Goal: Task Accomplishment & Management: Manage account settings

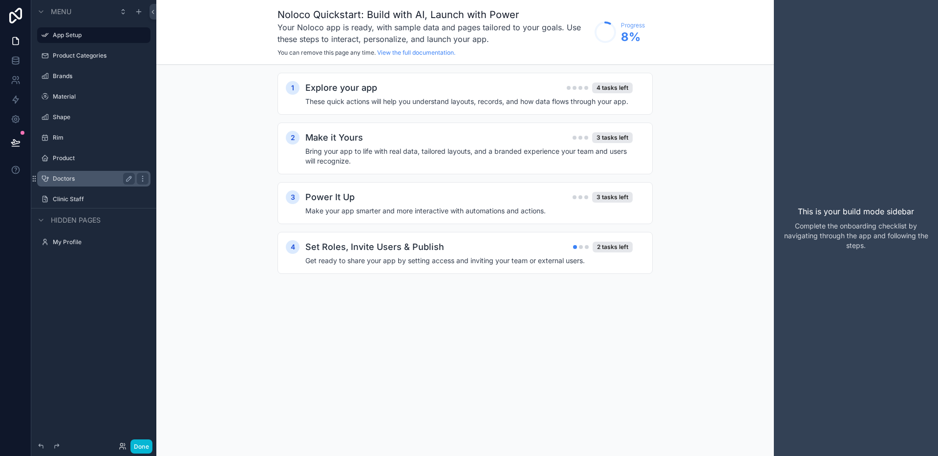
click at [65, 181] on label "Doctors" at bounding box center [92, 179] width 78 height 8
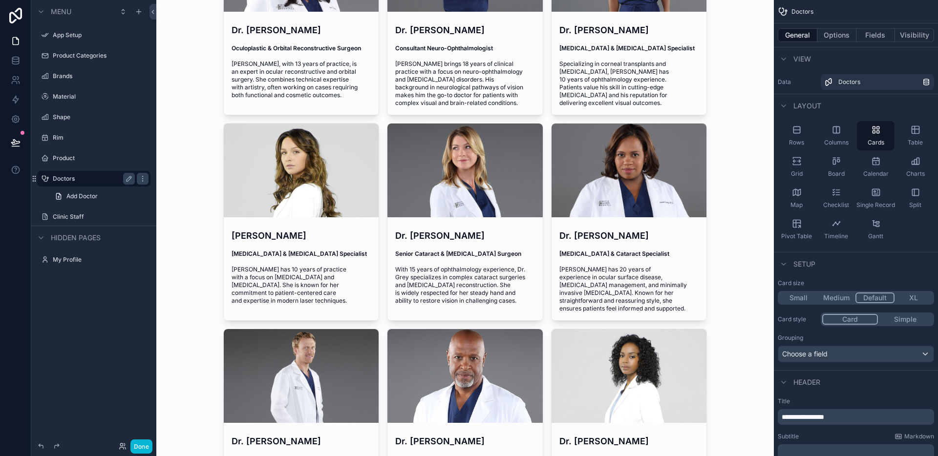
scroll to position [26, 0]
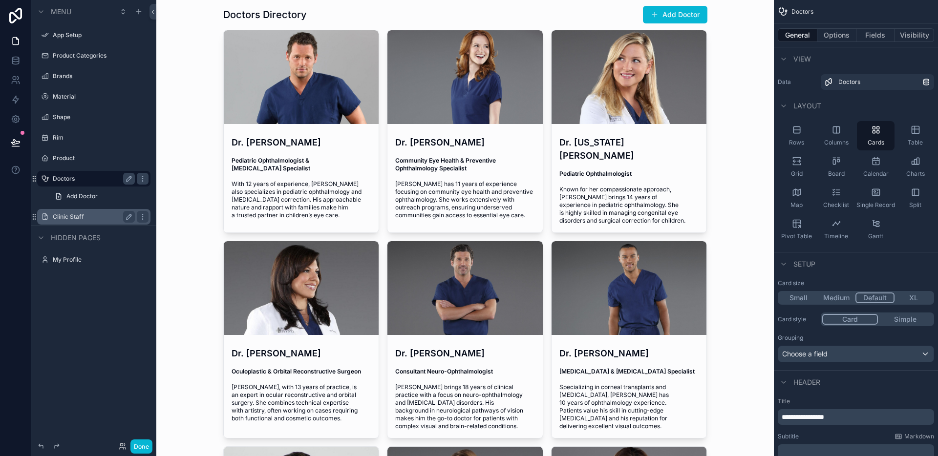
click at [63, 209] on div "Clinic Staff" at bounding box center [93, 217] width 109 height 16
click at [65, 215] on label "Clinic Staff" at bounding box center [92, 217] width 78 height 8
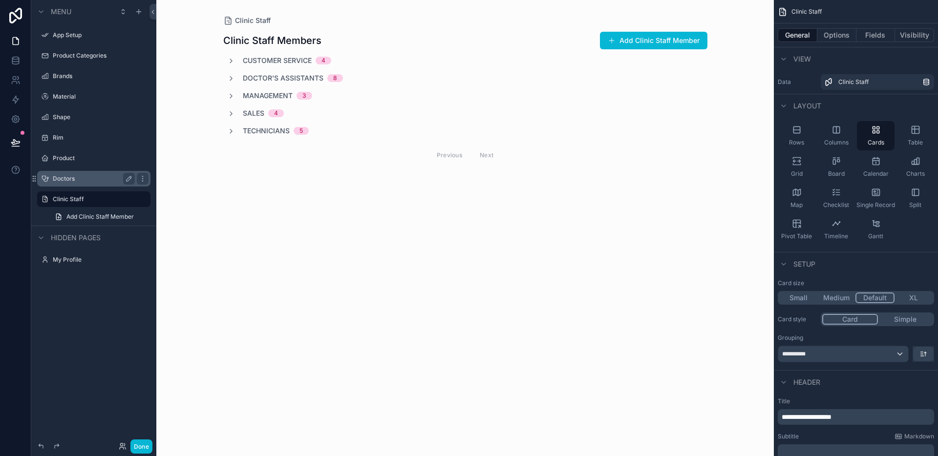
click at [232, 129] on div "scrollable content" at bounding box center [465, 99] width 500 height 198
click at [232, 129] on icon "scrollable content" at bounding box center [231, 131] width 8 height 8
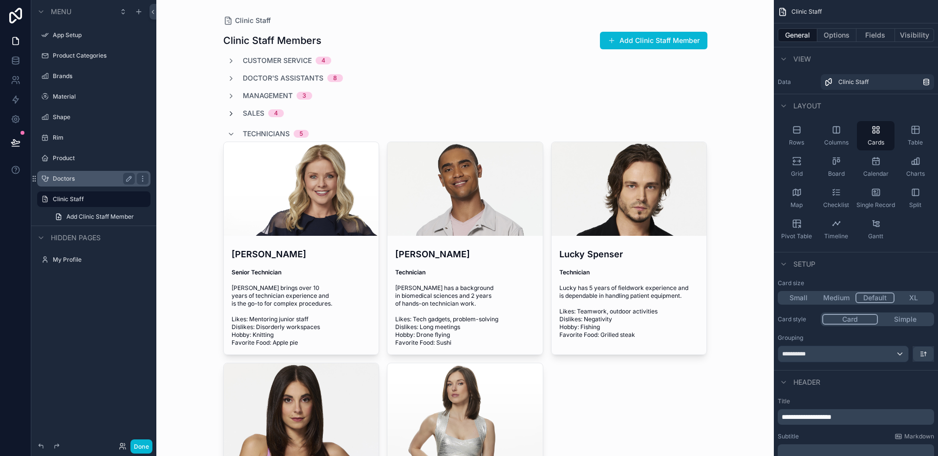
click at [228, 112] on icon "scrollable content" at bounding box center [231, 114] width 8 height 8
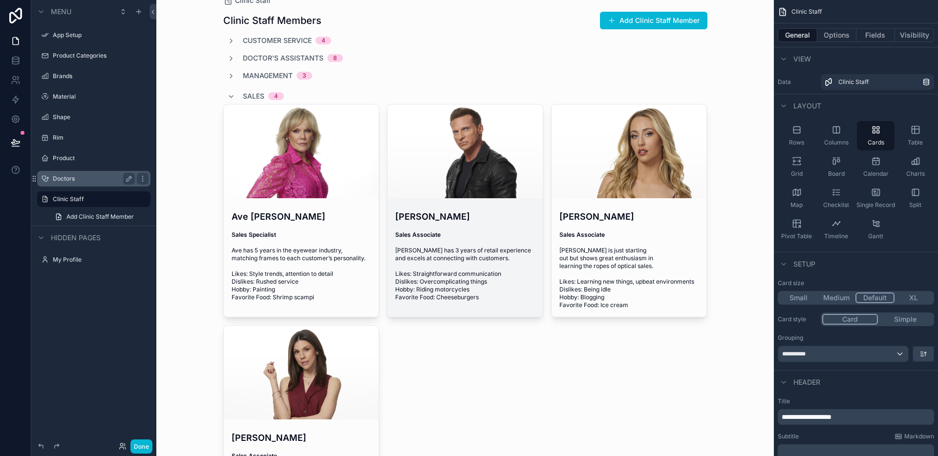
scroll to position [23, 0]
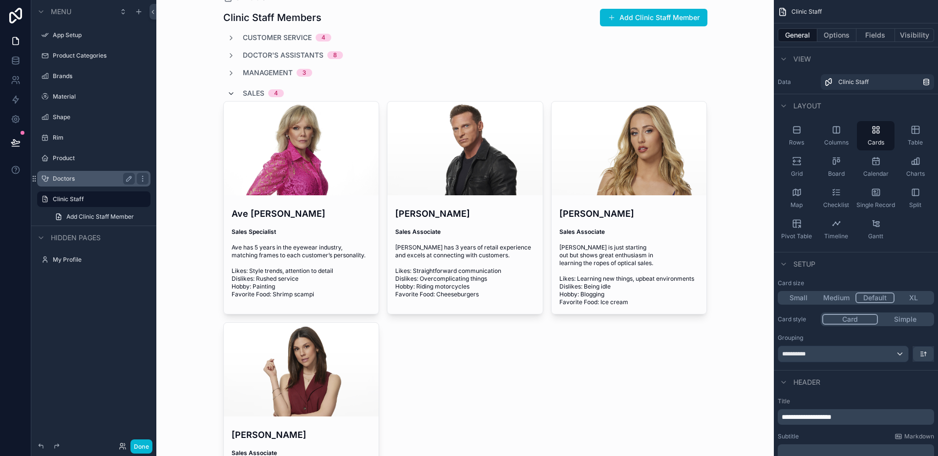
click at [227, 97] on icon "scrollable content" at bounding box center [231, 94] width 8 height 8
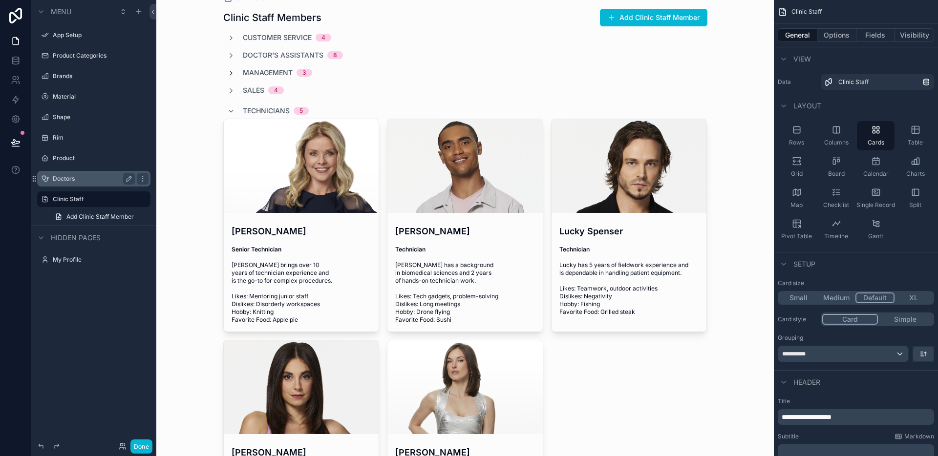
click at [228, 73] on icon "scrollable content" at bounding box center [231, 73] width 8 height 8
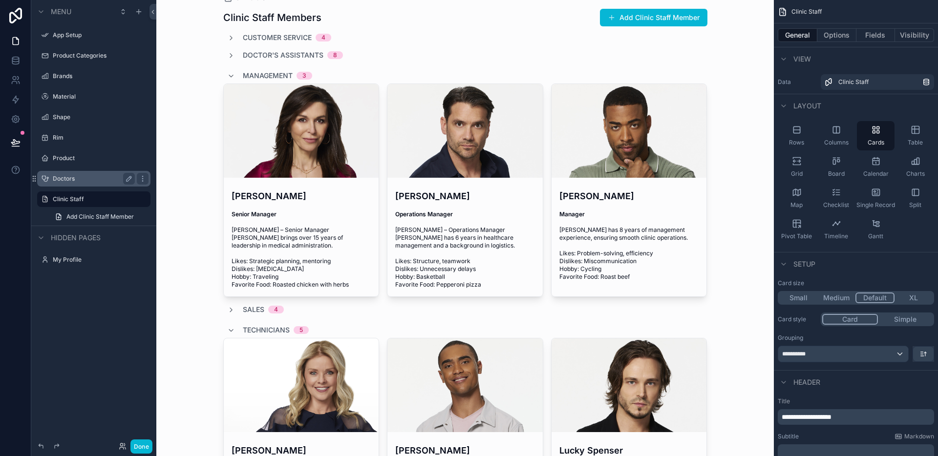
click at [231, 329] on div "Technicians 5" at bounding box center [268, 330] width 82 height 16
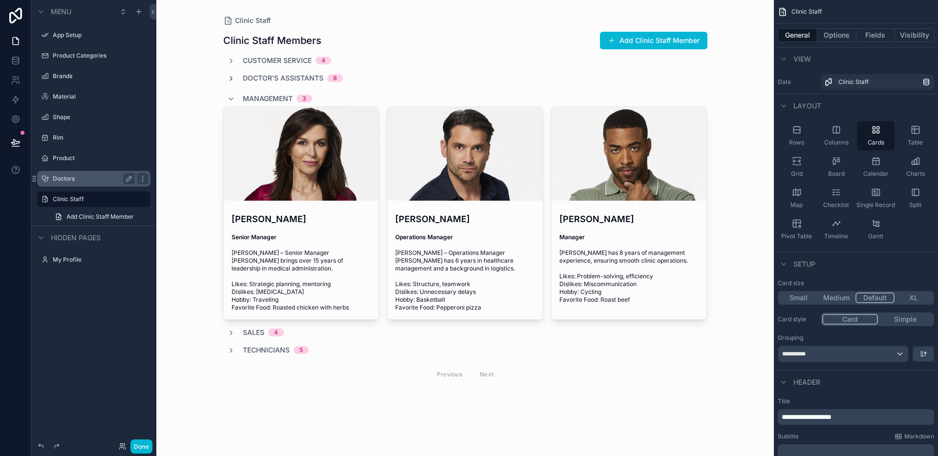
click at [231, 75] on icon "scrollable content" at bounding box center [231, 79] width 8 height 8
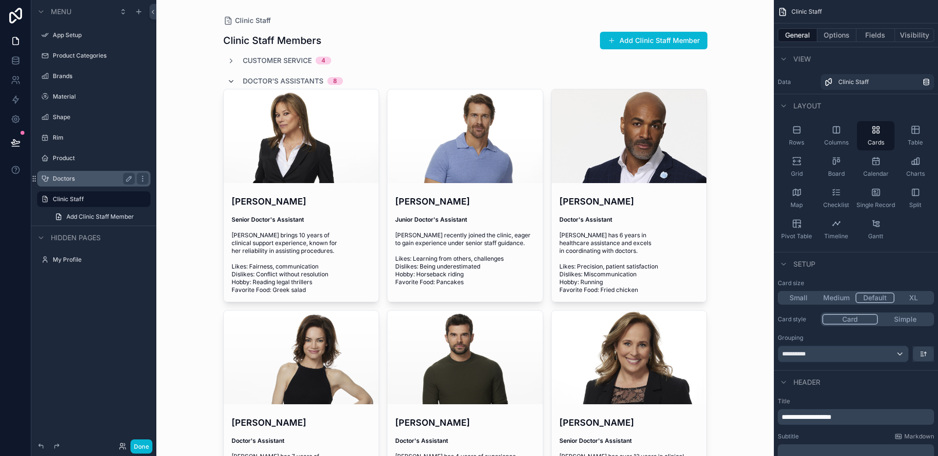
click at [231, 75] on div "Doctor's Assistants 8" at bounding box center [285, 81] width 116 height 16
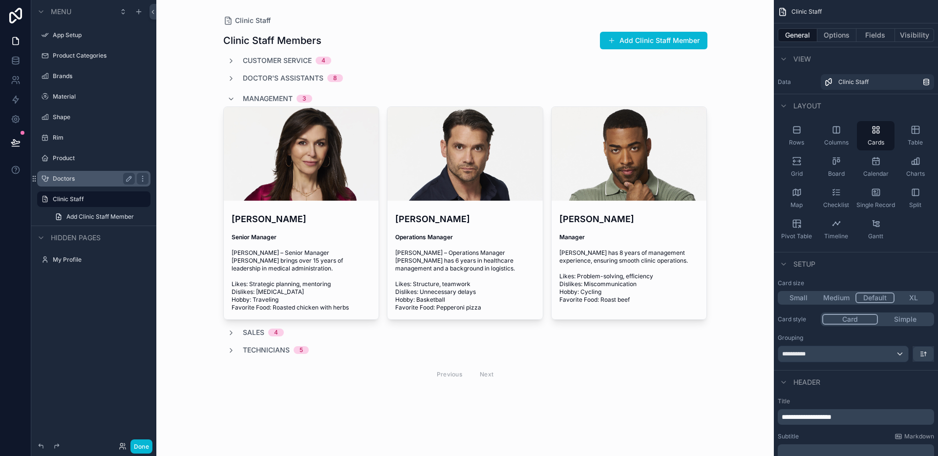
click at [230, 66] on div "Customer Service 4 Doctor's Assistants 8 Management 3 Anna Devane Senior Manage…" at bounding box center [465, 221] width 484 height 330
click at [230, 64] on icon "scrollable content" at bounding box center [231, 61] width 8 height 8
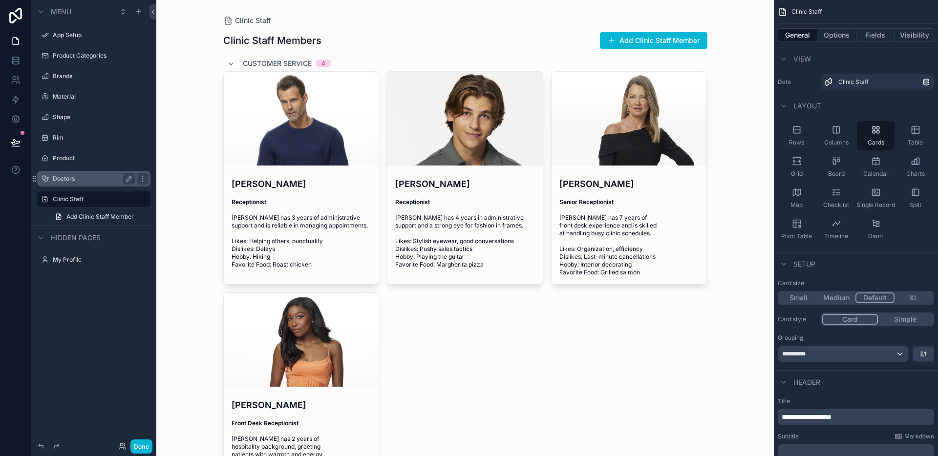
click at [231, 62] on div "Customer Service 4" at bounding box center [279, 64] width 104 height 16
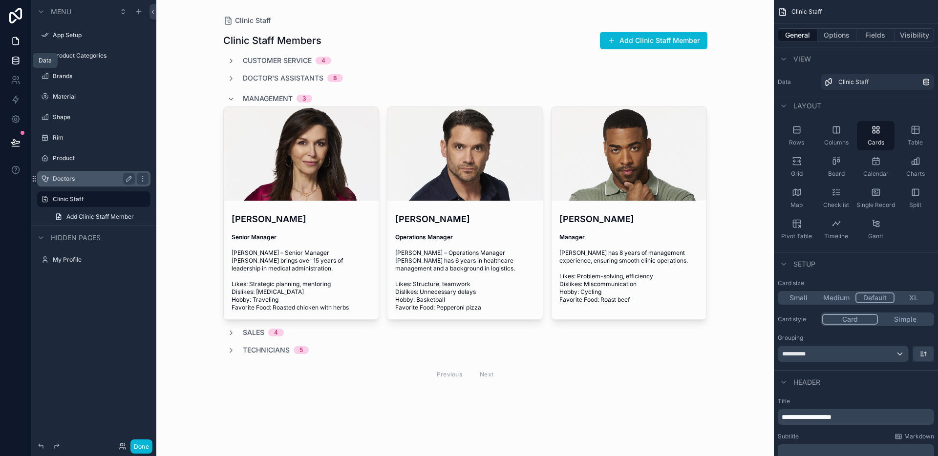
click at [18, 61] on icon at bounding box center [16, 61] width 10 height 10
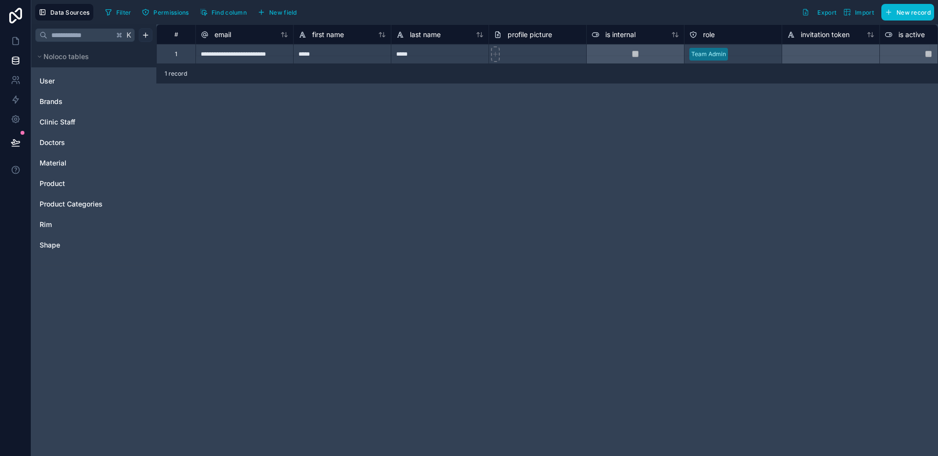
click at [147, 30] on html "**********" at bounding box center [469, 228] width 938 height 456
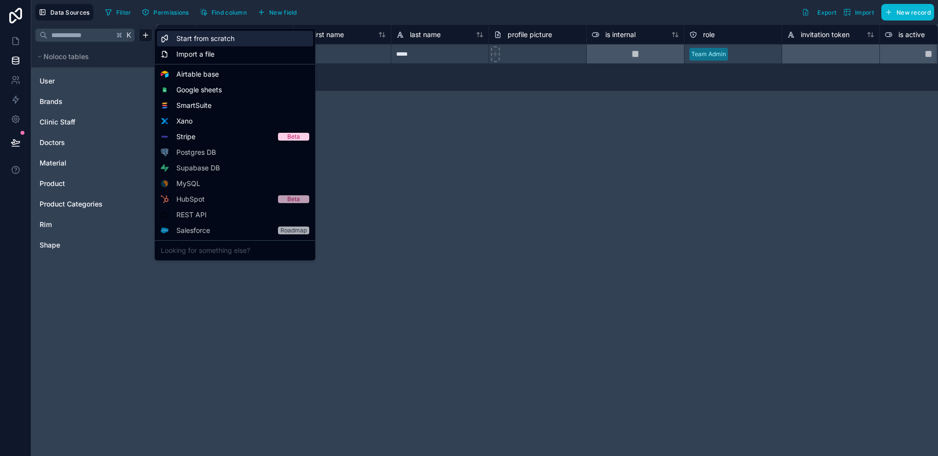
click at [215, 42] on span "Start from scratch" at bounding box center [205, 39] width 58 height 10
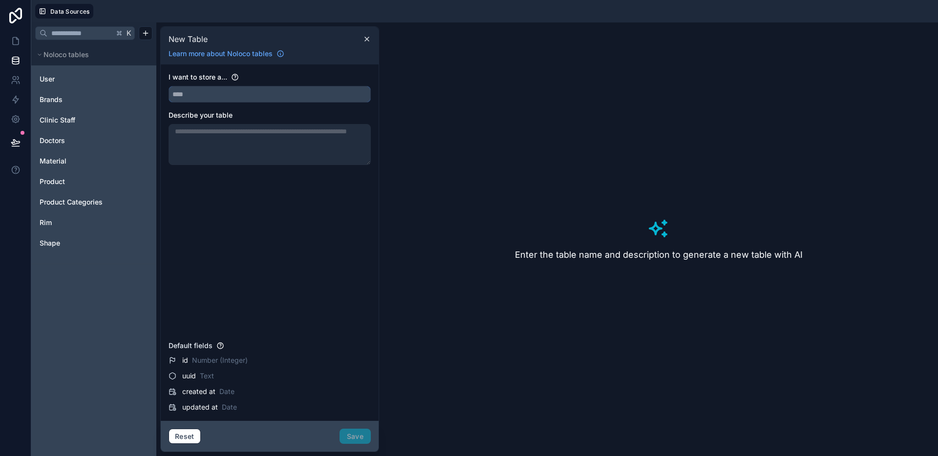
click at [232, 95] on input "text" at bounding box center [269, 94] width 201 height 16
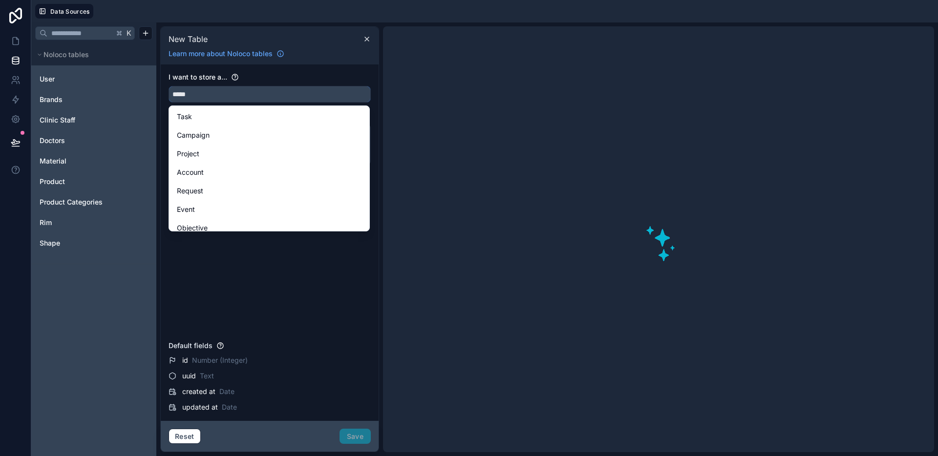
click at [168, 86] on button "****" at bounding box center [269, 94] width 202 height 17
click at [168, 86] on button "*****" at bounding box center [269, 94] width 202 height 17
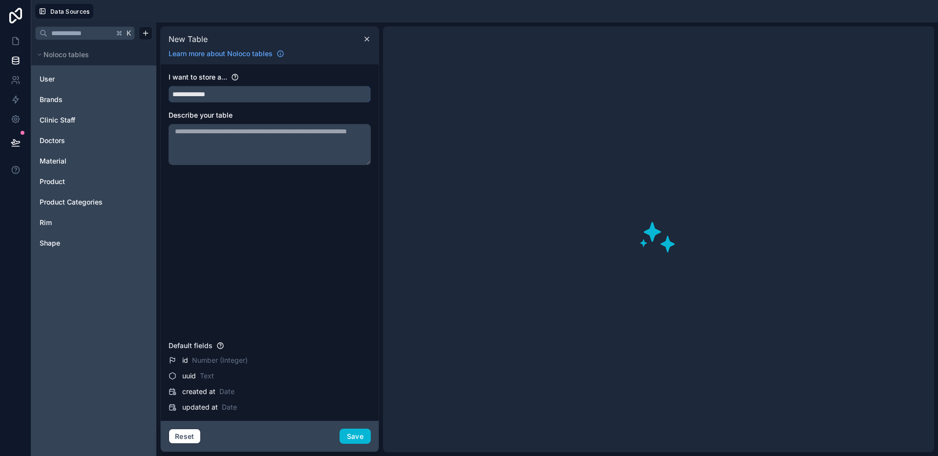
type input "**********"
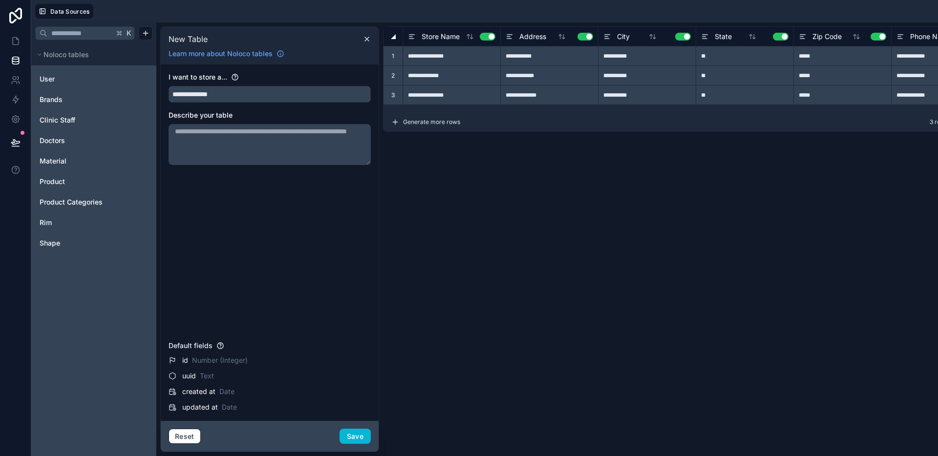
type input "*****"
type input "********"
type input "**********"
type input "*****"
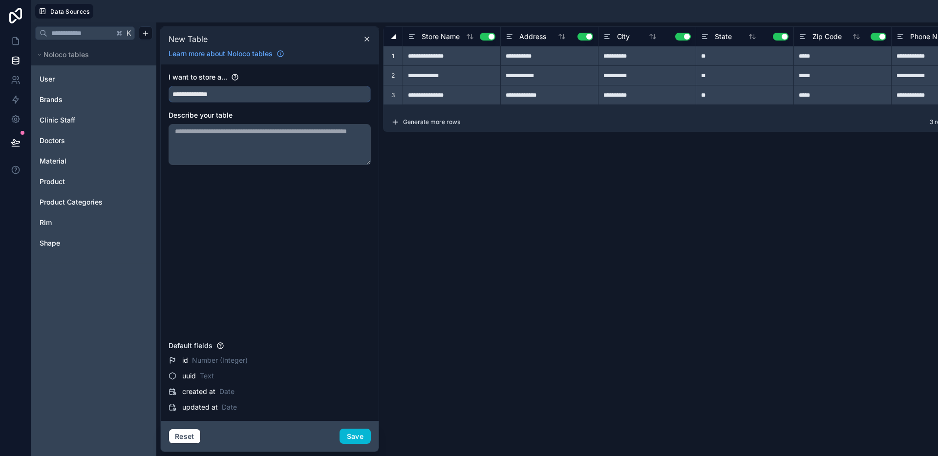
type input "********"
type input "**********"
type input "**"
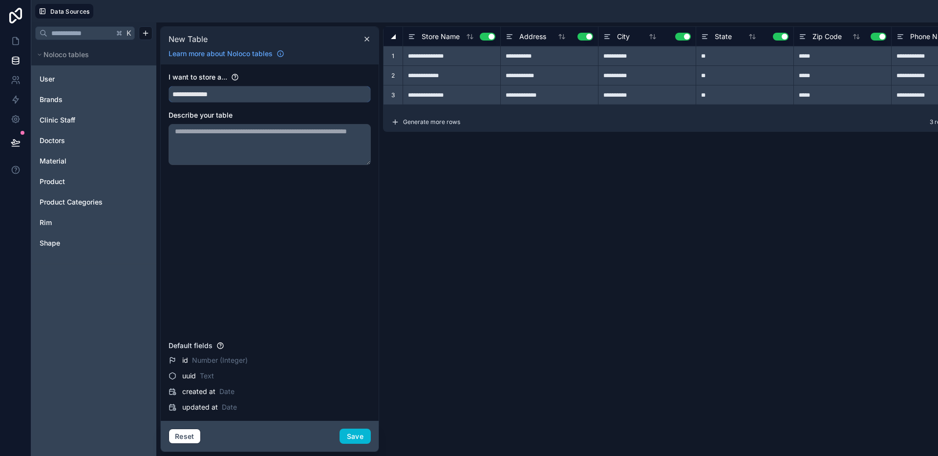
type input "*****"
type input "********"
type input "**********"
click at [490, 35] on button "Use setting" at bounding box center [488, 37] width 16 height 8
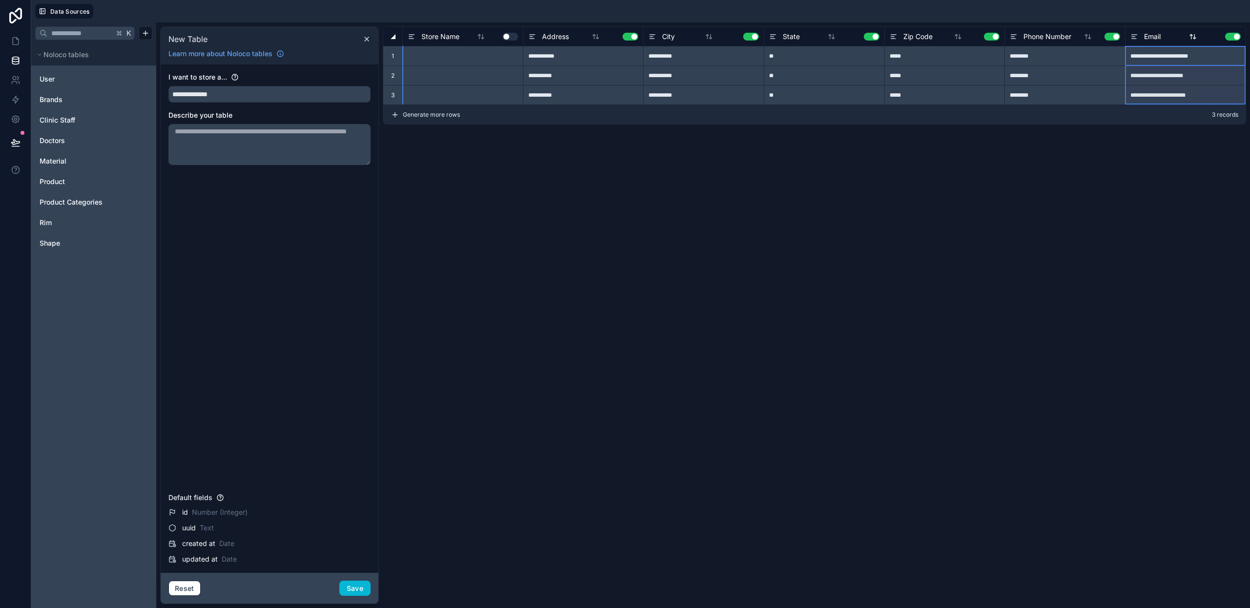
click at [937, 39] on button "Use setting" at bounding box center [1233, 37] width 16 height 8
click at [937, 41] on div "Phone Number Use setting" at bounding box center [1065, 37] width 110 height 12
click at [937, 33] on button "Use setting" at bounding box center [1113, 37] width 16 height 8
click at [937, 37] on button "Use setting" at bounding box center [992, 37] width 16 height 8
click at [878, 37] on button "Use setting" at bounding box center [872, 37] width 16 height 8
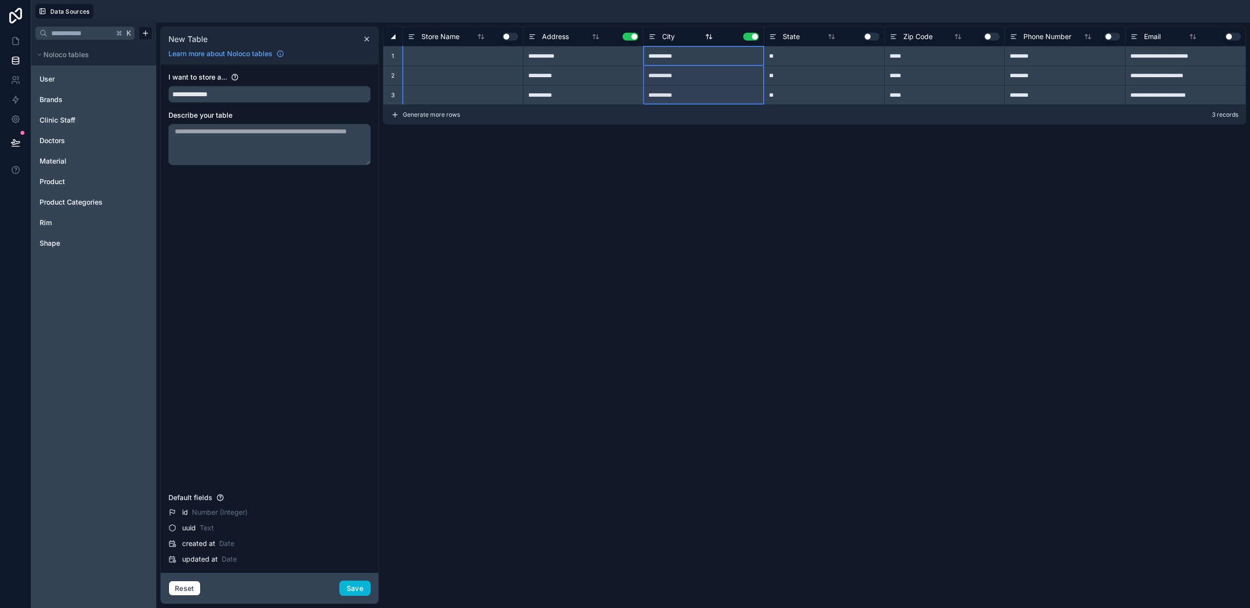
click at [751, 36] on button "Use setting" at bounding box center [751, 37] width 16 height 8
click at [636, 36] on button "Use setting" at bounding box center [631, 37] width 16 height 8
click at [512, 40] on div "Store Name Use setting" at bounding box center [463, 37] width 110 height 12
click at [510, 39] on button "Use setting" at bounding box center [511, 37] width 16 height 8
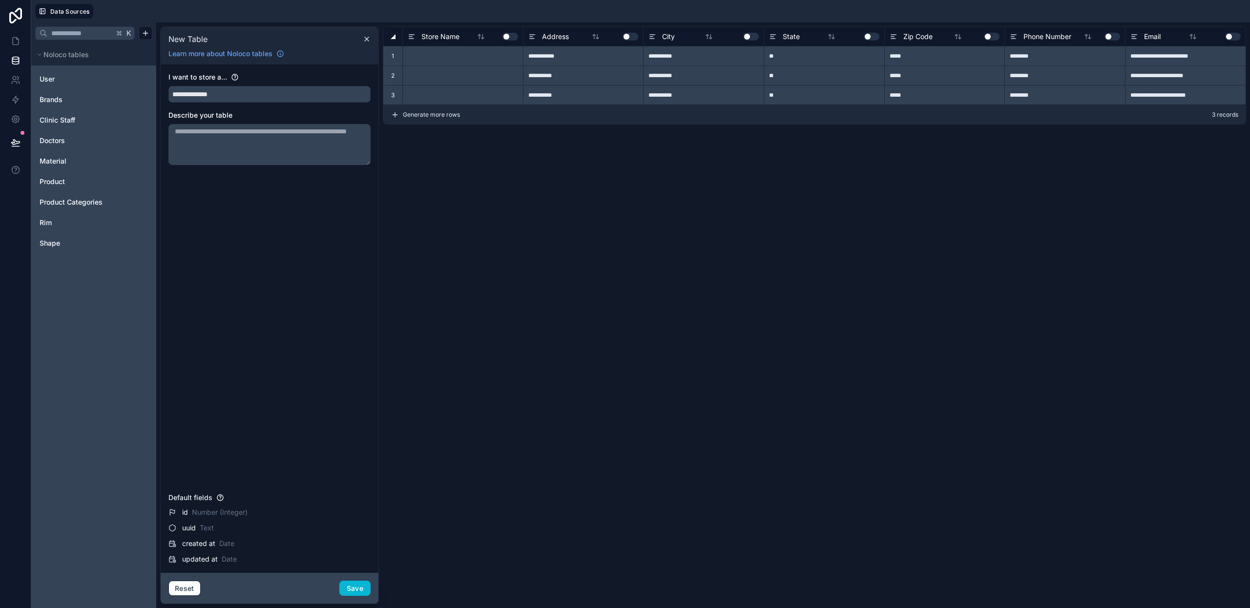
click at [278, 101] on input "**********" at bounding box center [269, 94] width 201 height 16
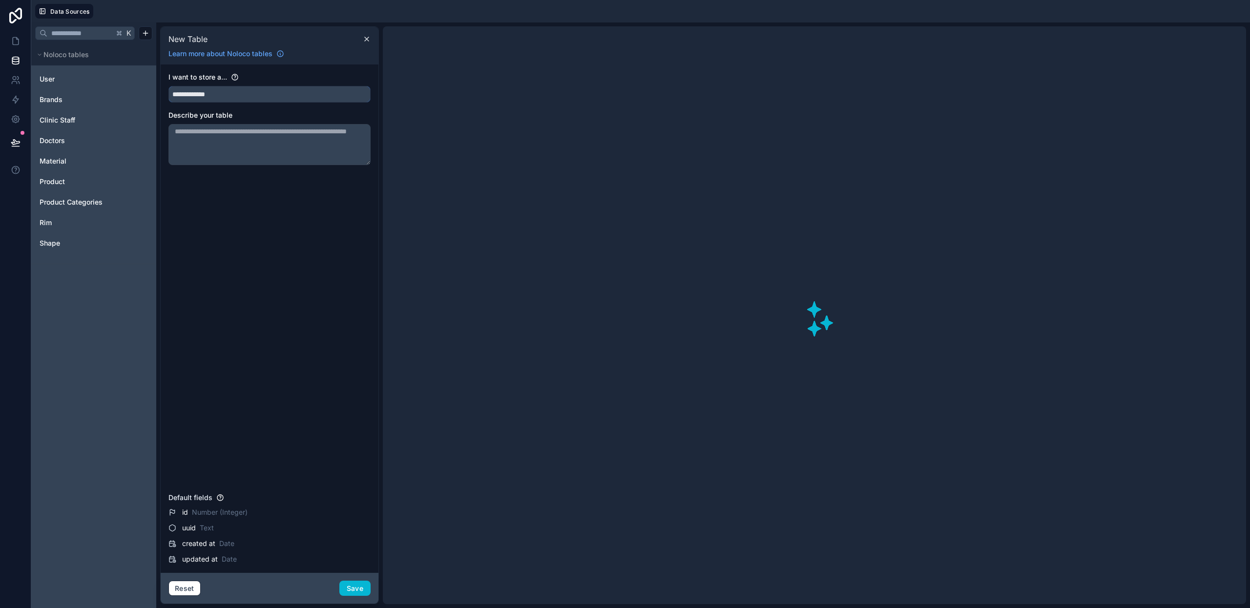
type input "**********"
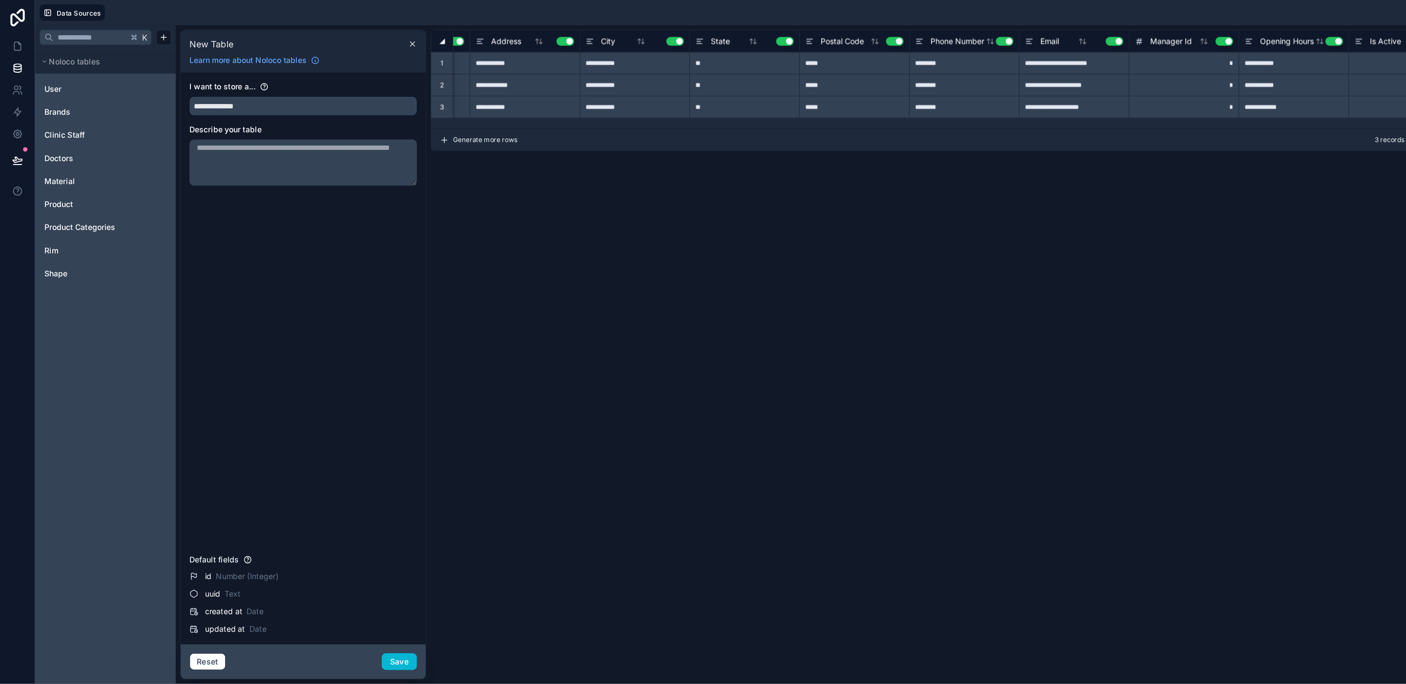
scroll to position [0, 123]
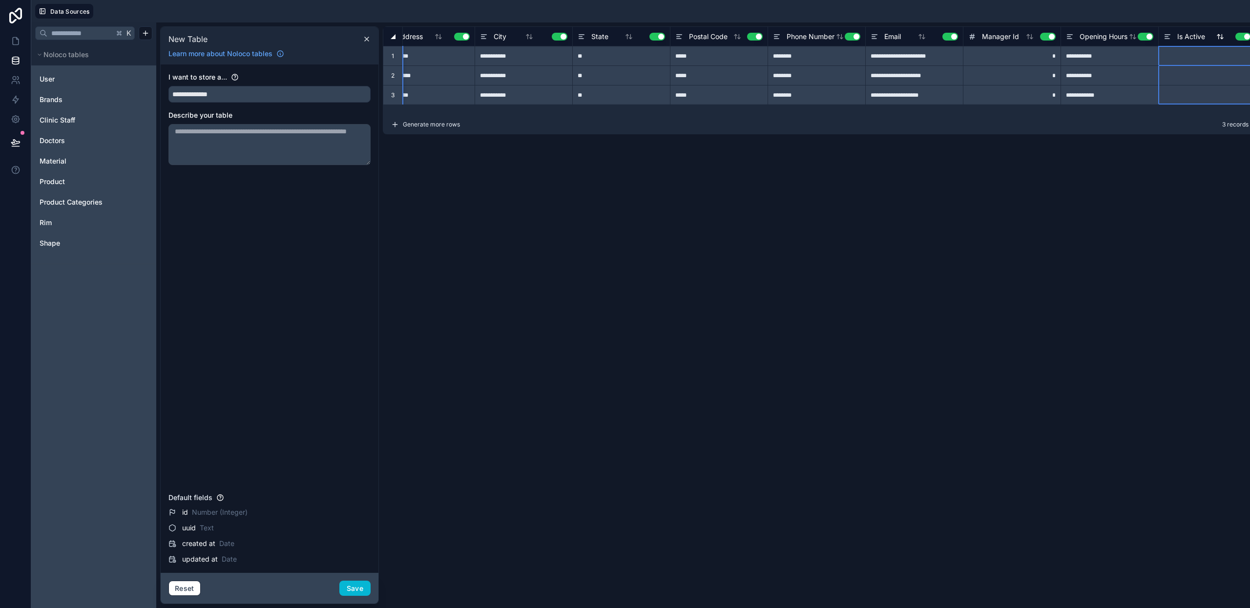
click at [937, 34] on button "Use setting" at bounding box center [1244, 37] width 16 height 8
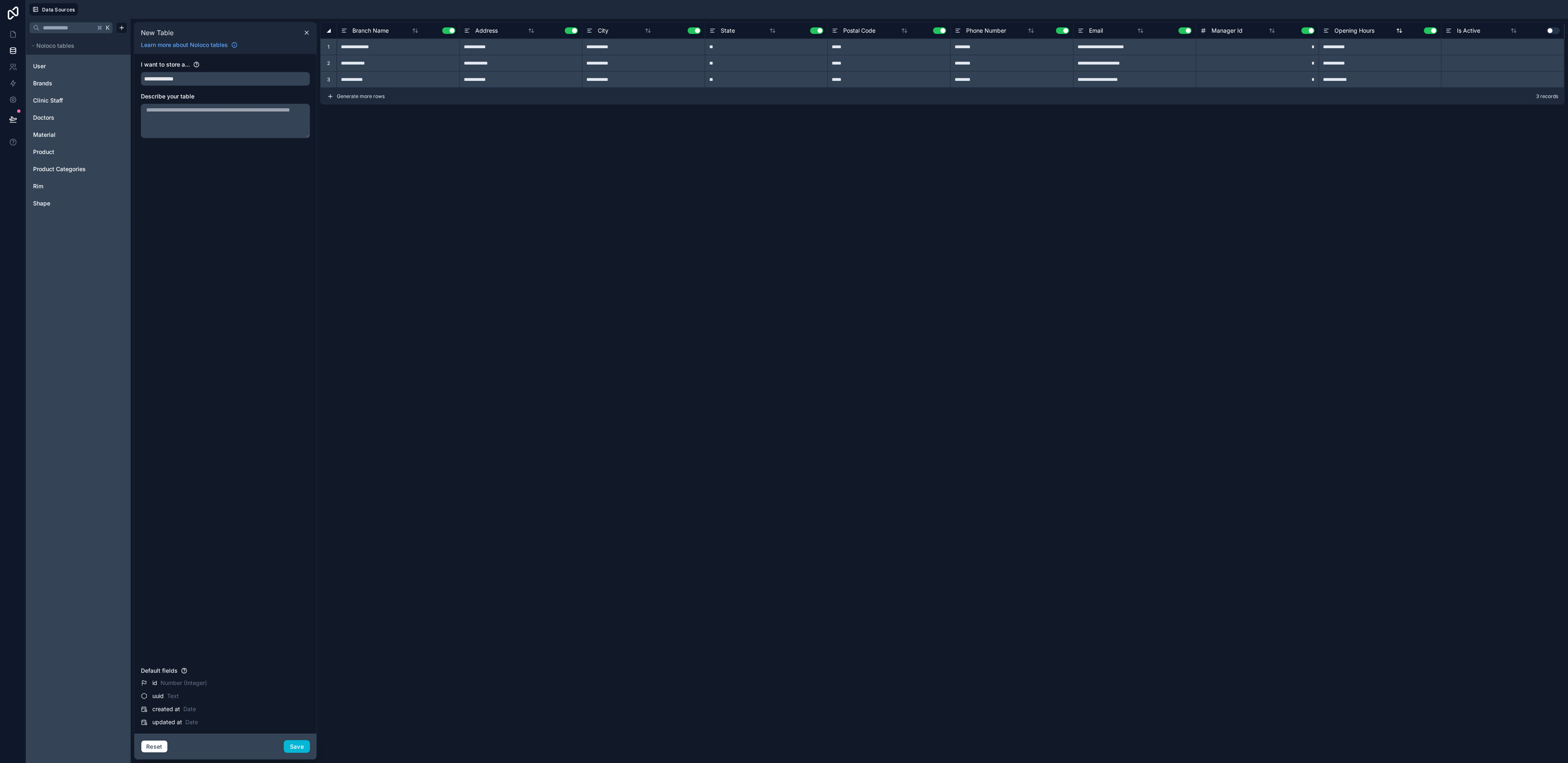
click at [784, 33] on button "Use setting" at bounding box center [1431, 31] width 13 height 7
click at [784, 32] on button "Use setting" at bounding box center [1308, 31] width 13 height 7
click at [784, 31] on button "Use setting" at bounding box center [1185, 31] width 13 height 7
drag, startPoint x: 1060, startPoint y: 29, endPoint x: 998, endPoint y: 33, distance: 62.1
click at [784, 30] on button "Use setting" at bounding box center [1063, 31] width 13 height 7
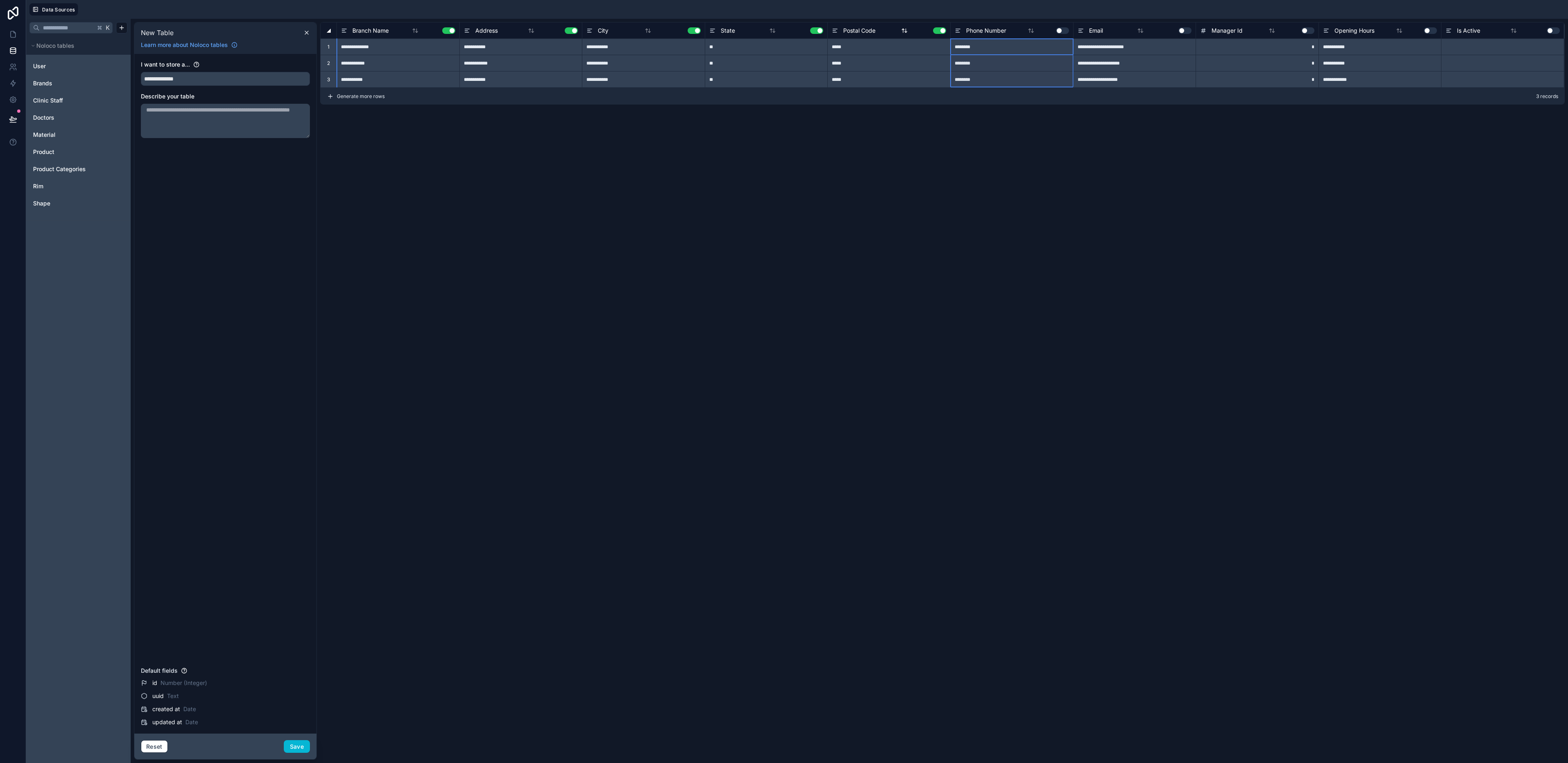
click at [784, 33] on button "Use setting" at bounding box center [940, 31] width 13 height 7
click at [784, 33] on button "Use setting" at bounding box center [817, 31] width 13 height 7
click at [692, 31] on button "Use setting" at bounding box center [694, 31] width 13 height 7
click at [573, 34] on button "Use setting" at bounding box center [571, 31] width 13 height 7
click at [452, 33] on button "Use setting" at bounding box center [449, 31] width 13 height 7
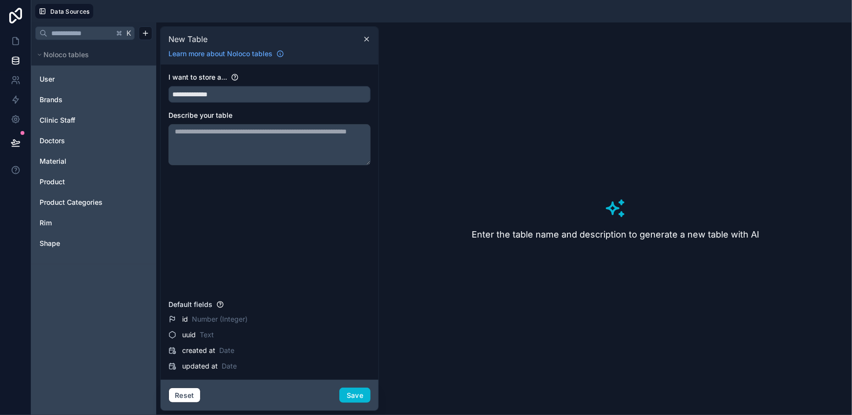
click at [374, 398] on div "Reset Save" at bounding box center [270, 394] width 218 height 31
click at [367, 397] on button "Save" at bounding box center [354, 395] width 31 height 16
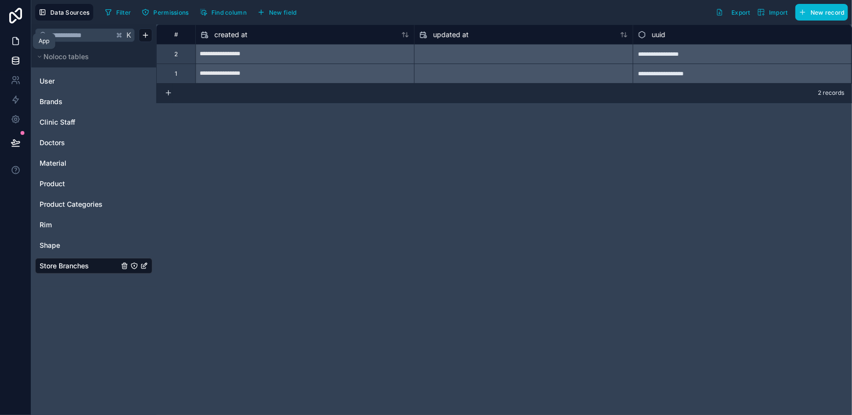
click at [3, 39] on link at bounding box center [15, 41] width 31 height 20
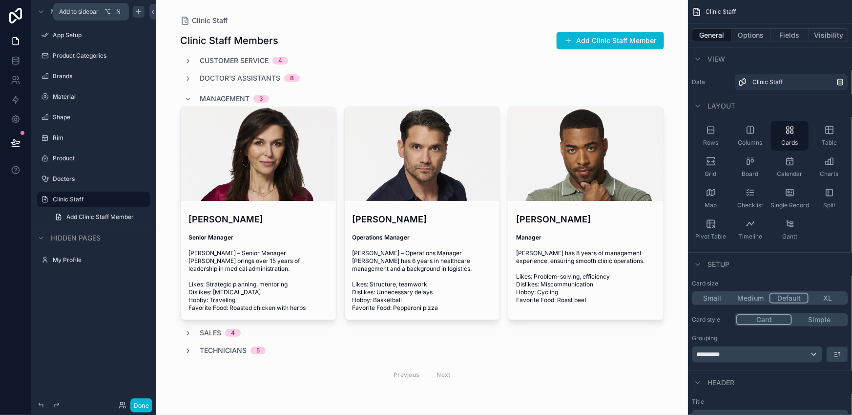
click at [138, 16] on div "scrollable content" at bounding box center [139, 12] width 12 height 12
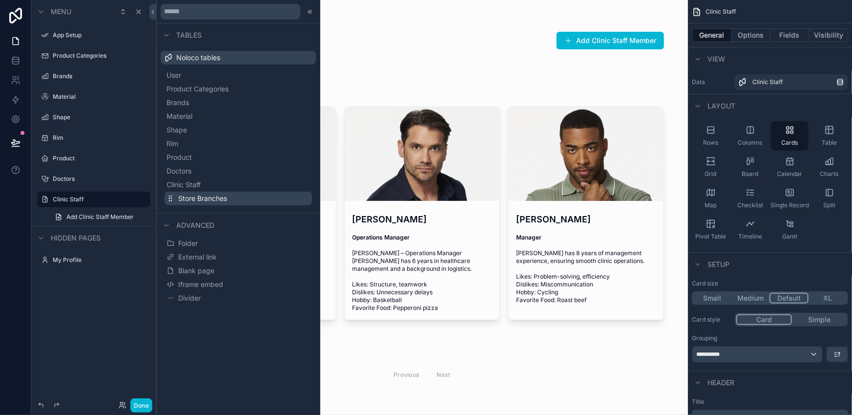
click at [209, 197] on span "Store Branches" at bounding box center [202, 198] width 49 height 10
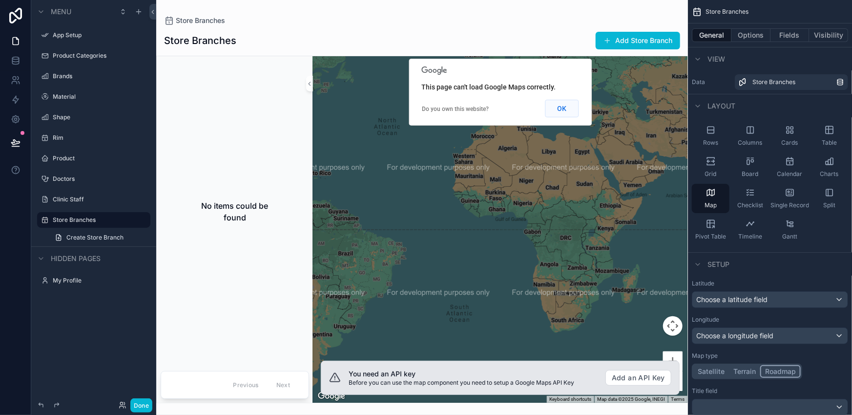
click at [564, 107] on button "OK" at bounding box center [562, 109] width 34 height 18
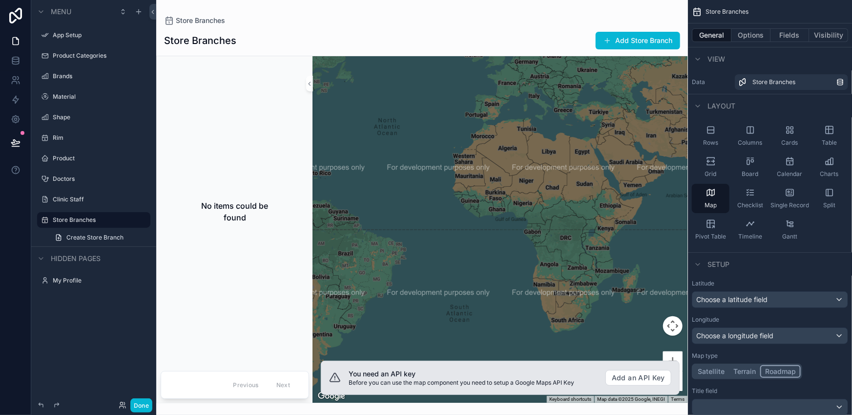
click at [632, 38] on div "scrollable content" at bounding box center [422, 207] width 532 height 415
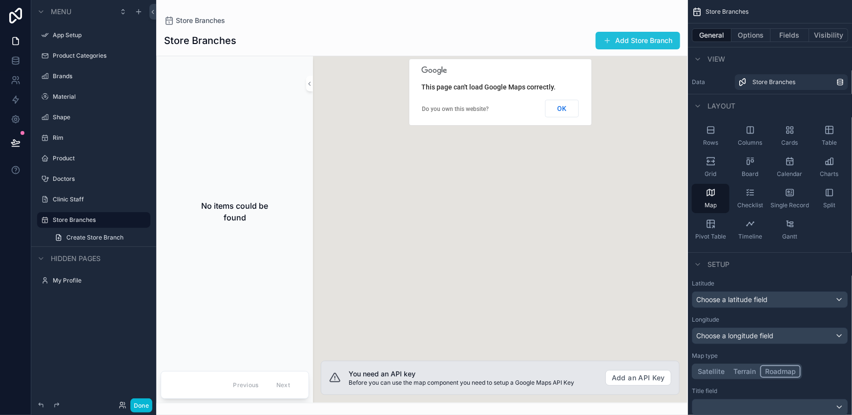
click at [635, 41] on button "Add Store Branch" at bounding box center [638, 41] width 84 height 18
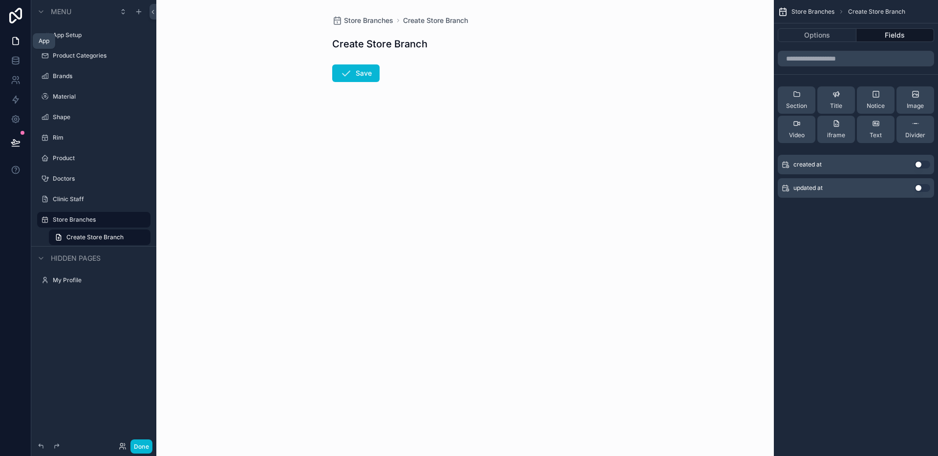
click at [15, 46] on link at bounding box center [15, 41] width 31 height 20
click at [16, 56] on icon at bounding box center [16, 61] width 10 height 10
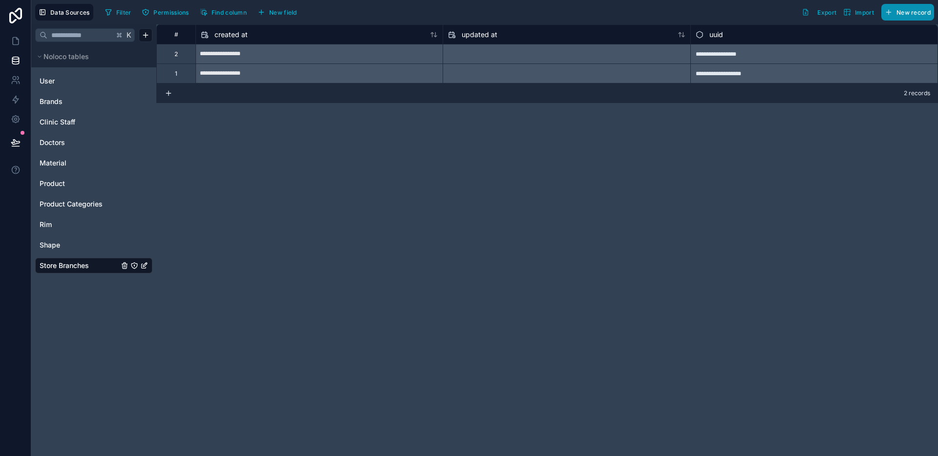
click at [920, 15] on span "New record" at bounding box center [913, 12] width 34 height 7
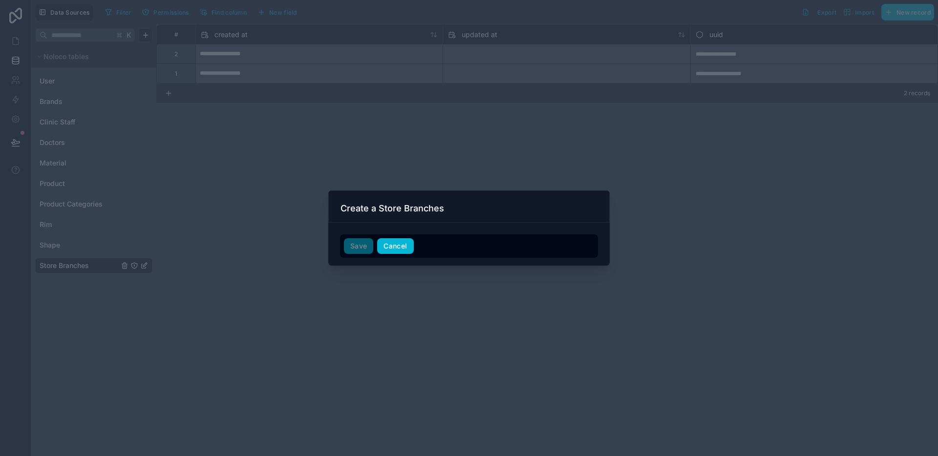
click at [399, 246] on button "Cancel" at bounding box center [395, 246] width 36 height 16
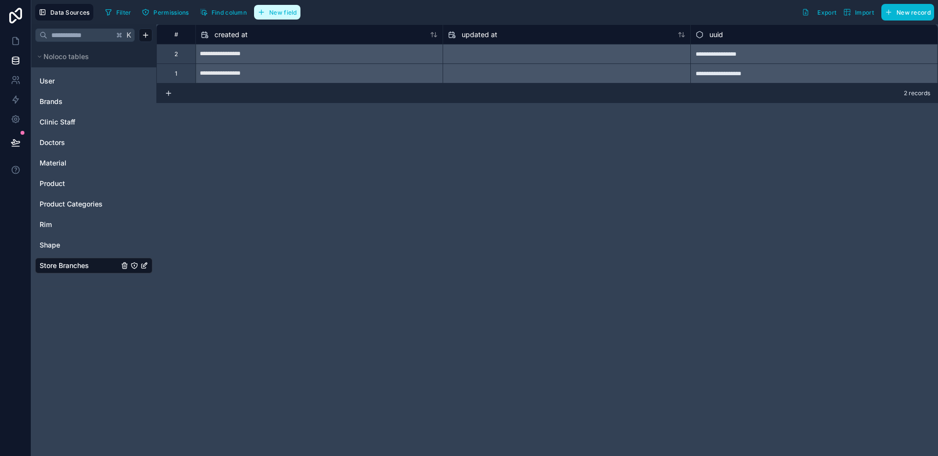
click at [296, 19] on button "New field" at bounding box center [277, 12] width 46 height 15
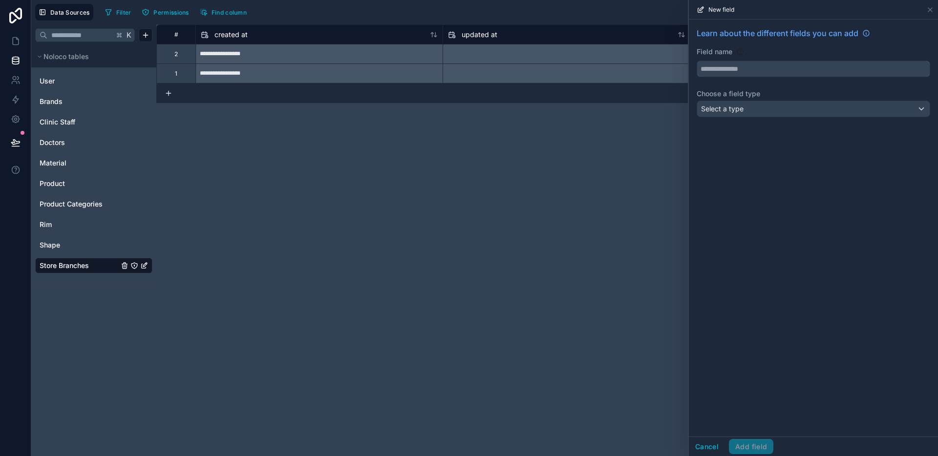
click at [744, 65] on input "text" at bounding box center [813, 69] width 232 height 16
click at [696, 61] on button "******" at bounding box center [812, 69] width 233 height 17
type input "**********"
click at [759, 102] on div "Select a type" at bounding box center [813, 109] width 232 height 16
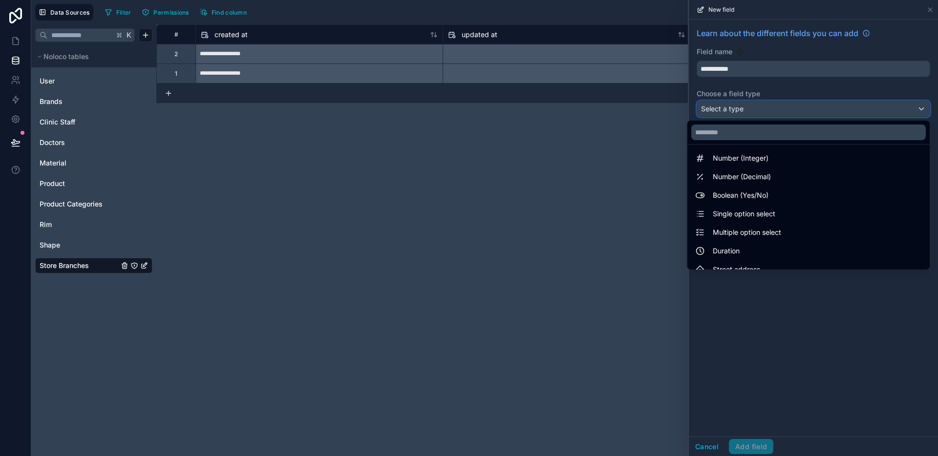
scroll to position [8, 0]
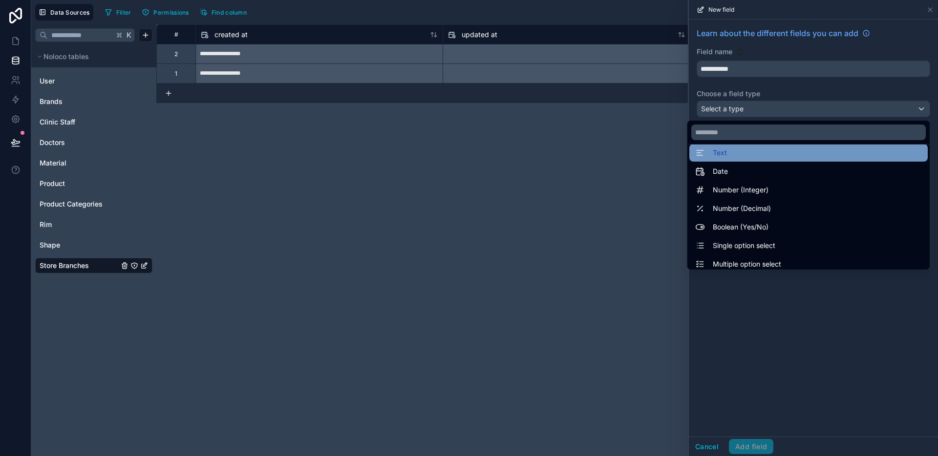
click at [748, 160] on div "Text" at bounding box center [808, 153] width 238 height 18
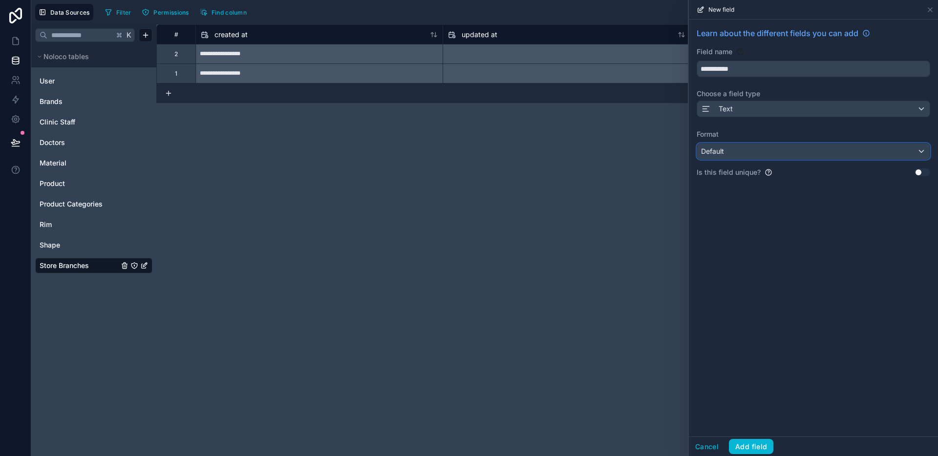
click at [748, 158] on div "Default" at bounding box center [813, 152] width 232 height 16
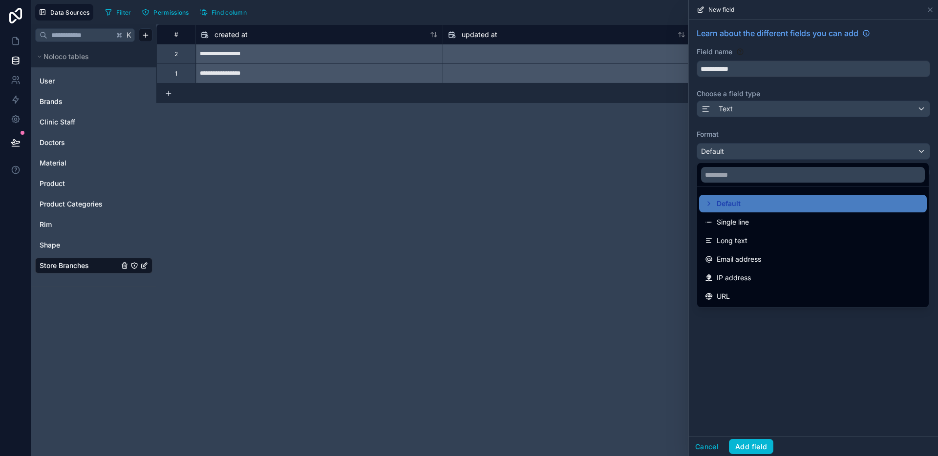
click at [749, 156] on div at bounding box center [813, 228] width 249 height 456
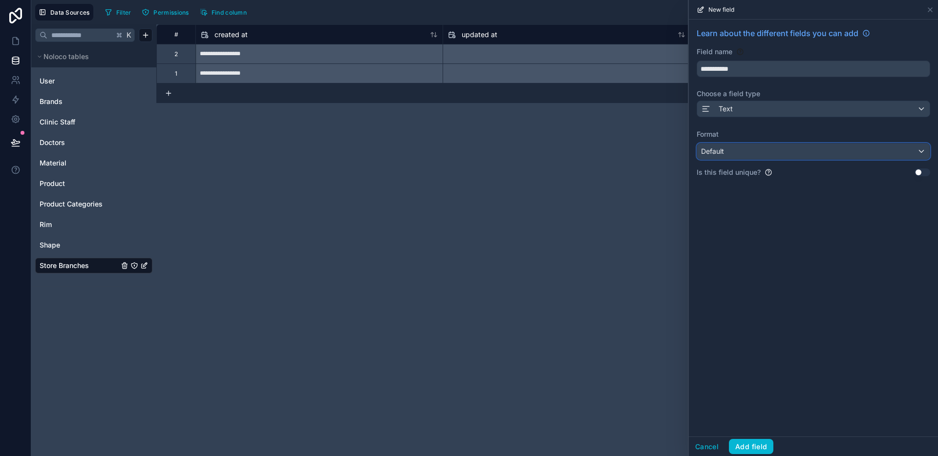
click at [749, 156] on div "Default" at bounding box center [813, 152] width 232 height 16
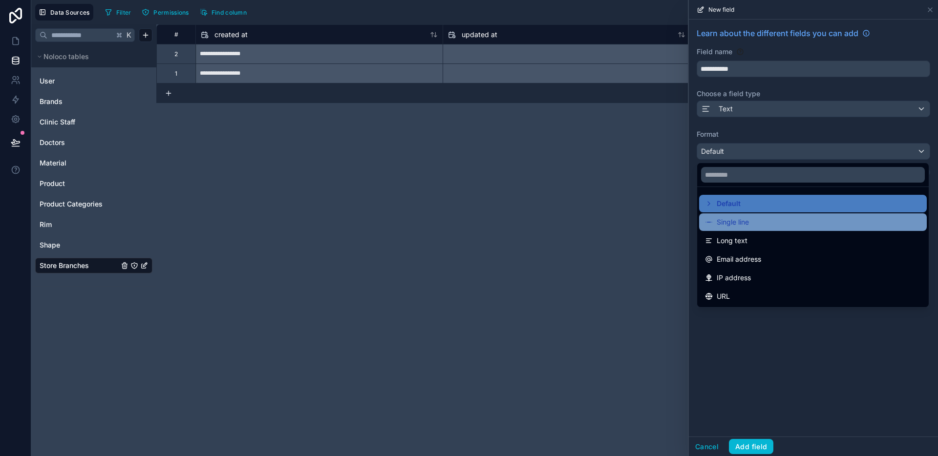
click at [749, 230] on div "Single line" at bounding box center [813, 222] width 228 height 18
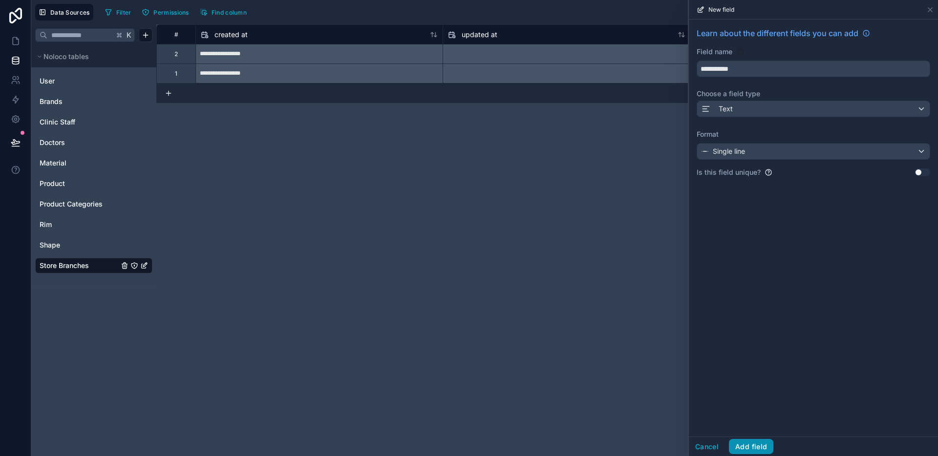
click at [744, 451] on button "Add field" at bounding box center [751, 447] width 44 height 16
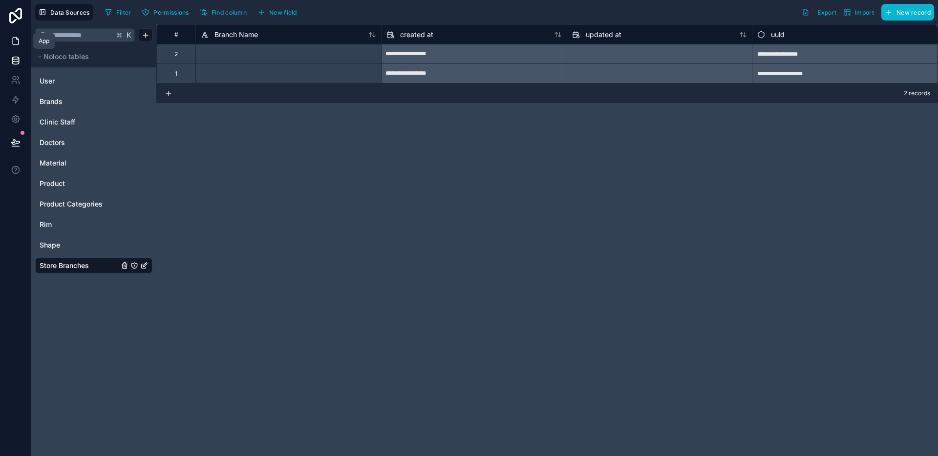
click at [19, 46] on link at bounding box center [15, 41] width 31 height 20
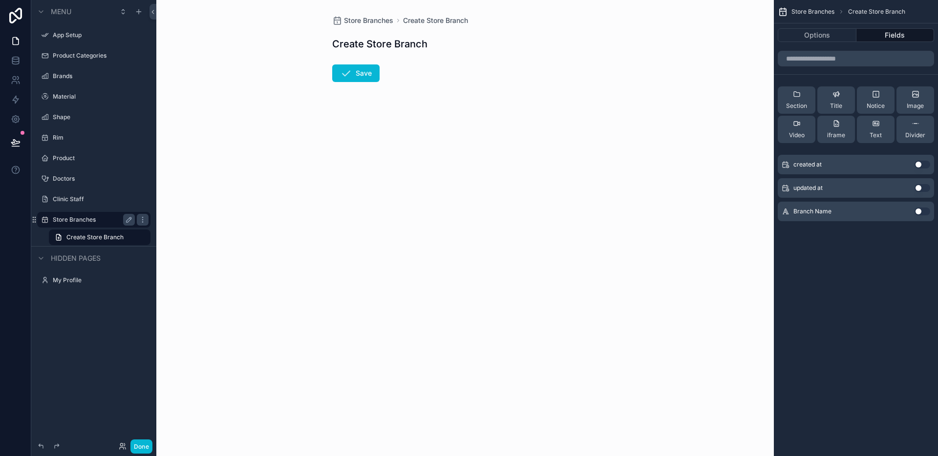
click at [85, 221] on label "Store Branches" at bounding box center [92, 220] width 78 height 8
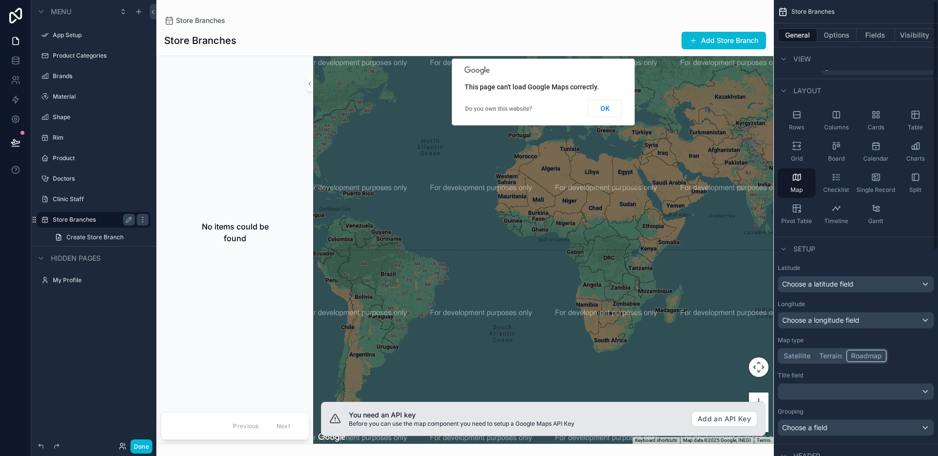
scroll to position [105, 0]
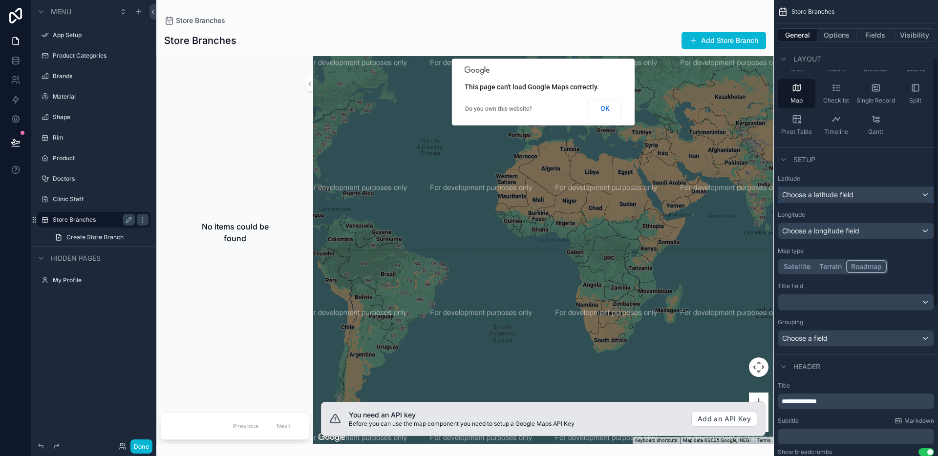
click at [842, 187] on div "Choose a latitude field" at bounding box center [855, 195] width 155 height 16
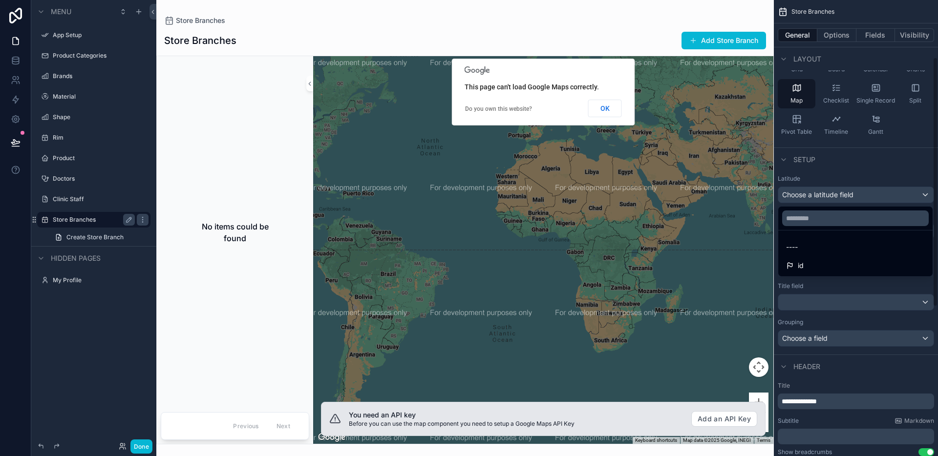
click at [842, 192] on div "scrollable content" at bounding box center [469, 228] width 938 height 456
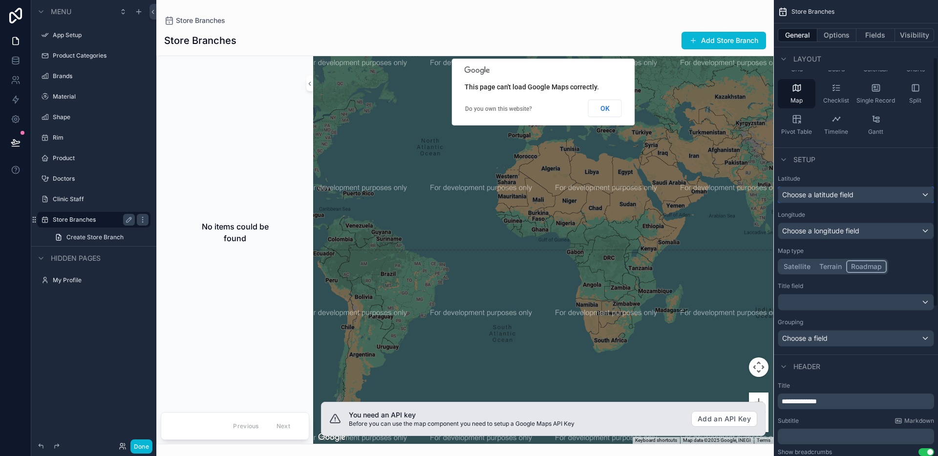
click at [842, 192] on span "Choose a latitude field" at bounding box center [817, 194] width 71 height 8
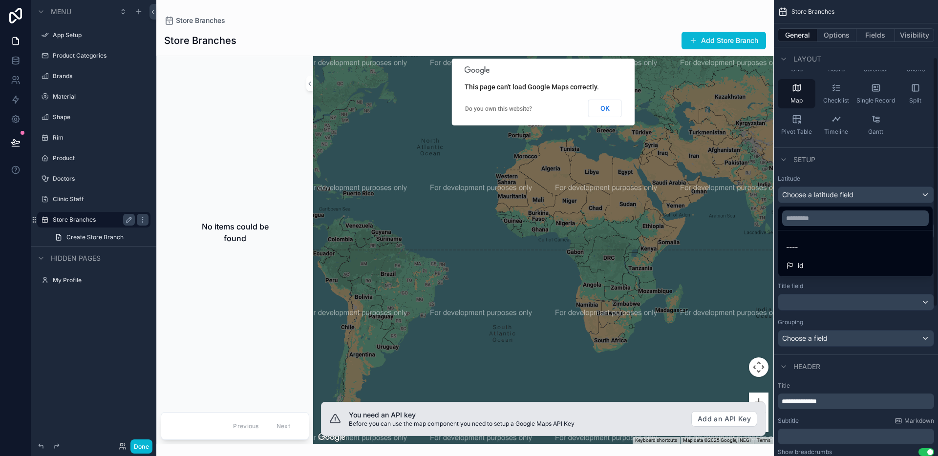
click at [842, 192] on div "scrollable content" at bounding box center [469, 228] width 938 height 456
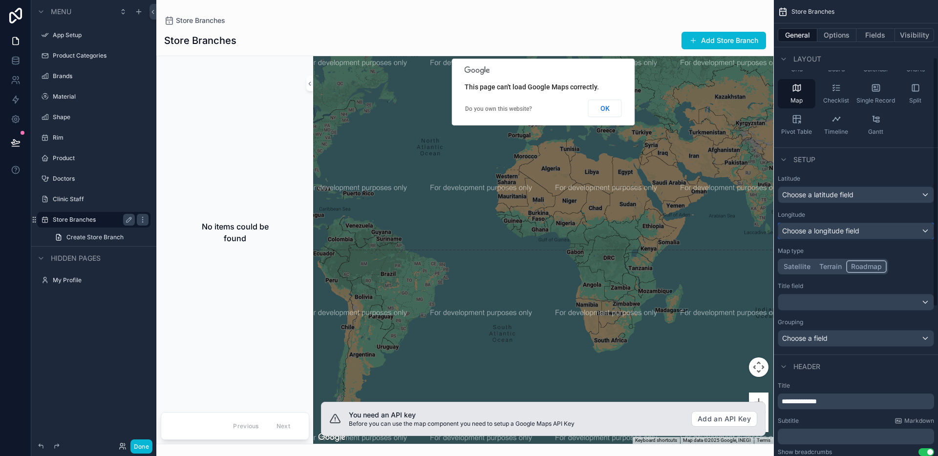
click at [845, 239] on button "Choose a longitude field" at bounding box center [855, 231] width 156 height 17
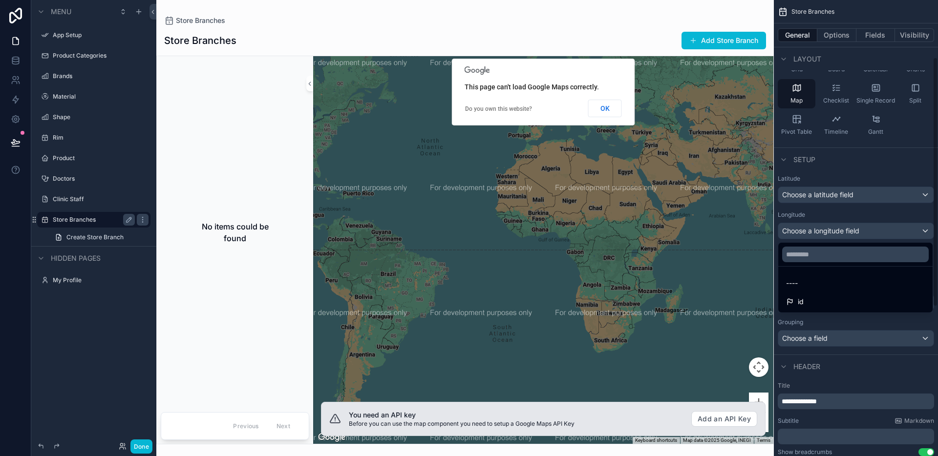
click at [845, 239] on div "scrollable content" at bounding box center [469, 228] width 938 height 456
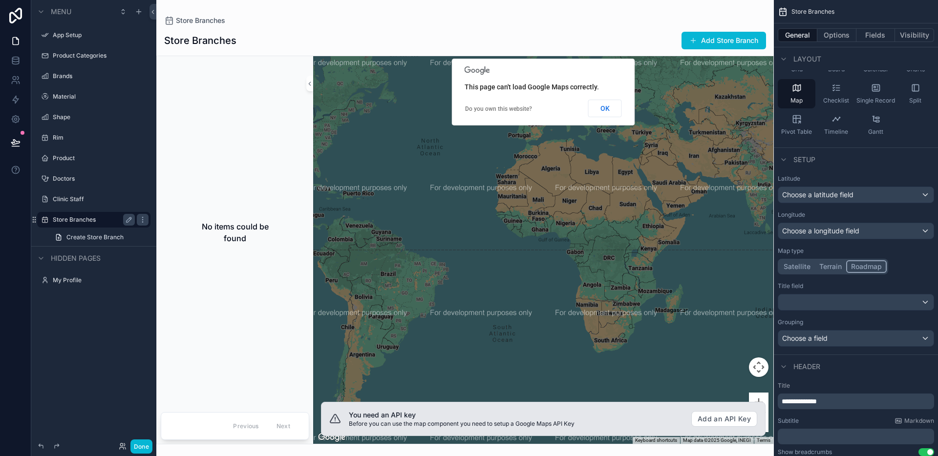
click at [836, 267] on button "Terrain" at bounding box center [830, 266] width 31 height 13
click at [805, 267] on button "Satellite" at bounding box center [797, 266] width 36 height 13
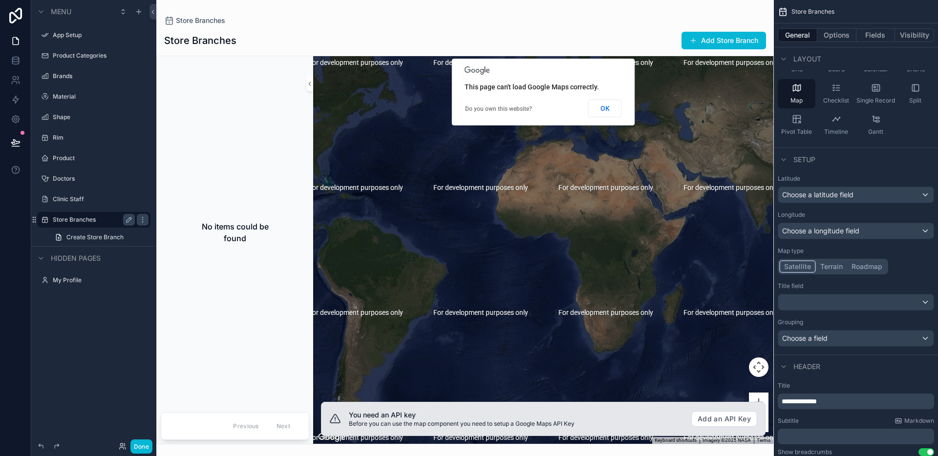
drag, startPoint x: 839, startPoint y: 266, endPoint x: 860, endPoint y: 266, distance: 21.5
click at [839, 266] on button "Terrain" at bounding box center [831, 266] width 31 height 13
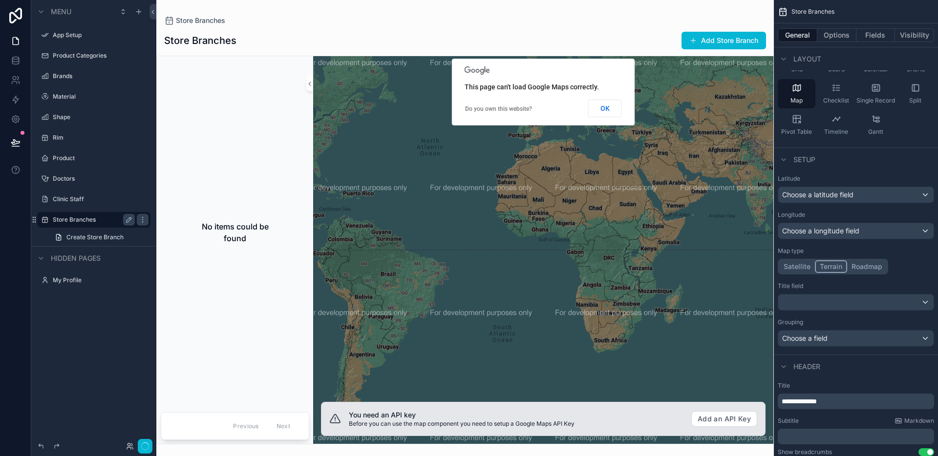
click at [865, 266] on button "Roadmap" at bounding box center [867, 266] width 40 height 13
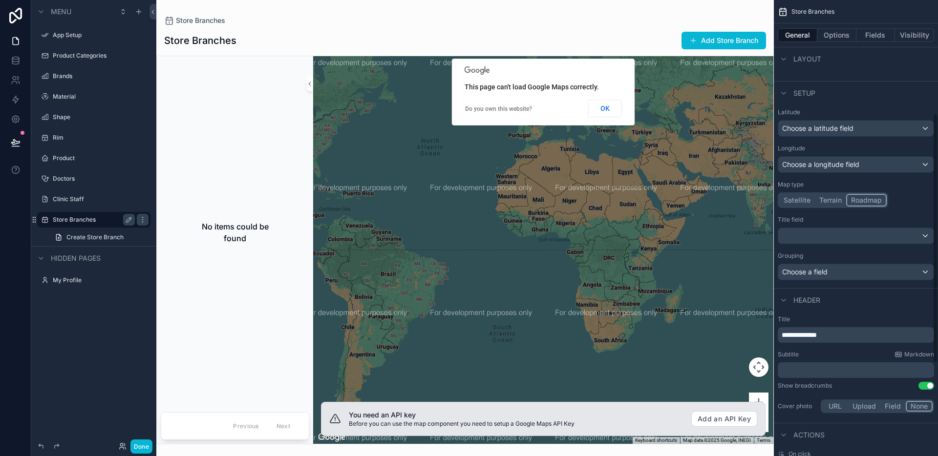
scroll to position [210, 0]
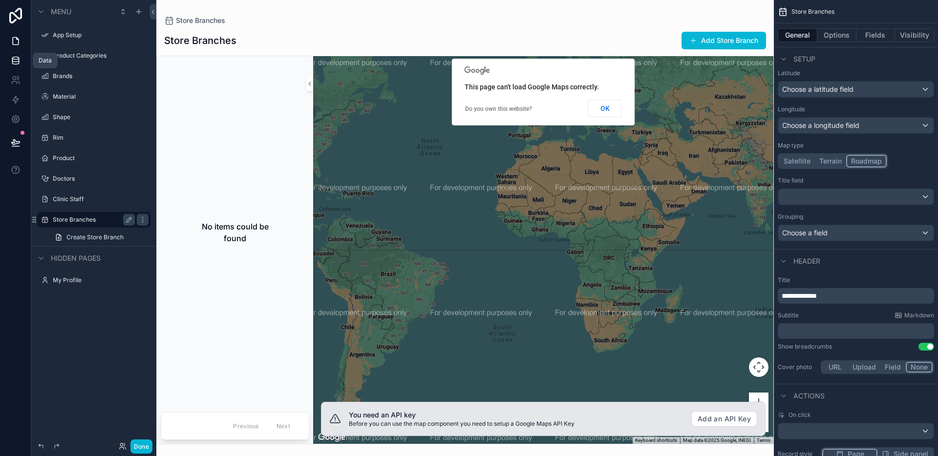
click at [25, 64] on link at bounding box center [15, 61] width 31 height 20
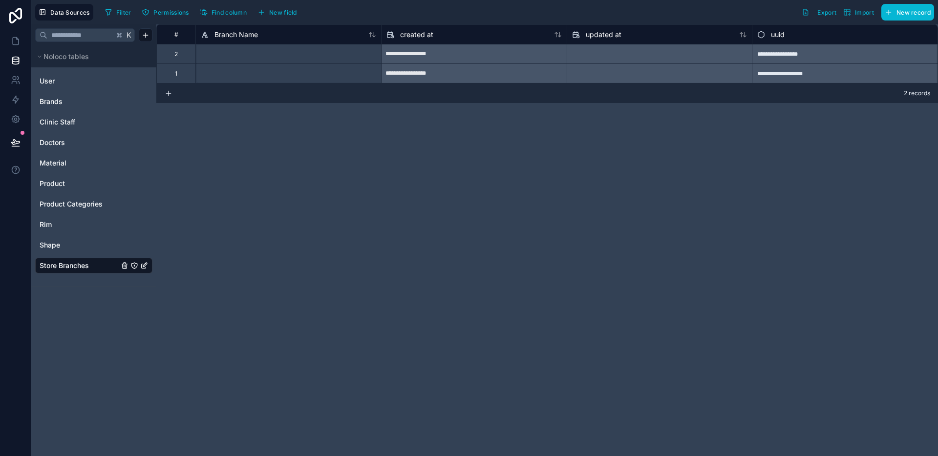
click at [297, 22] on div "Data Sources Filter Permissions Find column New field Export Import New record" at bounding box center [484, 12] width 906 height 24
click at [297, 19] on button "New field" at bounding box center [277, 12] width 46 height 15
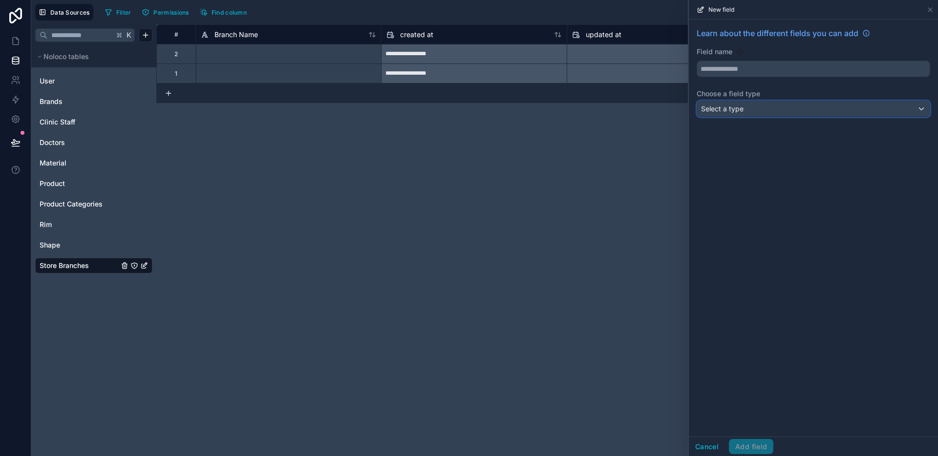
click at [761, 108] on div "Select a type" at bounding box center [813, 109] width 232 height 16
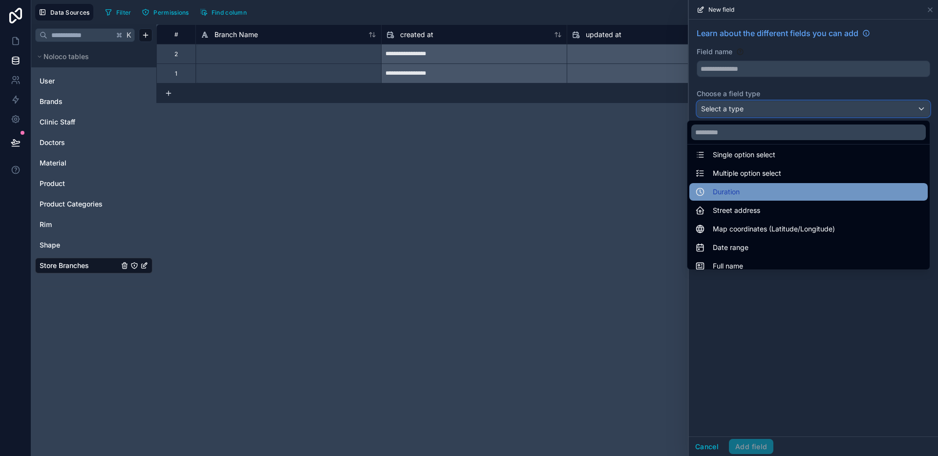
scroll to position [100, 0]
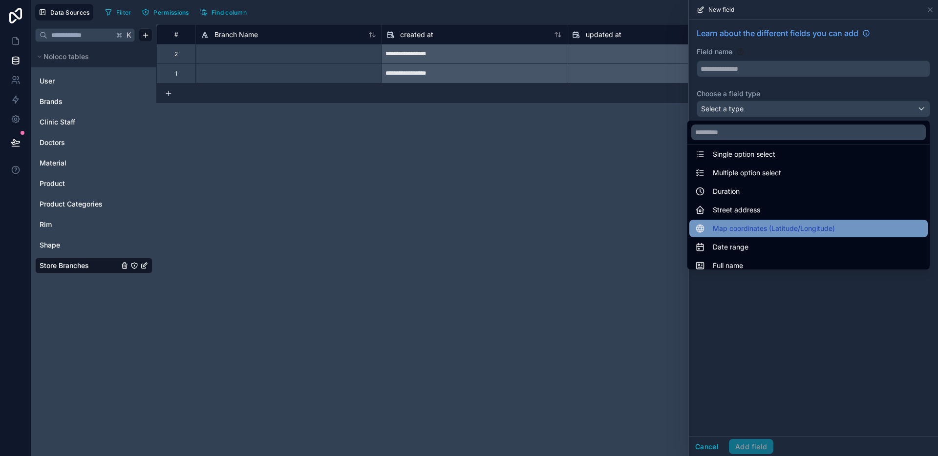
click at [766, 223] on span "Map coordinates (Latitude/Longitude)" at bounding box center [774, 229] width 122 height 12
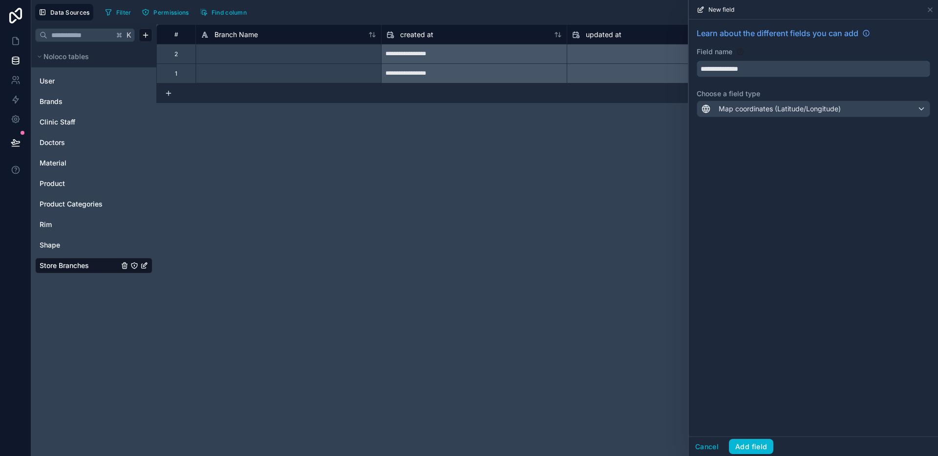
click at [783, 68] on input "**********" at bounding box center [813, 69] width 232 height 16
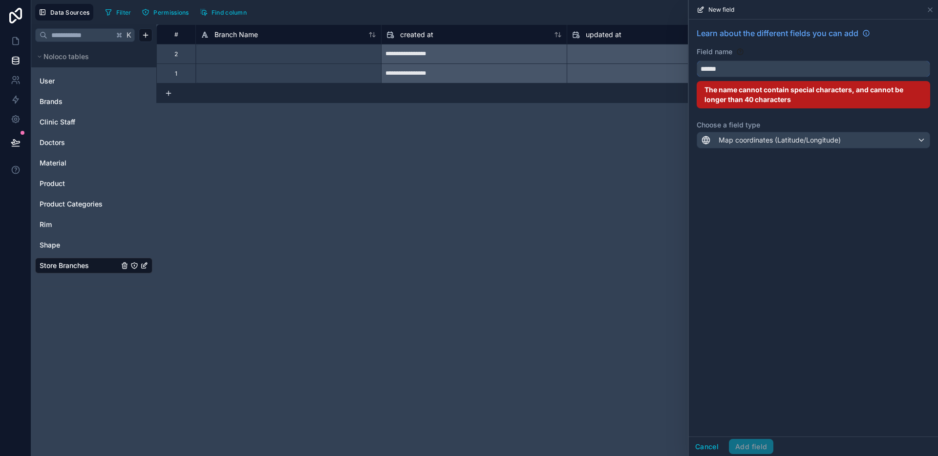
click at [696, 61] on button "*****" at bounding box center [812, 69] width 233 height 17
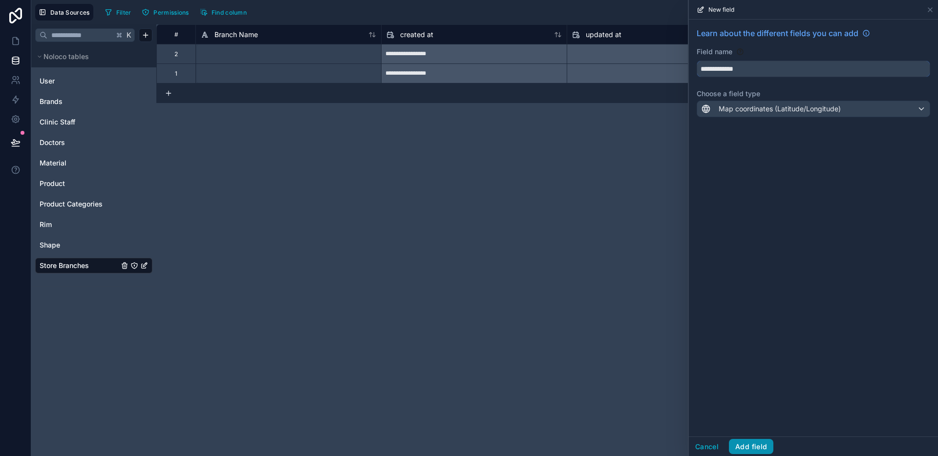
type input "**********"
click at [753, 442] on button "Add field" at bounding box center [751, 447] width 44 height 16
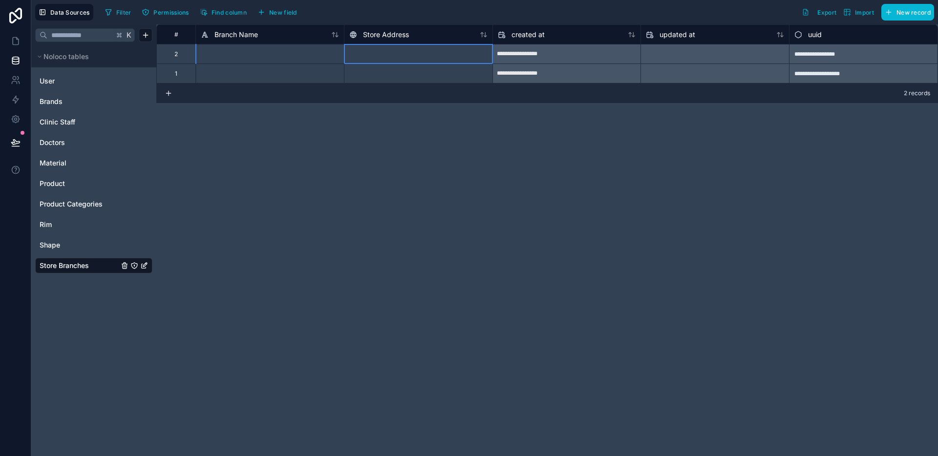
click at [398, 58] on div at bounding box center [418, 54] width 148 height 20
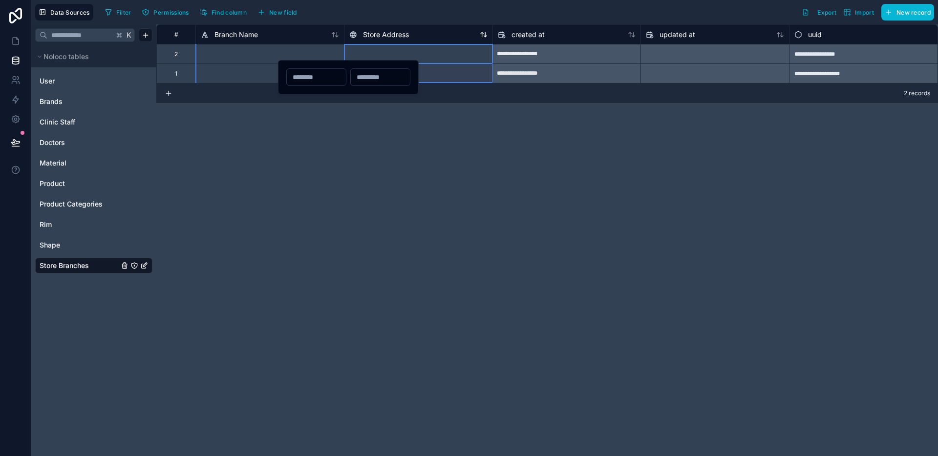
click at [403, 38] on span "Store Address" at bounding box center [386, 35] width 46 height 10
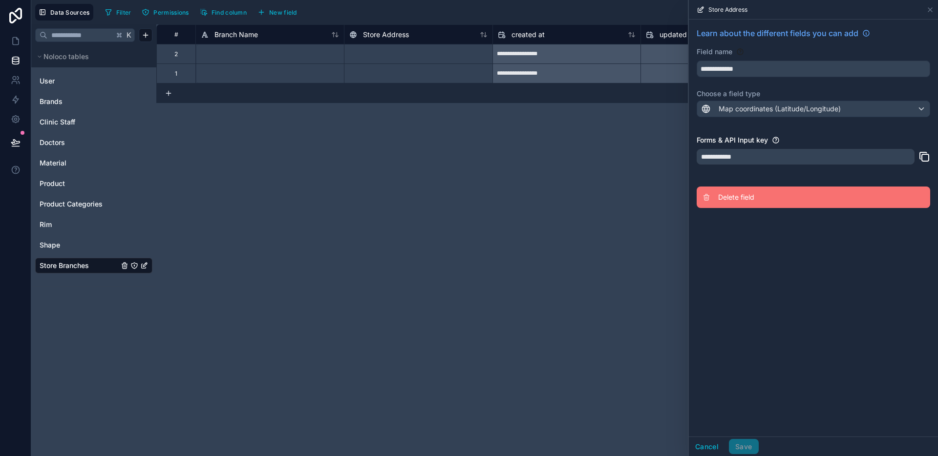
click at [750, 202] on button "Delete field" at bounding box center [812, 197] width 233 height 21
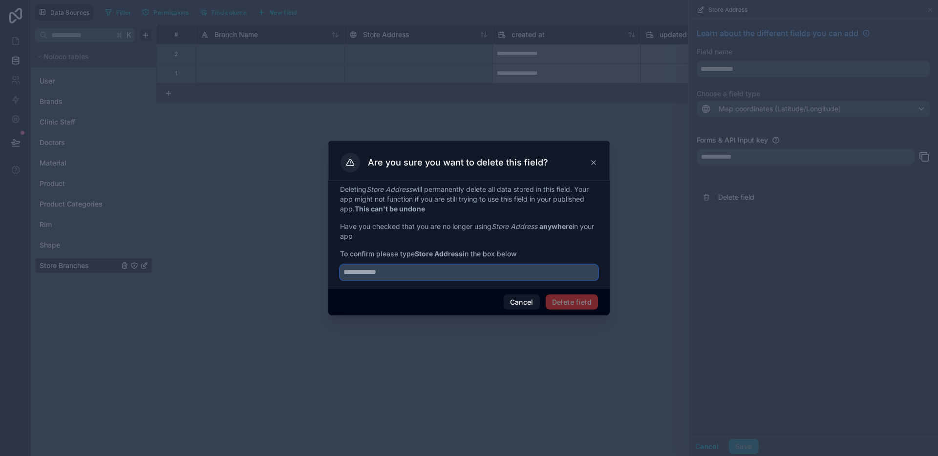
click at [444, 277] on input "text" at bounding box center [469, 273] width 258 height 16
type input "**********"
click at [578, 309] on button "Delete field" at bounding box center [571, 302] width 52 height 16
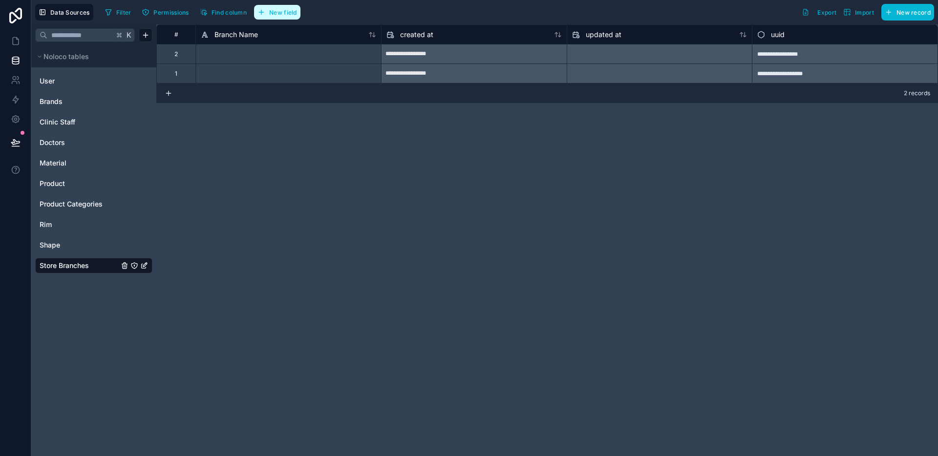
click at [291, 15] on span "New field" at bounding box center [283, 12] width 28 height 7
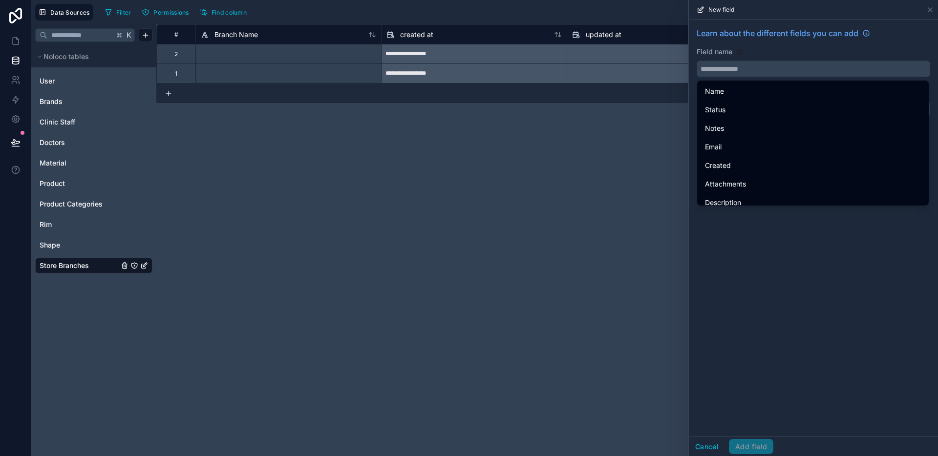
click at [737, 66] on input "text" at bounding box center [813, 69] width 232 height 16
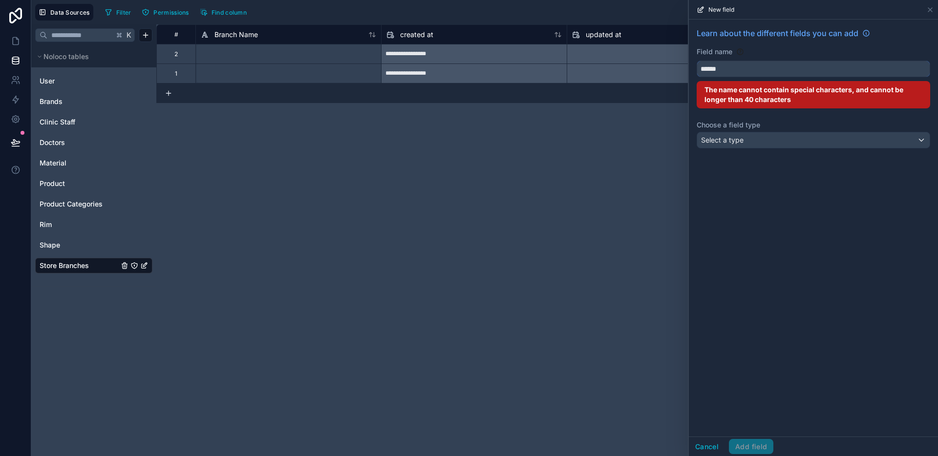
click at [696, 61] on button "*****" at bounding box center [812, 69] width 233 height 17
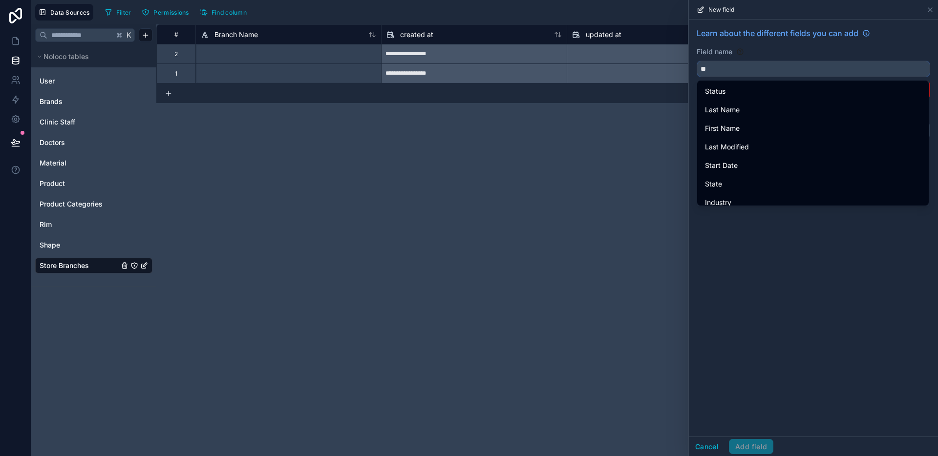
type input "*"
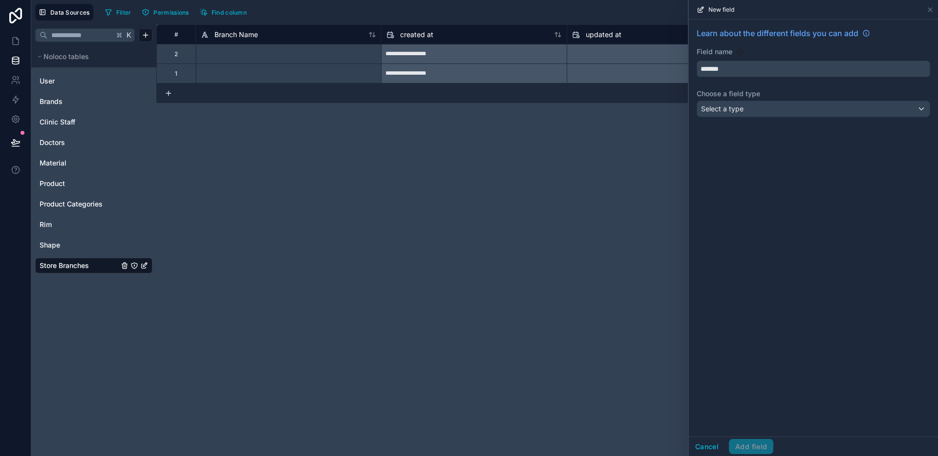
click at [696, 61] on button "******" at bounding box center [812, 69] width 233 height 17
type input "**********"
click at [740, 104] on div "Select a type" at bounding box center [813, 109] width 232 height 16
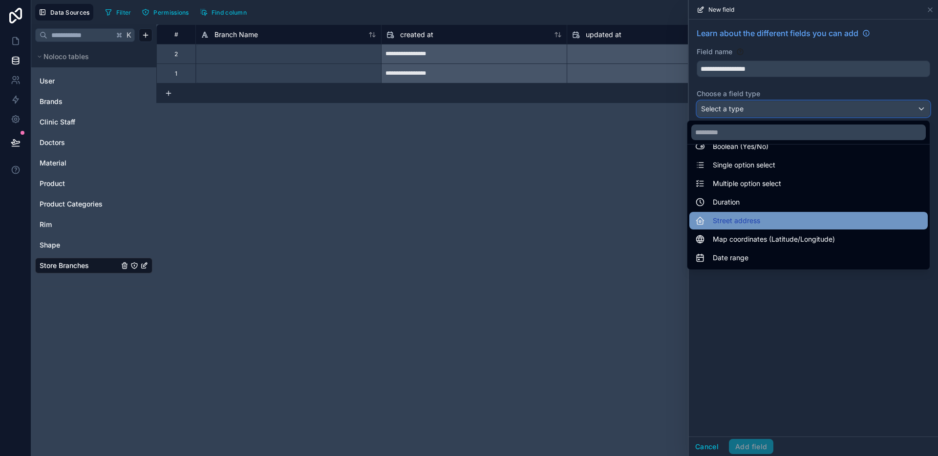
scroll to position [91, 0]
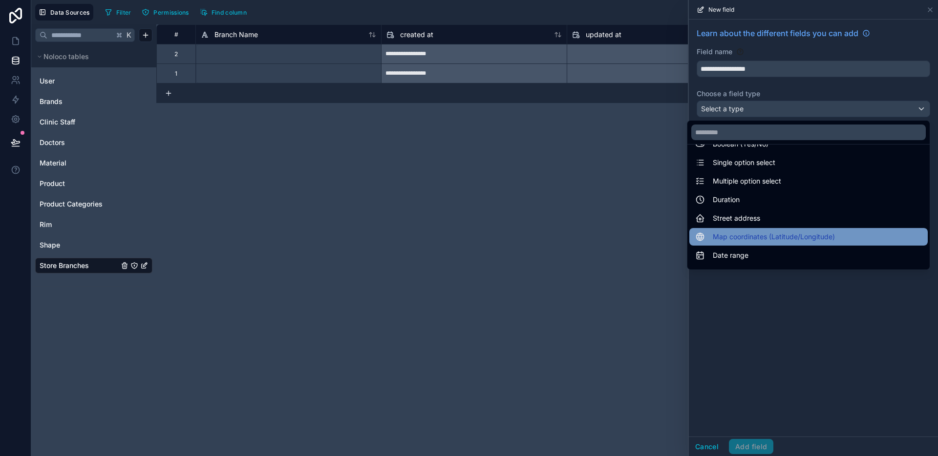
click at [740, 240] on span "Map coordinates (Latitude/Longitude)" at bounding box center [774, 237] width 122 height 12
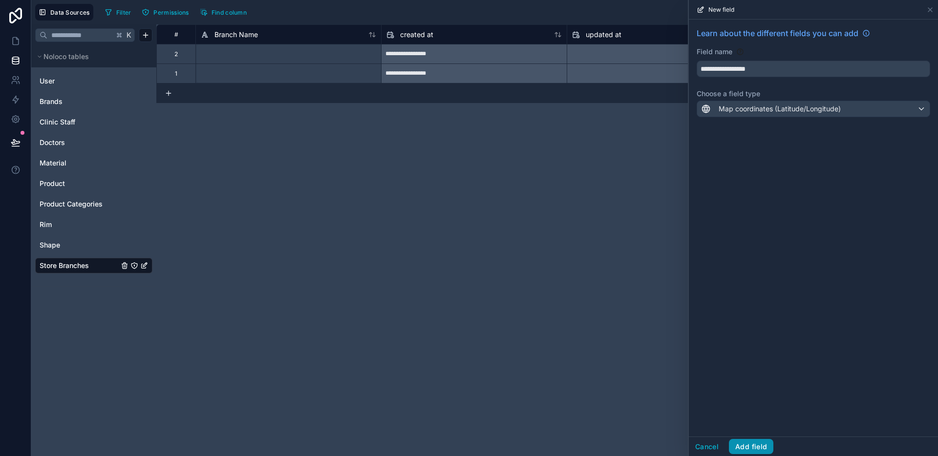
click at [747, 442] on button "Add field" at bounding box center [751, 447] width 44 height 16
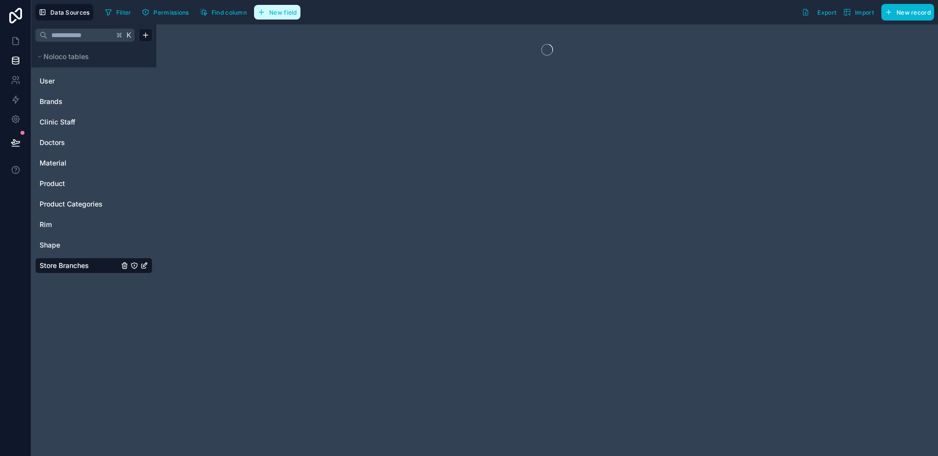
click at [297, 11] on span "New field" at bounding box center [283, 12] width 28 height 7
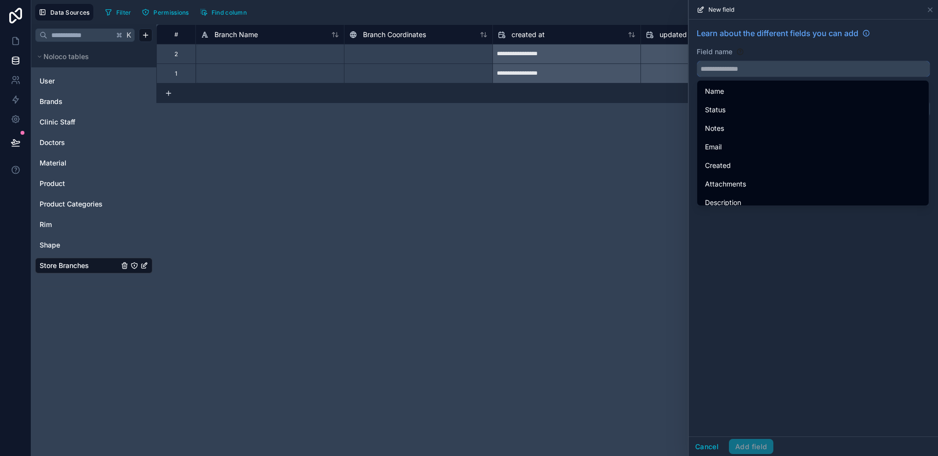
click at [736, 67] on input "text" at bounding box center [813, 69] width 232 height 16
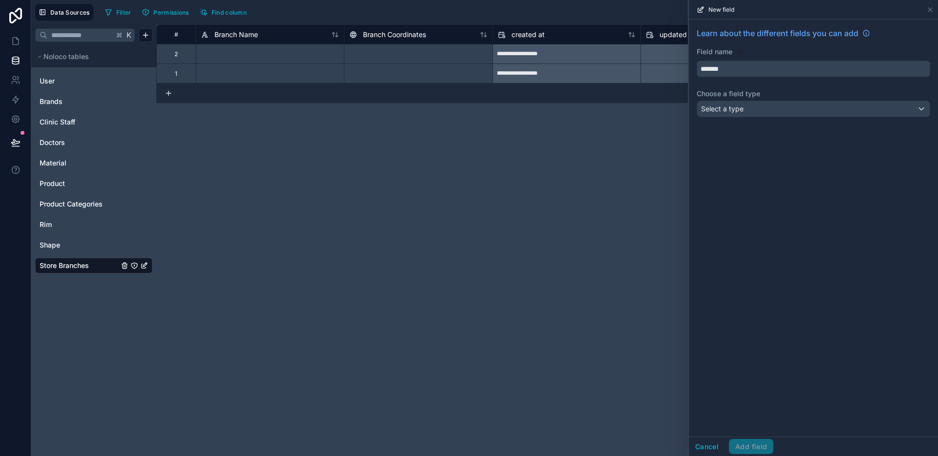
click at [696, 61] on button "******" at bounding box center [812, 69] width 233 height 17
type input "**********"
click at [756, 119] on div "**********" at bounding box center [813, 74] width 249 height 109
click at [759, 112] on div "Select a type" at bounding box center [813, 109] width 232 height 16
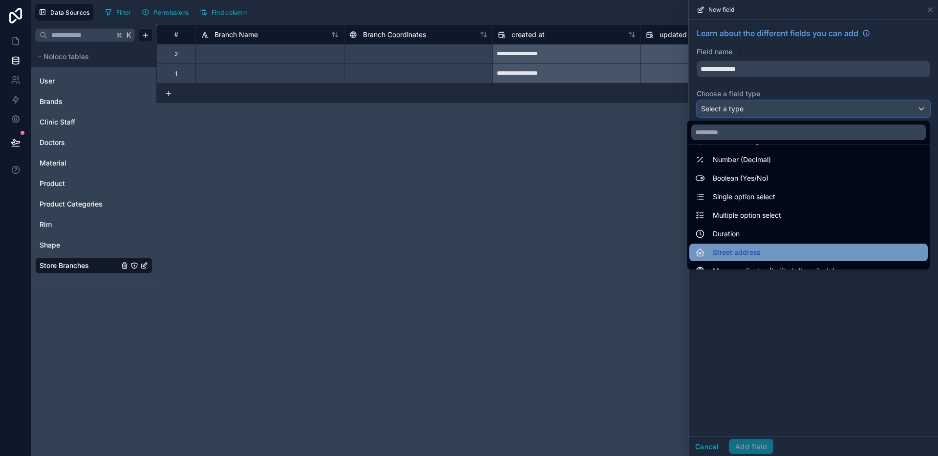
scroll to position [93, 0]
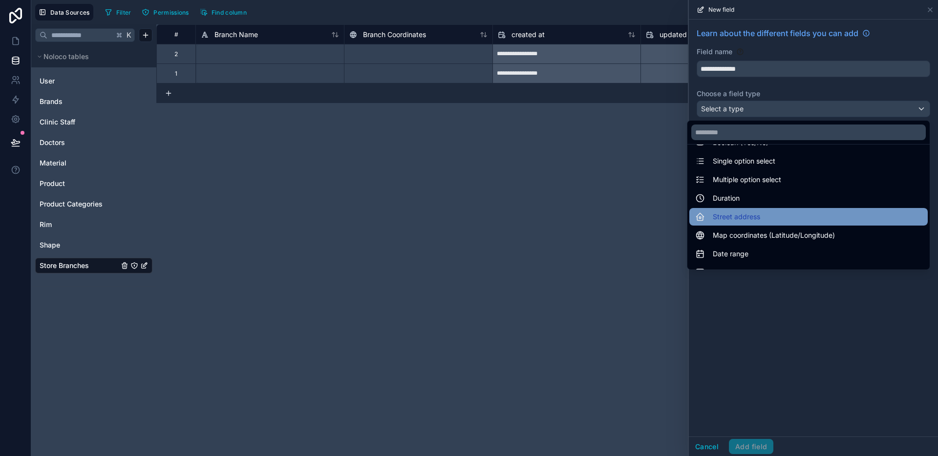
click at [751, 217] on div "Street address" at bounding box center [808, 217] width 227 height 12
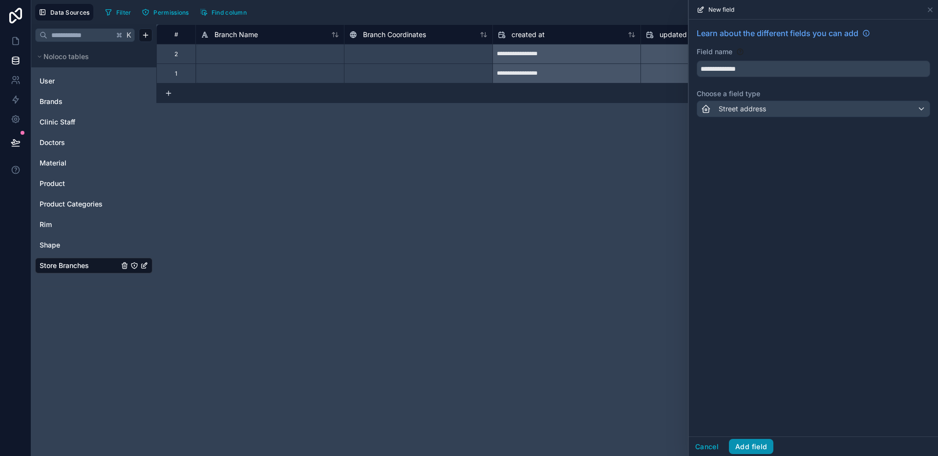
click at [763, 441] on button "Add field" at bounding box center [751, 447] width 44 height 16
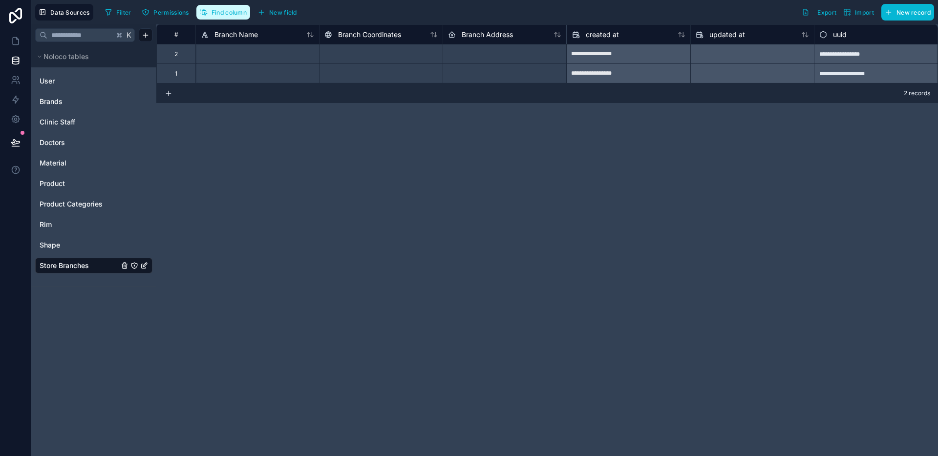
click at [247, 14] on span "Find column" at bounding box center [228, 12] width 35 height 7
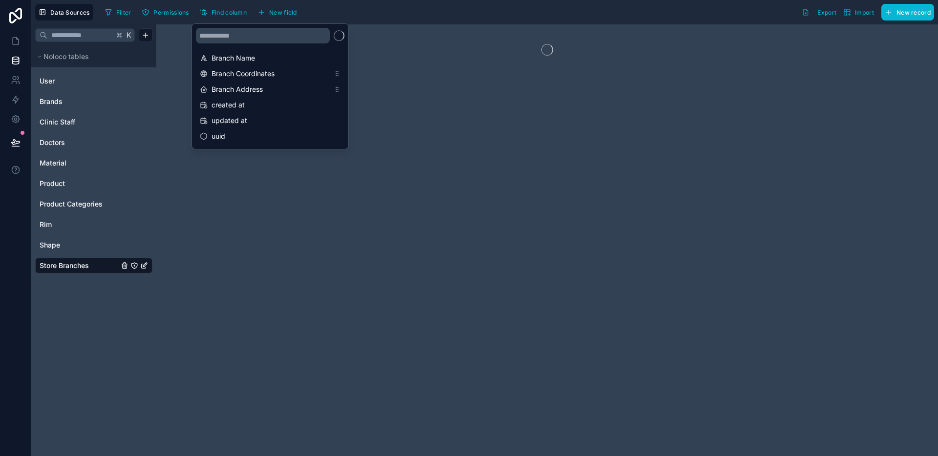
click at [384, 149] on div at bounding box center [546, 240] width 781 height 432
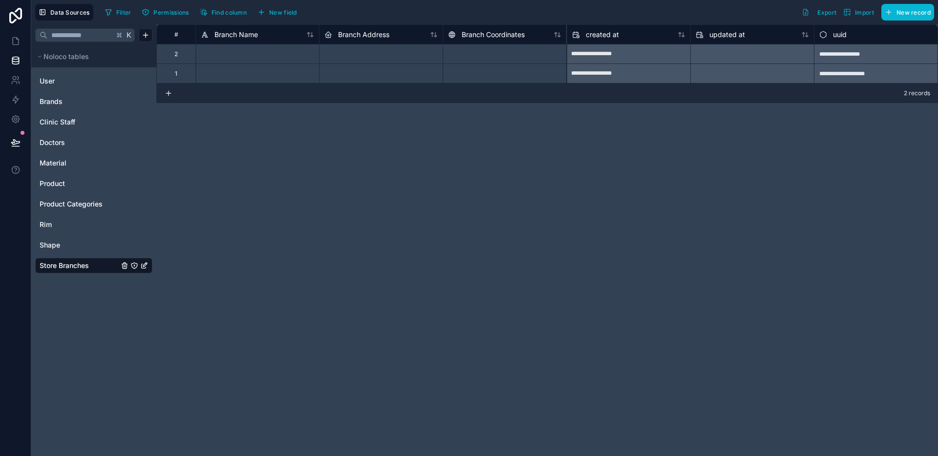
click at [467, 51] on div at bounding box center [504, 54] width 124 height 20
click at [399, 79] on input "text" at bounding box center [414, 77] width 59 height 14
type input "**********"
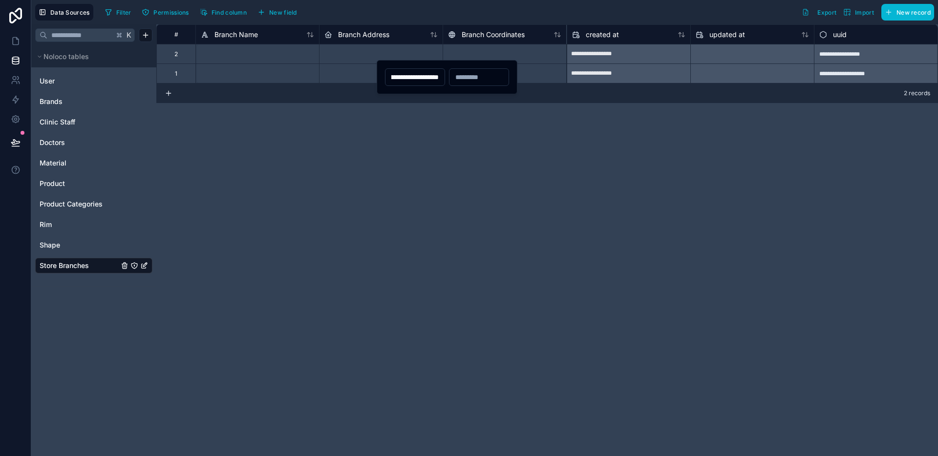
click at [424, 75] on input "**********" at bounding box center [414, 77] width 59 height 14
click at [419, 81] on input "text" at bounding box center [414, 77] width 59 height 14
paste input "**********"
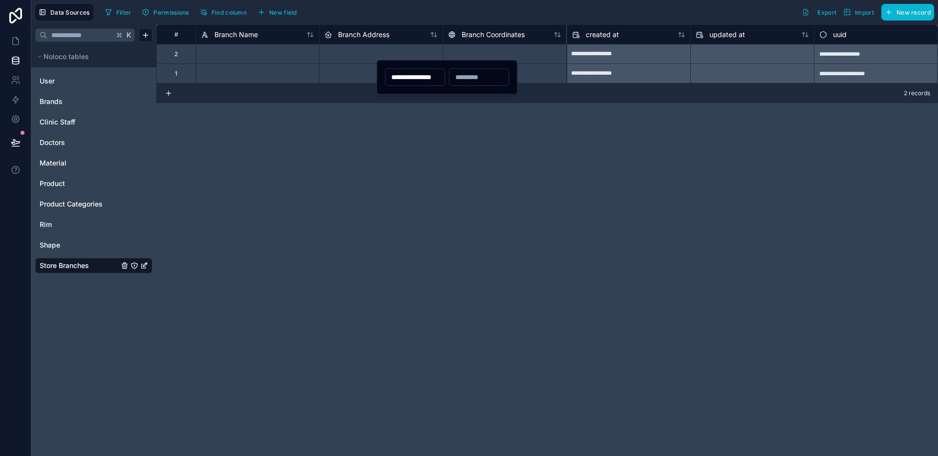
type input "**********"
click at [488, 81] on input "text" at bounding box center [506, 81] width 59 height 14
click at [482, 81] on input "text" at bounding box center [506, 81] width 59 height 14
paste input "**********"
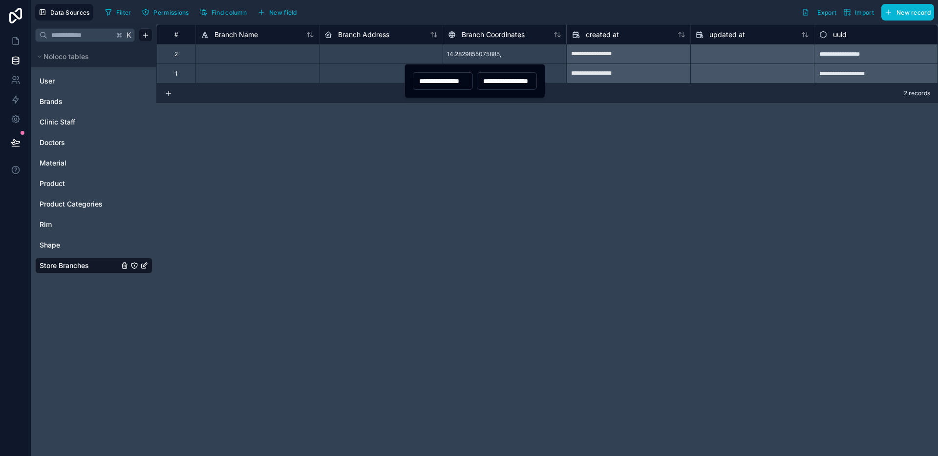
scroll to position [0, 21]
type input "**********"
click at [518, 142] on div "**********" at bounding box center [546, 240] width 781 height 432
click at [214, 64] on div at bounding box center [257, 73] width 124 height 20
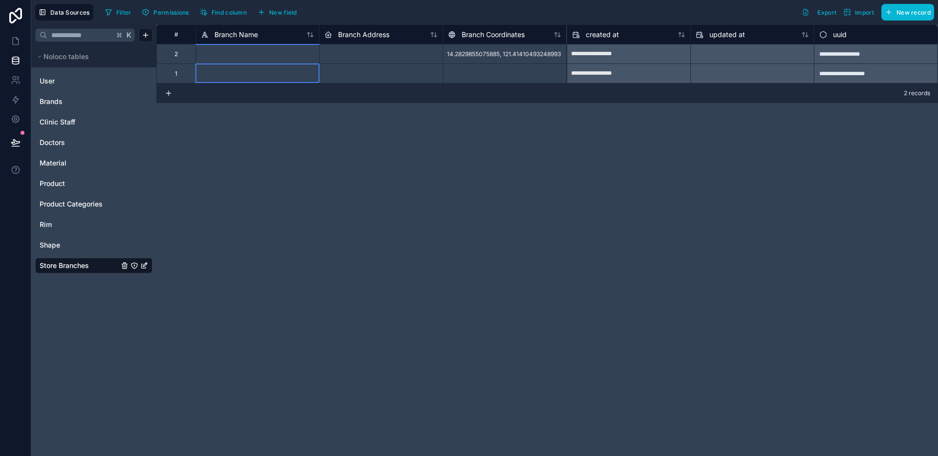
click at [229, 58] on div at bounding box center [257, 54] width 124 height 20
type input "*********"
click at [15, 44] on icon at bounding box center [16, 41] width 6 height 7
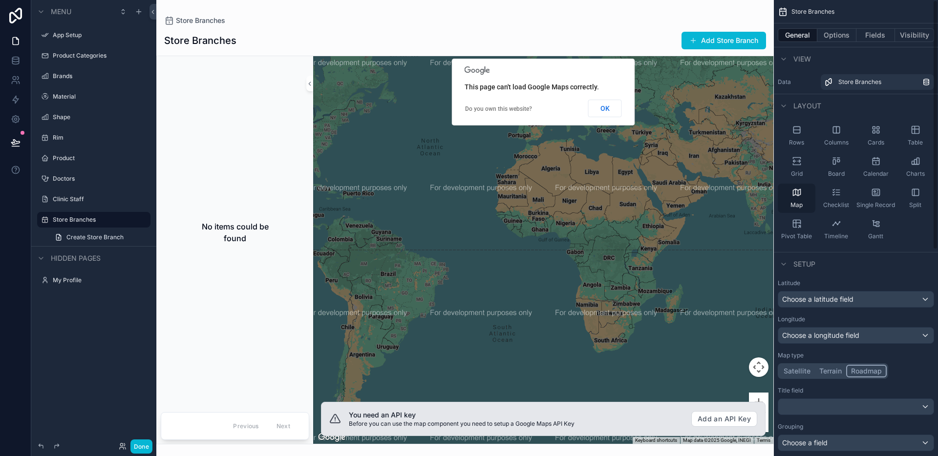
click at [803, 193] on div "Map" at bounding box center [796, 198] width 38 height 29
click at [847, 295] on span "Choose a latitude field" at bounding box center [817, 299] width 71 height 8
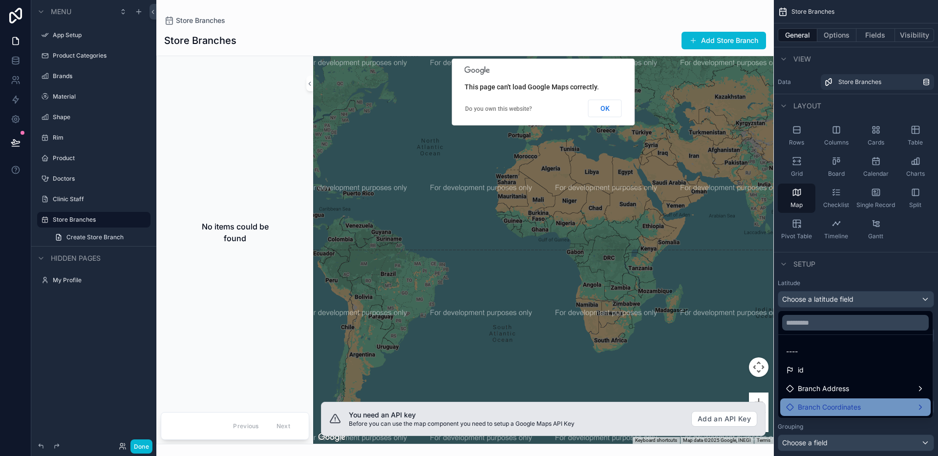
click at [845, 412] on span "Branch Coordinates" at bounding box center [828, 407] width 63 height 12
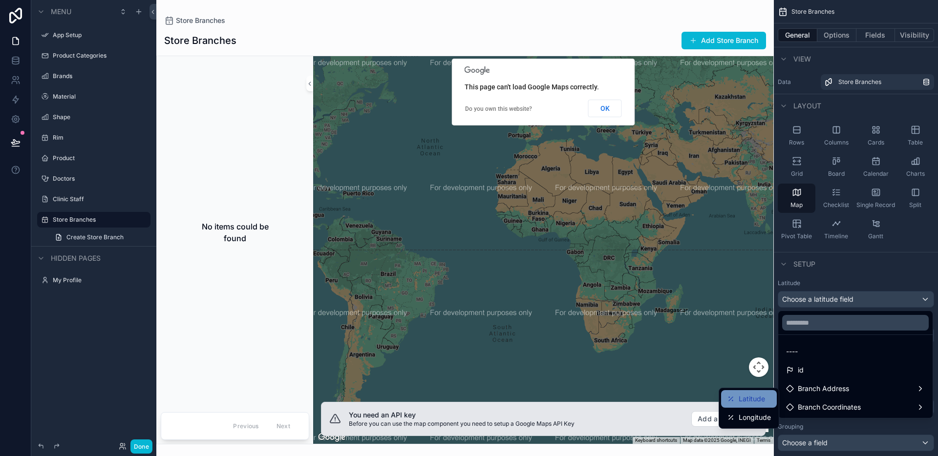
click at [760, 404] on span "Latitude" at bounding box center [751, 399] width 26 height 12
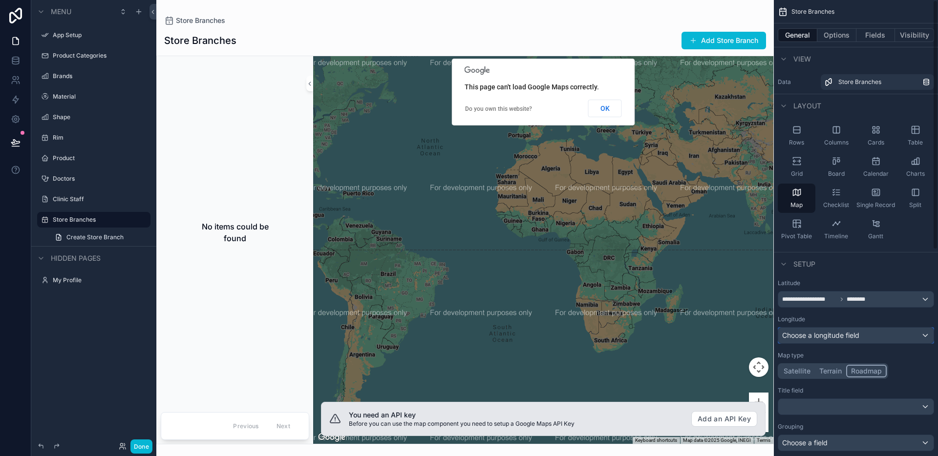
click at [840, 339] on span "Choose a longitude field" at bounding box center [820, 336] width 77 height 10
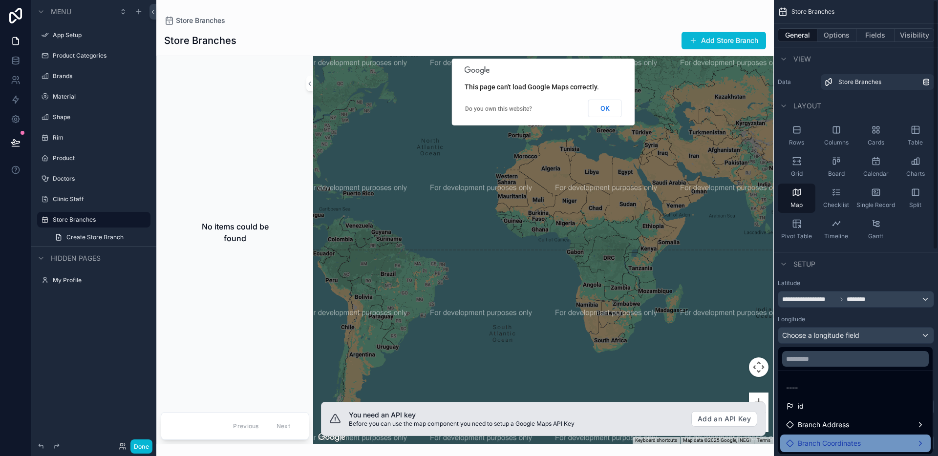
click at [843, 438] on span "Branch Coordinates" at bounding box center [828, 444] width 63 height 12
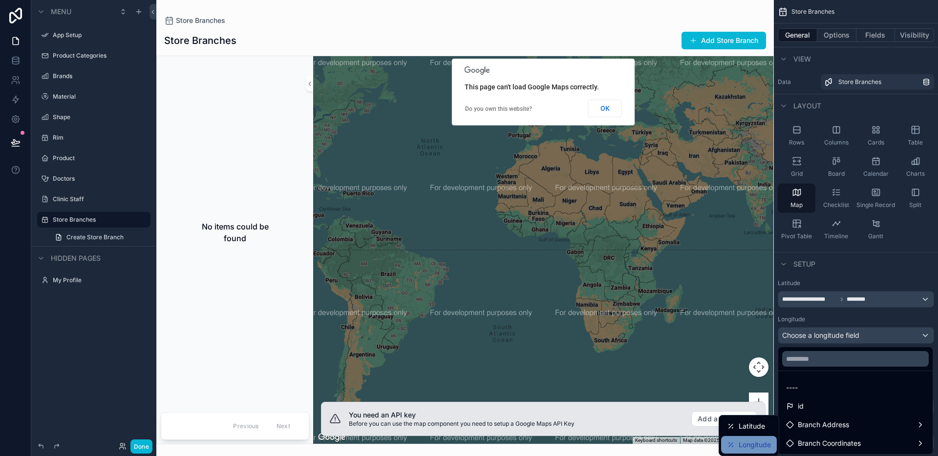
click at [765, 438] on div "Longitude" at bounding box center [749, 445] width 56 height 18
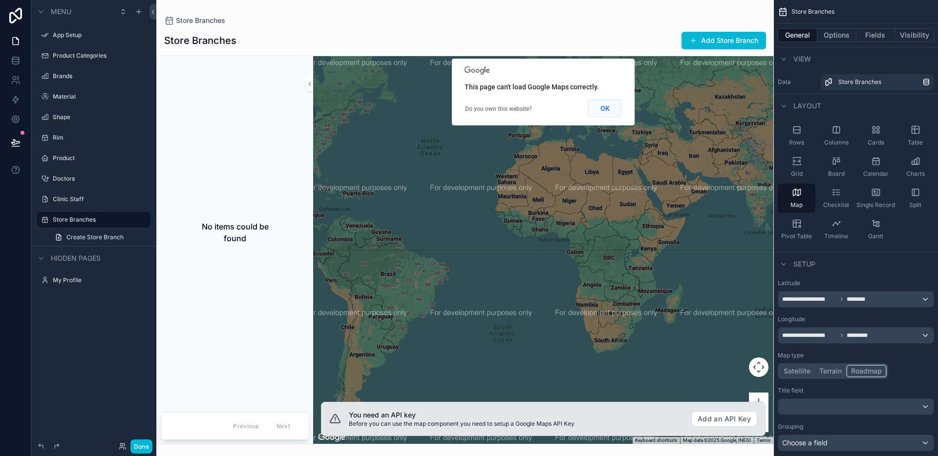
click at [609, 113] on button "OK" at bounding box center [605, 109] width 34 height 18
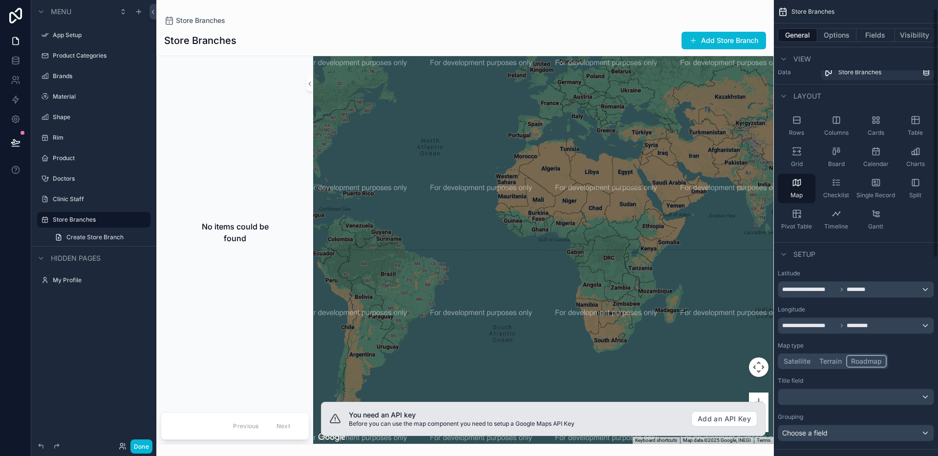
scroll to position [98, 0]
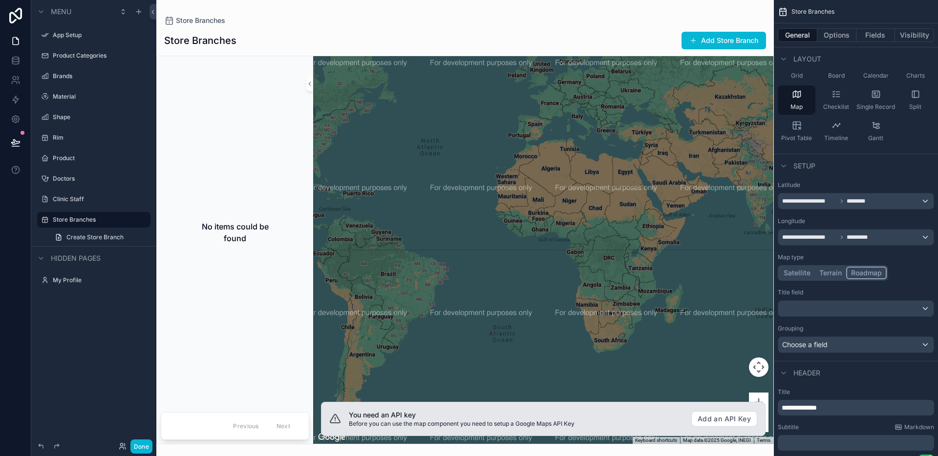
click at [839, 273] on button "Terrain" at bounding box center [830, 273] width 31 height 13
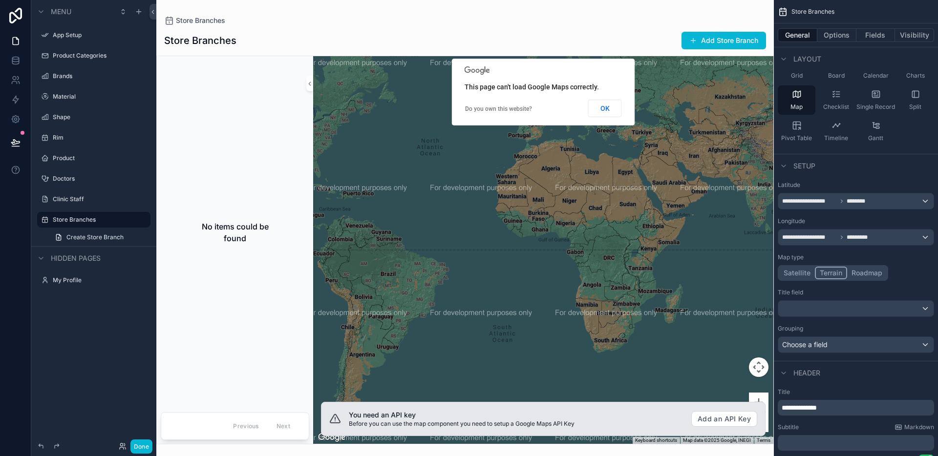
click at [873, 274] on button "Roadmap" at bounding box center [867, 273] width 40 height 13
click at [616, 113] on button "OK" at bounding box center [605, 109] width 34 height 18
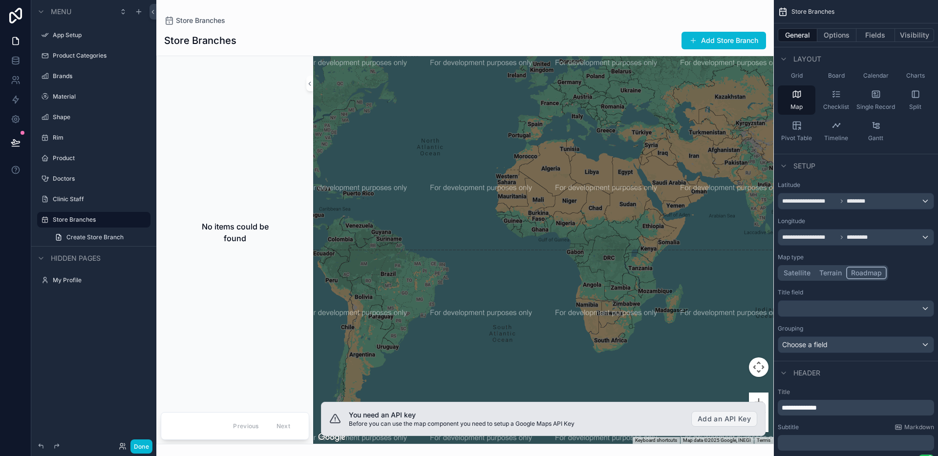
click at [712, 419] on button "Add an API Key" at bounding box center [724, 419] width 66 height 16
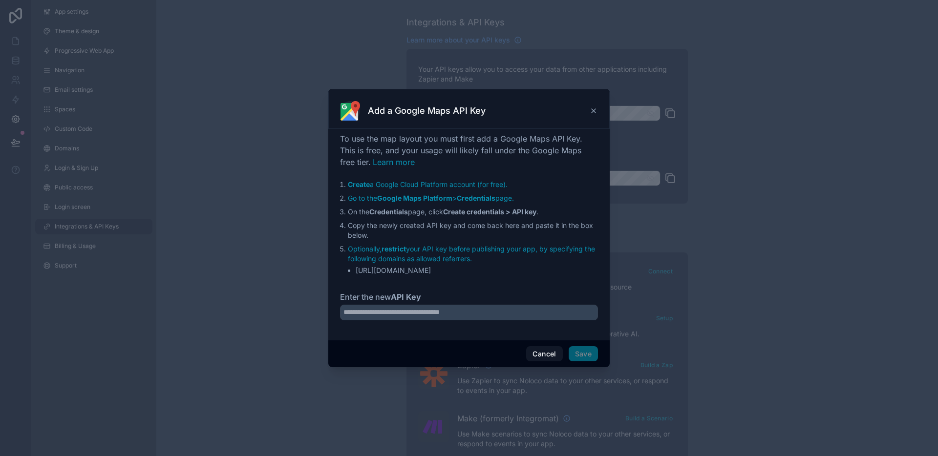
click at [596, 110] on icon at bounding box center [593, 111] width 8 height 8
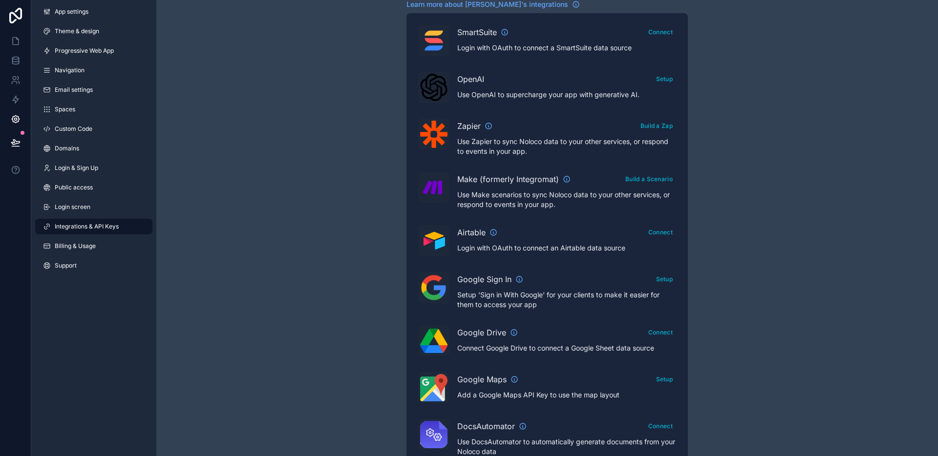
scroll to position [241, 0]
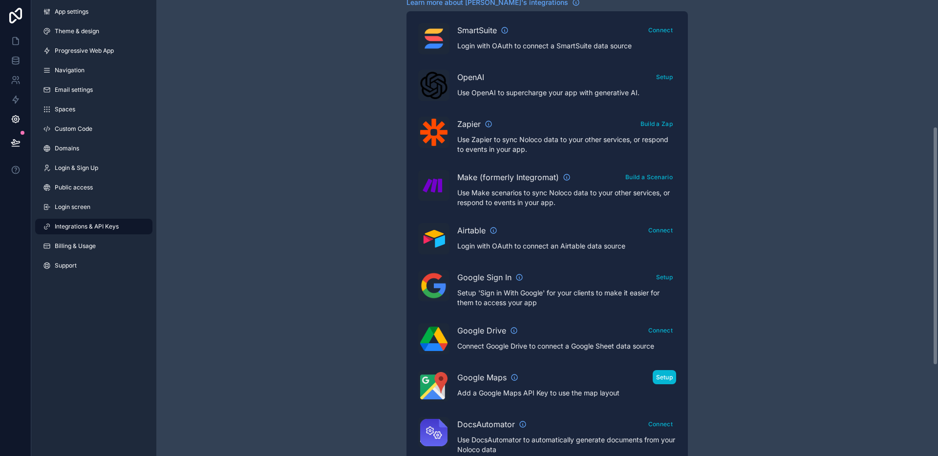
click at [670, 381] on button "Setup" at bounding box center [664, 377] width 24 height 14
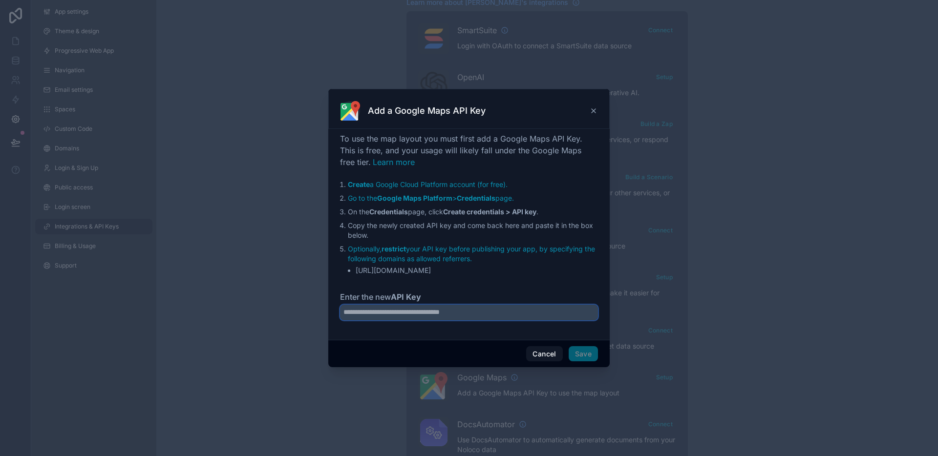
click at [431, 316] on input "Enter the new API Key" at bounding box center [469, 313] width 258 height 16
paste input "**********"
type input "**********"
click at [581, 350] on button "Save" at bounding box center [582, 354] width 29 height 16
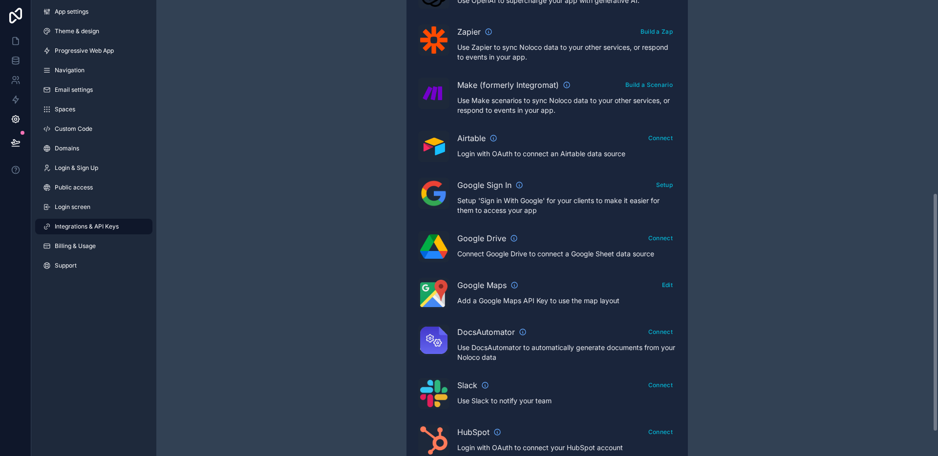
scroll to position [310, 0]
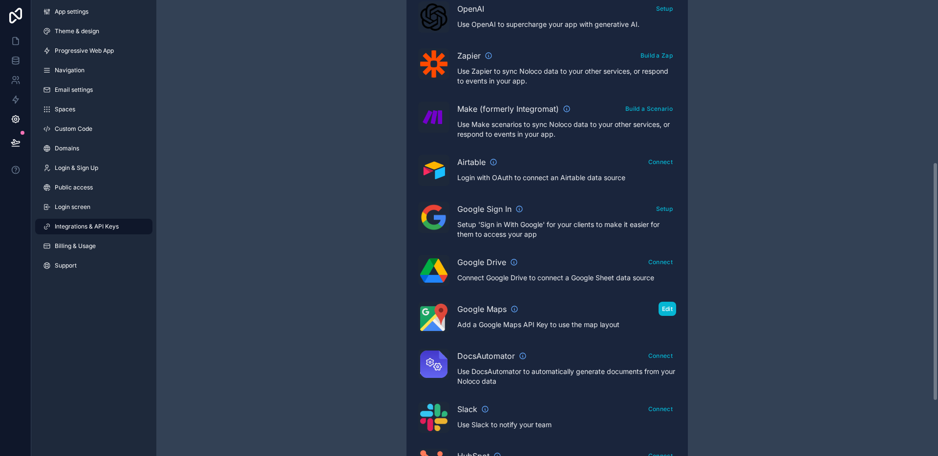
click at [666, 312] on button "Edit" at bounding box center [667, 309] width 18 height 14
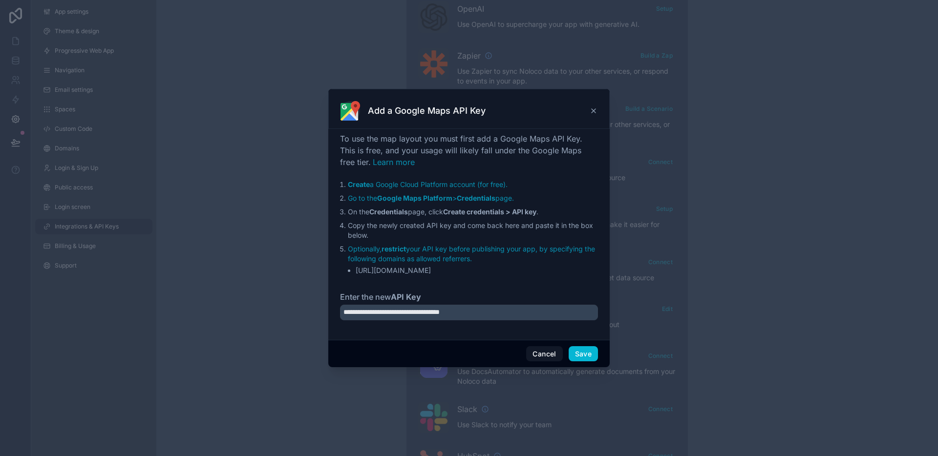
drag, startPoint x: 489, startPoint y: 272, endPoint x: 357, endPoint y: 273, distance: 132.8
click at [357, 273] on li "https://islesystems-solutions.noloco.co" at bounding box center [477, 271] width 242 height 10
copy li "https://islesystems-solutions.noloco.co"
click at [545, 358] on button "Cancel" at bounding box center [544, 354] width 36 height 16
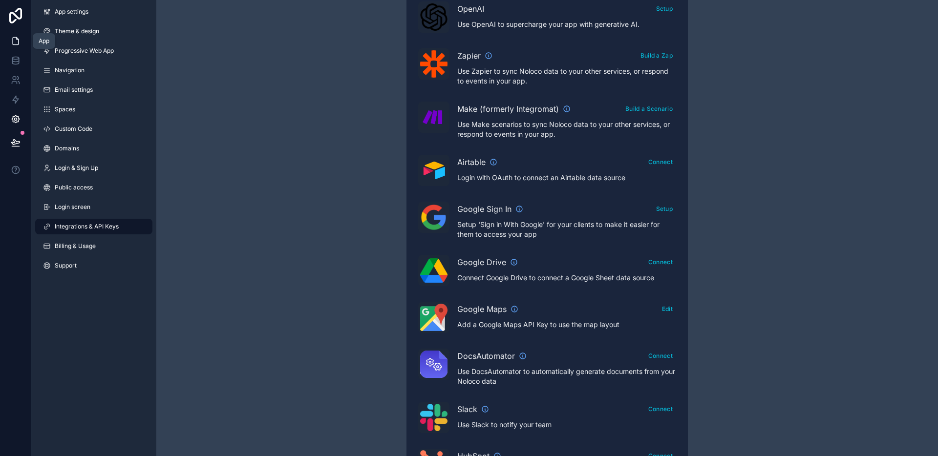
click at [21, 47] on link at bounding box center [15, 41] width 31 height 20
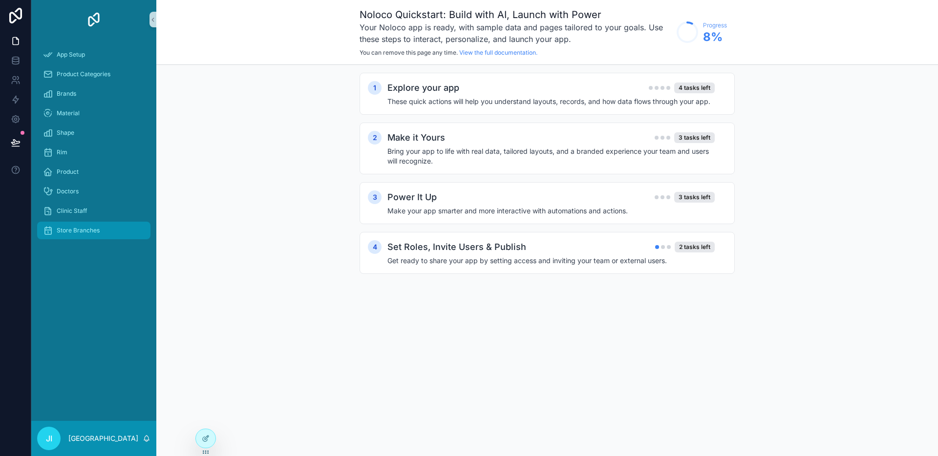
click at [70, 238] on div "Store Branches" at bounding box center [94, 231] width 102 height 16
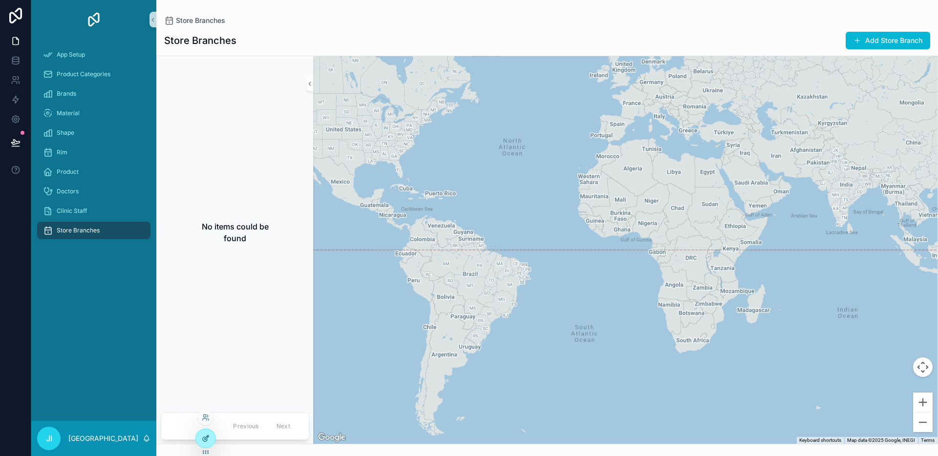
click at [206, 438] on icon at bounding box center [206, 439] width 8 height 8
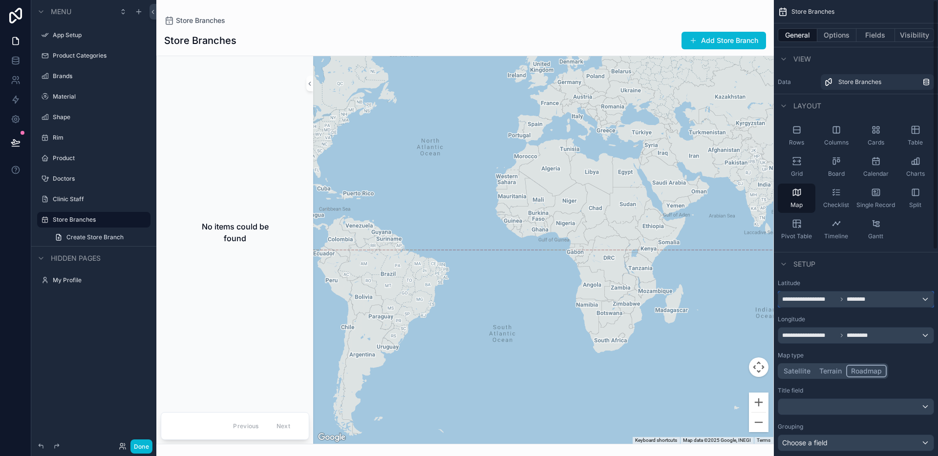
click at [859, 297] on span "********" at bounding box center [857, 299] width 22 height 8
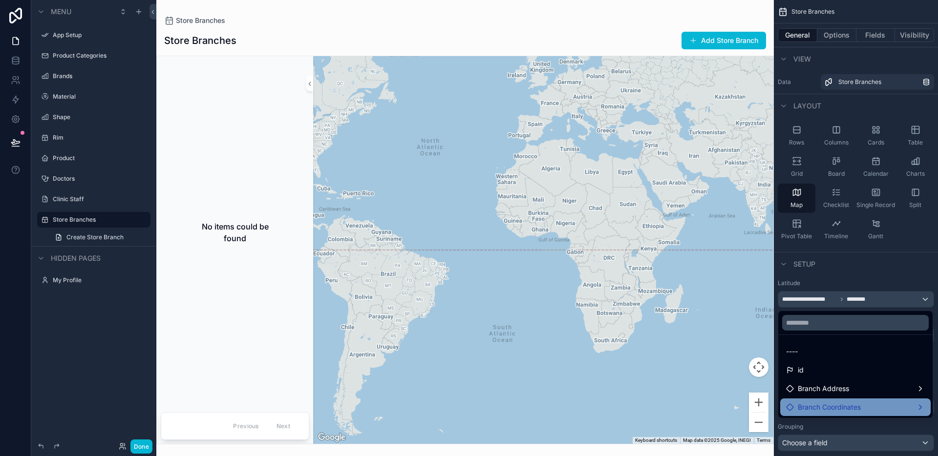
click at [833, 405] on span "Branch Coordinates" at bounding box center [828, 407] width 63 height 12
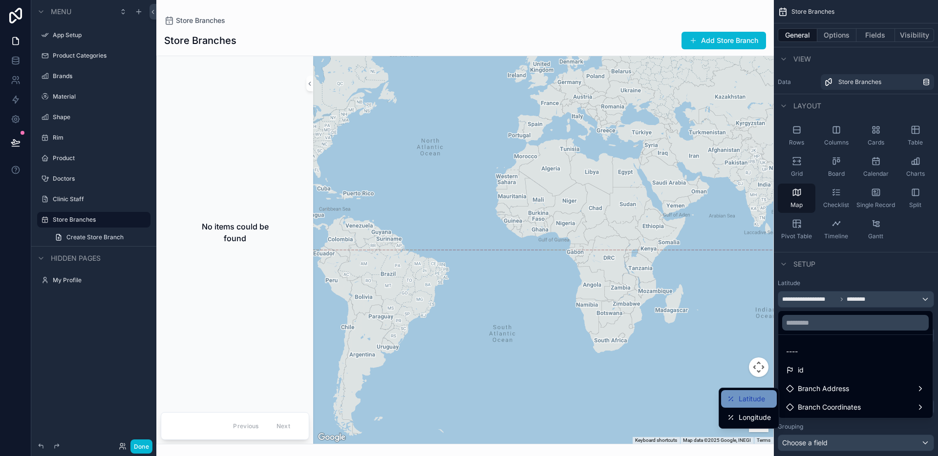
click at [763, 405] on div "Latitude" at bounding box center [749, 399] width 56 height 18
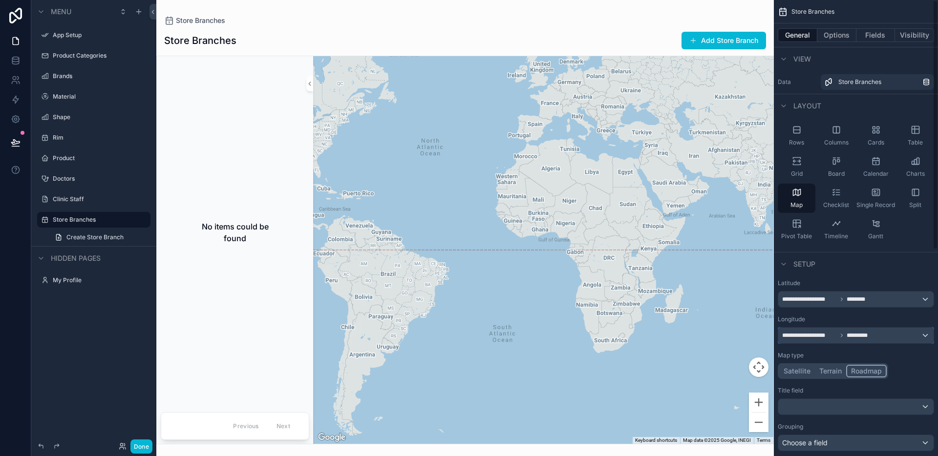
click at [871, 332] on span "*********" at bounding box center [860, 336] width 28 height 8
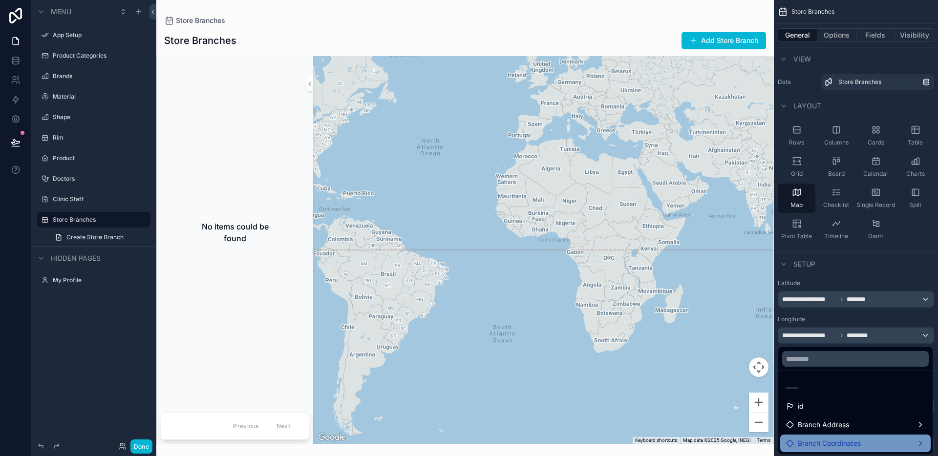
click at [829, 451] on div "Branch Coordinates" at bounding box center [855, 444] width 150 height 18
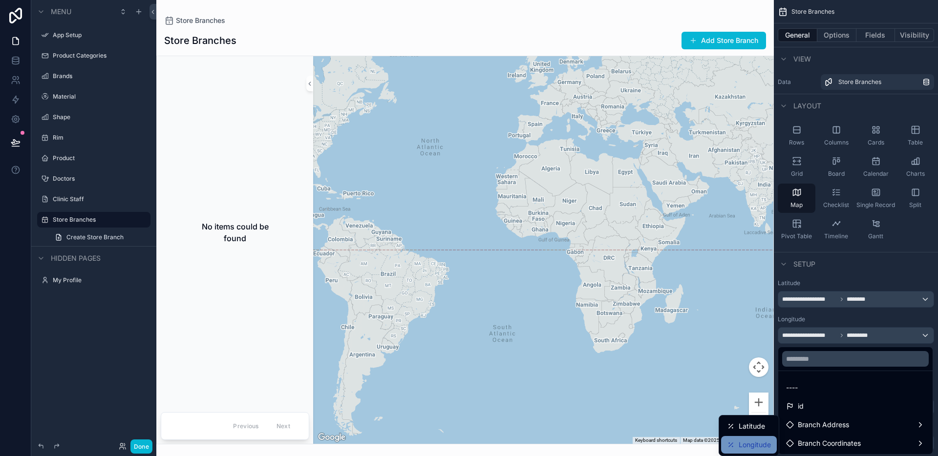
click at [763, 438] on div "Longitude" at bounding box center [749, 445] width 56 height 18
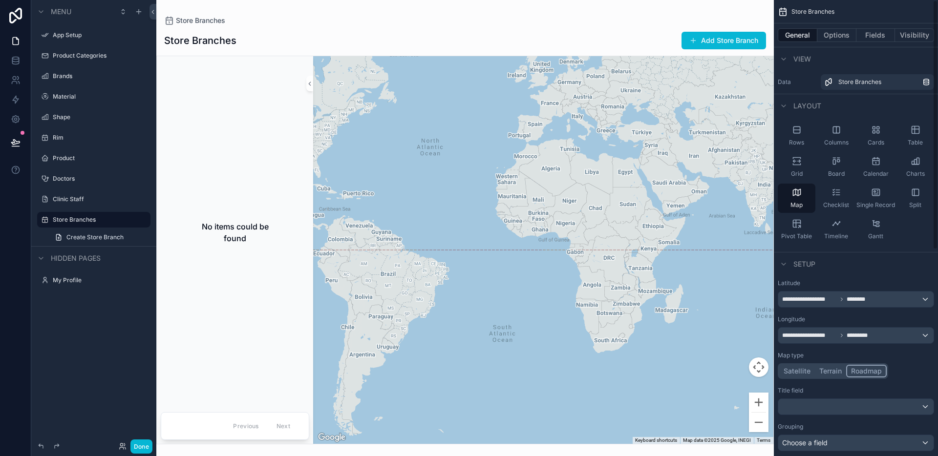
click at [825, 376] on button "Terrain" at bounding box center [830, 371] width 31 height 13
click at [857, 370] on button "Roadmap" at bounding box center [867, 371] width 40 height 13
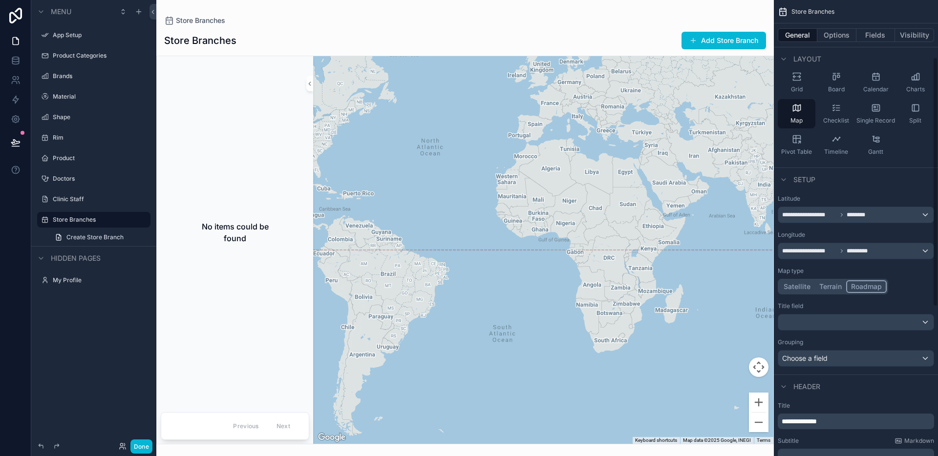
scroll to position [105, 0]
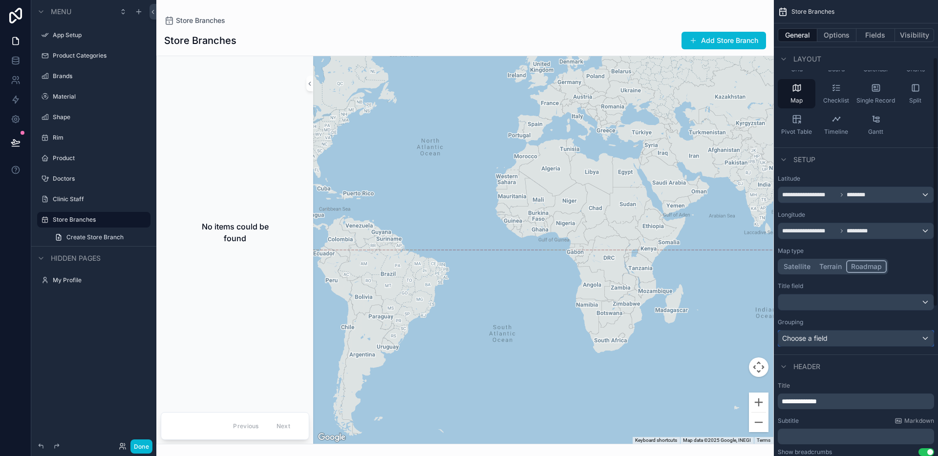
click at [852, 336] on div "Choose a field" at bounding box center [855, 339] width 155 height 16
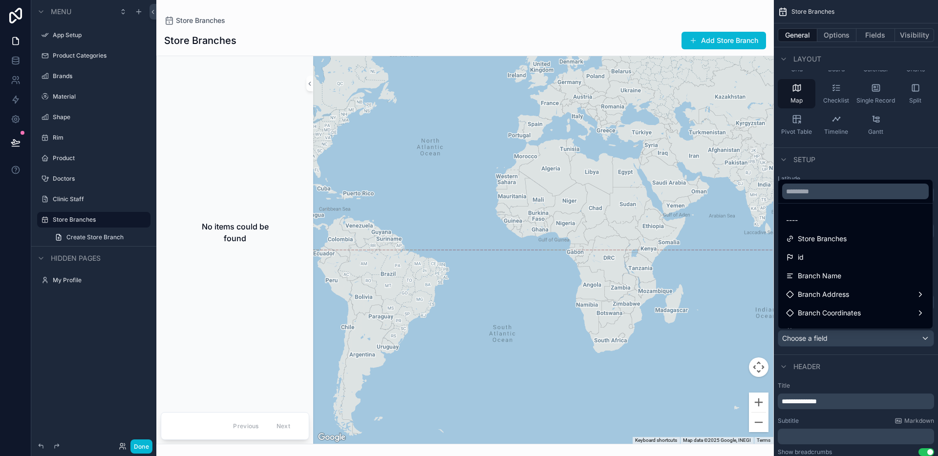
click at [852, 336] on div "scrollable content" at bounding box center [469, 228] width 938 height 456
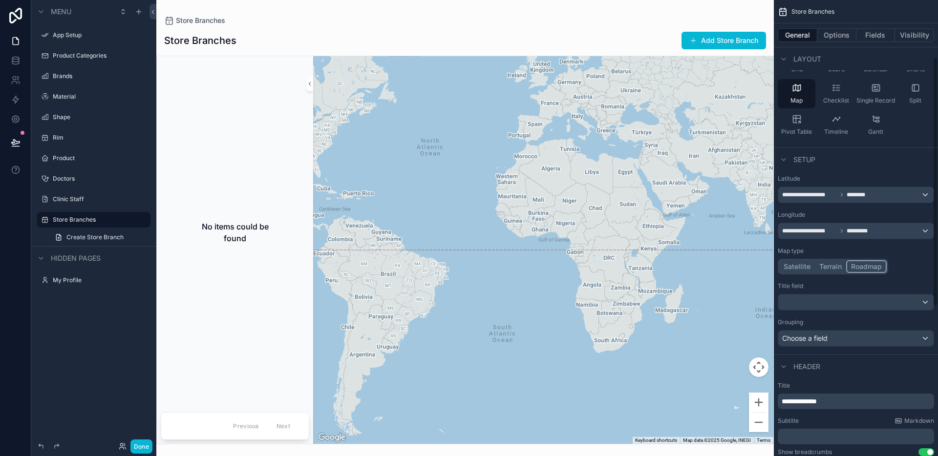
scroll to position [106, 0]
click at [749, 403] on div "scrollable content" at bounding box center [464, 228] width 617 height 456
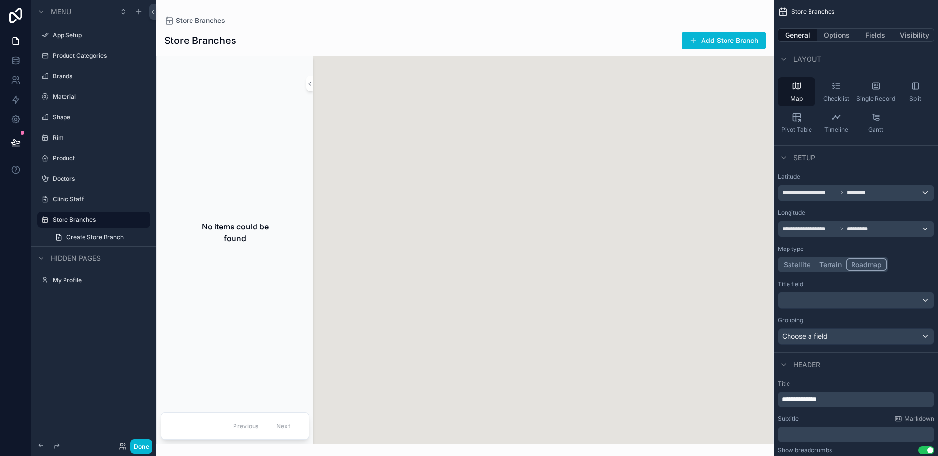
click at [754, 403] on div "scrollable content" at bounding box center [543, 250] width 460 height 388
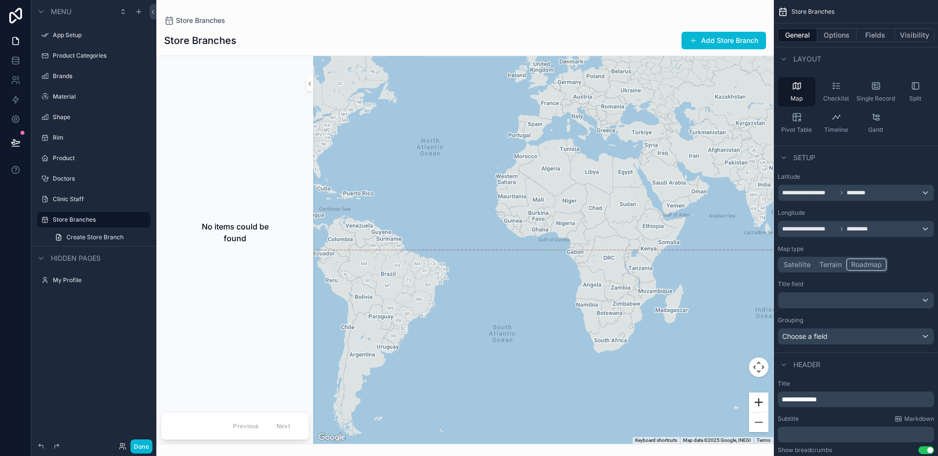
click at [758, 402] on button "Zoom in" at bounding box center [759, 403] width 20 height 20
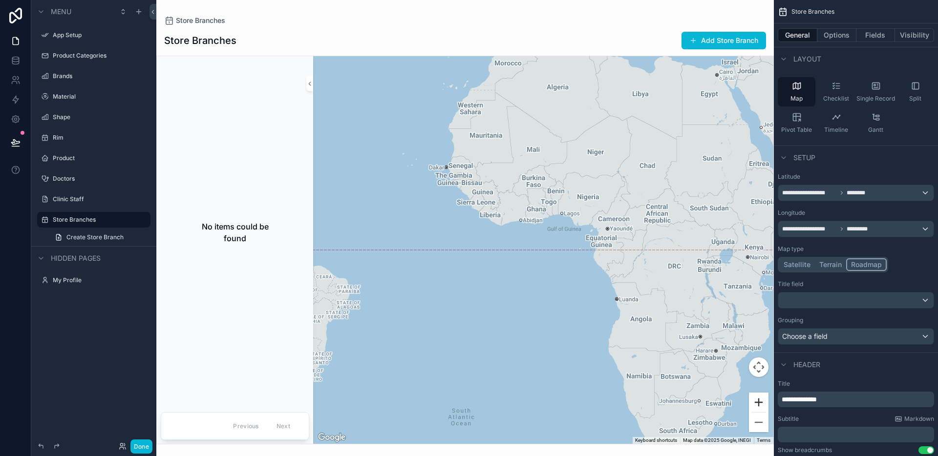
click at [758, 402] on button "Zoom in" at bounding box center [759, 403] width 20 height 20
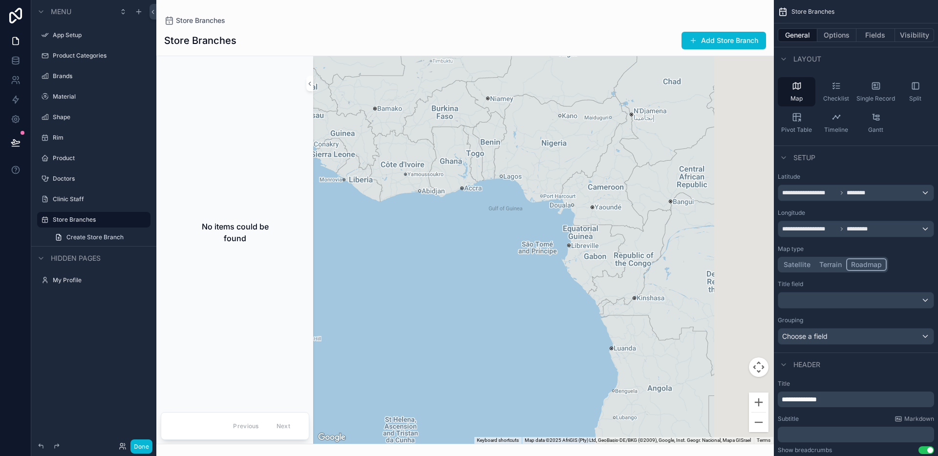
drag, startPoint x: 711, startPoint y: 335, endPoint x: 532, endPoint y: 335, distance: 179.2
click at [532, 335] on div "scrollable content" at bounding box center [543, 250] width 460 height 388
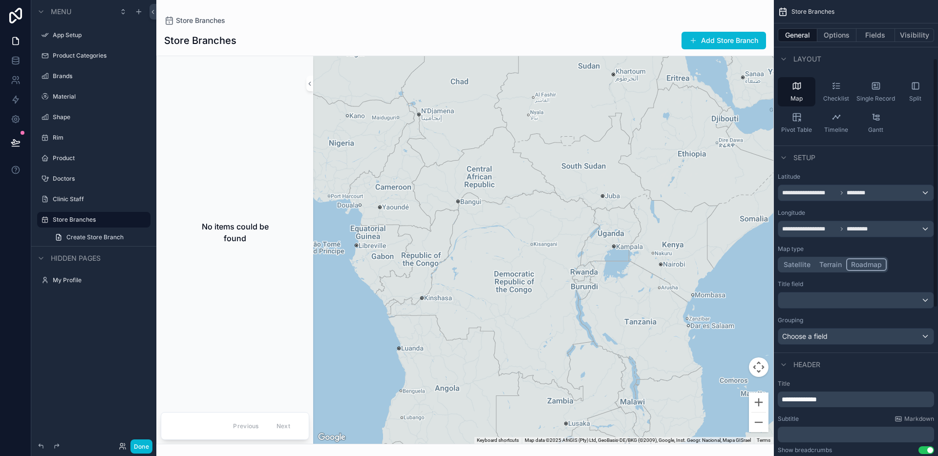
scroll to position [376, 0]
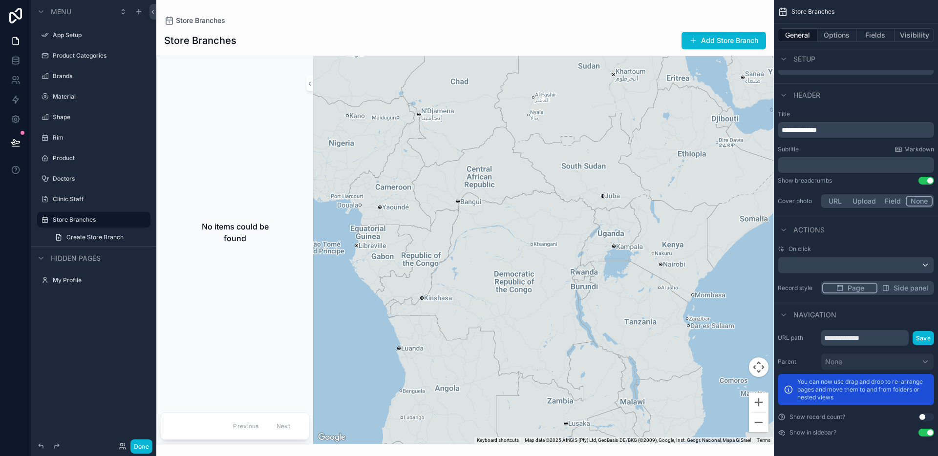
click at [905, 290] on span "Side panel" at bounding box center [910, 288] width 35 height 10
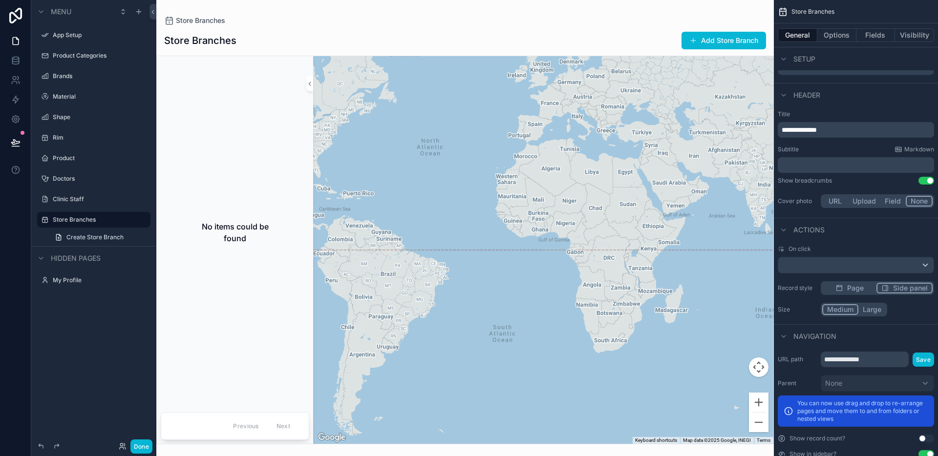
click at [852, 290] on span "Page" at bounding box center [855, 288] width 17 height 10
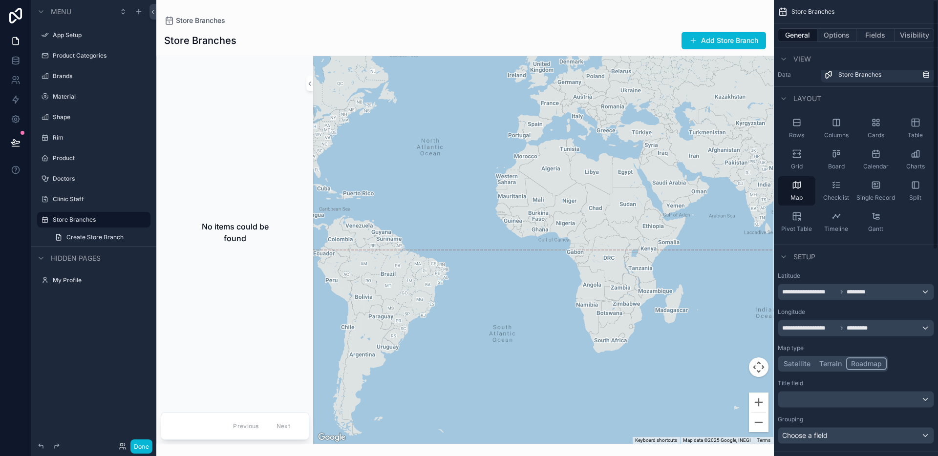
scroll to position [0, 0]
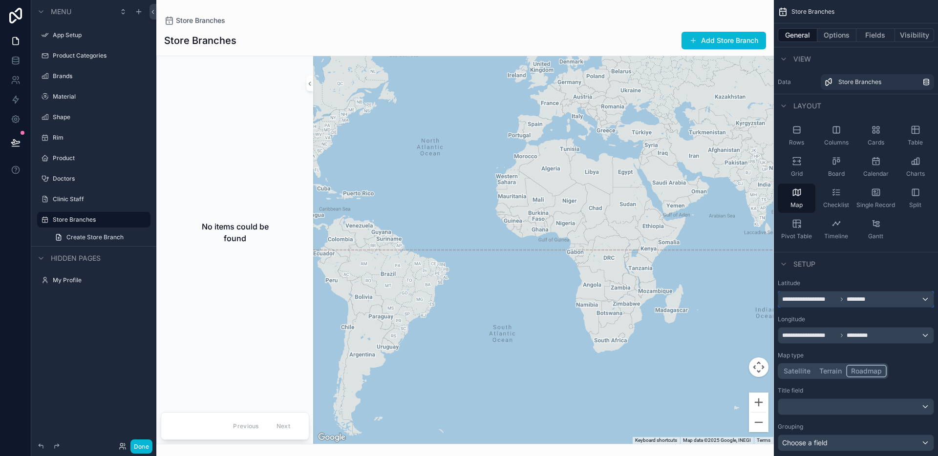
click at [844, 295] on span "**********" at bounding box center [825, 299] width 87 height 8
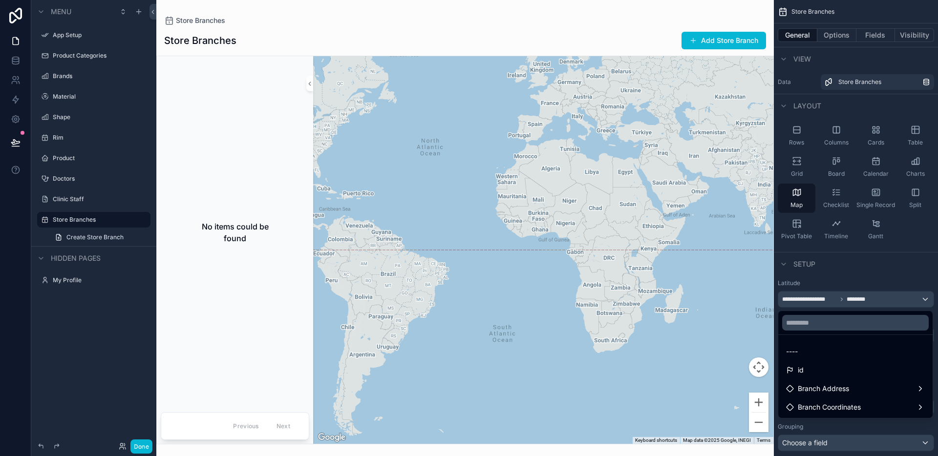
click at [844, 295] on div "scrollable content" at bounding box center [469, 228] width 938 height 456
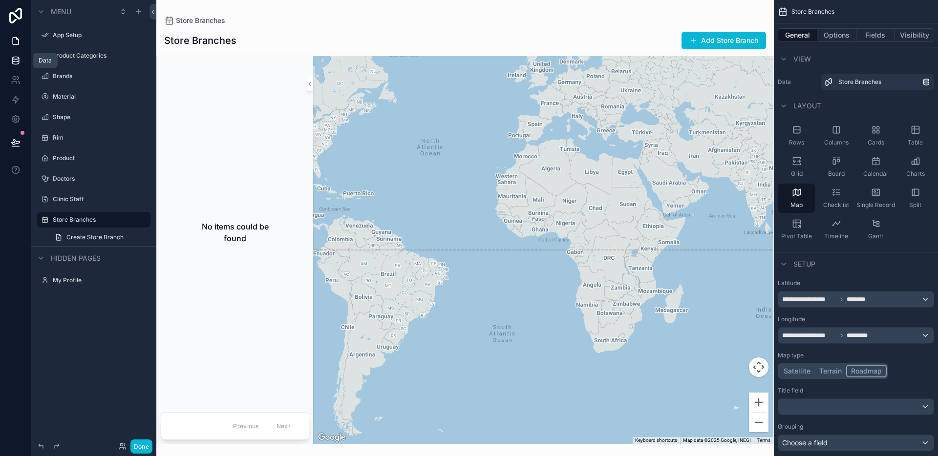
click at [10, 68] on link at bounding box center [15, 61] width 31 height 20
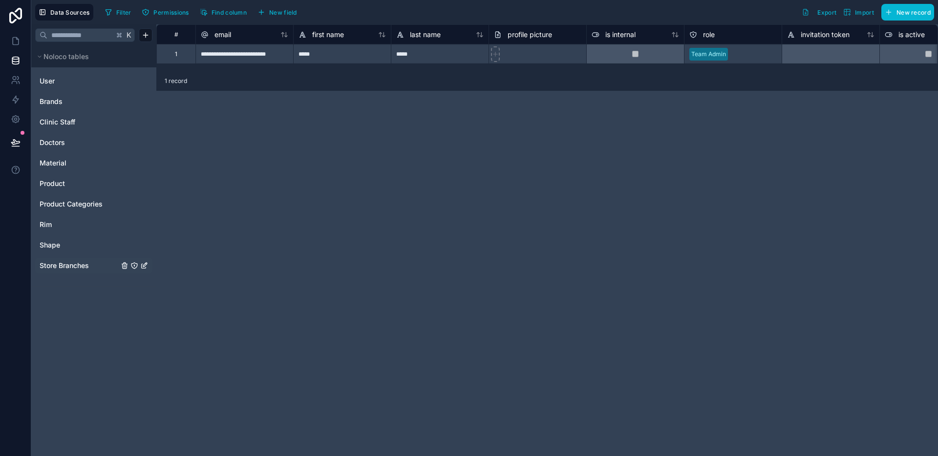
click at [65, 264] on span "Store Branches" at bounding box center [64, 266] width 49 height 10
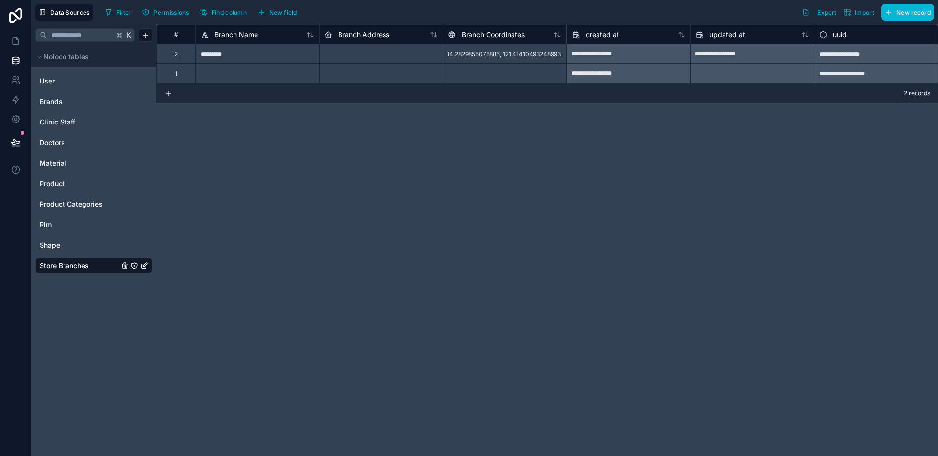
click at [481, 58] on div "14.2829855075885, 121.41410493248993" at bounding box center [504, 54] width 122 height 16
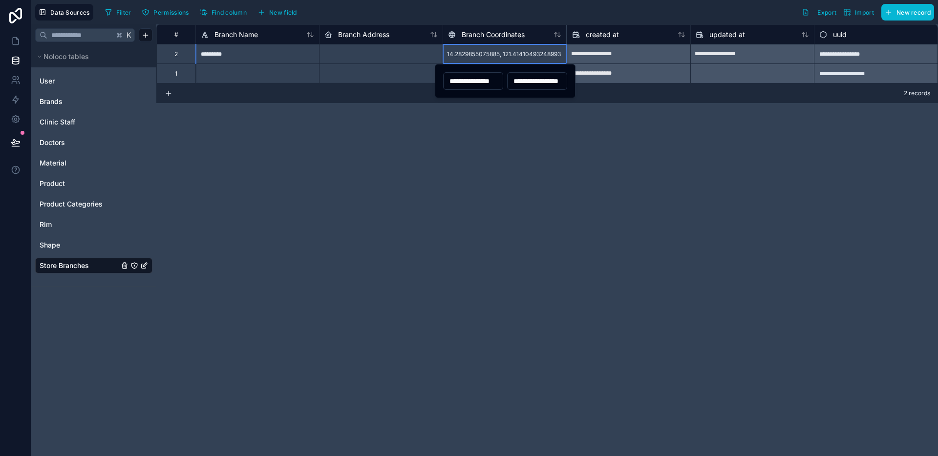
click at [545, 79] on input "**********" at bounding box center [536, 81] width 59 height 14
click at [371, 131] on div "**********" at bounding box center [546, 240] width 781 height 432
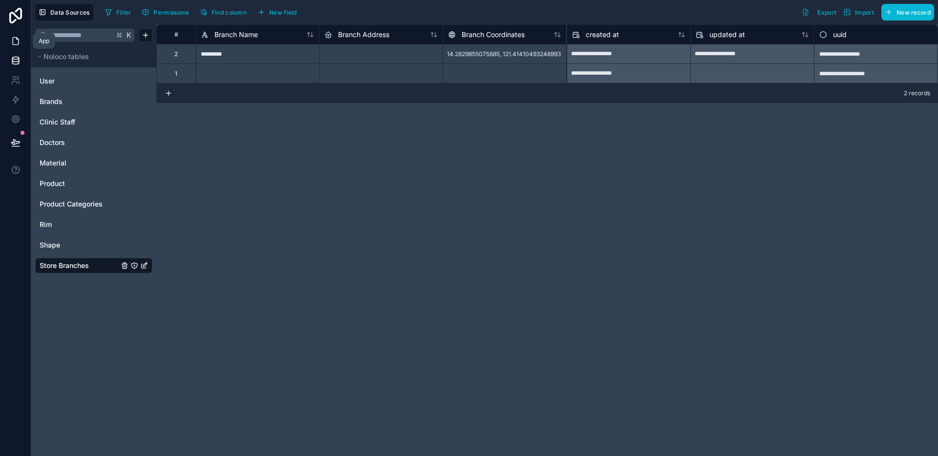
click at [3, 40] on link at bounding box center [15, 41] width 31 height 20
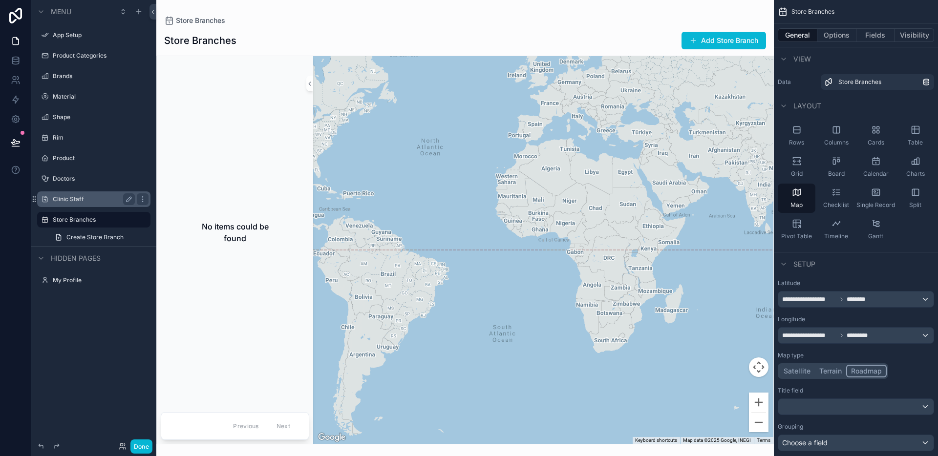
click at [86, 202] on label "Clinic Staff" at bounding box center [92, 199] width 78 height 8
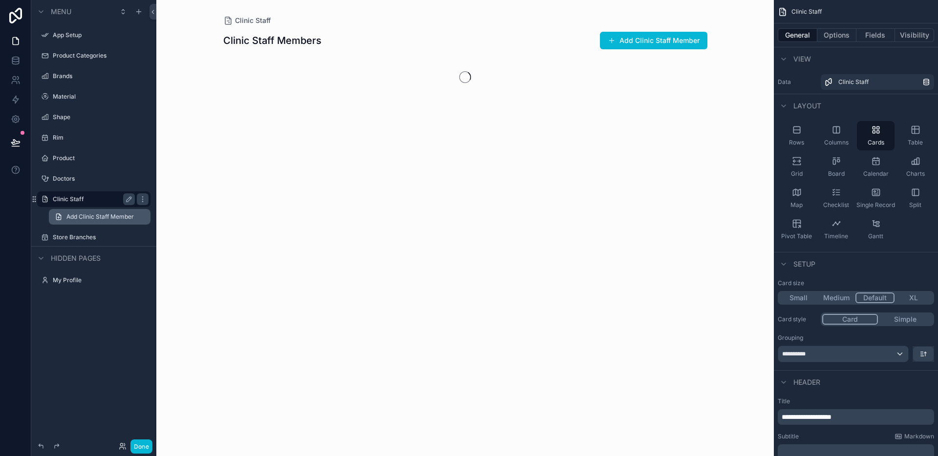
click at [84, 211] on link "Add Clinic Staff Member" at bounding box center [100, 217] width 102 height 16
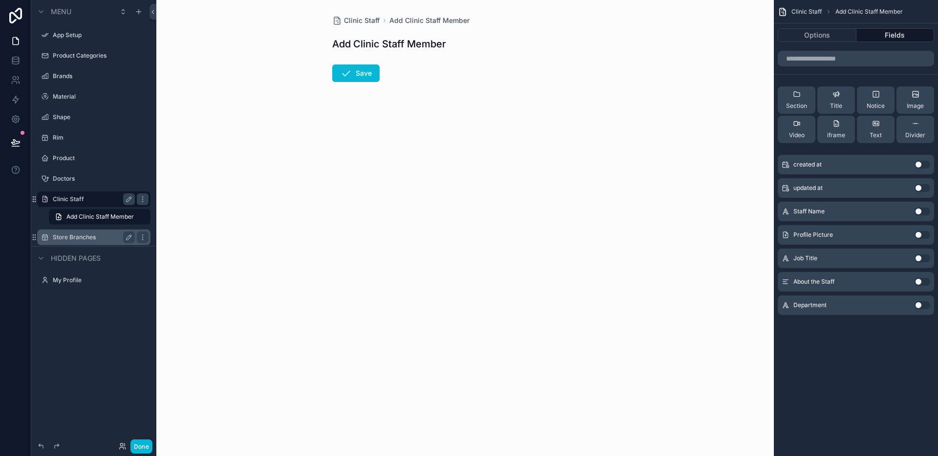
click at [79, 237] on label "Store Branches" at bounding box center [92, 237] width 78 height 8
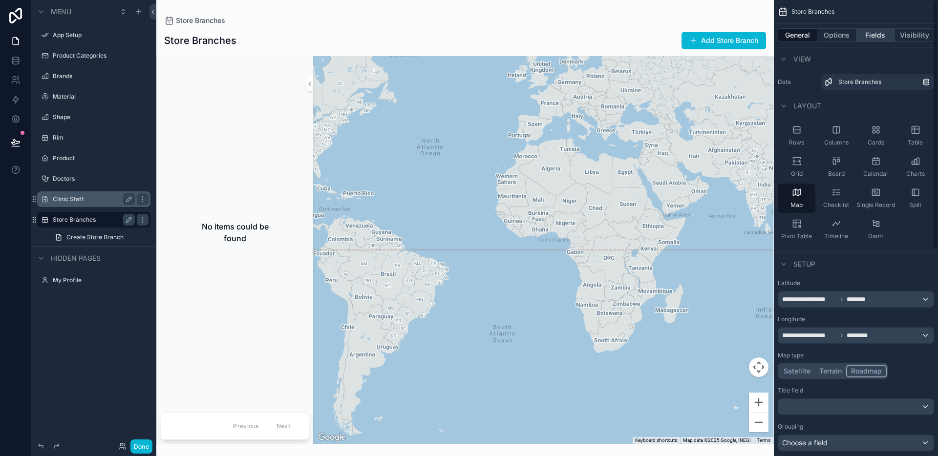
click at [861, 40] on button "Fields" at bounding box center [875, 35] width 39 height 14
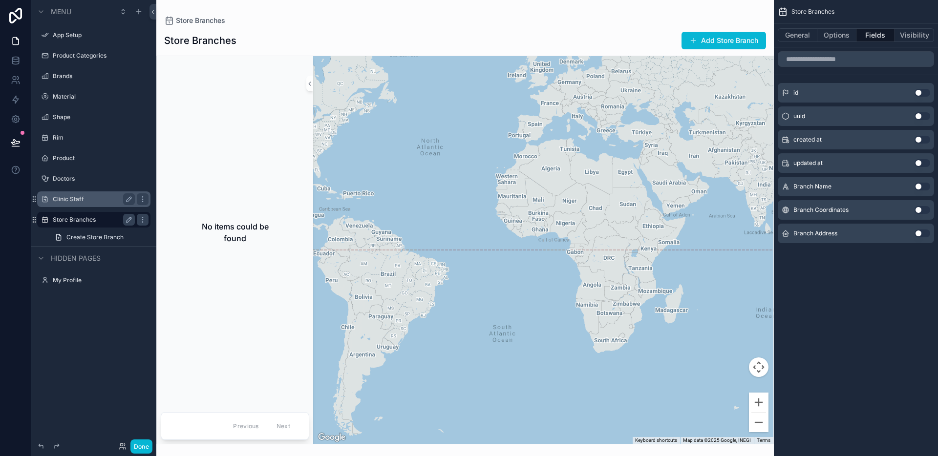
click at [925, 212] on button "Use setting" at bounding box center [922, 210] width 16 height 8
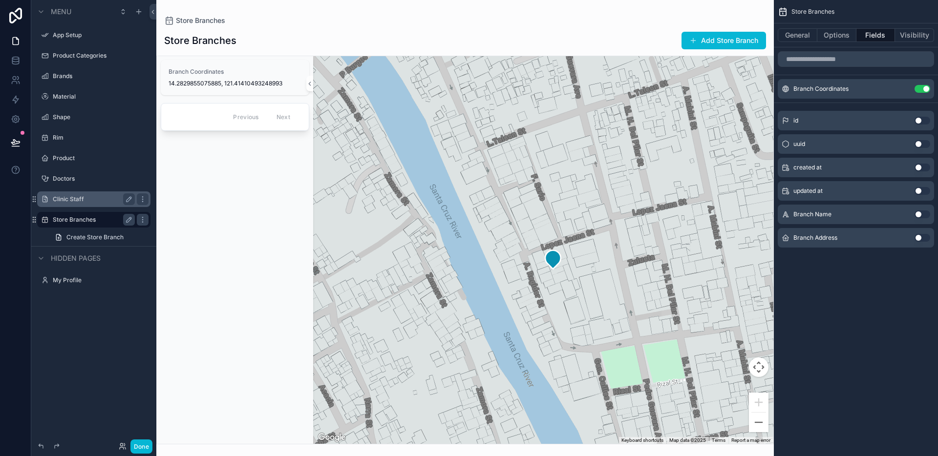
click at [924, 213] on button "Use setting" at bounding box center [922, 214] width 16 height 8
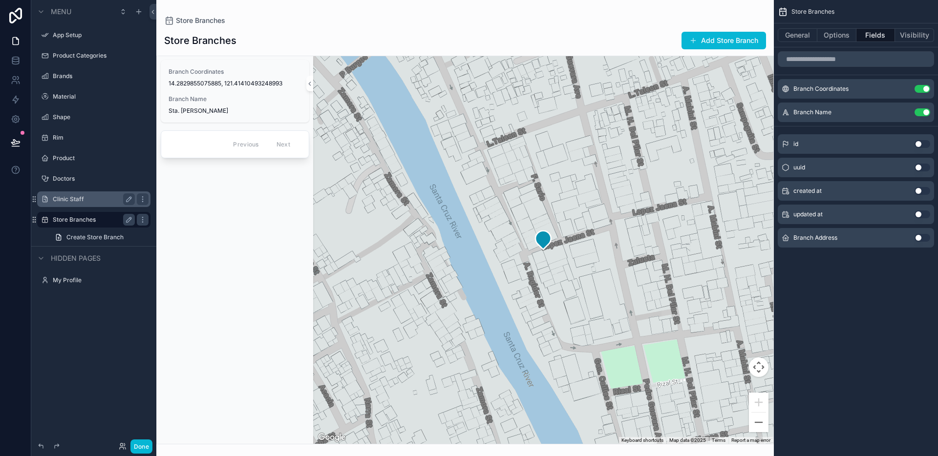
click at [542, 262] on div "scrollable content" at bounding box center [543, 250] width 460 height 388
click at [99, 219] on label "Store Branches" at bounding box center [92, 220] width 78 height 8
click at [805, 35] on button "General" at bounding box center [797, 35] width 40 height 14
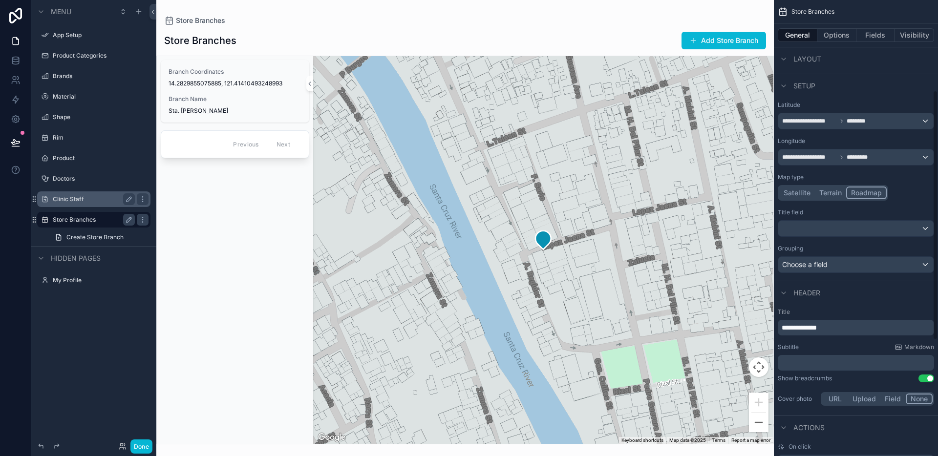
scroll to position [179, 0]
click at [837, 194] on button "Terrain" at bounding box center [830, 192] width 31 height 13
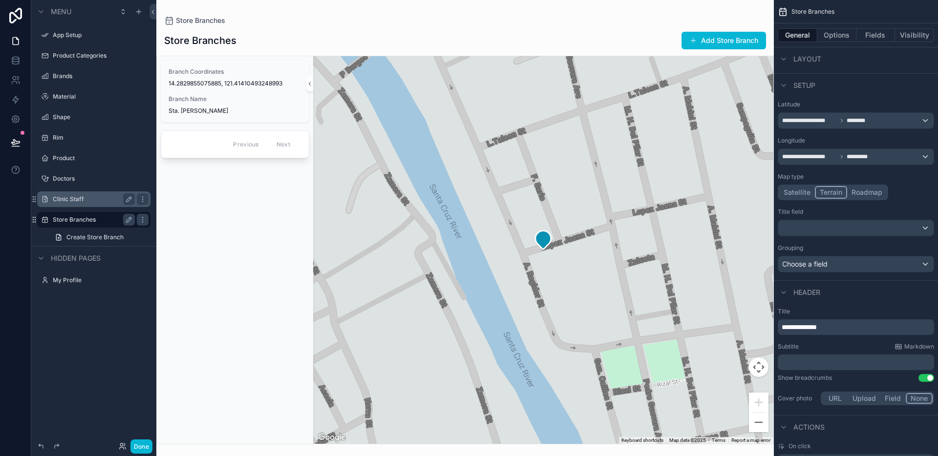
click at [797, 194] on button "Satellite" at bounding box center [797, 192] width 36 height 13
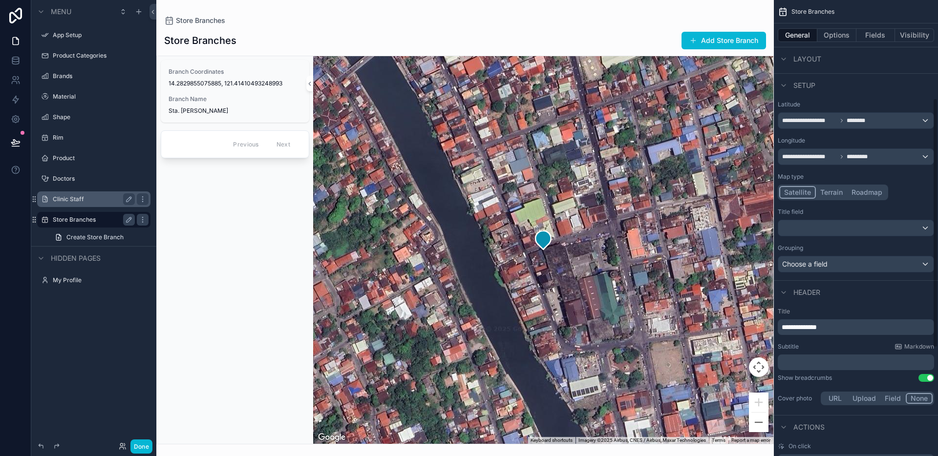
click at [841, 196] on button "Terrain" at bounding box center [831, 192] width 31 height 13
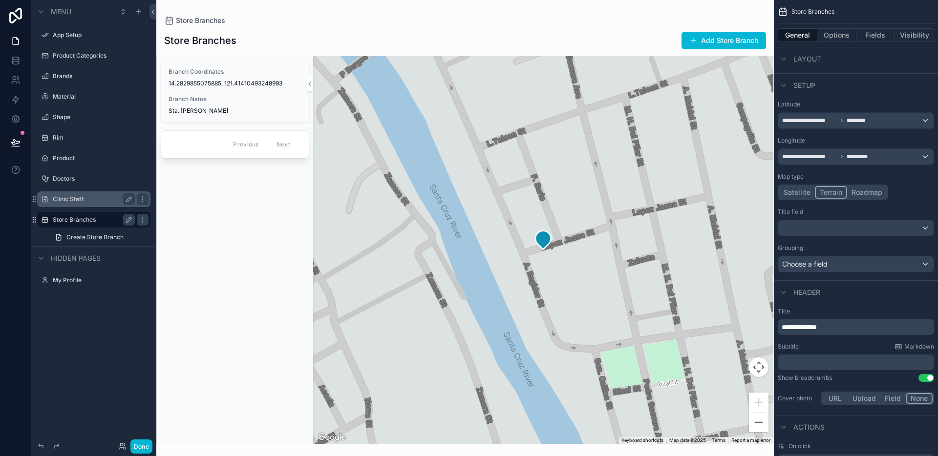
click at [853, 196] on button "Roadmap" at bounding box center [867, 192] width 40 height 13
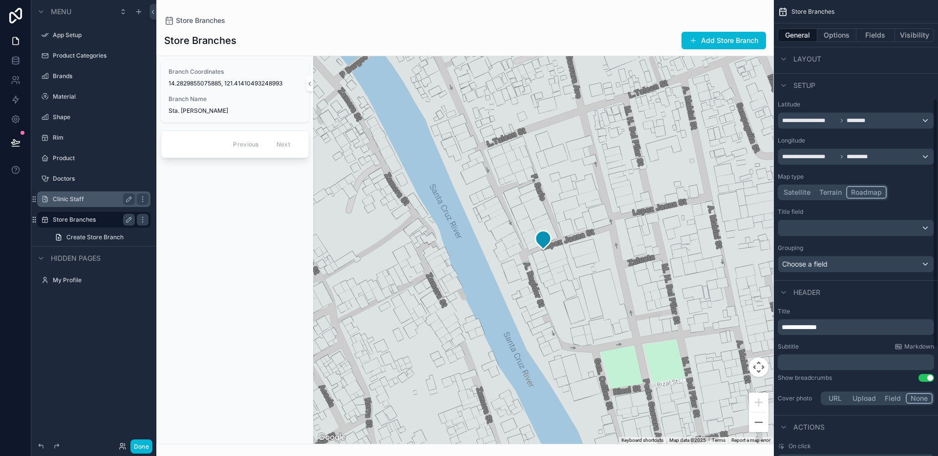
click at [822, 189] on button "Terrain" at bounding box center [830, 192] width 31 height 13
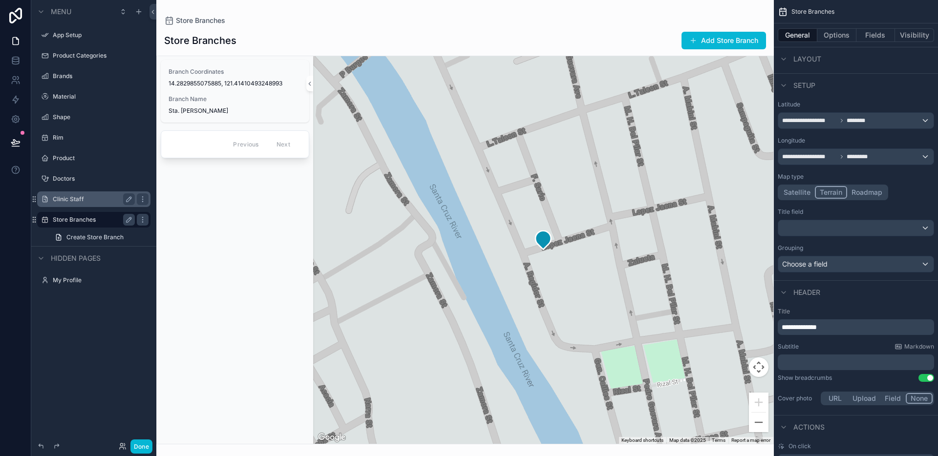
click at [793, 192] on button "Satellite" at bounding box center [797, 192] width 36 height 13
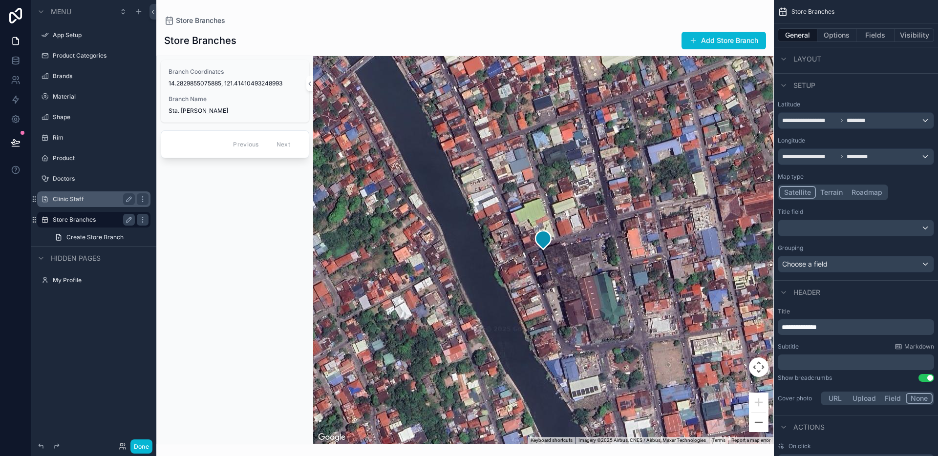
click at [822, 189] on button "Terrain" at bounding box center [831, 192] width 31 height 13
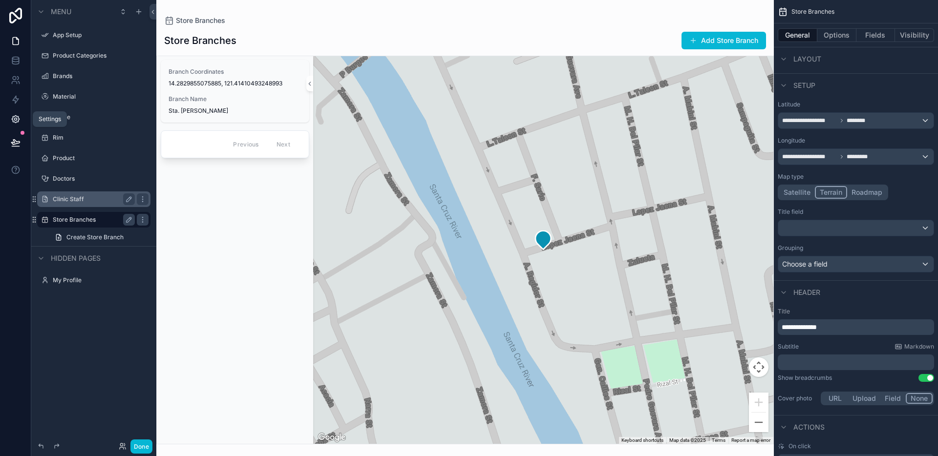
click at [15, 125] on link at bounding box center [15, 119] width 31 height 20
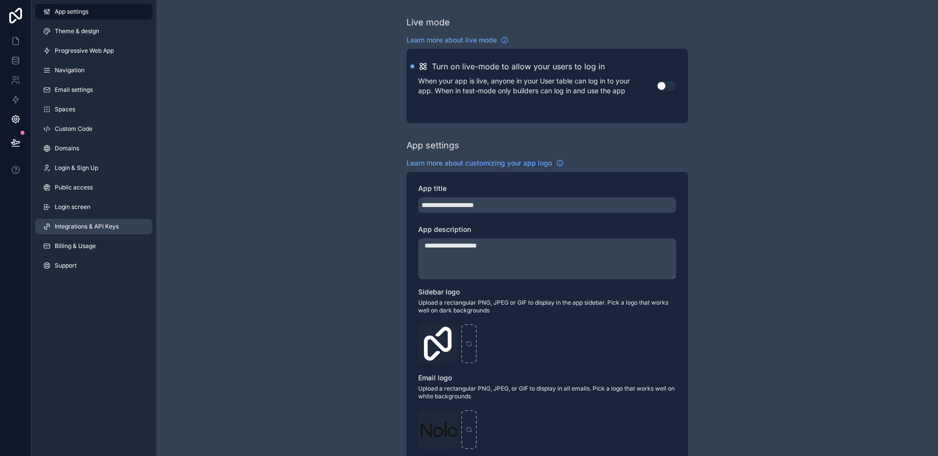
click at [87, 223] on span "Integrations & API Keys" at bounding box center [87, 227] width 64 height 8
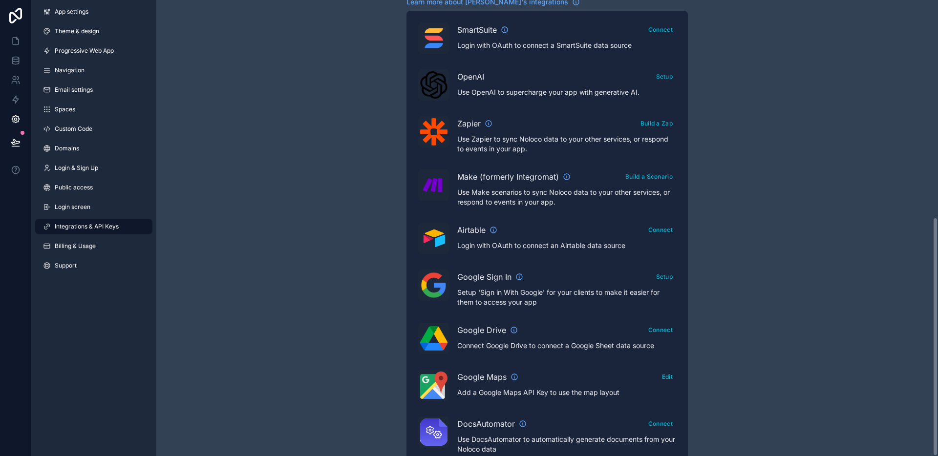
scroll to position [414, 0]
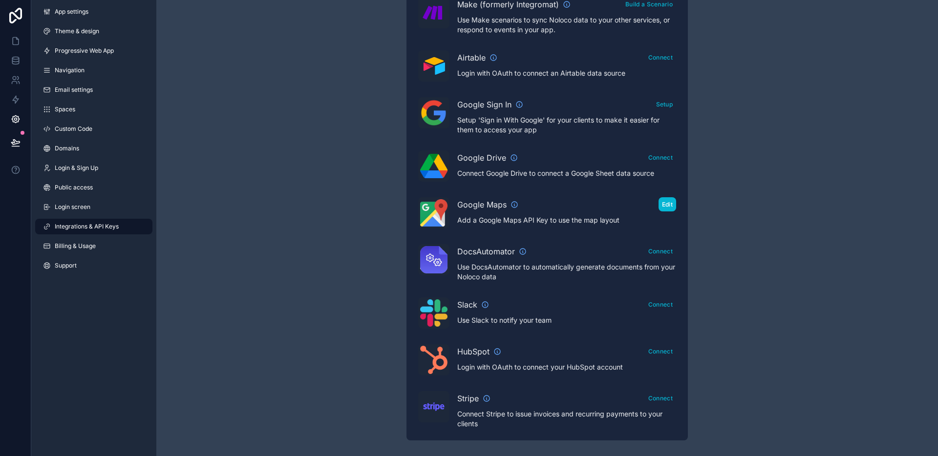
click at [667, 202] on button "Edit" at bounding box center [667, 204] width 18 height 14
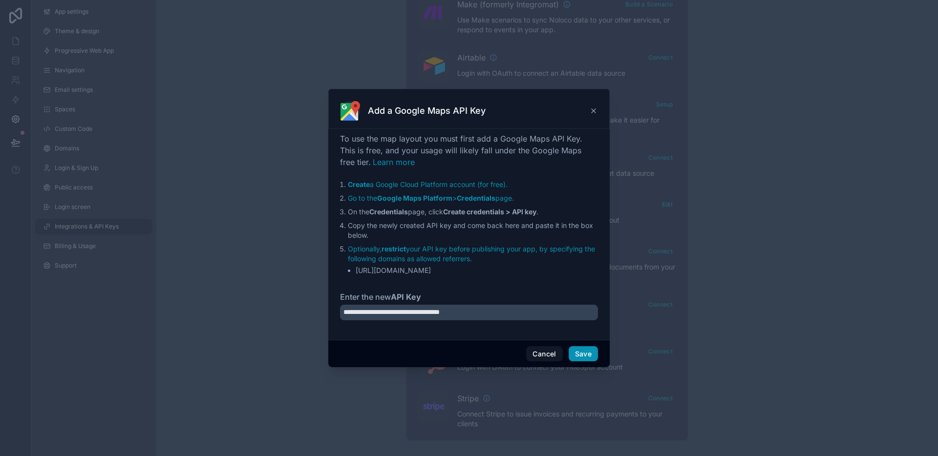
click at [587, 346] on button "Save" at bounding box center [582, 354] width 29 height 16
click at [595, 112] on icon at bounding box center [593, 111] width 4 height 4
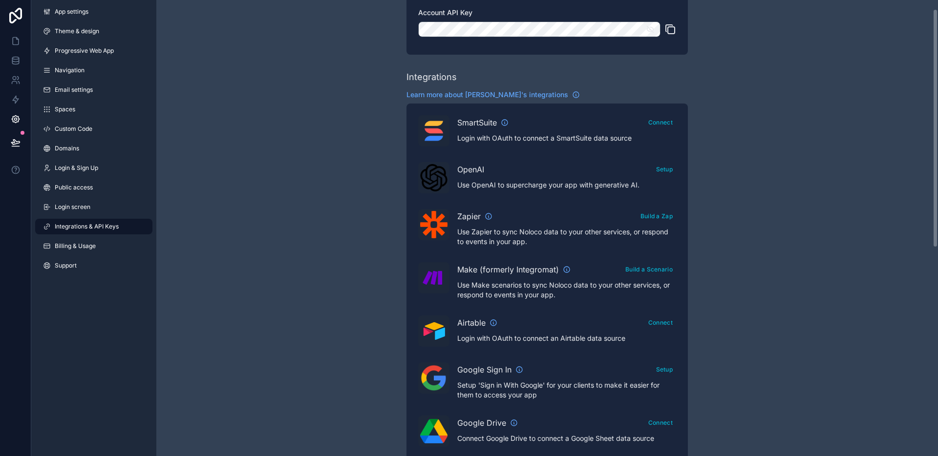
scroll to position [414, 0]
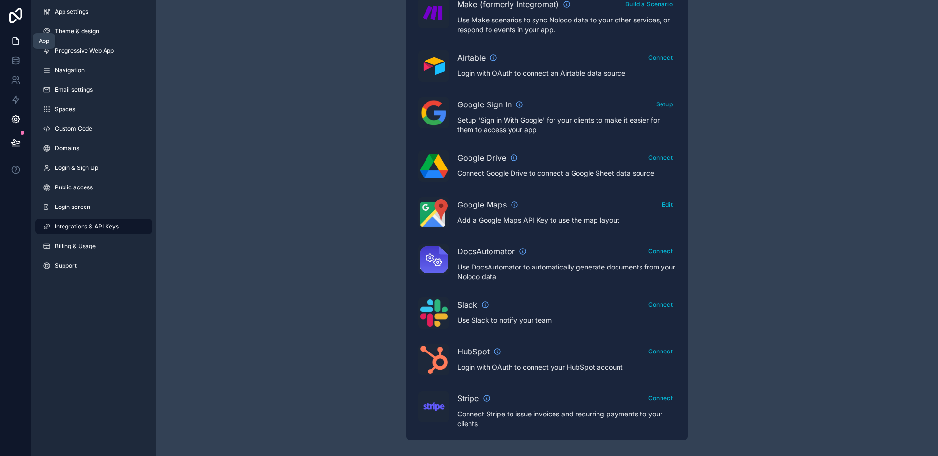
click at [24, 42] on link at bounding box center [15, 41] width 31 height 20
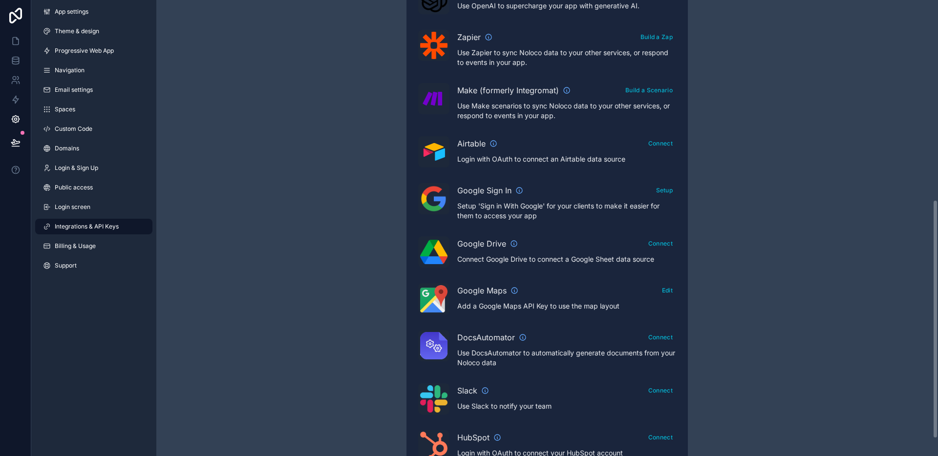
scroll to position [414, 0]
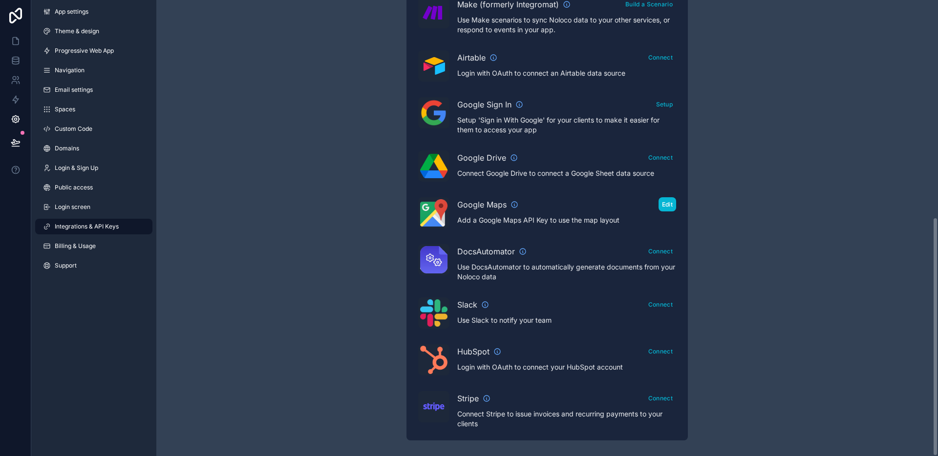
click at [668, 208] on button "Edit" at bounding box center [667, 204] width 18 height 14
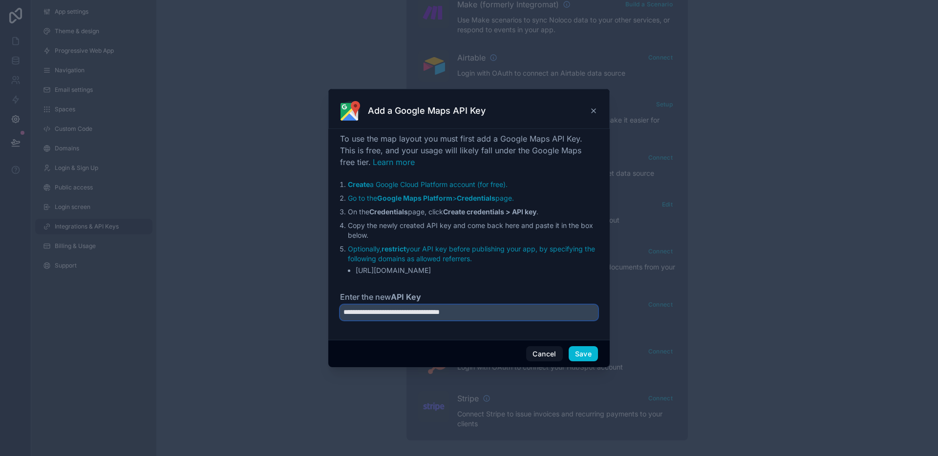
click at [508, 317] on input "**********" at bounding box center [469, 313] width 258 height 16
click at [597, 113] on div "Add a Google Maps API Key" at bounding box center [468, 109] width 281 height 40
click at [595, 112] on icon at bounding box center [593, 111] width 4 height 4
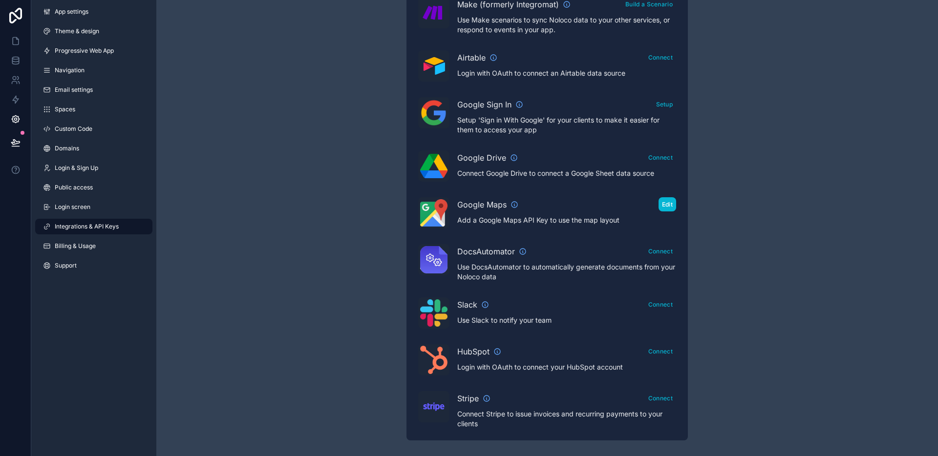
click at [660, 207] on button "Edit" at bounding box center [667, 204] width 18 height 14
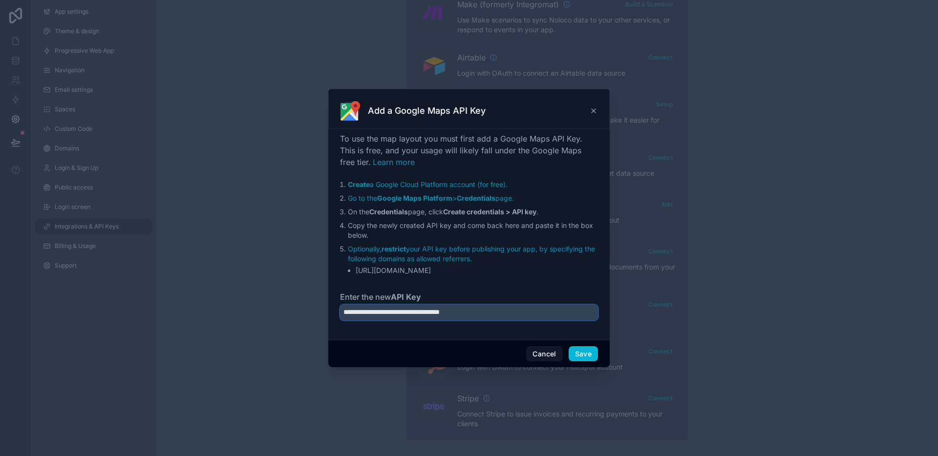
click at [532, 308] on input "**********" at bounding box center [469, 313] width 258 height 16
click at [585, 109] on div "Add a Google Maps API Key" at bounding box center [468, 111] width 257 height 20
click at [588, 110] on div "Add a Google Maps API Key" at bounding box center [468, 111] width 257 height 20
click at [590, 117] on div "Add a Google Maps API Key" at bounding box center [468, 111] width 257 height 20
click at [592, 114] on icon at bounding box center [593, 111] width 8 height 8
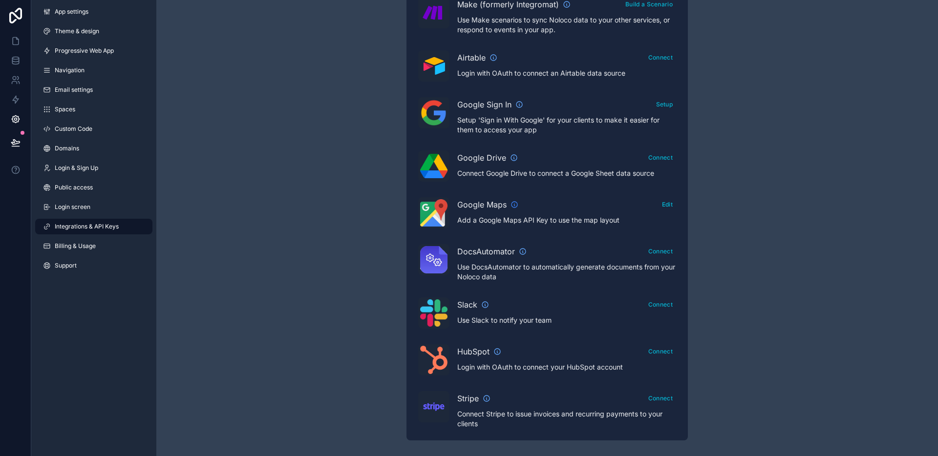
click at [513, 208] on icon "scrollable content" at bounding box center [514, 205] width 8 height 8
click at [661, 208] on button "Edit" at bounding box center [667, 204] width 18 height 14
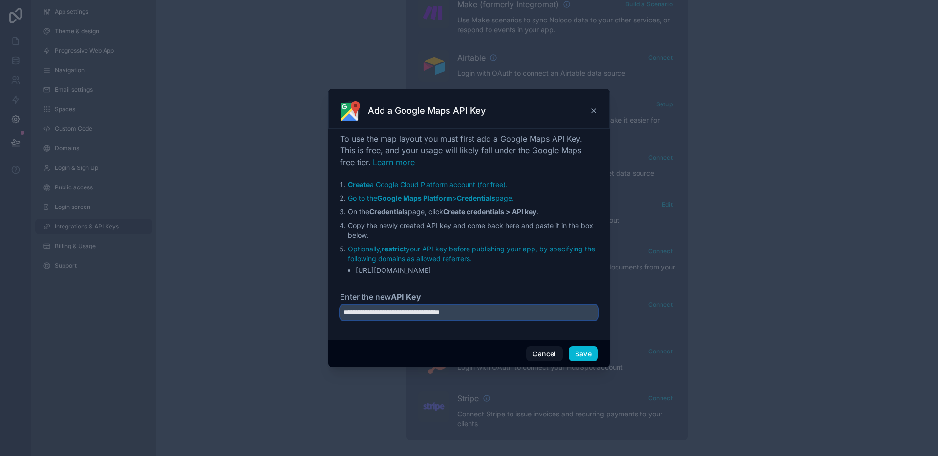
click at [422, 314] on input "**********" at bounding box center [469, 313] width 258 height 16
paste input "text"
type input "**********"
click at [574, 351] on button "Save" at bounding box center [582, 354] width 29 height 16
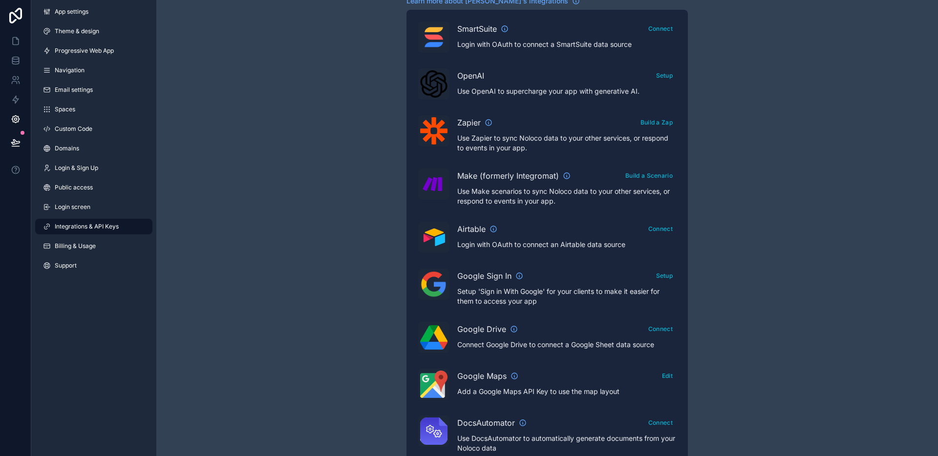
scroll to position [251, 0]
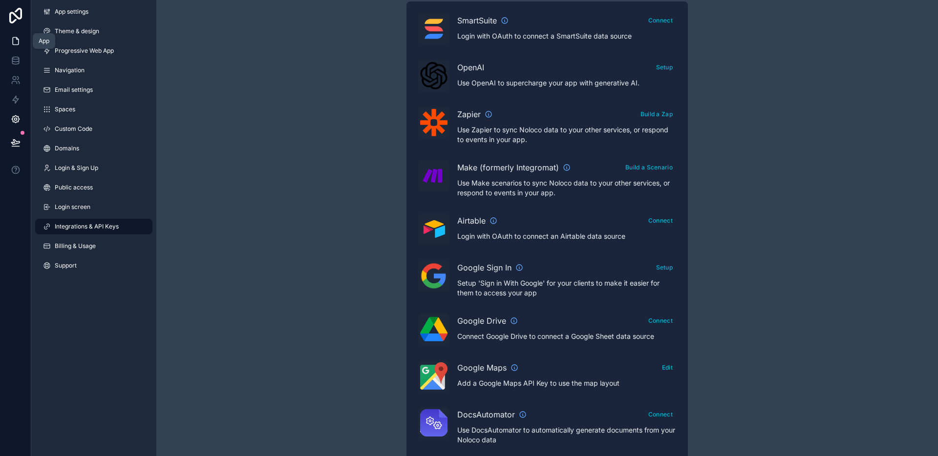
click at [23, 44] on link at bounding box center [15, 41] width 31 height 20
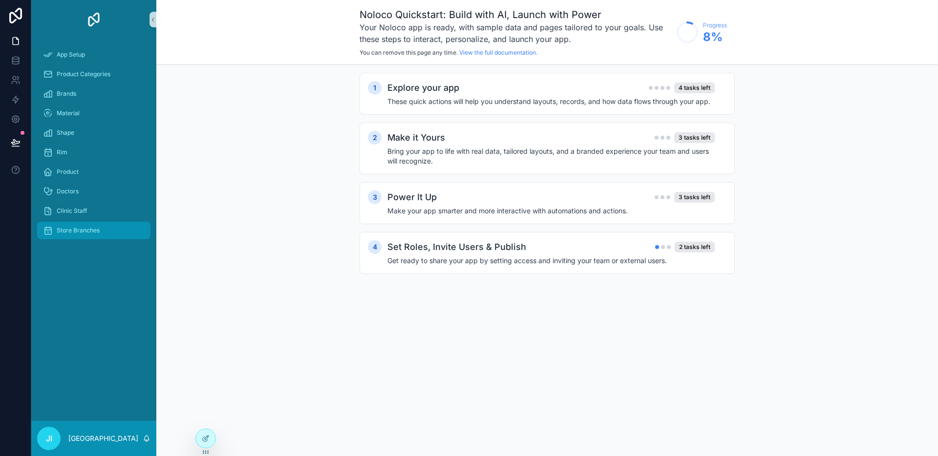
click at [77, 237] on div "Store Branches" at bounding box center [94, 231] width 102 height 16
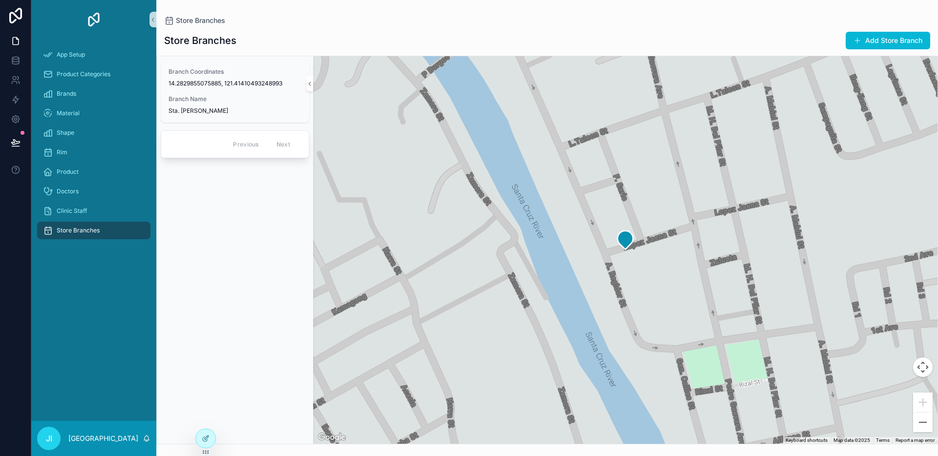
click at [925, 361] on button "Map camera controls" at bounding box center [923, 367] width 20 height 20
click at [904, 344] on button "Zoom in" at bounding box center [898, 343] width 20 height 20
click at [917, 360] on button "Map camera controls" at bounding box center [923, 367] width 20 height 20
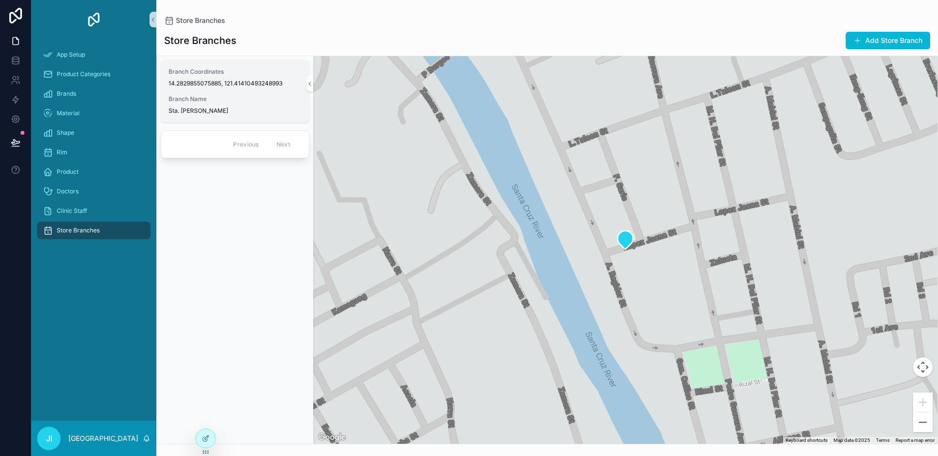
click at [285, 95] on span "Branch Name" at bounding box center [234, 99] width 133 height 8
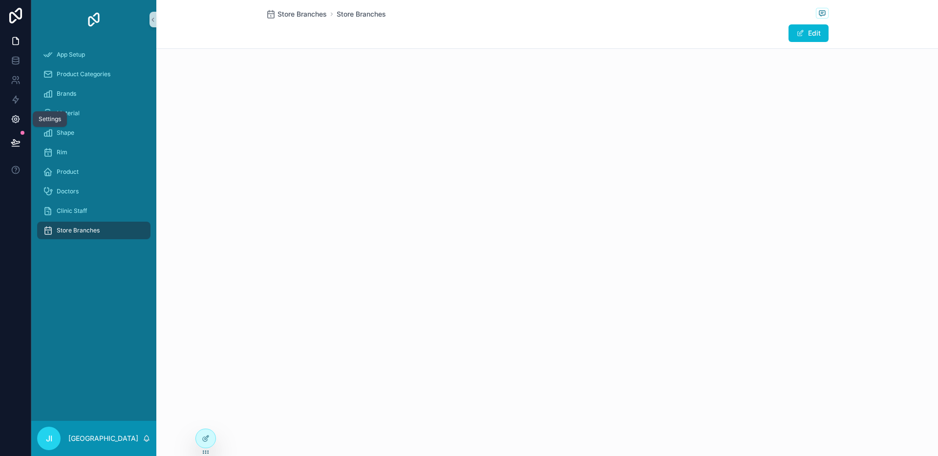
click at [17, 121] on icon at bounding box center [16, 119] width 10 height 10
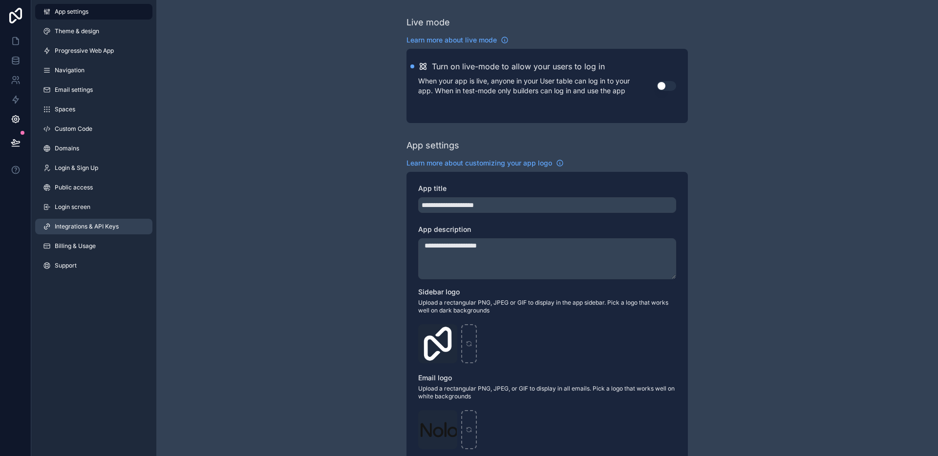
click at [76, 231] on link "Integrations & API Keys" at bounding box center [93, 227] width 117 height 16
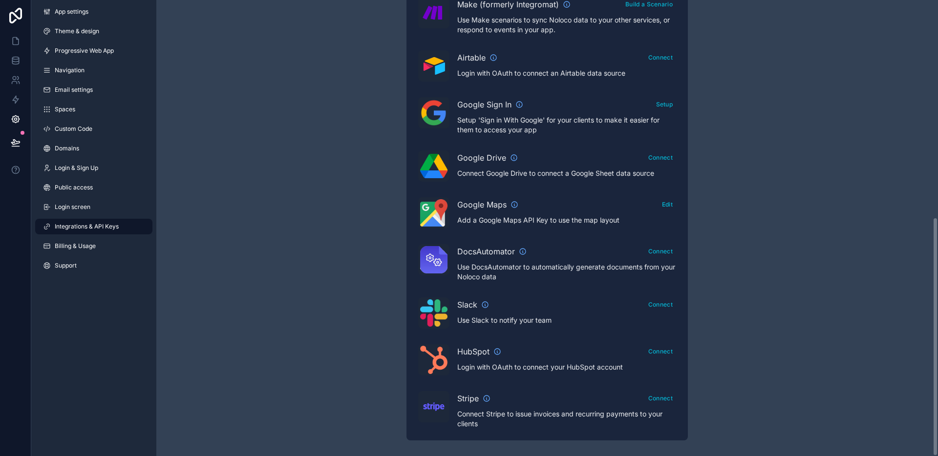
scroll to position [412, 0]
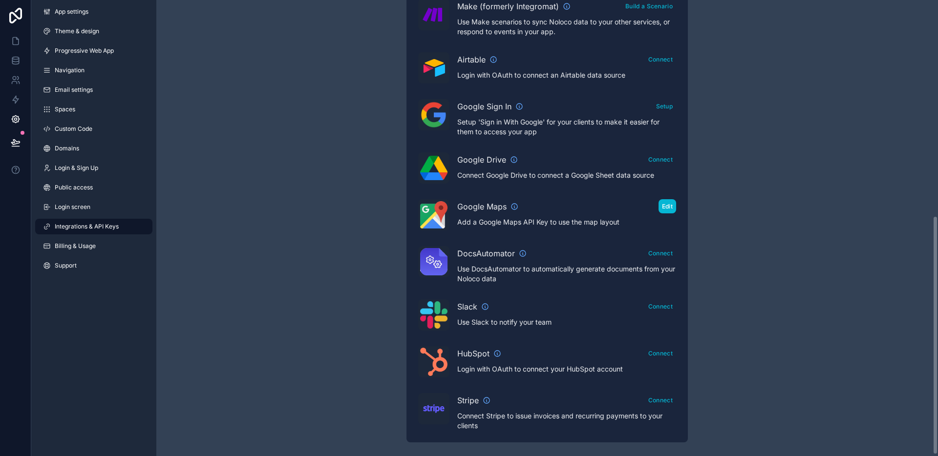
click at [663, 204] on button "Edit" at bounding box center [667, 206] width 18 height 14
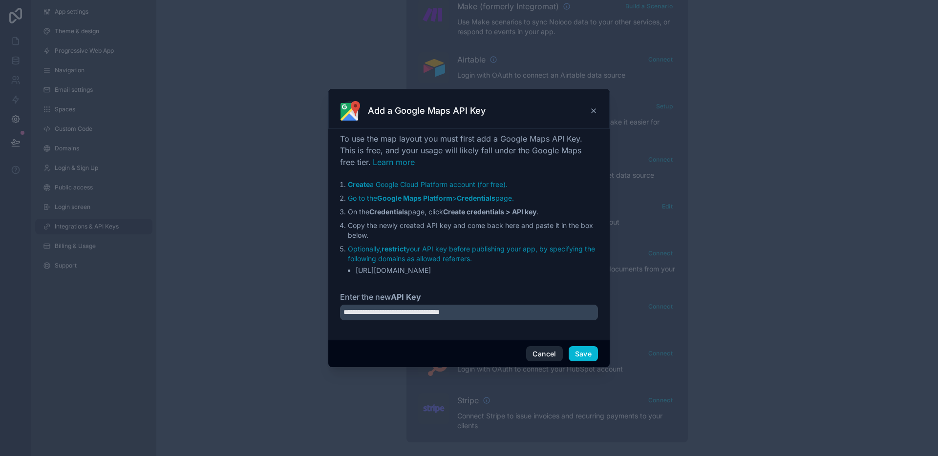
click at [552, 346] on button "Cancel" at bounding box center [544, 354] width 36 height 16
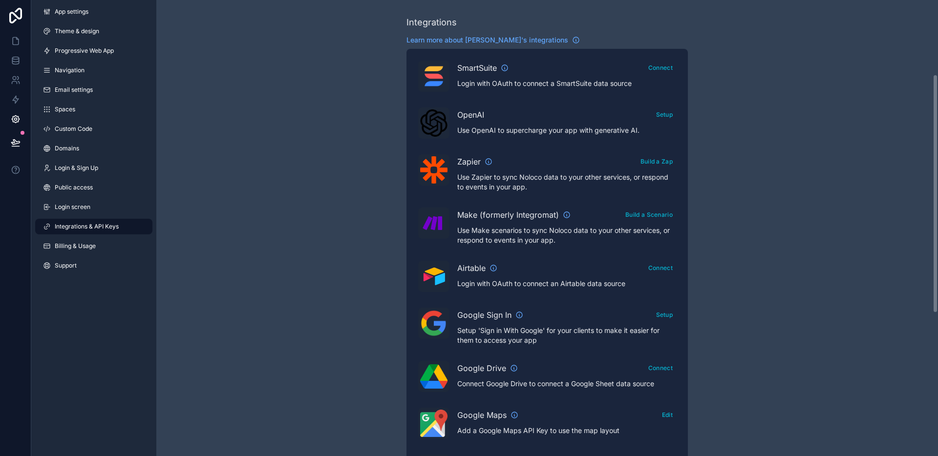
scroll to position [142, 0]
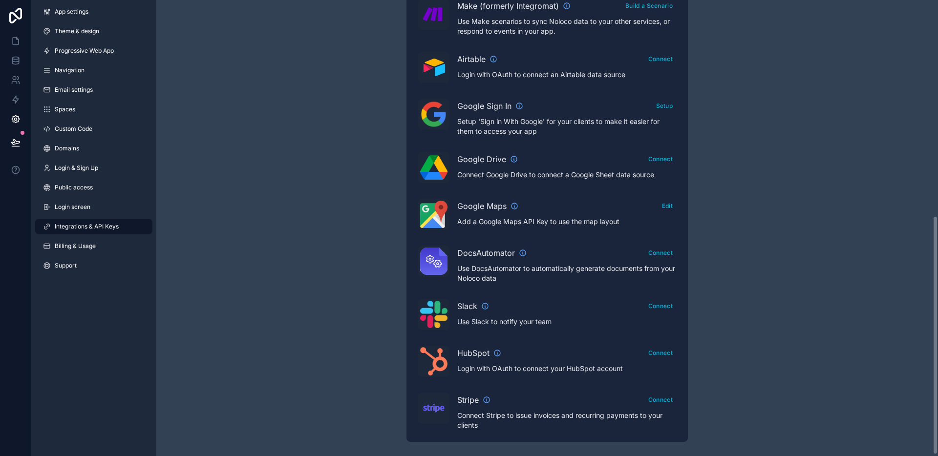
scroll to position [412, 0]
click at [670, 211] on button "Edit" at bounding box center [667, 206] width 18 height 14
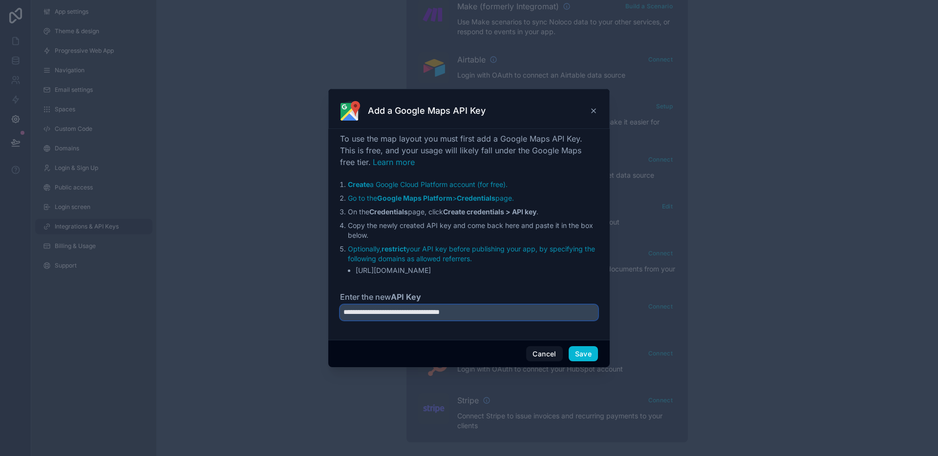
click at [493, 315] on input "**********" at bounding box center [469, 313] width 258 height 16
click at [568, 347] on span "Save" at bounding box center [582, 354] width 29 height 16
click at [579, 353] on span "Save" at bounding box center [582, 354] width 29 height 16
click at [513, 311] on input "Enter the new API Key" at bounding box center [469, 313] width 258 height 16
type input "*"
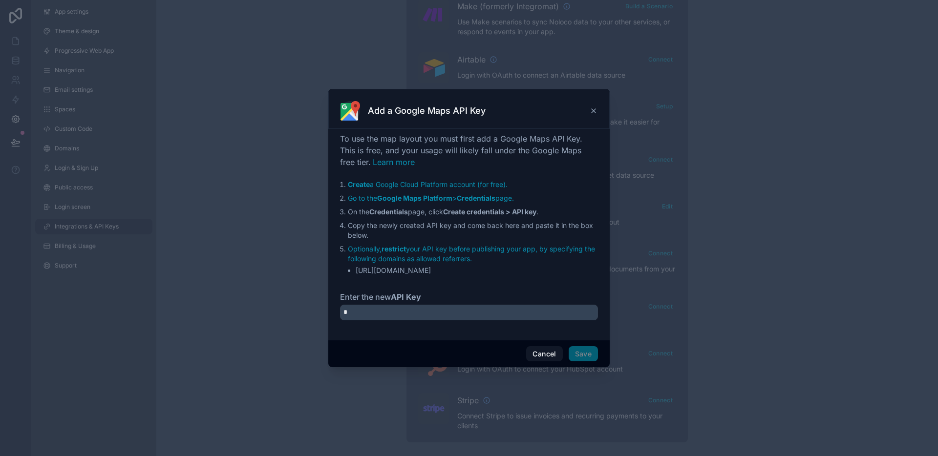
click at [545, 329] on div "*" at bounding box center [469, 318] width 258 height 27
click at [584, 352] on span "Save" at bounding box center [582, 354] width 29 height 16
click at [598, 113] on div "Add a Google Maps API Key" at bounding box center [468, 109] width 281 height 40
click at [597, 112] on icon at bounding box center [593, 111] width 8 height 8
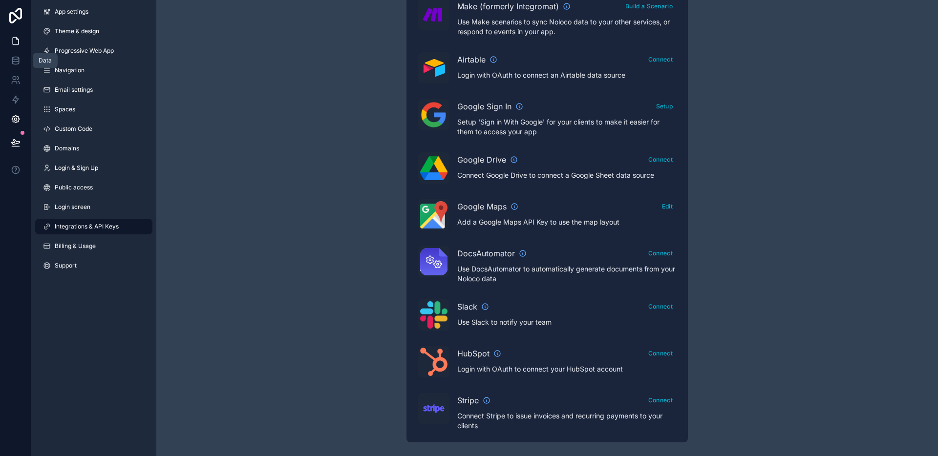
click at [9, 50] on link at bounding box center [15, 41] width 31 height 20
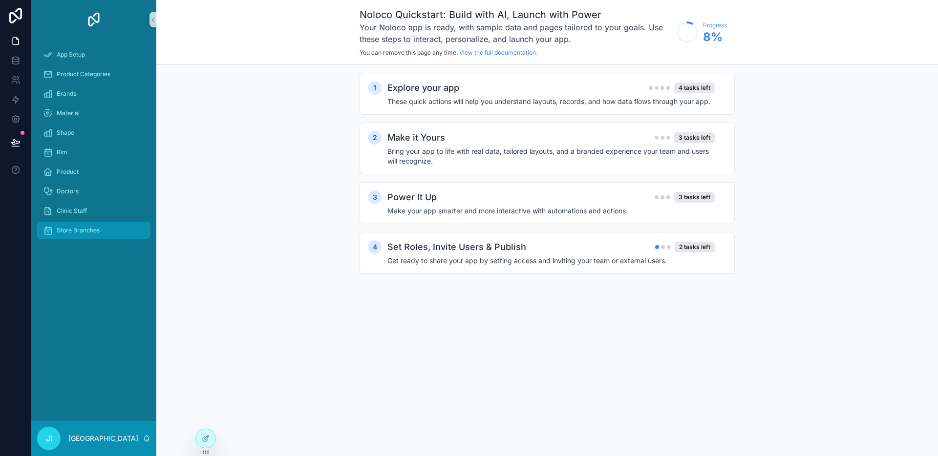
click at [75, 223] on div "Store Branches" at bounding box center [94, 231] width 102 height 16
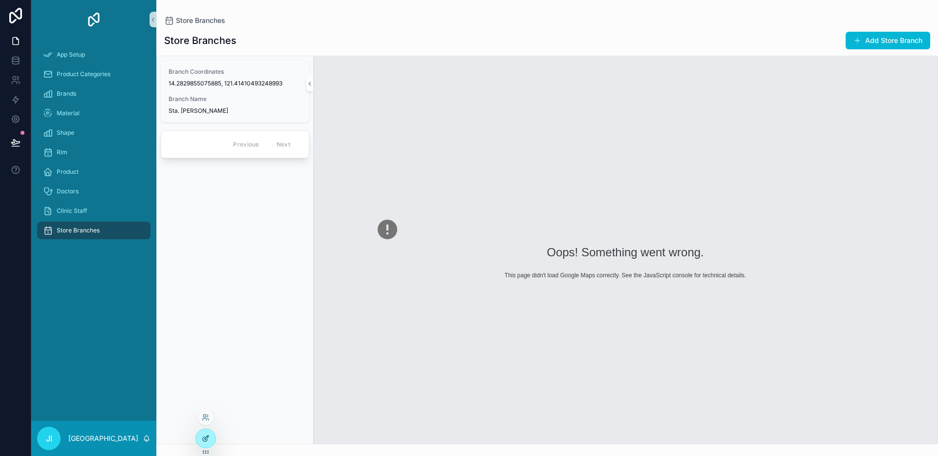
click at [203, 436] on icon at bounding box center [206, 439] width 8 height 8
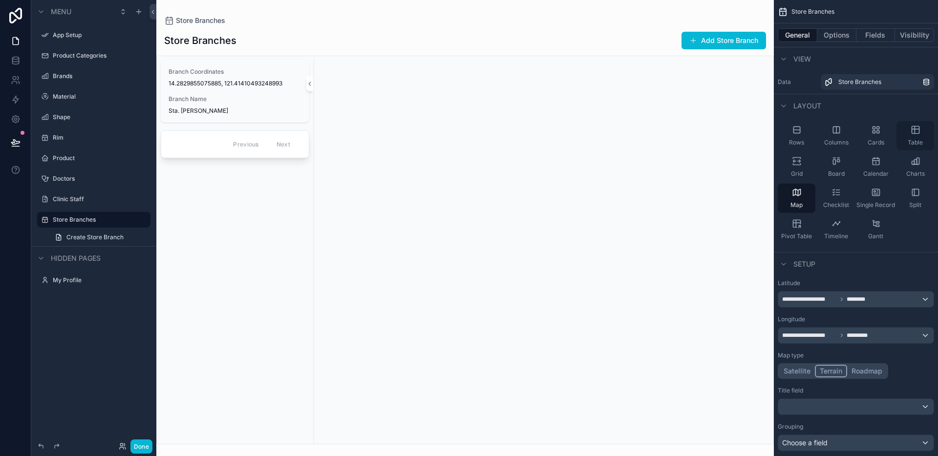
click at [897, 141] on div "Table" at bounding box center [915, 135] width 38 height 29
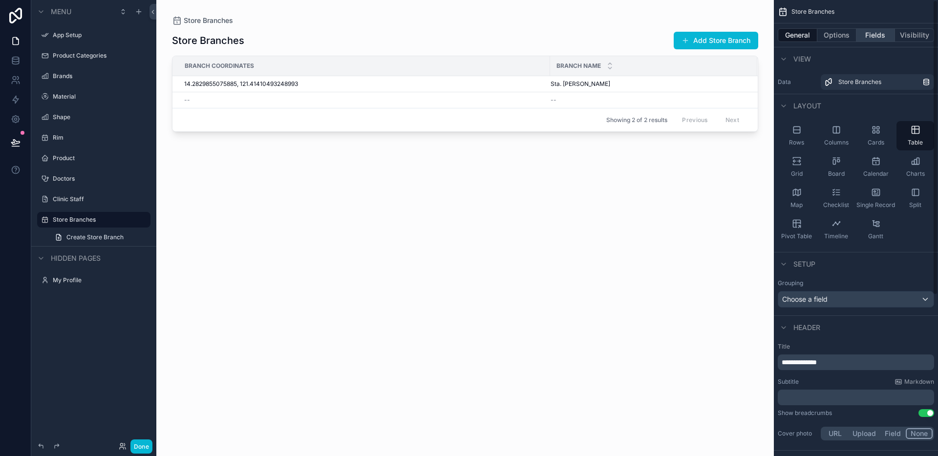
click at [859, 35] on button "Fields" at bounding box center [875, 35] width 39 height 14
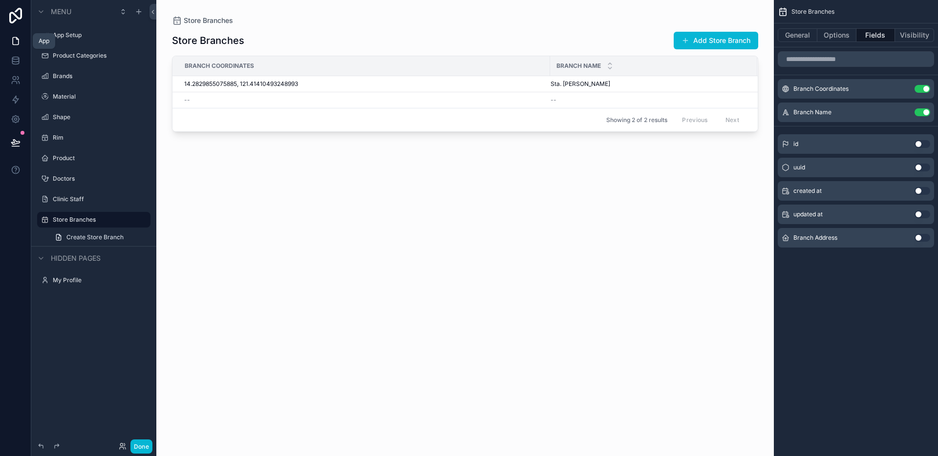
click at [17, 45] on icon at bounding box center [16, 41] width 10 height 10
click at [21, 66] on link at bounding box center [15, 61] width 31 height 20
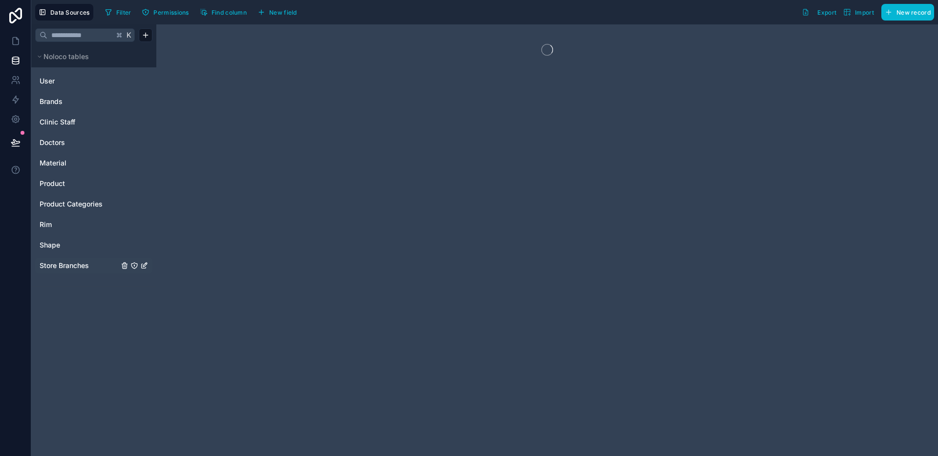
click at [88, 261] on span "Store Branches" at bounding box center [64, 266] width 49 height 10
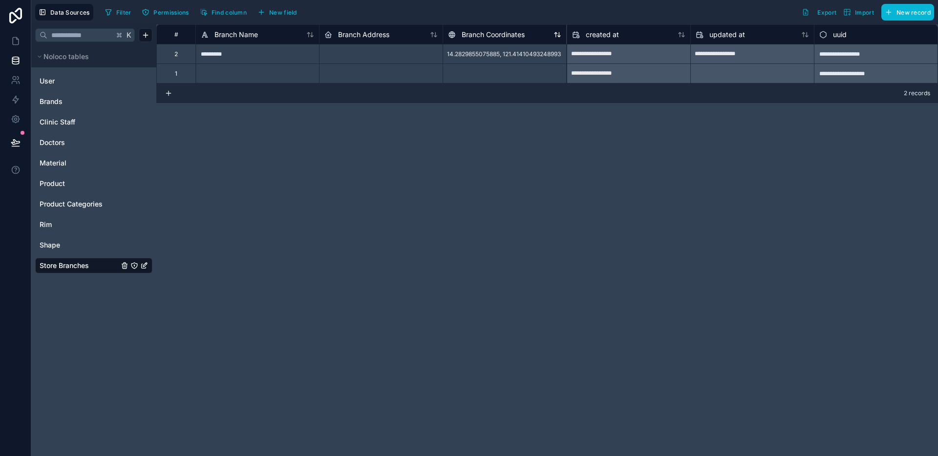
click at [473, 38] on span "Branch Coordinates" at bounding box center [492, 35] width 63 height 10
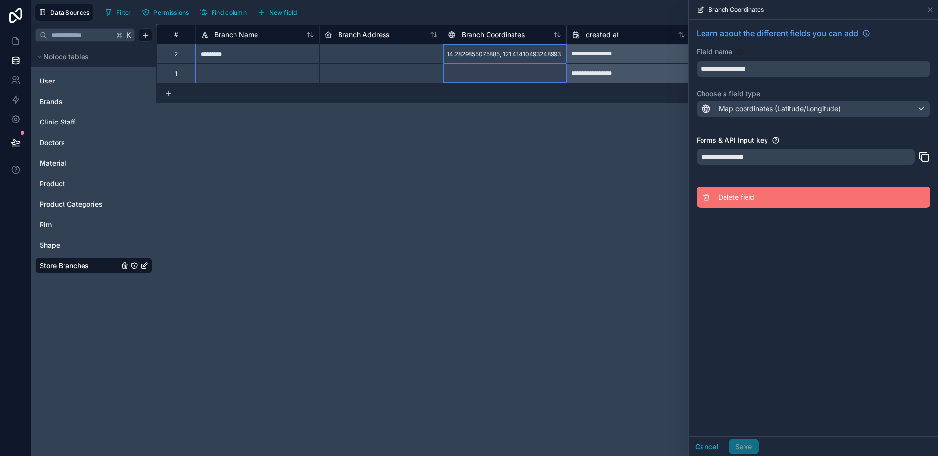
click at [762, 200] on span "Delete field" at bounding box center [788, 197] width 141 height 10
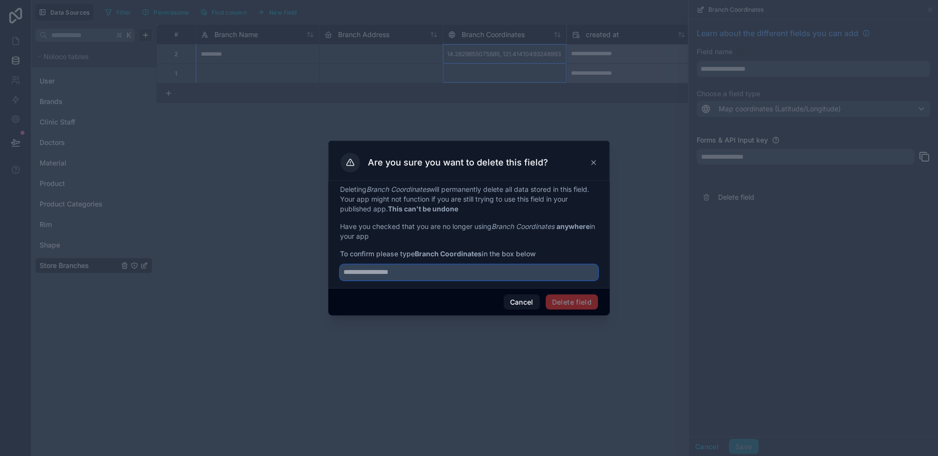
click at [448, 268] on input "text" at bounding box center [469, 273] width 258 height 16
type input "**********"
click at [582, 297] on button "Delete field" at bounding box center [571, 302] width 52 height 16
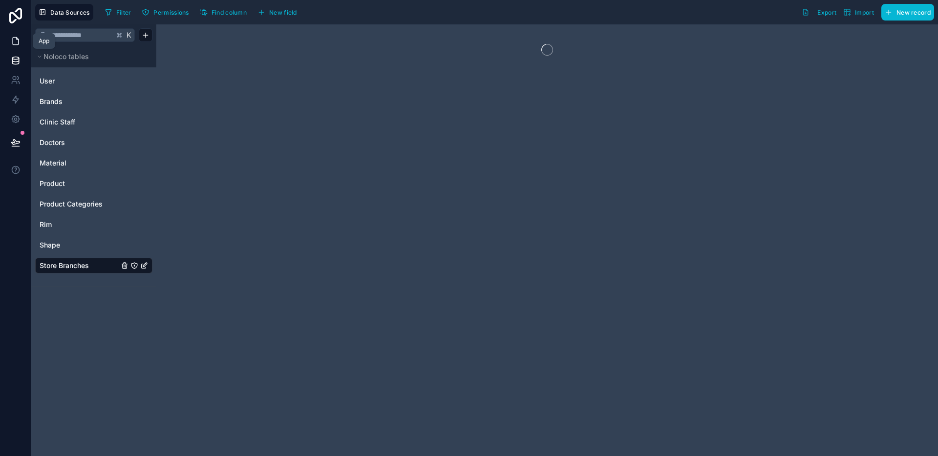
click at [13, 42] on icon at bounding box center [16, 41] width 10 height 10
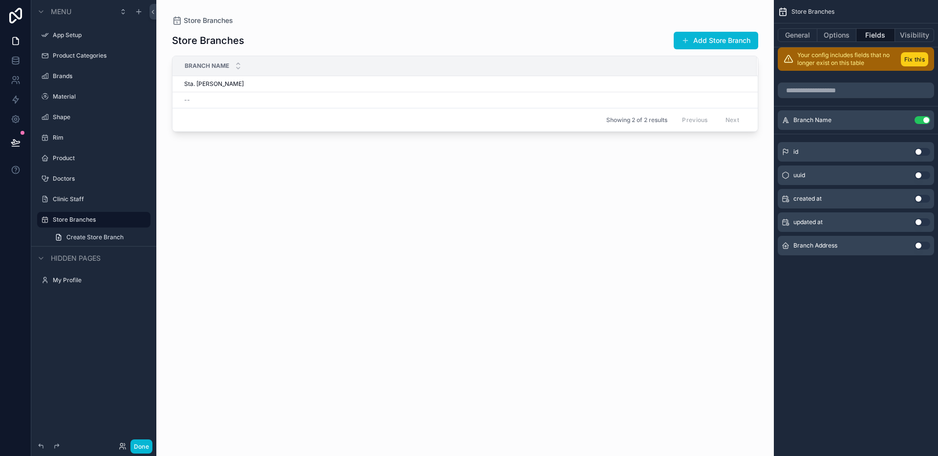
click at [919, 55] on button "Fix this" at bounding box center [914, 59] width 27 height 14
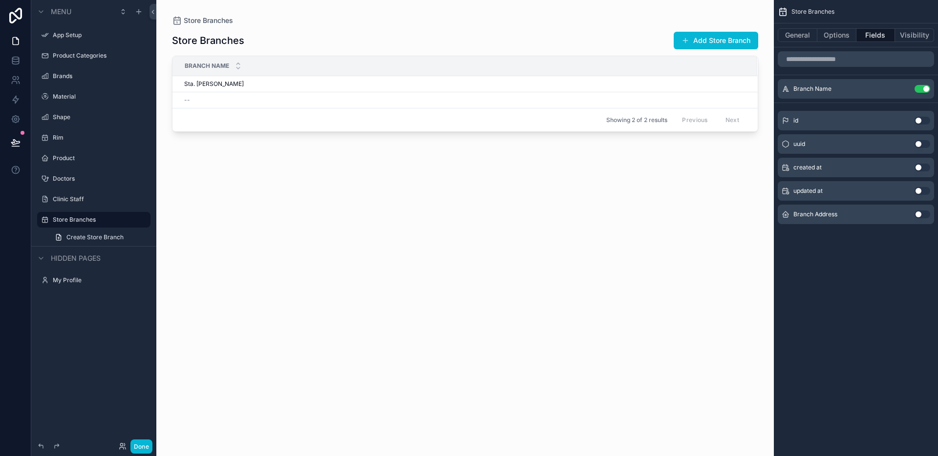
click at [519, 207] on div "scrollable content" at bounding box center [464, 222] width 617 height 444
click at [25, 67] on link at bounding box center [15, 61] width 31 height 20
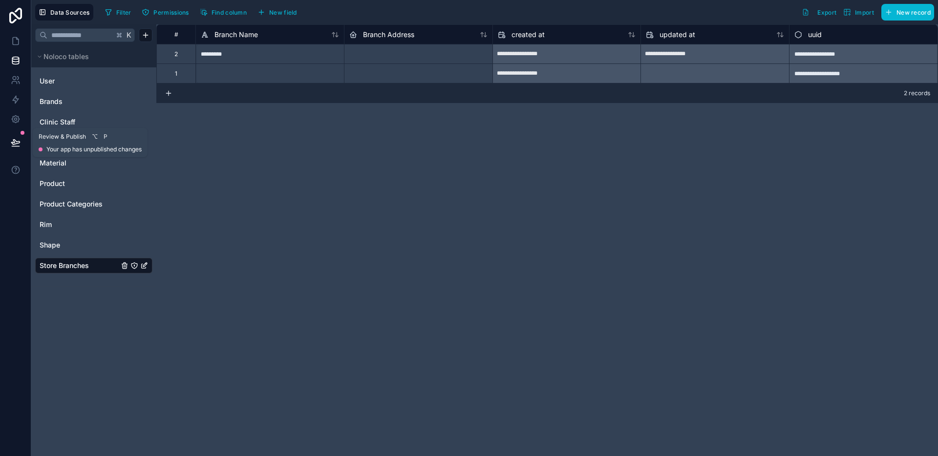
click at [13, 146] on icon at bounding box center [16, 143] width 10 height 10
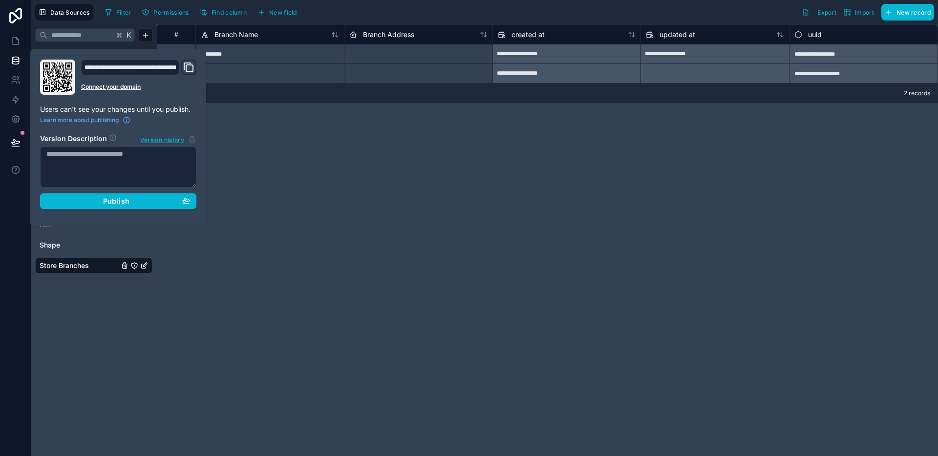
click at [139, 209] on div "**********" at bounding box center [118, 138] width 164 height 156
click at [168, 198] on div "Publish" at bounding box center [118, 201] width 144 height 9
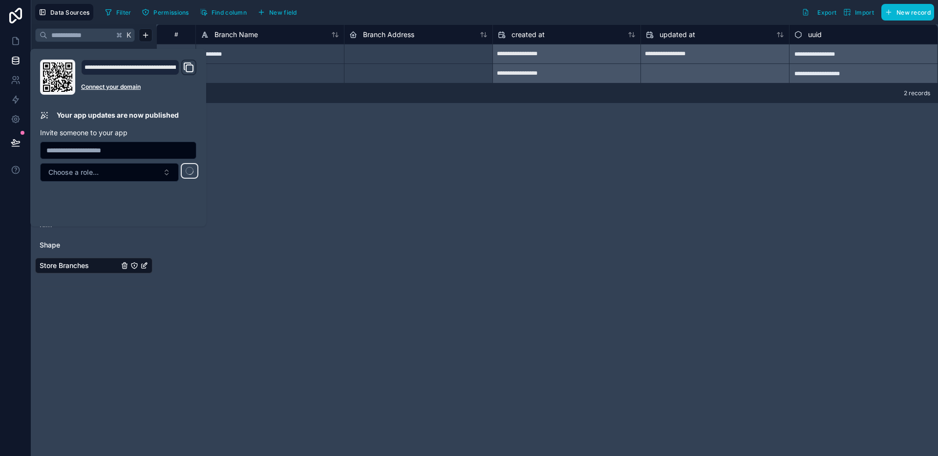
drag, startPoint x: 331, startPoint y: 198, endPoint x: 324, endPoint y: 193, distance: 8.4
click at [331, 197] on div "**********" at bounding box center [546, 240] width 781 height 432
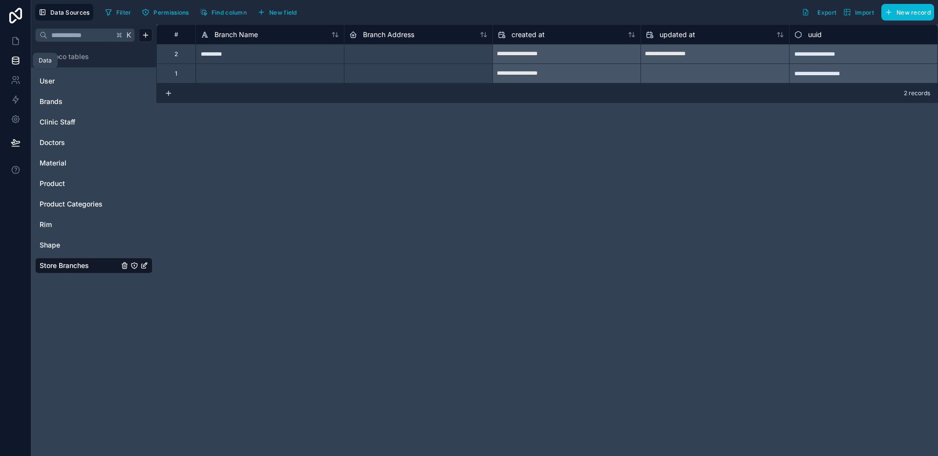
click at [16, 66] on link at bounding box center [15, 61] width 31 height 20
click at [19, 111] on link at bounding box center [15, 119] width 31 height 20
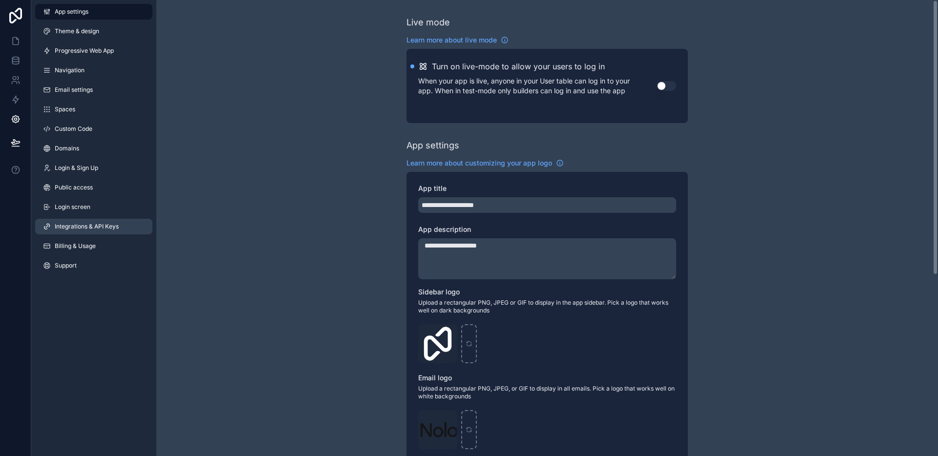
click at [92, 224] on span "Integrations & API Keys" at bounding box center [87, 227] width 64 height 8
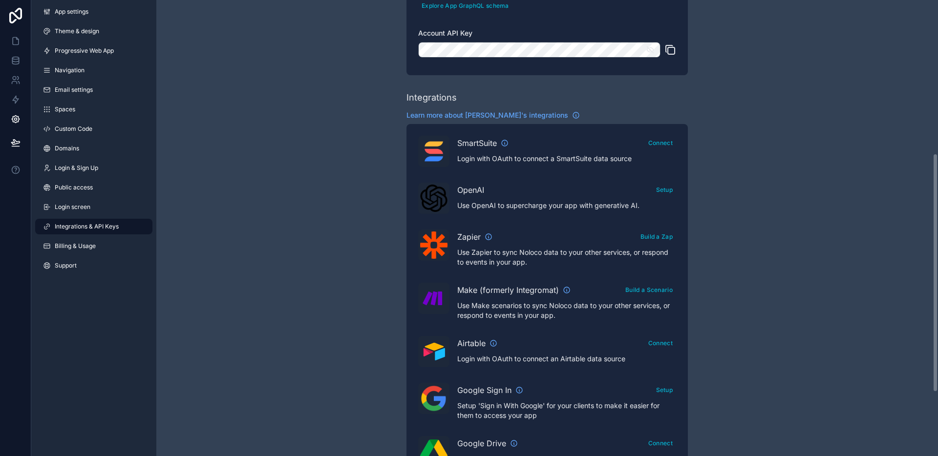
scroll to position [293, 0]
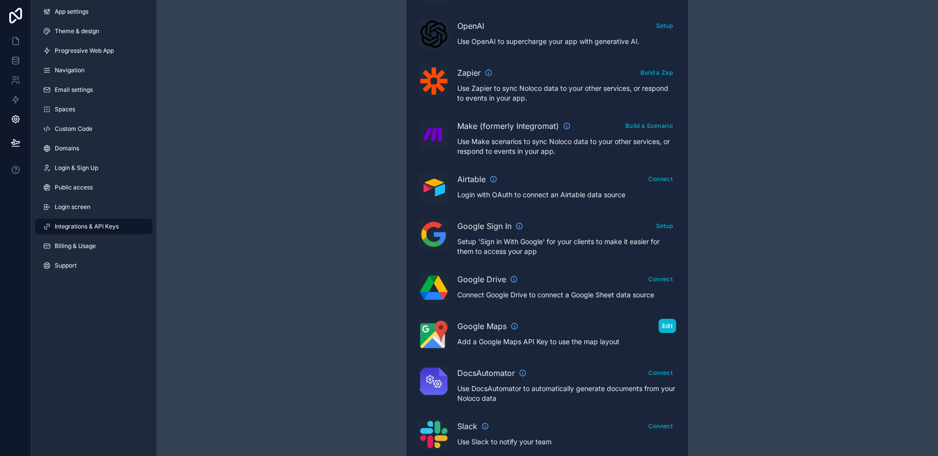
click at [666, 321] on button "Edit" at bounding box center [667, 326] width 18 height 14
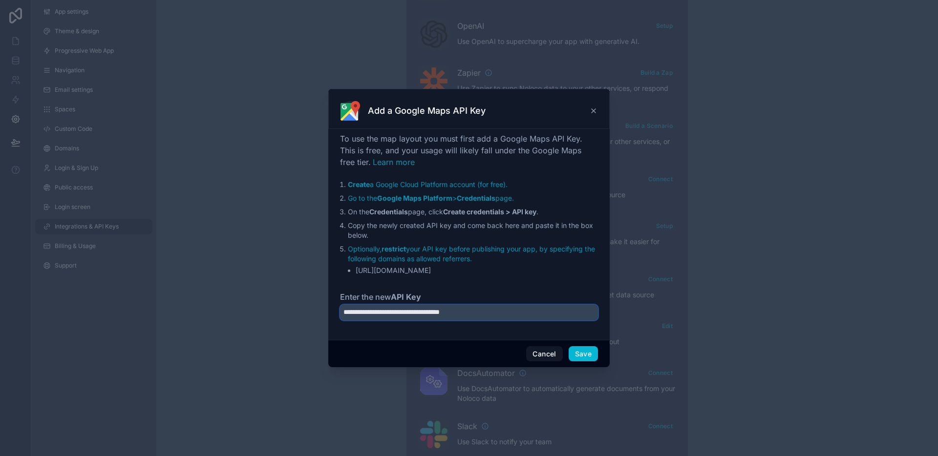
click at [511, 317] on input "**********" at bounding box center [469, 313] width 258 height 16
drag, startPoint x: 511, startPoint y: 317, endPoint x: 275, endPoint y: 317, distance: 236.4
click at [275, 317] on div "**********" at bounding box center [469, 228] width 938 height 456
click at [591, 111] on icon at bounding box center [593, 111] width 8 height 8
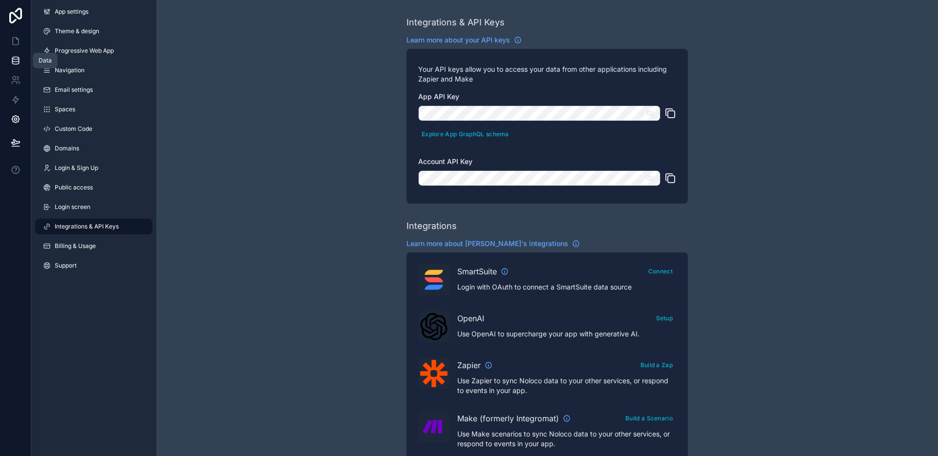
click at [14, 56] on icon at bounding box center [16, 61] width 10 height 10
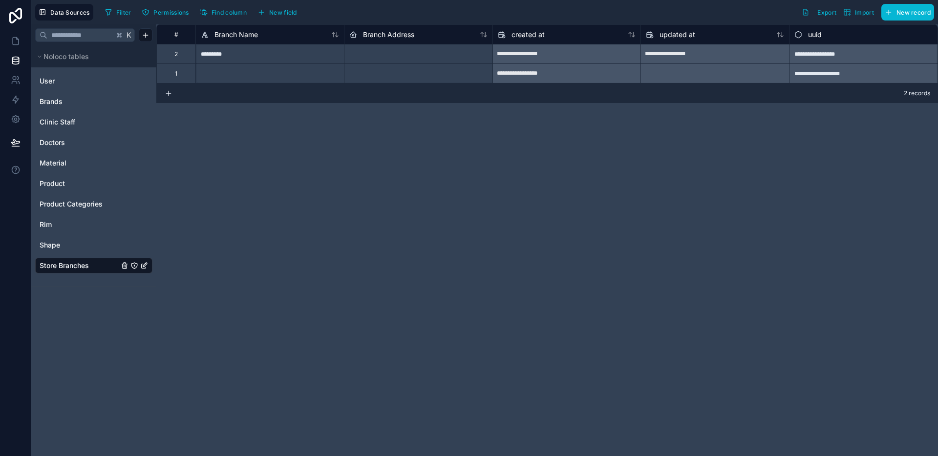
click at [300, 74] on div at bounding box center [269, 73] width 148 height 20
click at [15, 38] on icon at bounding box center [16, 41] width 6 height 7
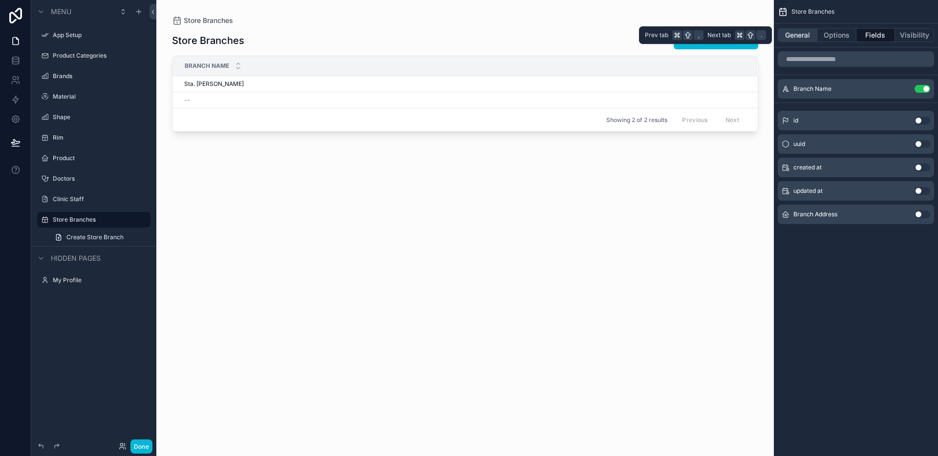
click at [789, 39] on button "General" at bounding box center [797, 35] width 40 height 14
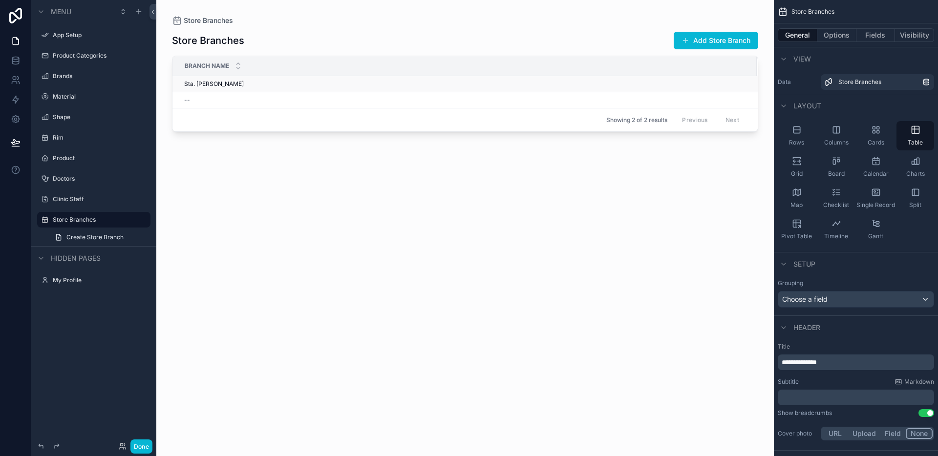
click at [326, 81] on div "Sta. [PERSON_NAME] Sta. [PERSON_NAME]" at bounding box center [464, 84] width 561 height 8
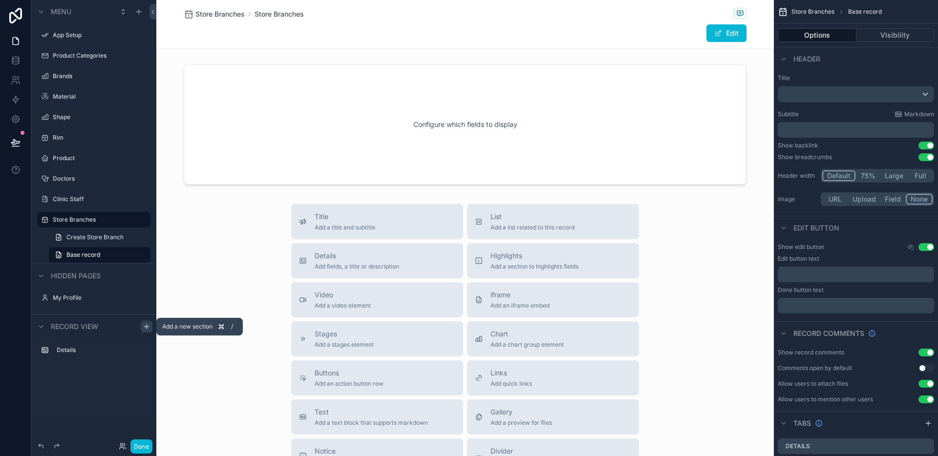
click at [150, 331] on div "scrollable content" at bounding box center [147, 327] width 12 height 12
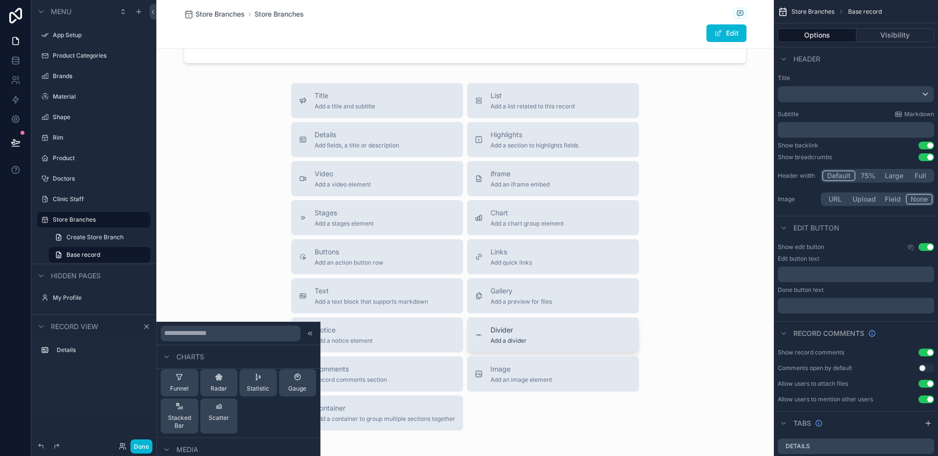
scroll to position [129, 0]
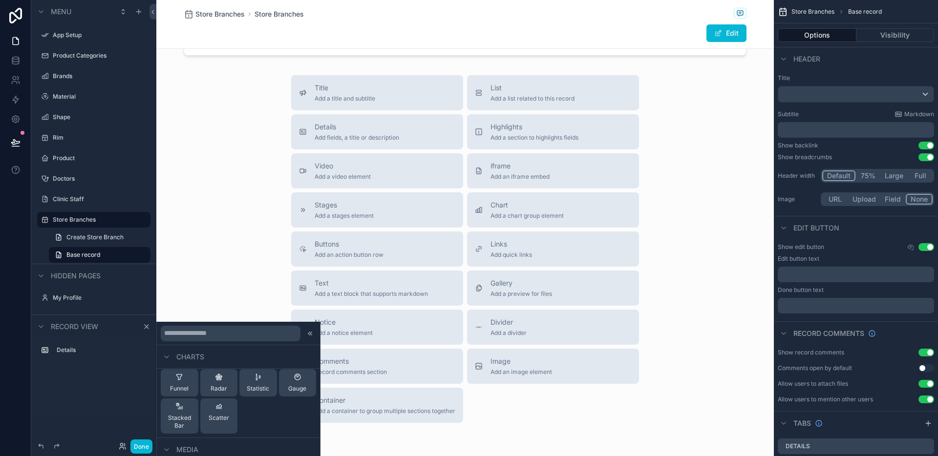
click at [130, 341] on div "scrollable content" at bounding box center [93, 340] width 113 height 2
click at [144, 327] on icon "scrollable content" at bounding box center [147, 327] width 8 height 8
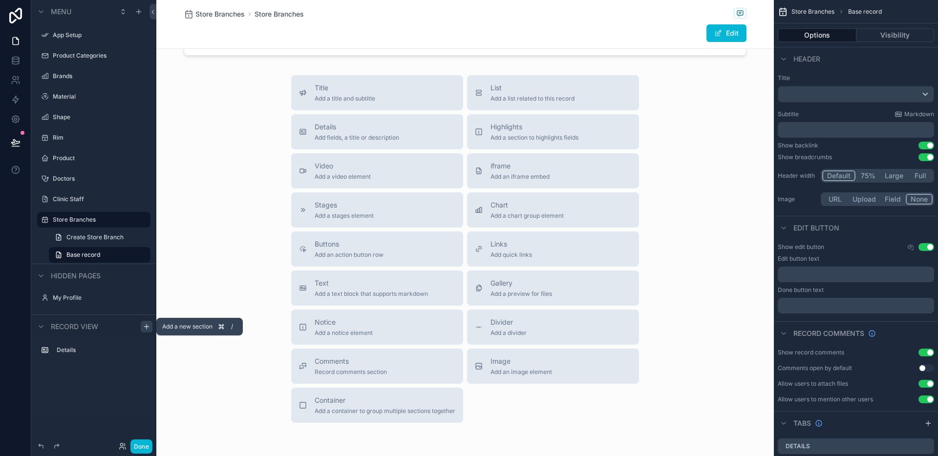
click at [147, 328] on icon "scrollable content" at bounding box center [147, 326] width 0 height 4
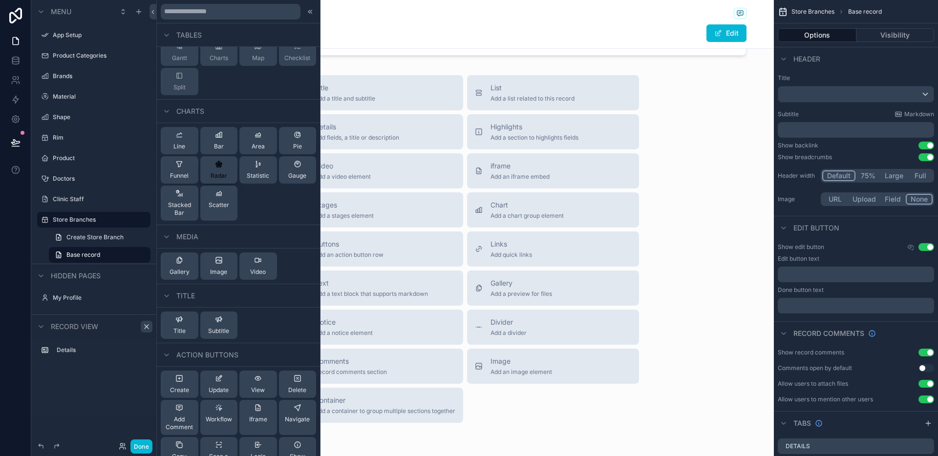
scroll to position [247, 0]
click at [209, 4] on div at bounding box center [231, 12] width 140 height 16
click at [206, 8] on input "text" at bounding box center [231, 12] width 140 height 16
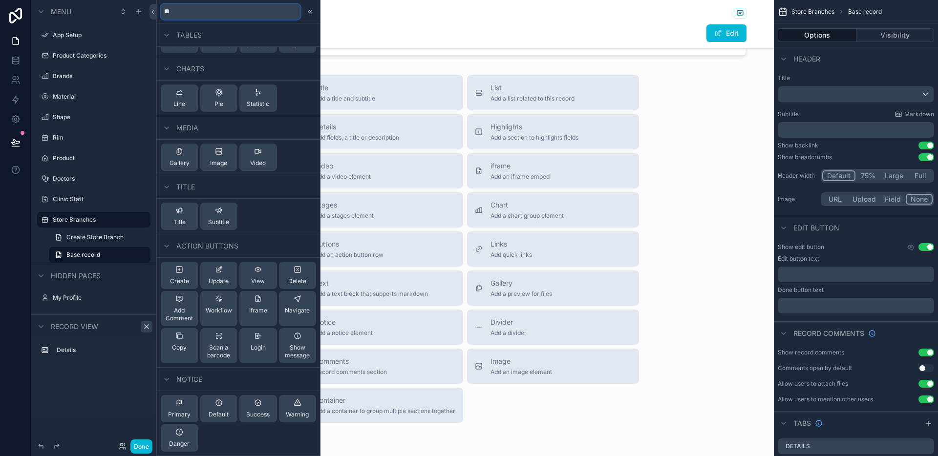
scroll to position [0, 0]
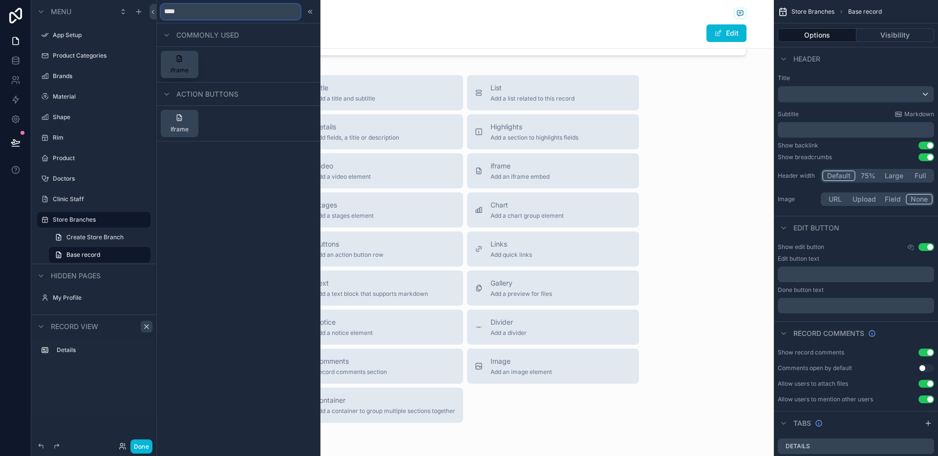
type input "****"
click at [179, 52] on button "iframe" at bounding box center [180, 64] width 38 height 27
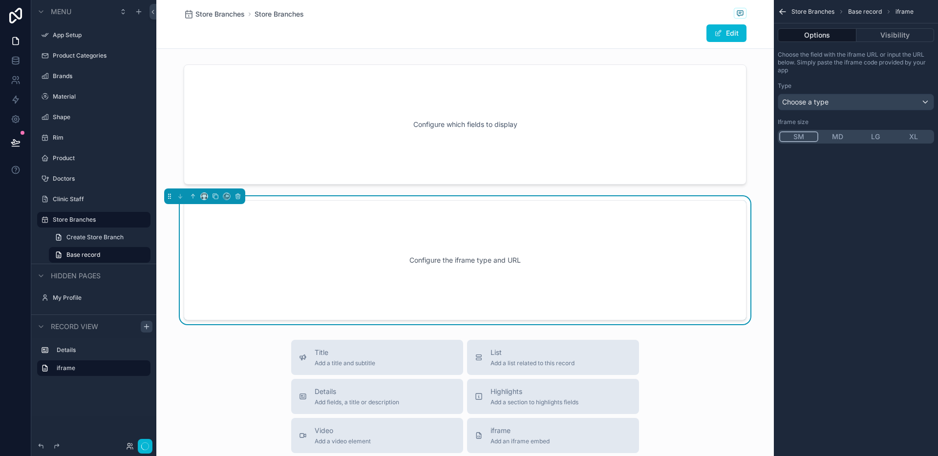
click at [803, 136] on button "SM" at bounding box center [798, 136] width 39 height 11
click at [859, 136] on button "LG" at bounding box center [875, 136] width 38 height 11
click at [829, 136] on button "MD" at bounding box center [836, 136] width 38 height 11
click at [840, 106] on div "Choose a type" at bounding box center [855, 102] width 155 height 16
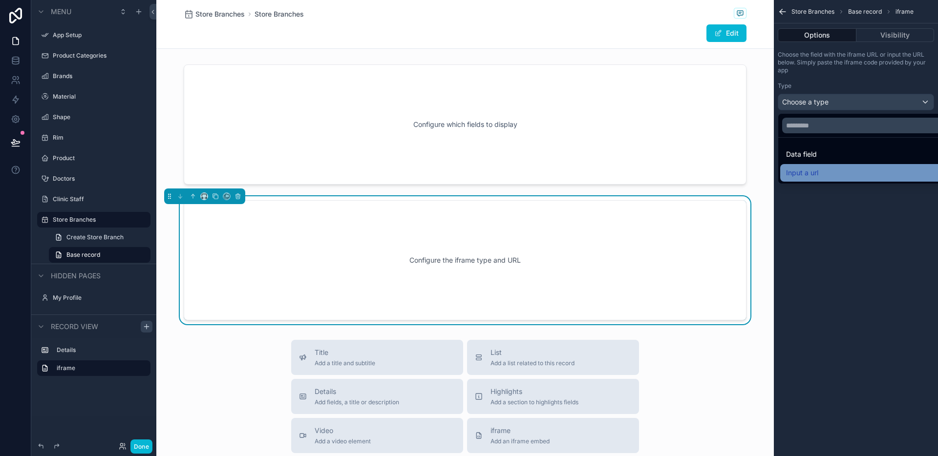
click at [829, 167] on div "Input a url" at bounding box center [867, 173] width 162 height 12
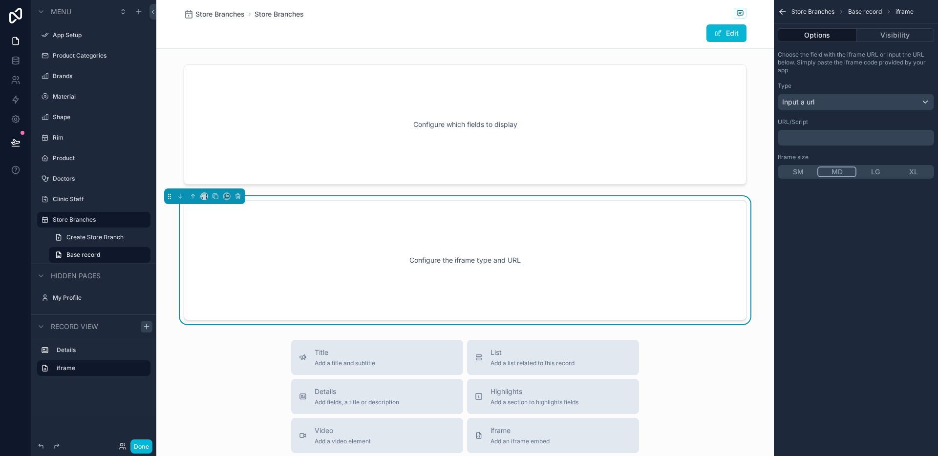
click at [830, 140] on p "﻿" at bounding box center [856, 138] width 150 height 8
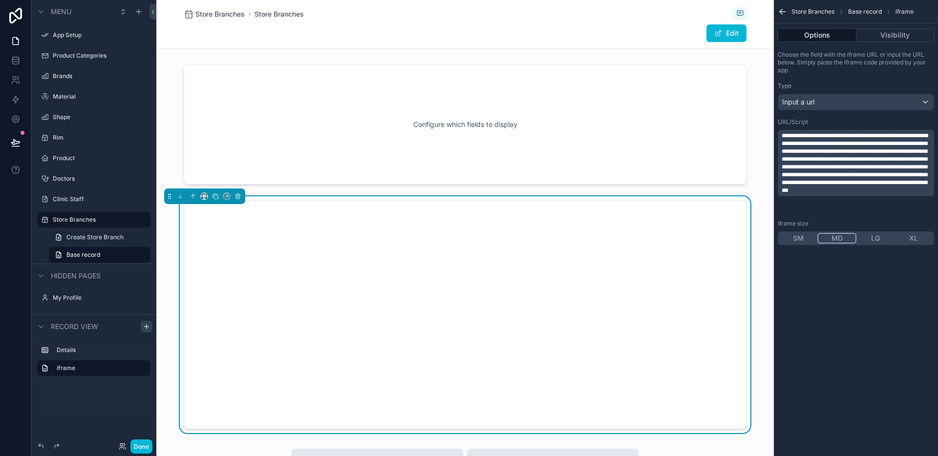
click at [835, 194] on p "**********" at bounding box center [856, 163] width 150 height 63
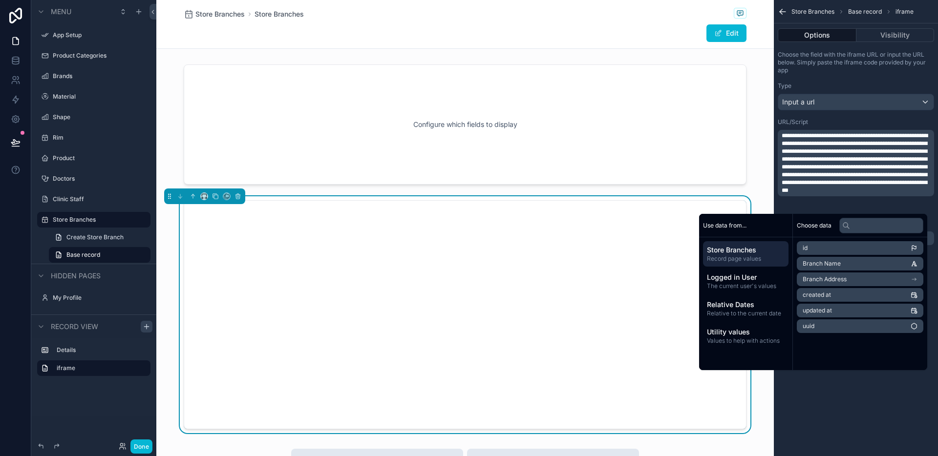
click at [892, 416] on div "**********" at bounding box center [856, 228] width 164 height 456
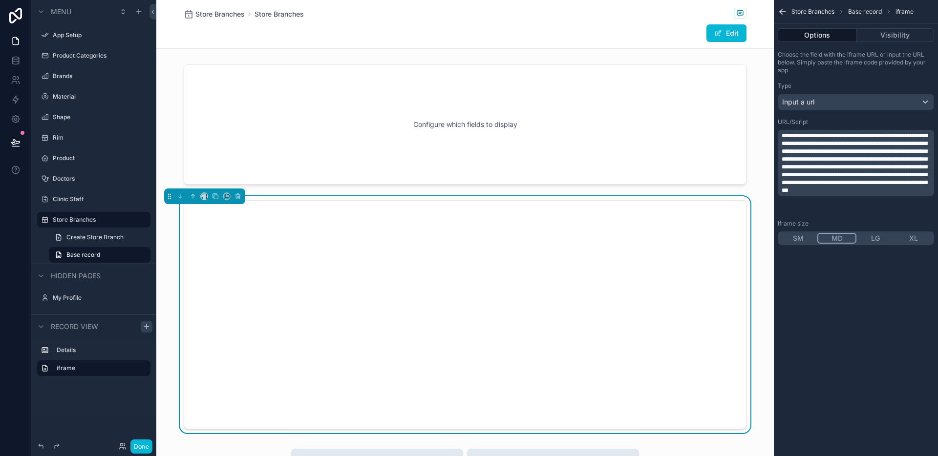
click at [815, 359] on div "**********" at bounding box center [856, 228] width 164 height 456
click at [228, 15] on span "Store Branches" at bounding box center [219, 14] width 49 height 10
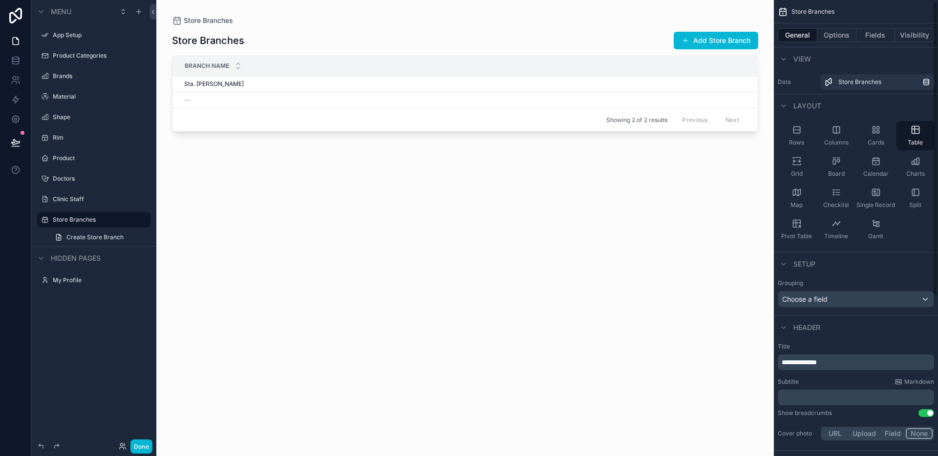
scroll to position [248, 0]
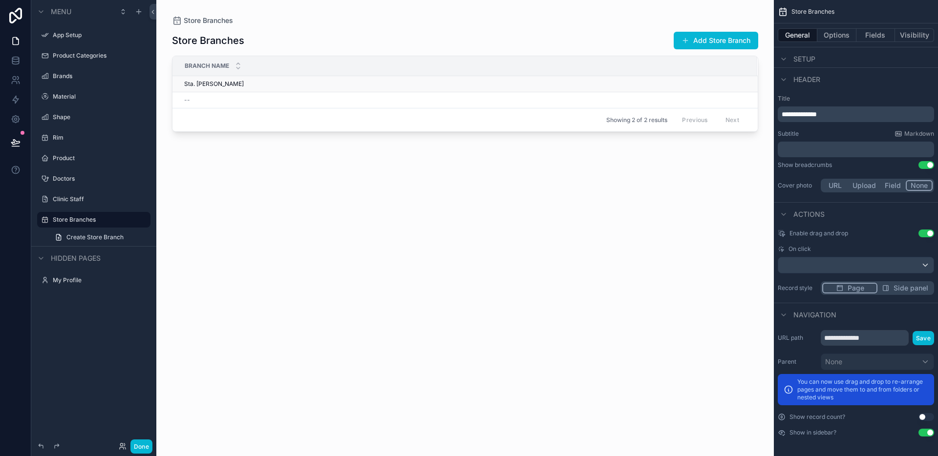
click at [306, 81] on div "Sta. [PERSON_NAME] Sta. [PERSON_NAME]" at bounding box center [464, 84] width 561 height 8
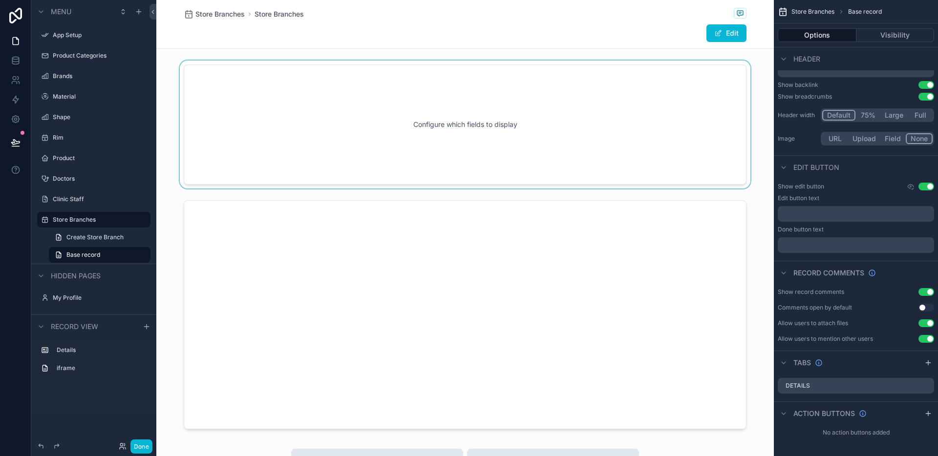
click at [479, 139] on div "scrollable content" at bounding box center [464, 125] width 617 height 128
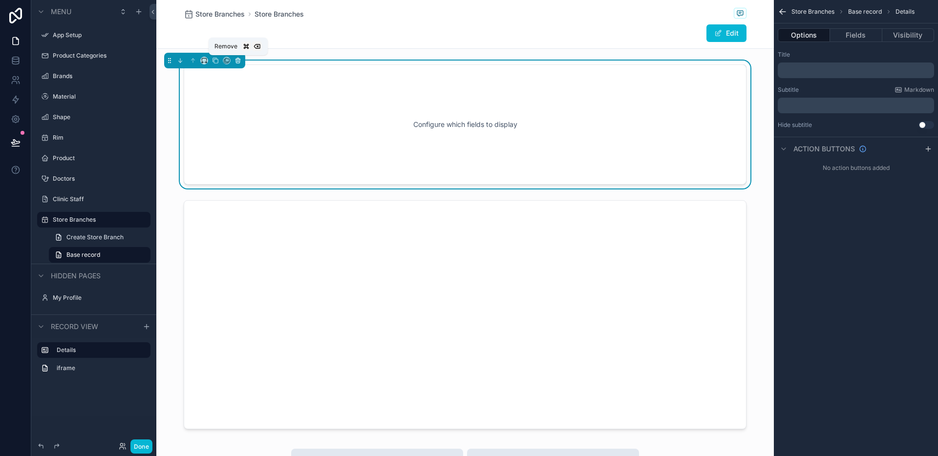
click at [235, 61] on icon "scrollable content" at bounding box center [237, 60] width 7 height 7
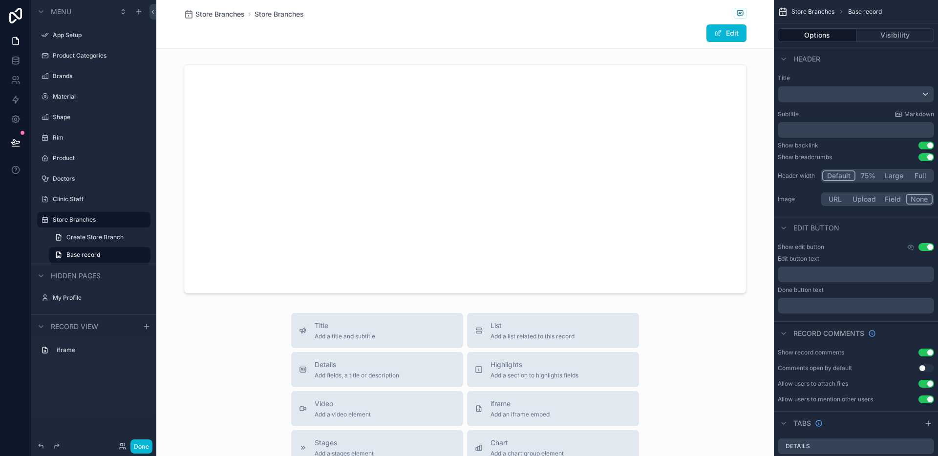
click at [538, 227] on div "scrollable content" at bounding box center [464, 179] width 617 height 237
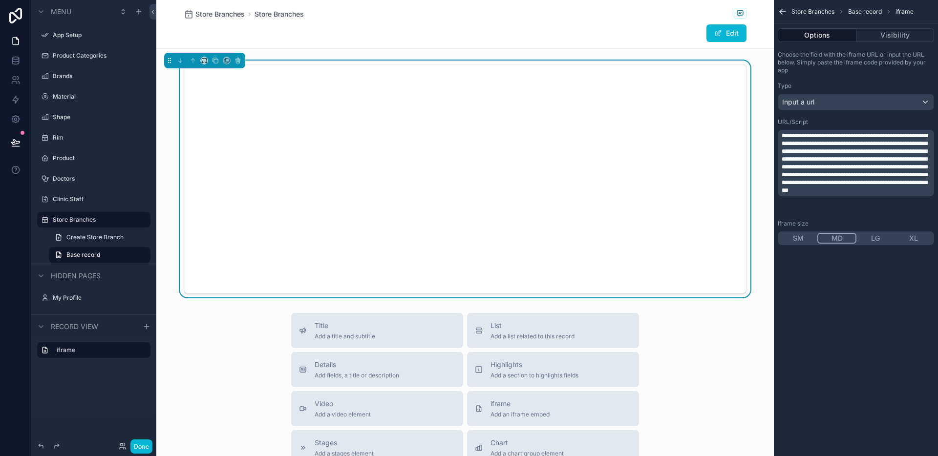
click at [872, 241] on button "LG" at bounding box center [875, 238] width 38 height 11
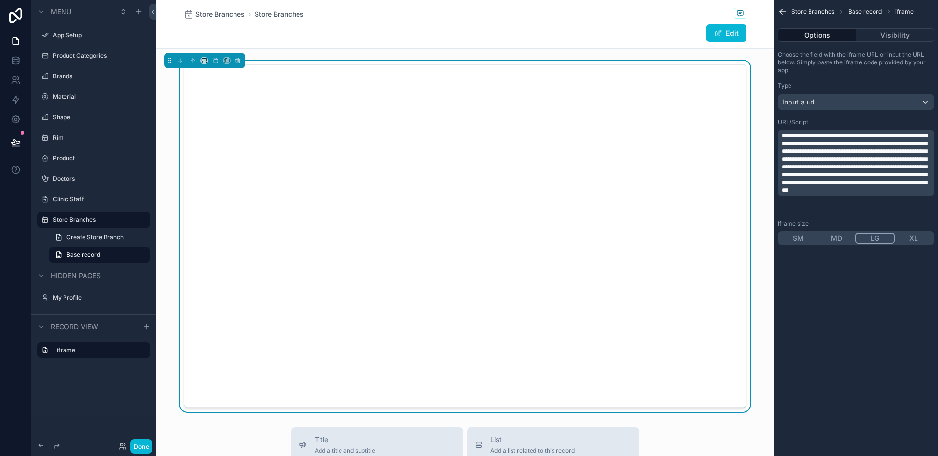
click at [912, 236] on button "XL" at bounding box center [913, 238] width 38 height 11
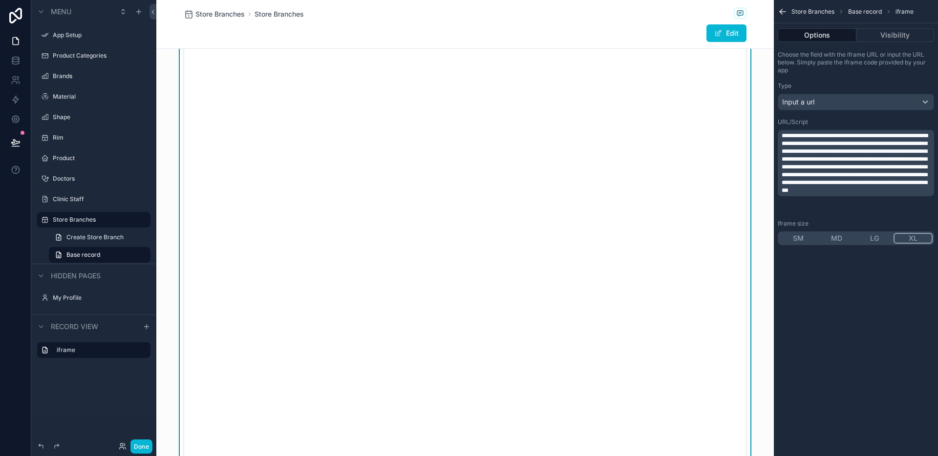
scroll to position [54, 0]
click at [839, 273] on div "**********" at bounding box center [856, 228] width 164 height 456
click at [800, 238] on button "SM" at bounding box center [798, 238] width 38 height 11
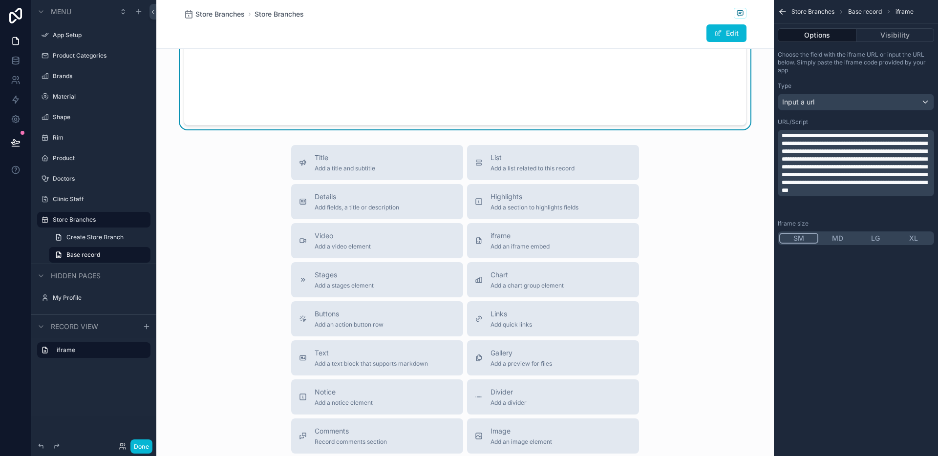
click at [832, 239] on button "MD" at bounding box center [837, 238] width 38 height 11
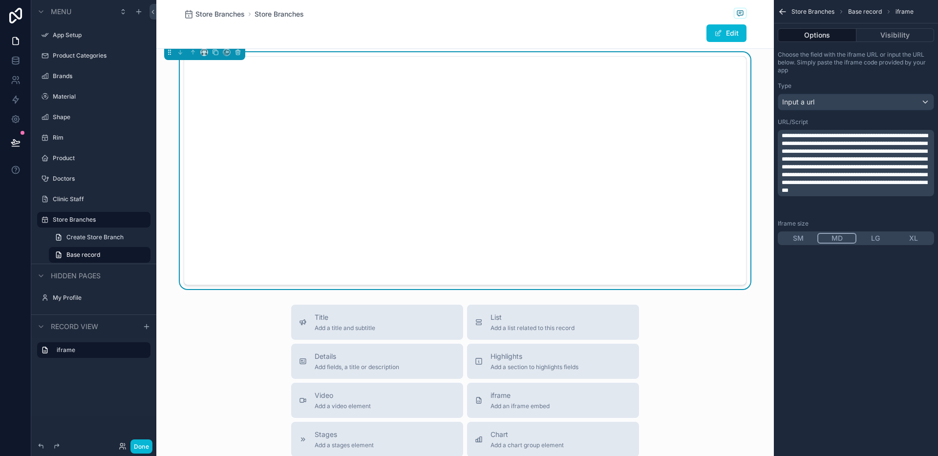
scroll to position [0, 0]
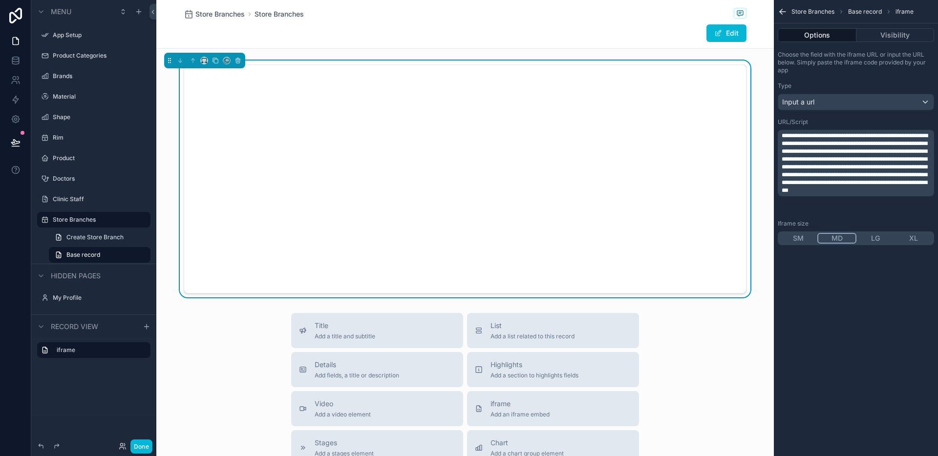
click at [874, 235] on button "LG" at bounding box center [875, 238] width 38 height 11
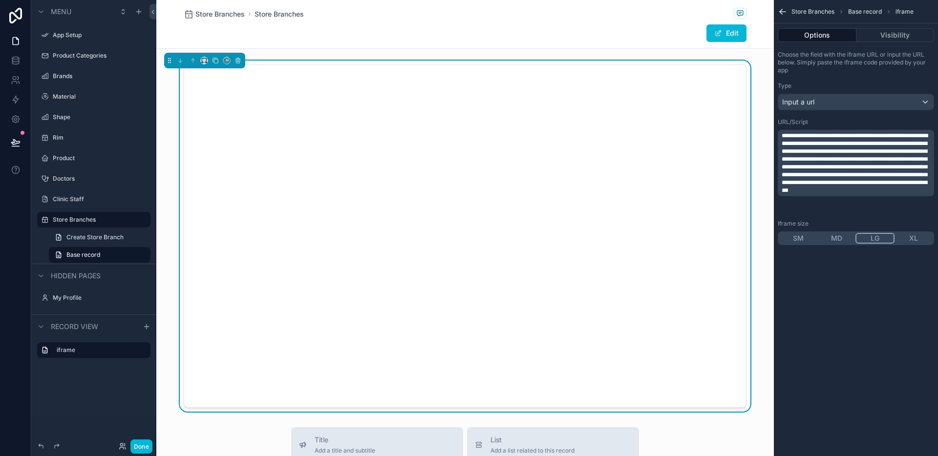
click at [412, 30] on div "Edit" at bounding box center [465, 33] width 563 height 19
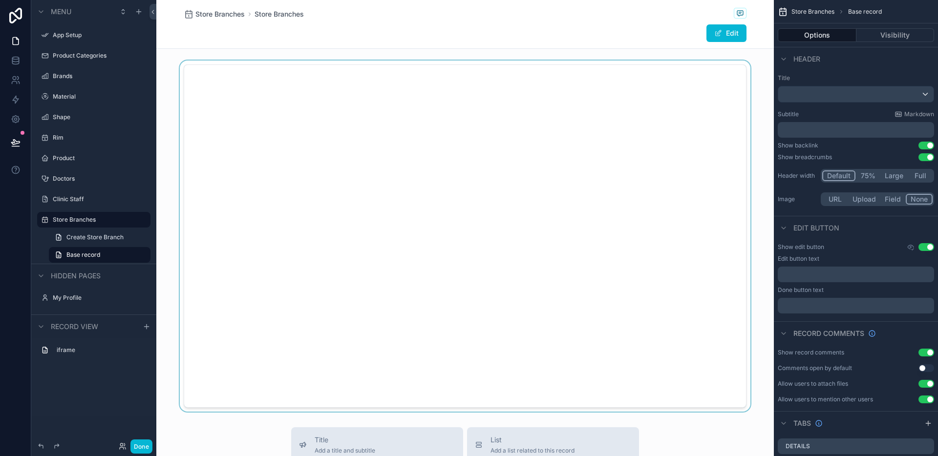
click at [225, 117] on div "scrollable content" at bounding box center [464, 236] width 617 height 351
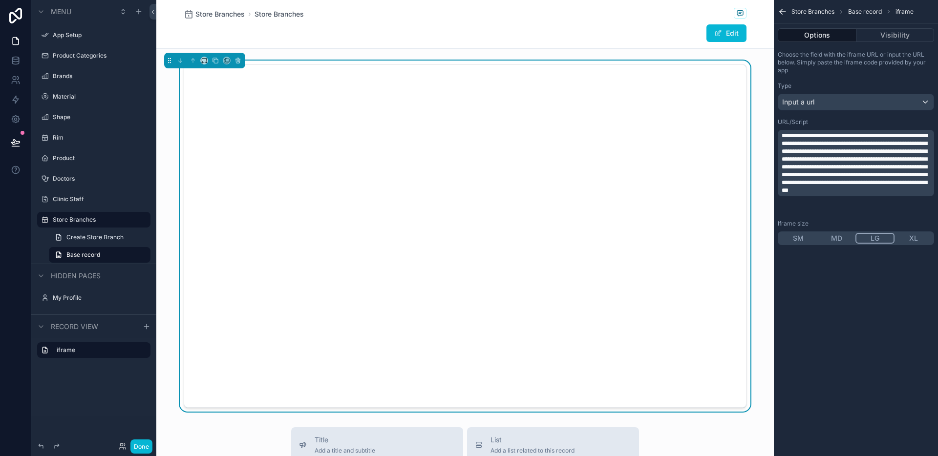
click at [395, 10] on div "Store Branches Store Branches" at bounding box center [465, 14] width 563 height 12
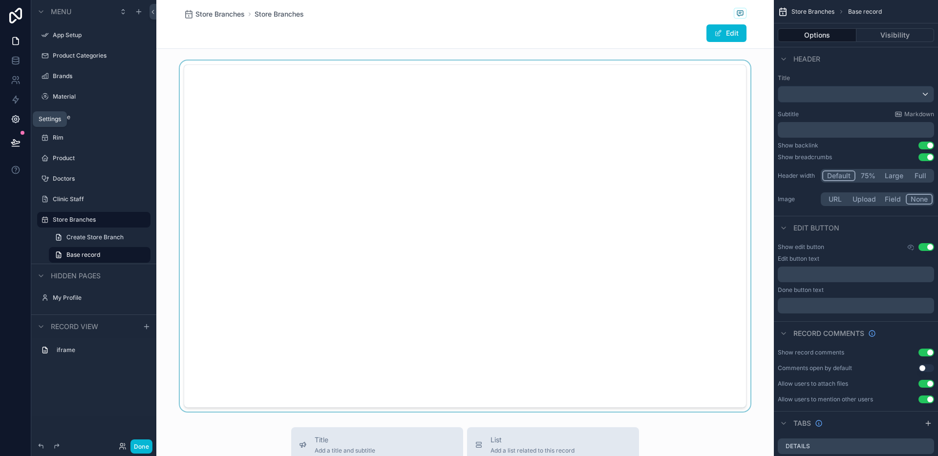
click at [20, 117] on icon at bounding box center [16, 119] width 10 height 10
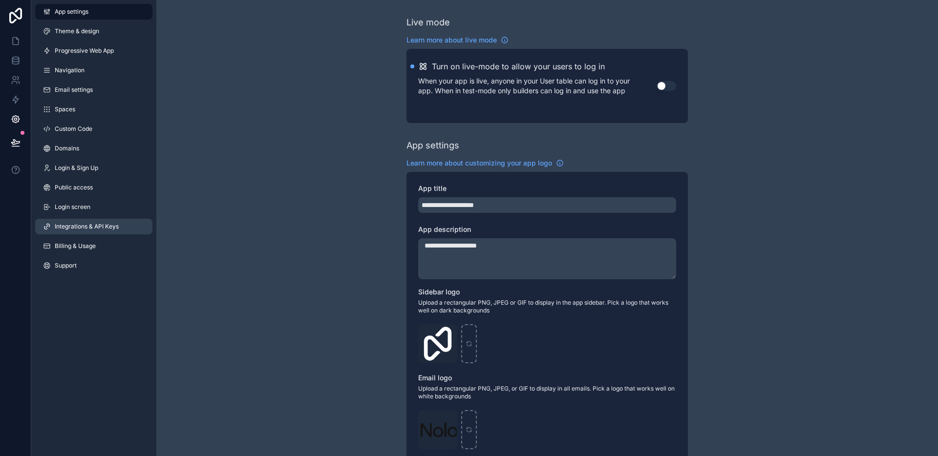
click at [81, 223] on span "Integrations & API Keys" at bounding box center [87, 227] width 64 height 8
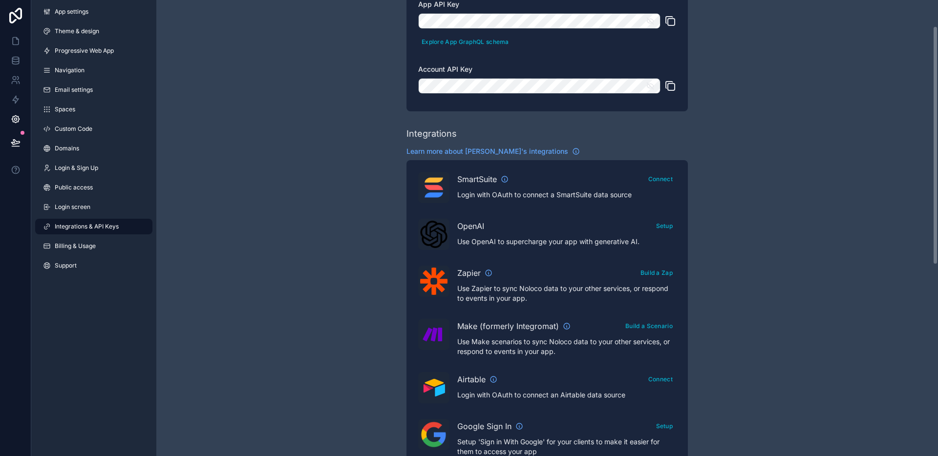
scroll to position [414, 0]
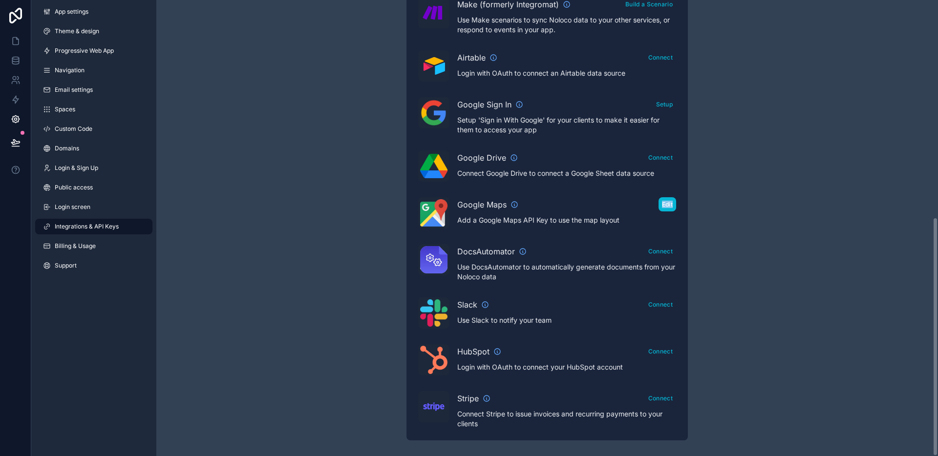
click at [669, 204] on button "Edit" at bounding box center [667, 204] width 18 height 14
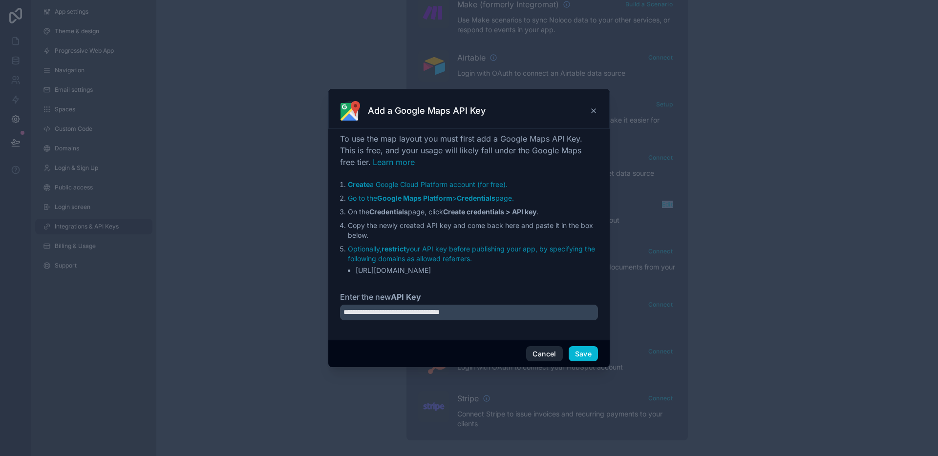
click at [550, 352] on button "Cancel" at bounding box center [544, 354] width 36 height 16
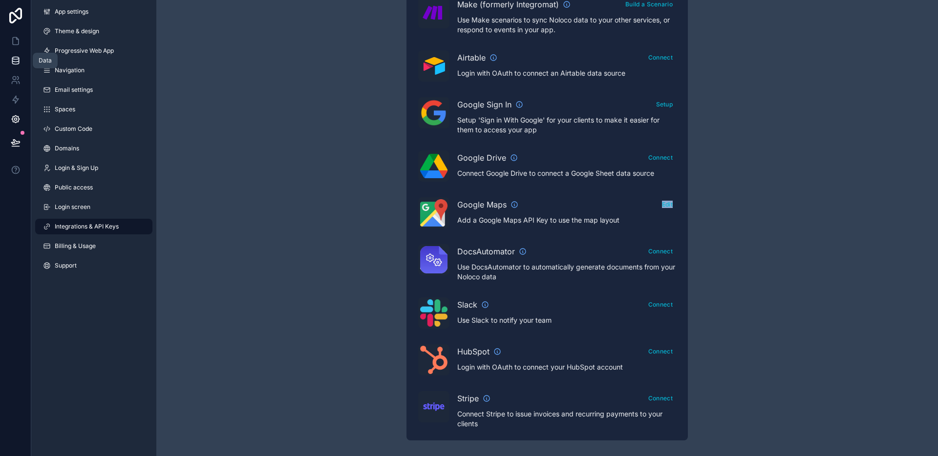
click at [21, 65] on link at bounding box center [15, 61] width 31 height 20
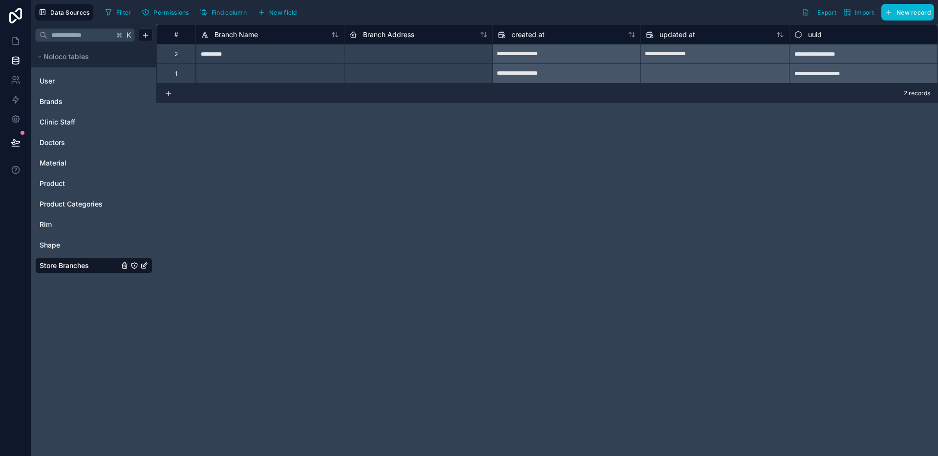
click at [504, 217] on div "**********" at bounding box center [546, 240] width 781 height 432
click at [415, 54] on div at bounding box center [418, 54] width 148 height 20
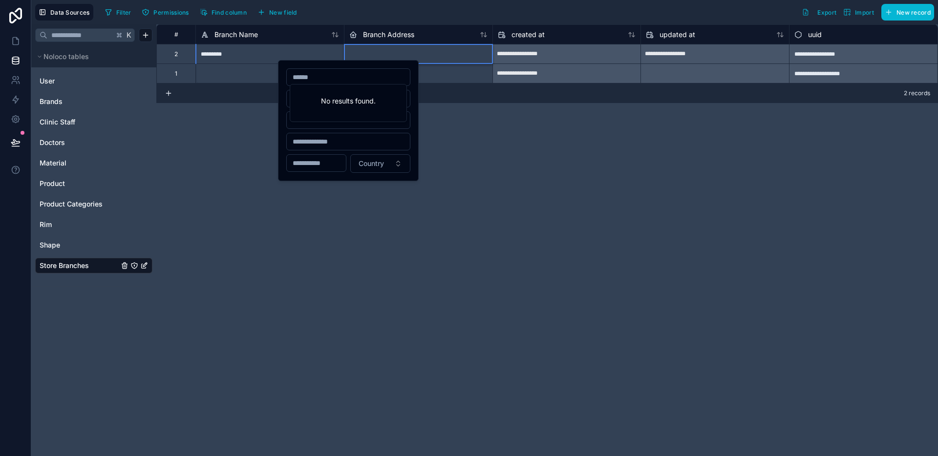
click at [415, 54] on div at bounding box center [418, 54] width 148 height 20
click at [381, 158] on button "Country" at bounding box center [380, 163] width 60 height 19
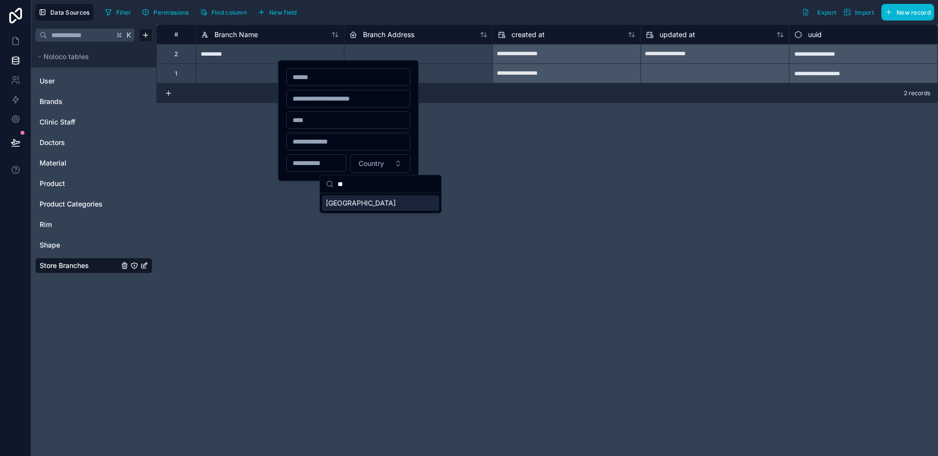
type input "**"
click at [361, 200] on div "[GEOGRAPHIC_DATA]" at bounding box center [380, 203] width 117 height 16
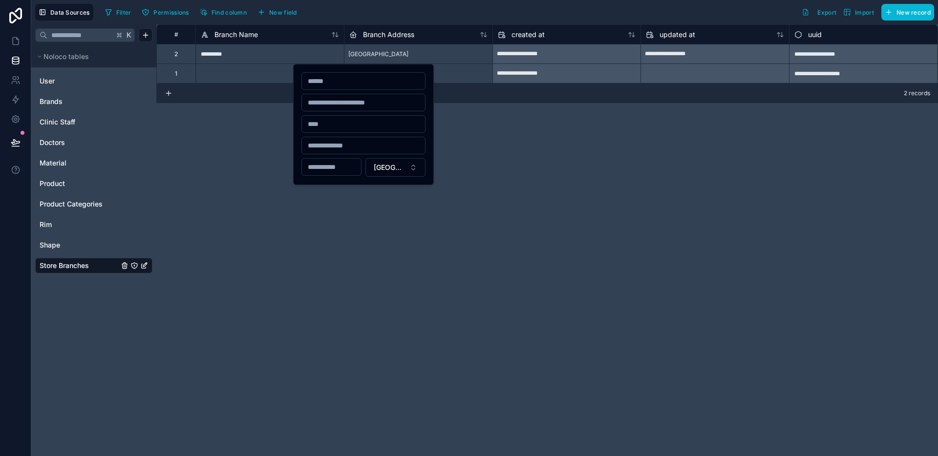
click at [319, 78] on input "text" at bounding box center [363, 81] width 123 height 14
click at [352, 87] on input "text" at bounding box center [363, 81] width 123 height 14
type input "*"
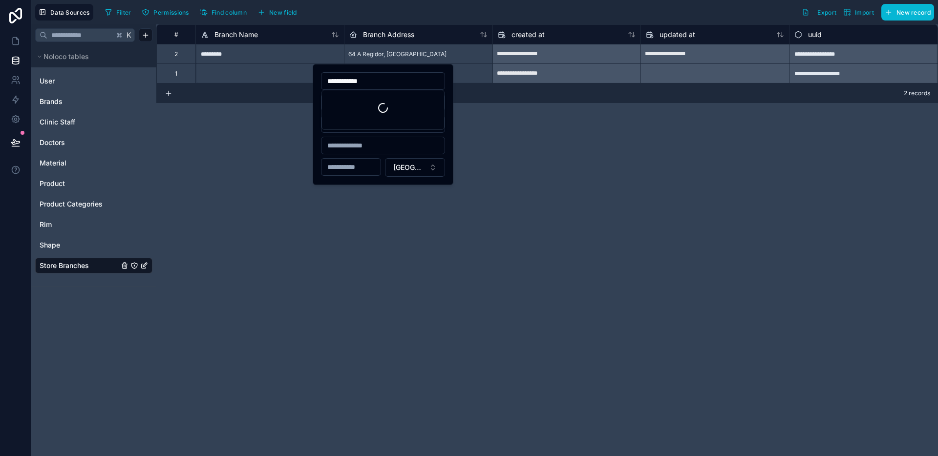
type input "**********"
click at [329, 150] on input "text" at bounding box center [382, 146] width 123 height 14
click at [340, 135] on div "**********" at bounding box center [383, 124] width 124 height 105
click at [345, 128] on input "text" at bounding box center [382, 124] width 123 height 14
type input "*"
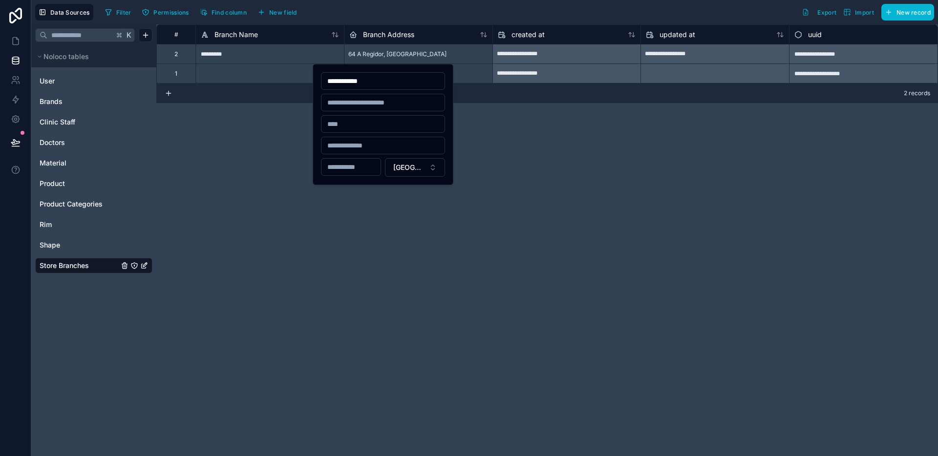
type input "*"
type input "*********"
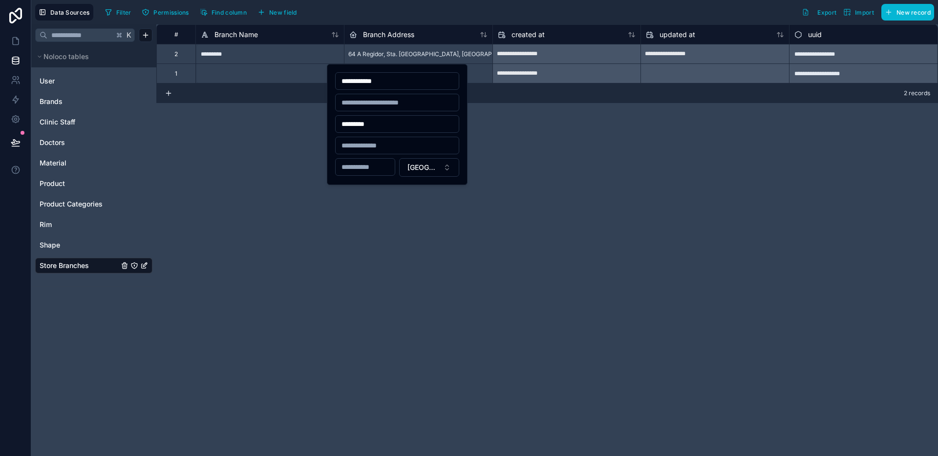
click at [371, 147] on input "text" at bounding box center [397, 146] width 123 height 14
type input "******"
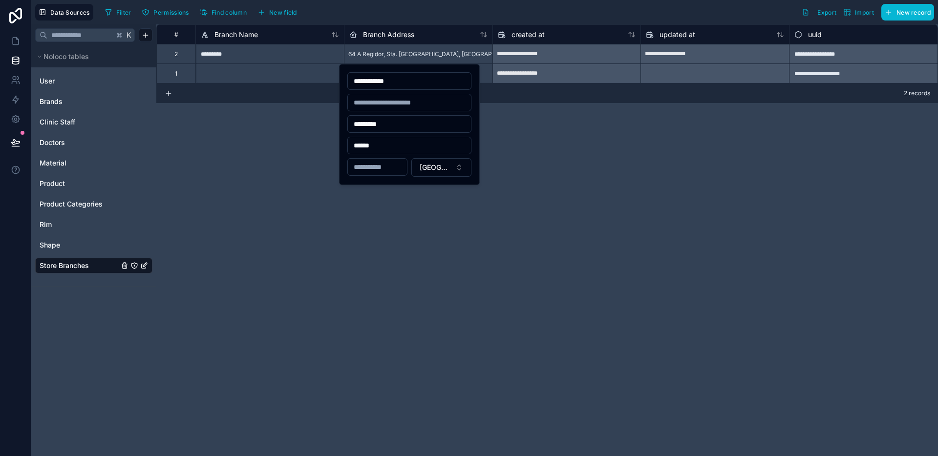
click at [370, 168] on input "text" at bounding box center [377, 167] width 59 height 14
type input "****"
click at [542, 179] on div "**********" at bounding box center [546, 240] width 781 height 432
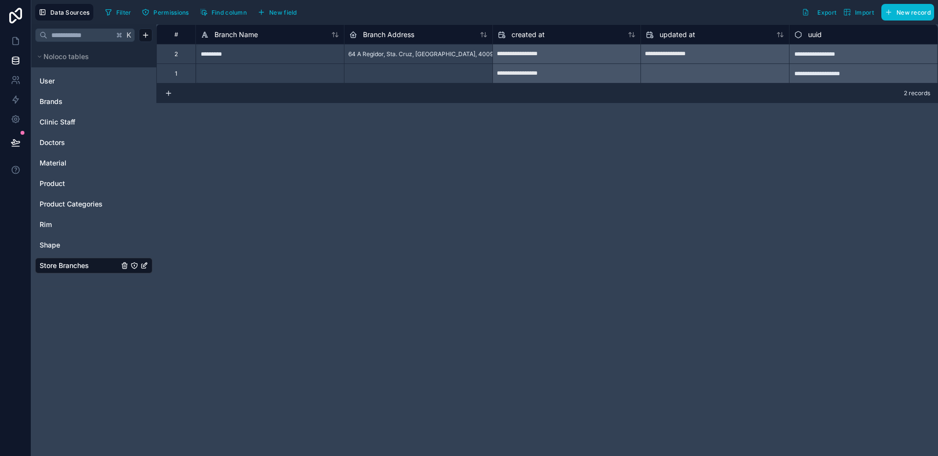
click at [369, 56] on span "64 A Regidor, Sta. Cruz, [GEOGRAPHIC_DATA], 4009, [GEOGRAPHIC_DATA]" at bounding box center [452, 54] width 208 height 8
click at [365, 56] on span "64 A Regidor, Sta. Cruz, [GEOGRAPHIC_DATA], 4009, [GEOGRAPHIC_DATA]" at bounding box center [452, 54] width 208 height 8
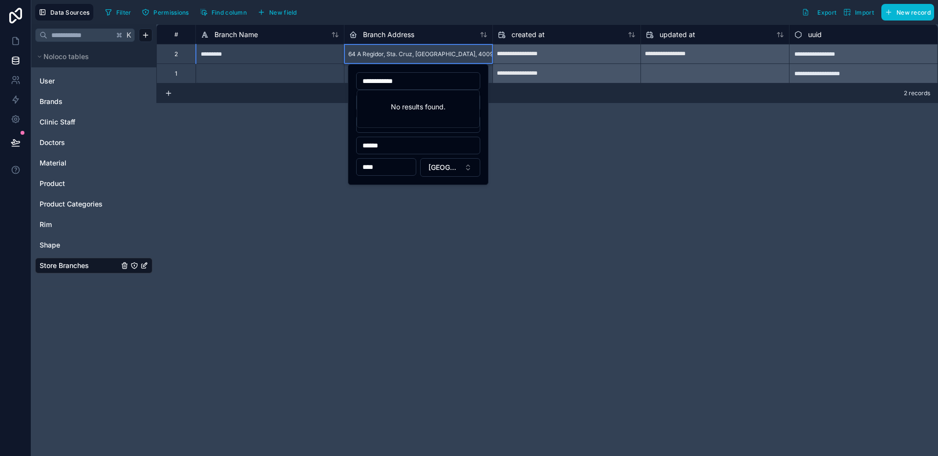
drag, startPoint x: 385, startPoint y: 86, endPoint x: 378, endPoint y: 84, distance: 7.1
click at [385, 86] on input "**********" at bounding box center [418, 81] width 123 height 14
click at [382, 83] on input "**********" at bounding box center [418, 81] width 123 height 14
type input "**********"
click at [633, 188] on div "**********" at bounding box center [546, 240] width 781 height 432
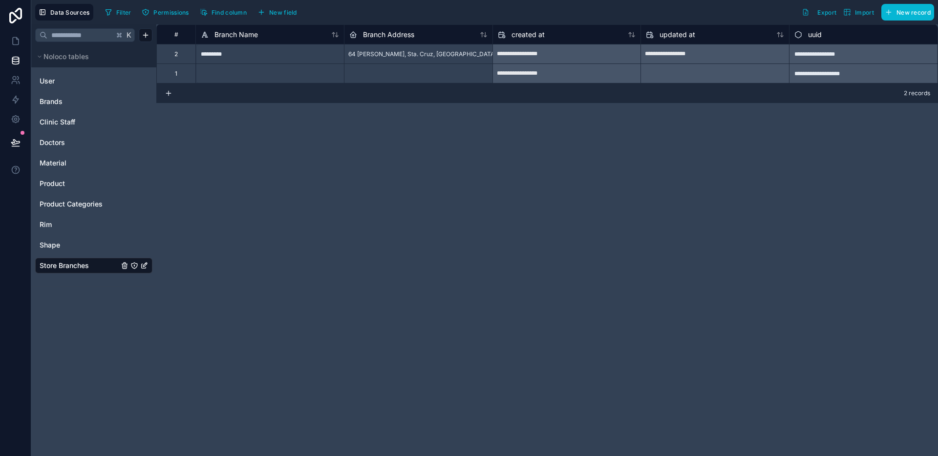
click at [374, 77] on div at bounding box center [418, 73] width 148 height 20
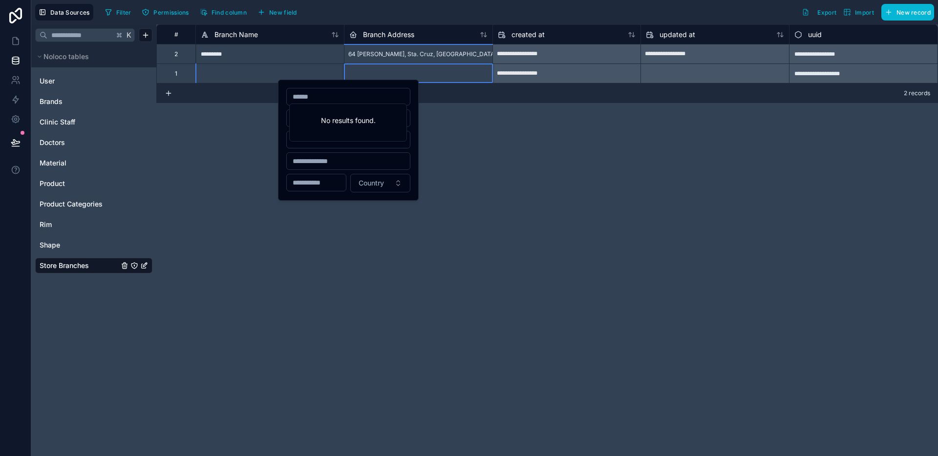
click at [374, 77] on div at bounding box center [418, 73] width 148 height 20
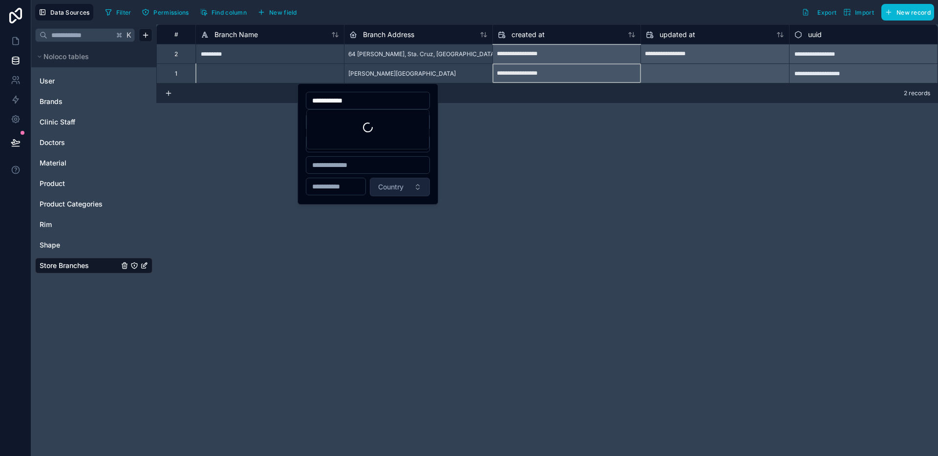
type input "**********"
click at [390, 183] on span "Country" at bounding box center [390, 187] width 25 height 10
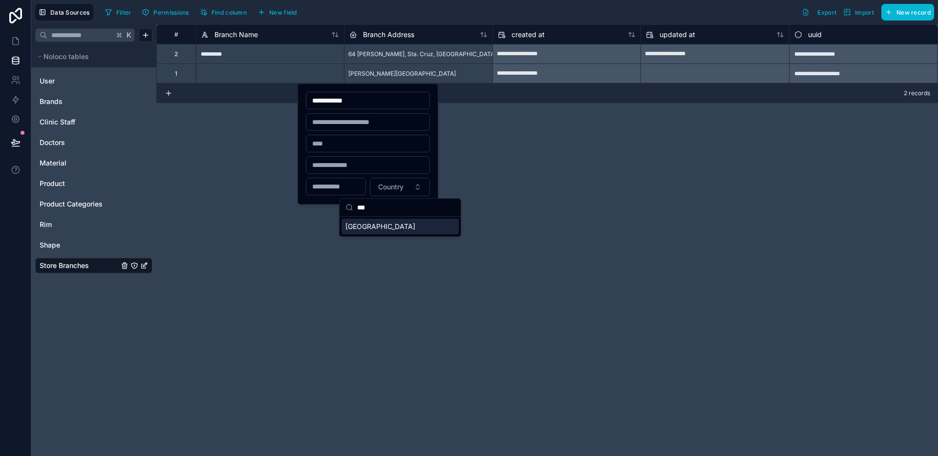
type input "***"
click at [391, 229] on div "[GEOGRAPHIC_DATA]" at bounding box center [399, 227] width 117 height 16
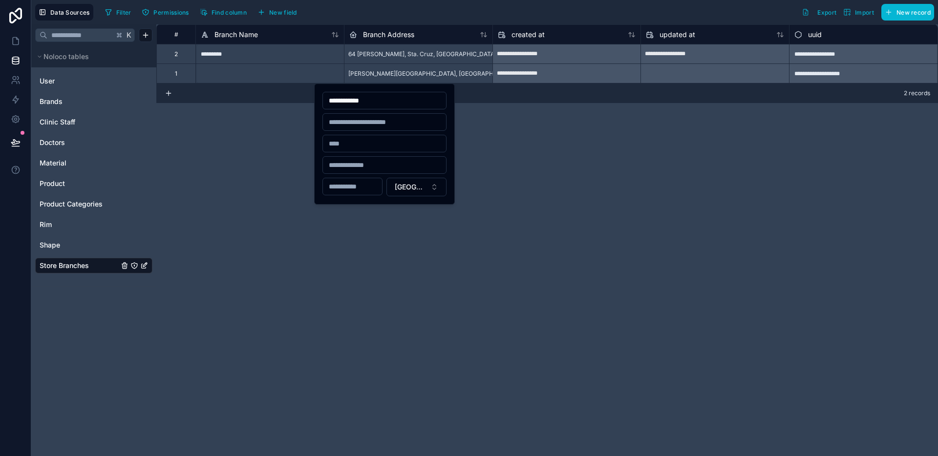
click at [358, 151] on div at bounding box center [384, 144] width 124 height 18
click at [357, 147] on input "text" at bounding box center [384, 144] width 123 height 14
type input "*********"
click at [403, 164] on input "text" at bounding box center [384, 165] width 123 height 14
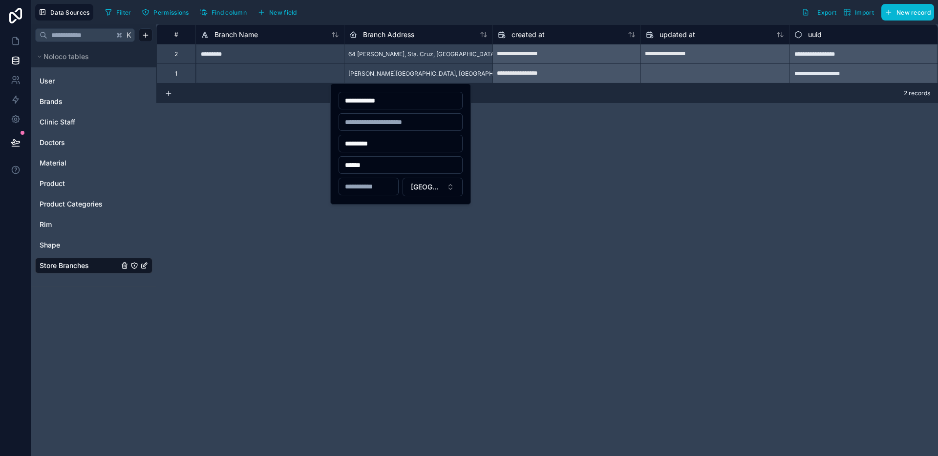
type input "******"
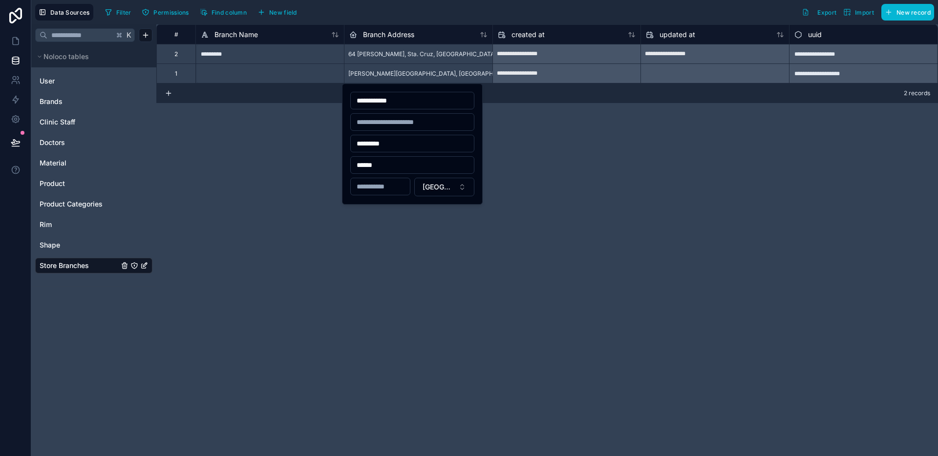
click at [377, 178] on div at bounding box center [380, 187] width 60 height 18
click at [373, 184] on input "text" at bounding box center [380, 187] width 59 height 14
type input "****"
click at [564, 218] on div "**********" at bounding box center [546, 240] width 781 height 432
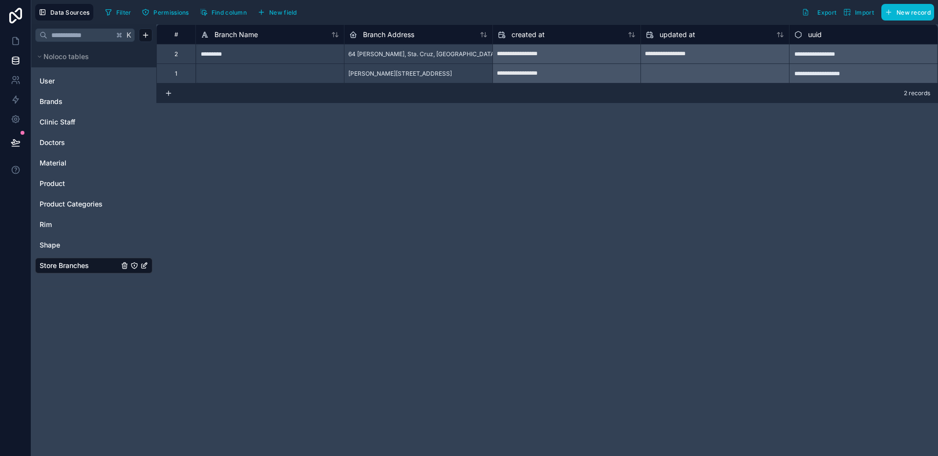
click at [235, 75] on div at bounding box center [269, 73] width 148 height 20
click at [260, 78] on input "***" at bounding box center [270, 73] width 148 height 19
type input "*********"
click at [303, 130] on div "**********" at bounding box center [546, 240] width 781 height 432
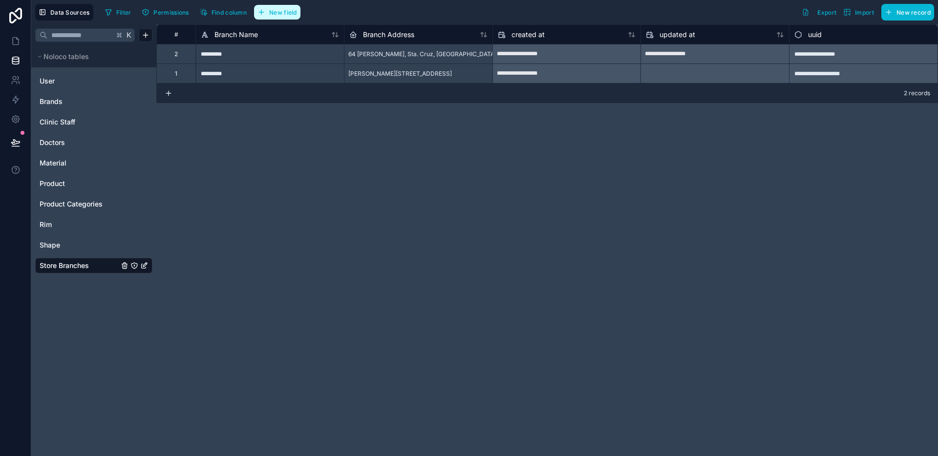
click at [291, 13] on span "New field" at bounding box center [283, 12] width 28 height 7
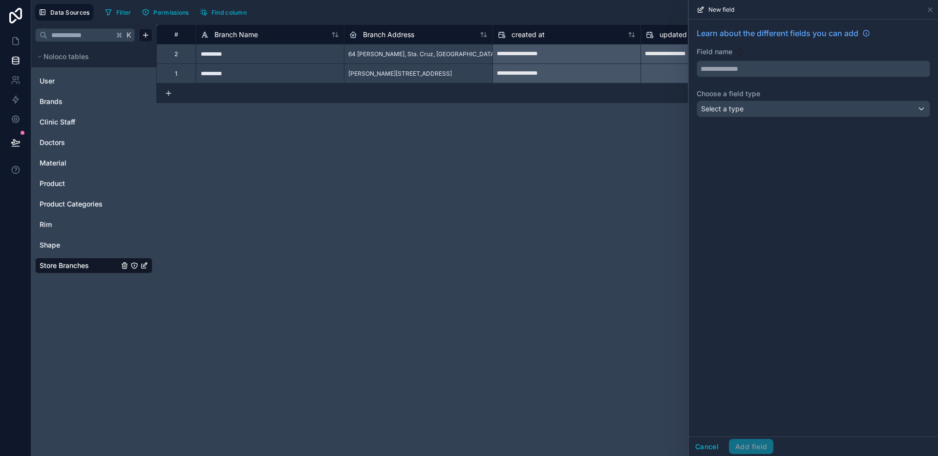
click at [768, 73] on input "text" at bounding box center [813, 69] width 232 height 16
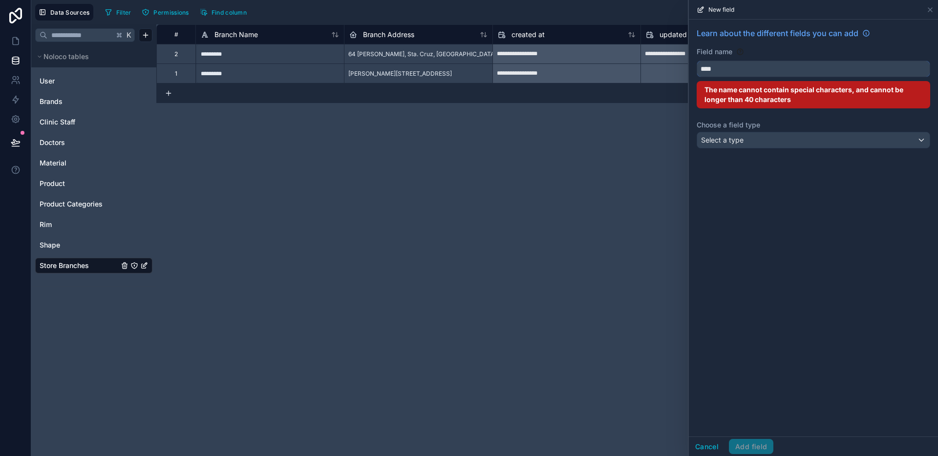
click at [696, 61] on button "***" at bounding box center [812, 69] width 233 height 17
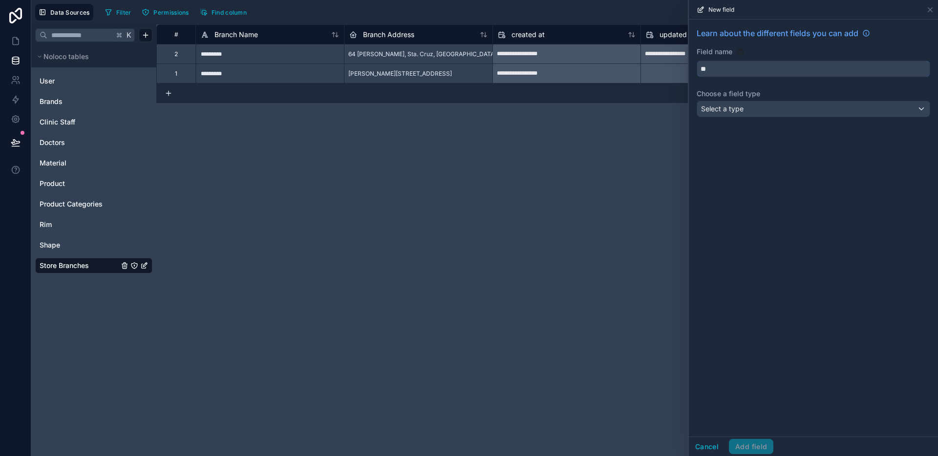
type input "*"
click at [696, 61] on button "******" at bounding box center [812, 69] width 233 height 17
click at [696, 61] on button "**********" at bounding box center [812, 69] width 233 height 17
click at [813, 114] on div "Select a type" at bounding box center [813, 109] width 232 height 16
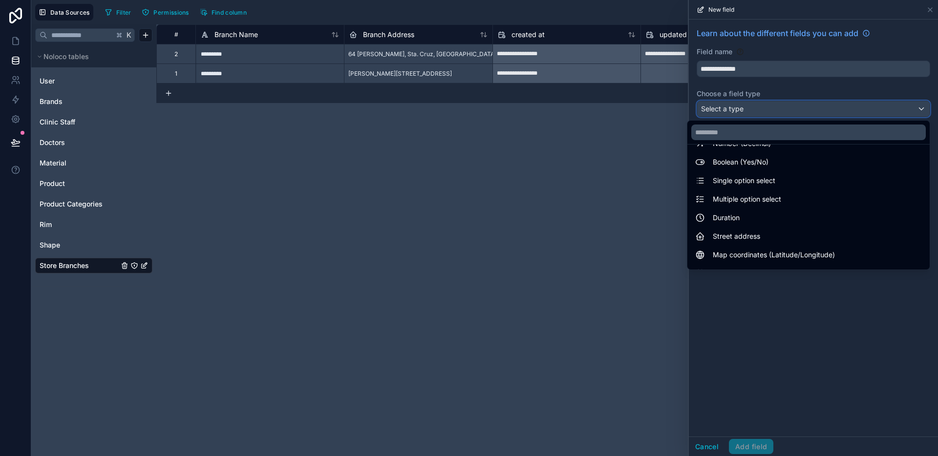
scroll to position [101, 0]
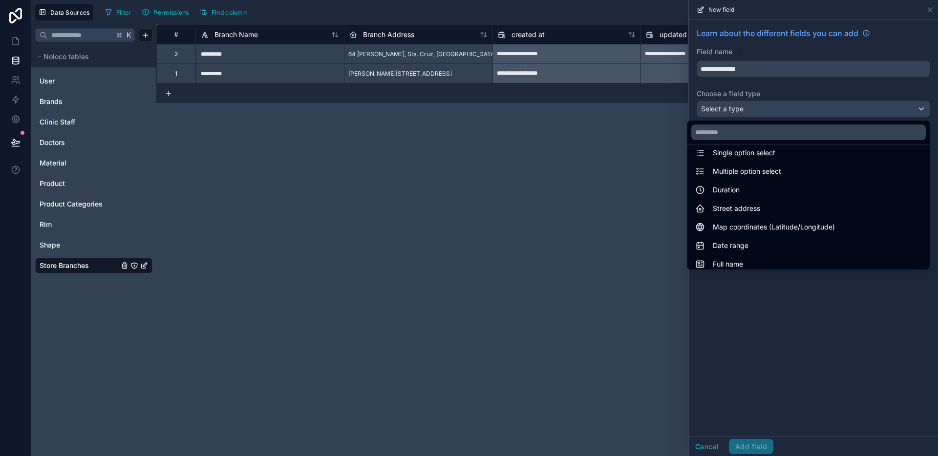
drag, startPoint x: 756, startPoint y: 78, endPoint x: 764, endPoint y: 75, distance: 8.3
click at [757, 78] on div at bounding box center [813, 228] width 249 height 456
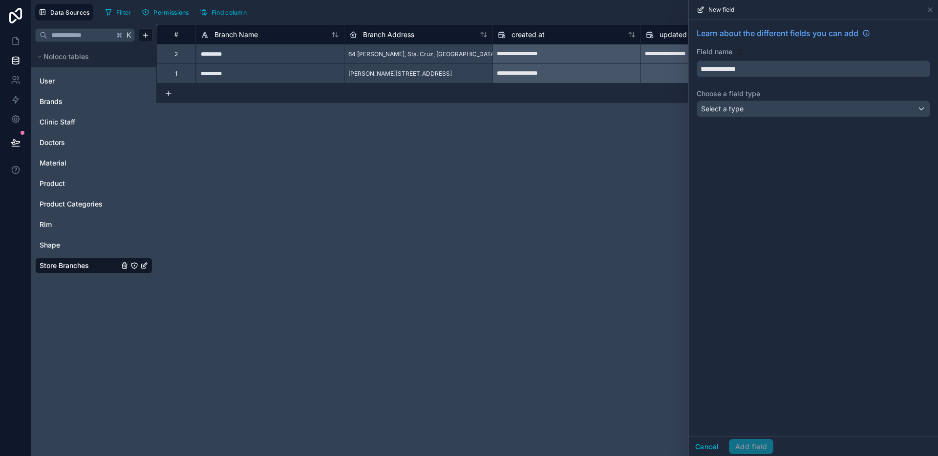
click at [764, 75] on input "**********" at bounding box center [813, 69] width 232 height 16
type input "**********"
click at [750, 124] on div "**********" at bounding box center [813, 74] width 249 height 109
click at [755, 116] on div "Select a type" at bounding box center [813, 109] width 232 height 16
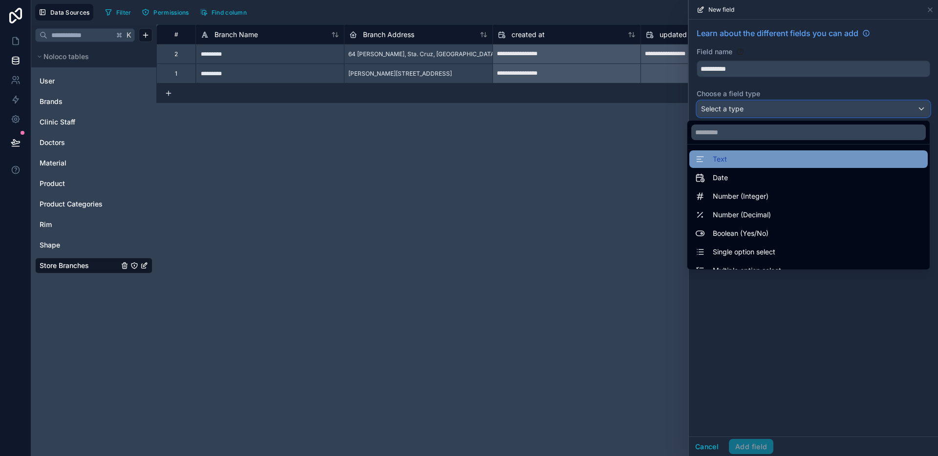
scroll to position [0, 0]
click at [748, 157] on div "Text" at bounding box center [808, 161] width 227 height 12
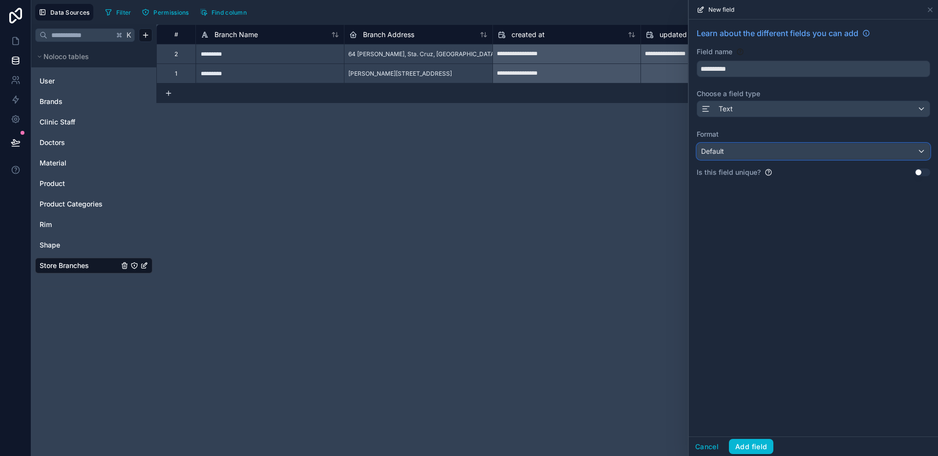
click at [748, 154] on div "Default" at bounding box center [813, 152] width 232 height 16
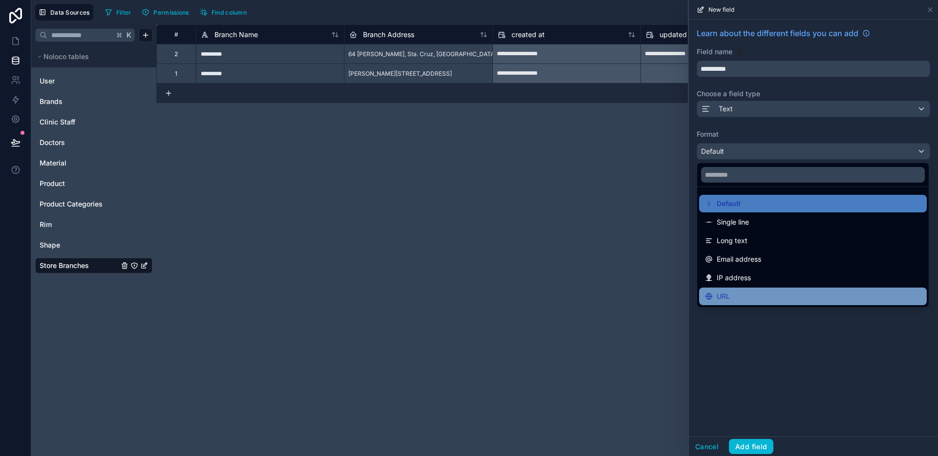
click at [739, 299] on div "URL" at bounding box center [813, 297] width 216 height 12
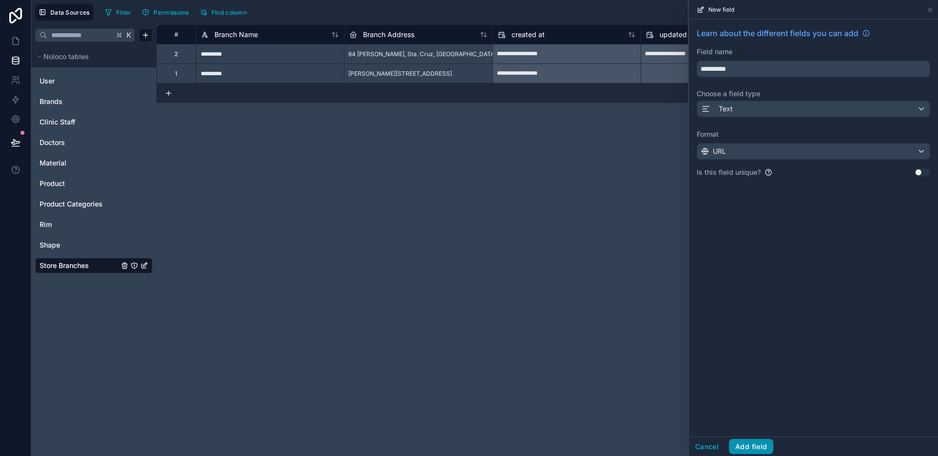
drag, startPoint x: 764, startPoint y: 452, endPoint x: 577, endPoint y: 325, distance: 226.7
click at [764, 452] on button "Add field" at bounding box center [751, 447] width 44 height 16
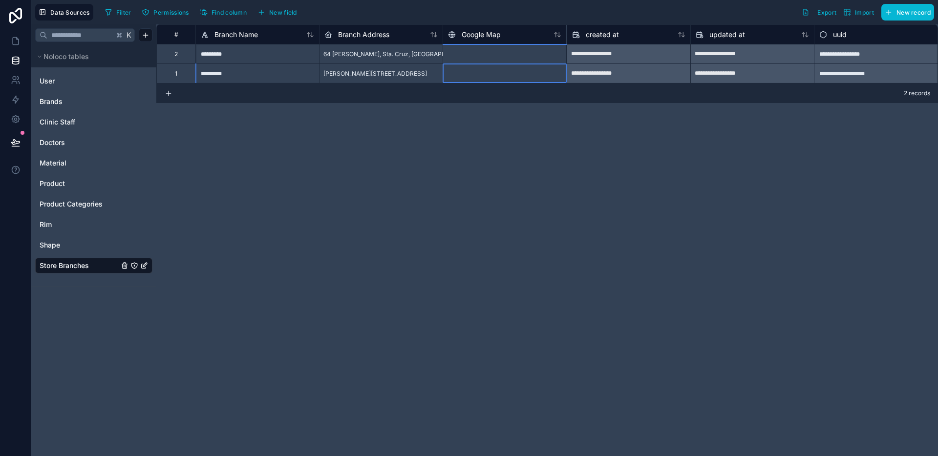
click at [483, 70] on div at bounding box center [504, 73] width 124 height 20
paste input "**********"
type input "**********"
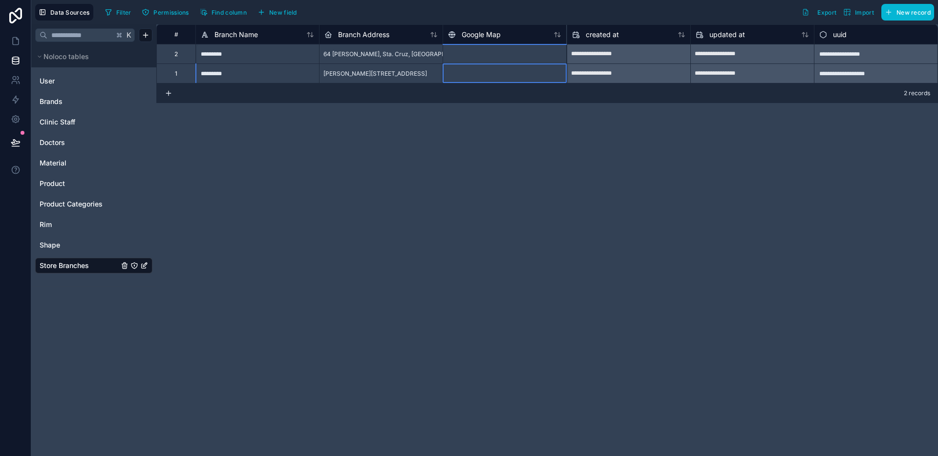
click at [527, 119] on div "**********" at bounding box center [546, 240] width 781 height 432
click at [24, 38] on link at bounding box center [15, 41] width 31 height 20
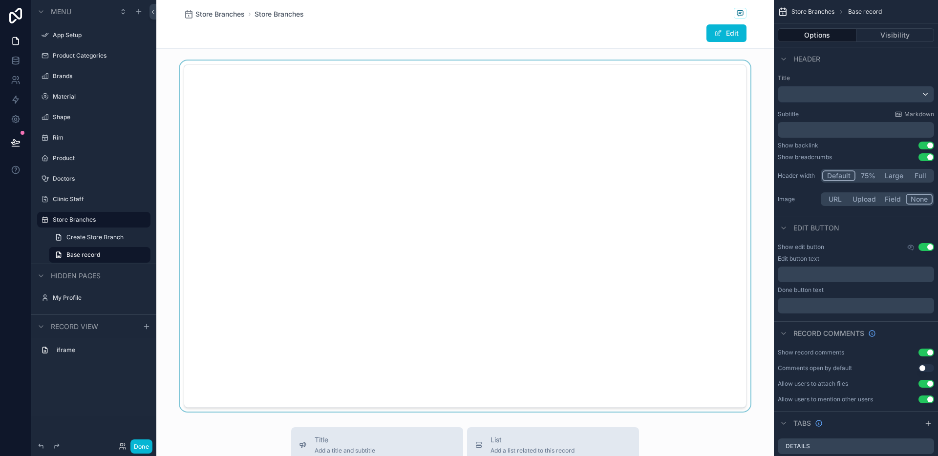
click at [461, 143] on div "scrollable content" at bounding box center [464, 236] width 617 height 351
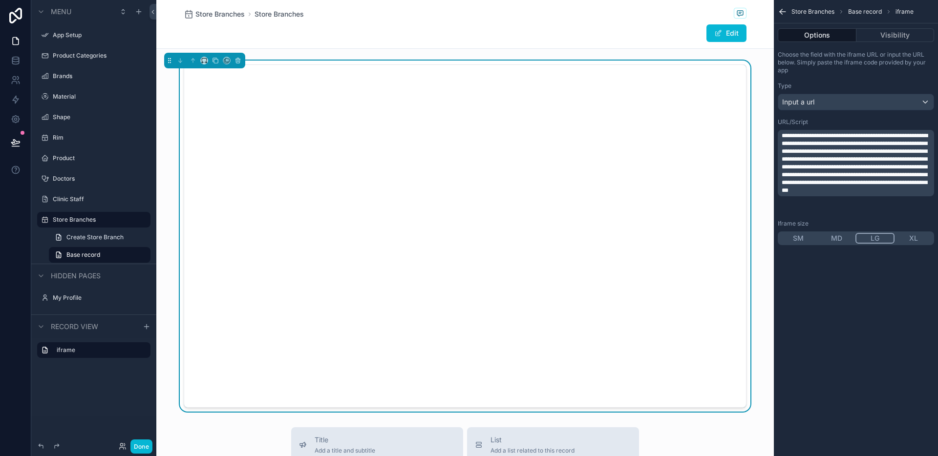
click at [857, 162] on span "**********" at bounding box center [854, 163] width 146 height 61
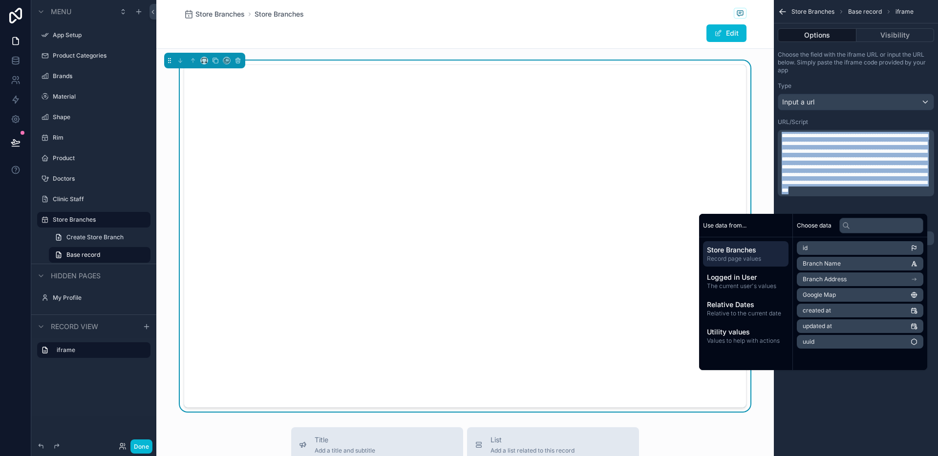
copy span "**********"
click at [19, 66] on link at bounding box center [15, 61] width 31 height 20
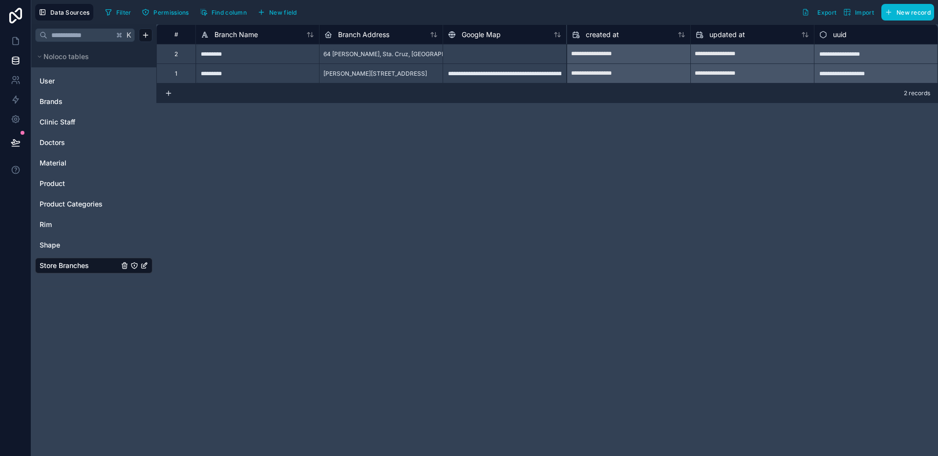
click at [494, 60] on div at bounding box center [504, 54] width 124 height 20
paste input "**********"
type input "**********"
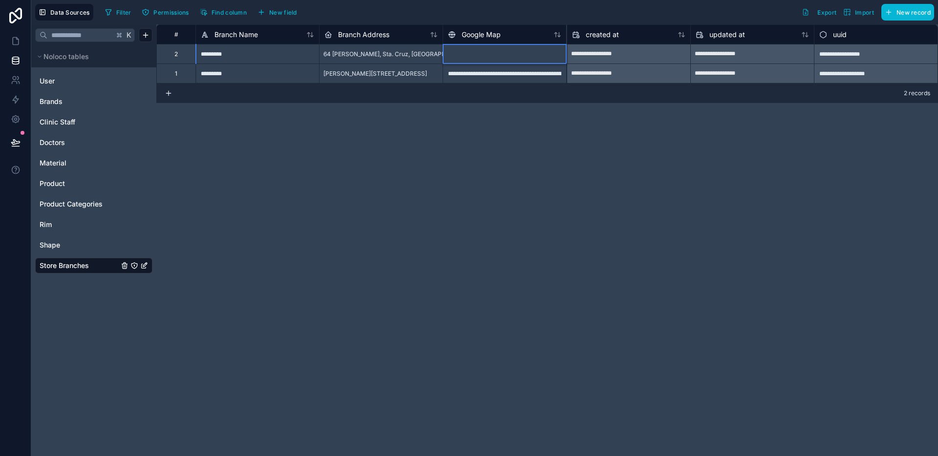
click at [566, 161] on div "**********" at bounding box center [546, 240] width 781 height 432
click at [16, 56] on icon at bounding box center [16, 61] width 10 height 10
click at [21, 33] on link at bounding box center [15, 41] width 31 height 20
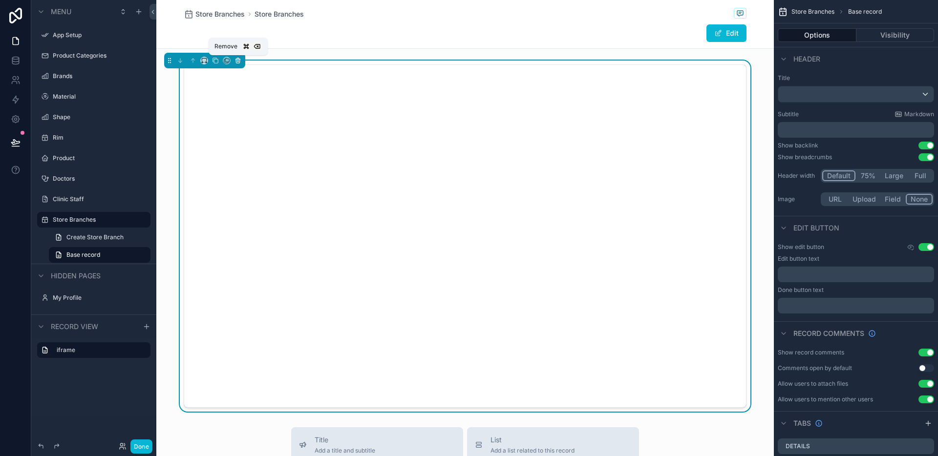
click at [239, 63] on icon "scrollable content" at bounding box center [238, 61] width 4 height 4
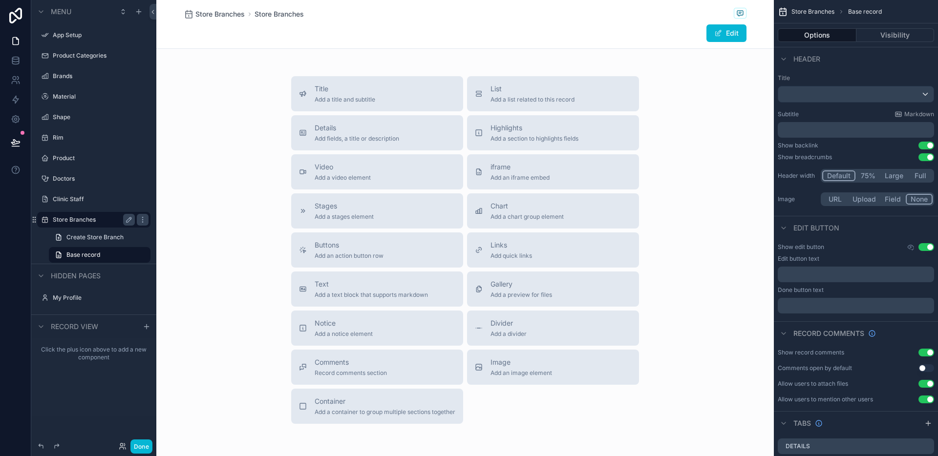
click at [83, 225] on div "Store Branches" at bounding box center [94, 220] width 82 height 12
click at [83, 221] on label "Store Branches" at bounding box center [92, 220] width 78 height 8
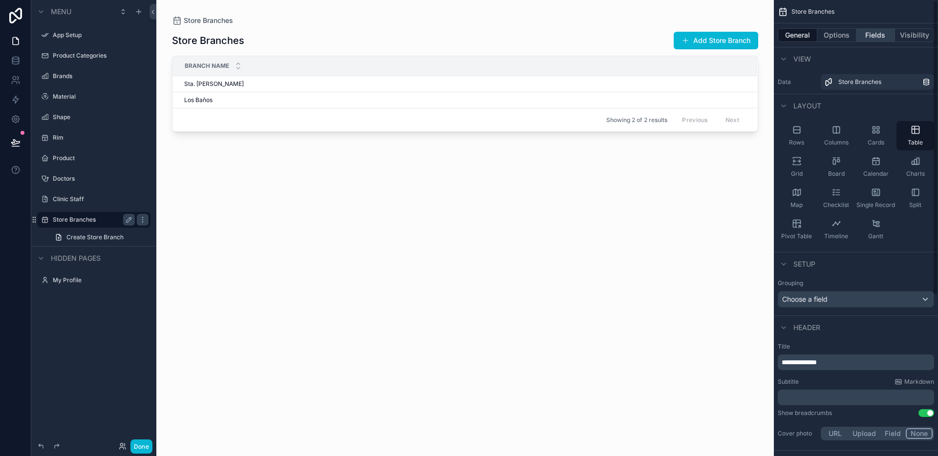
click at [869, 32] on button "Fields" at bounding box center [875, 35] width 39 height 14
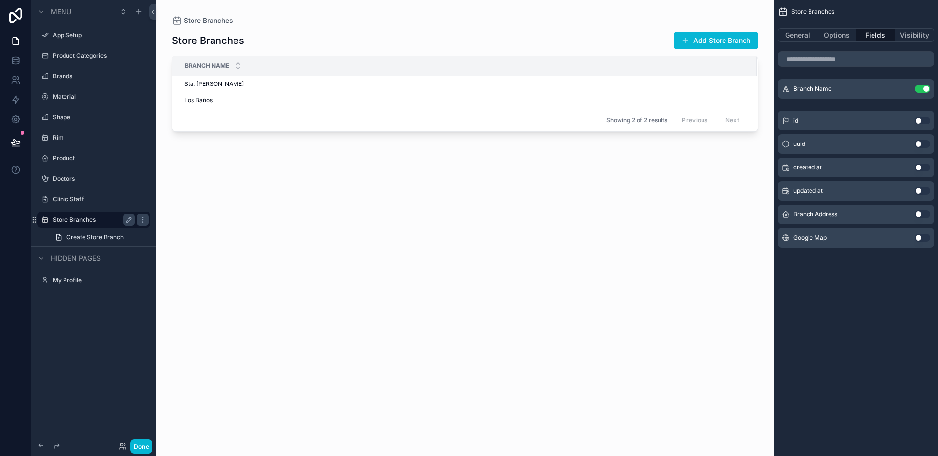
click at [917, 239] on button "Use setting" at bounding box center [922, 238] width 16 height 8
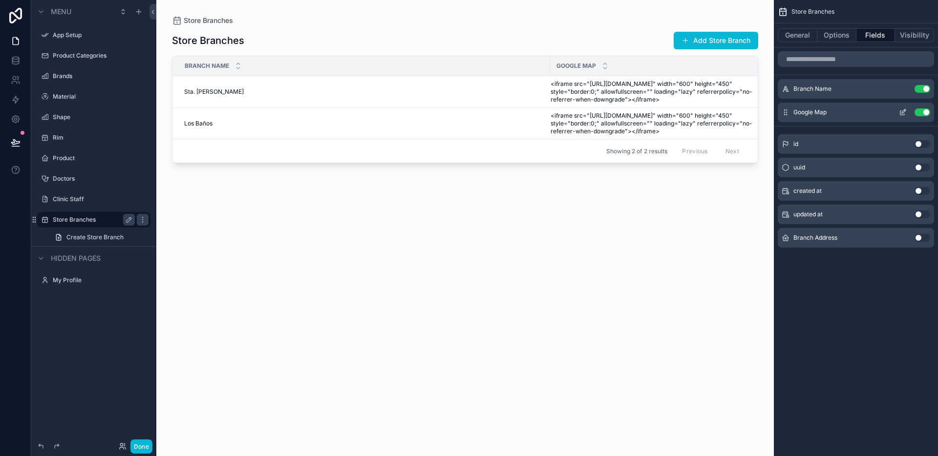
click at [902, 117] on div "Google Map Use setting" at bounding box center [855, 113] width 156 height 20
click at [902, 112] on icon "scrollable content" at bounding box center [904, 111] width 4 height 4
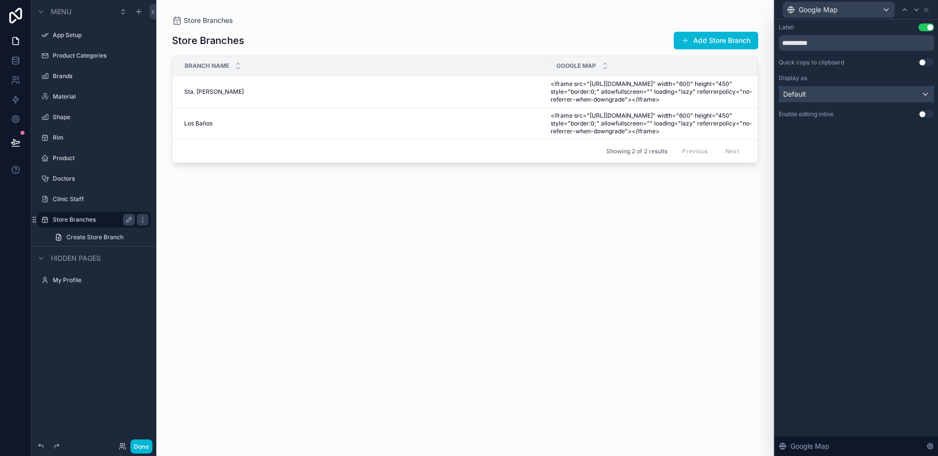
click at [886, 100] on div "Default" at bounding box center [856, 94] width 154 height 16
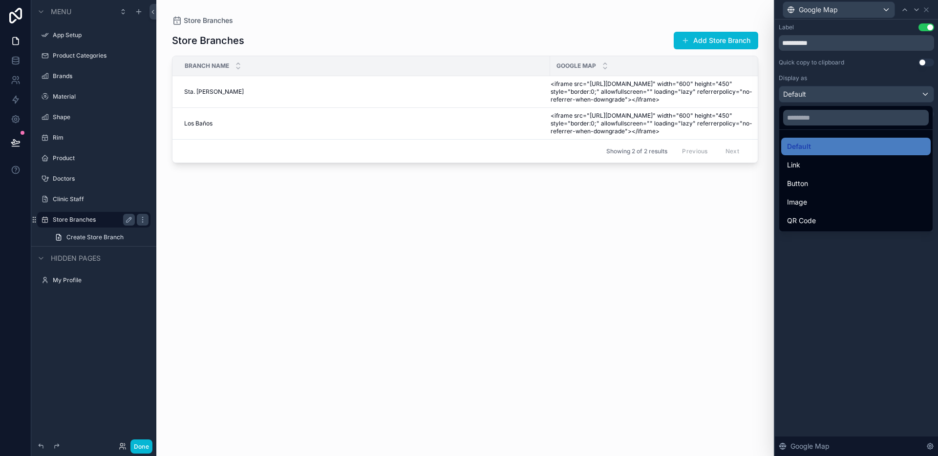
click at [887, 96] on div at bounding box center [856, 228] width 163 height 456
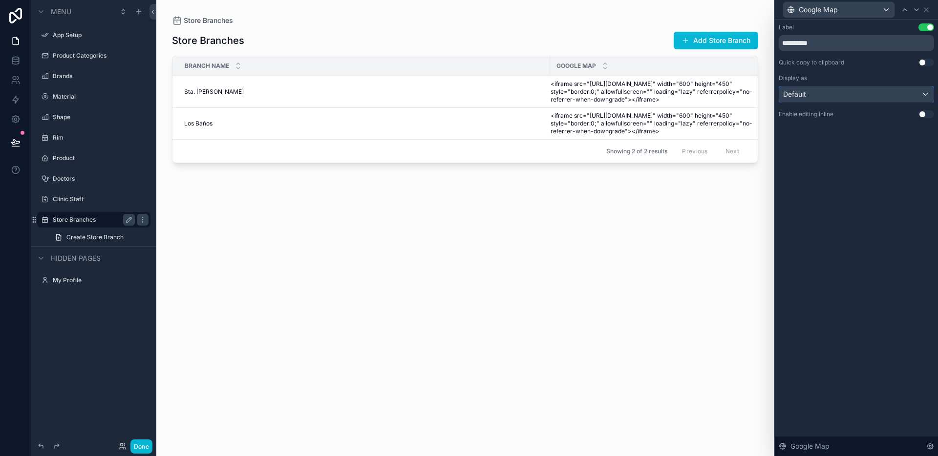
click at [879, 93] on div "Default" at bounding box center [856, 94] width 154 height 16
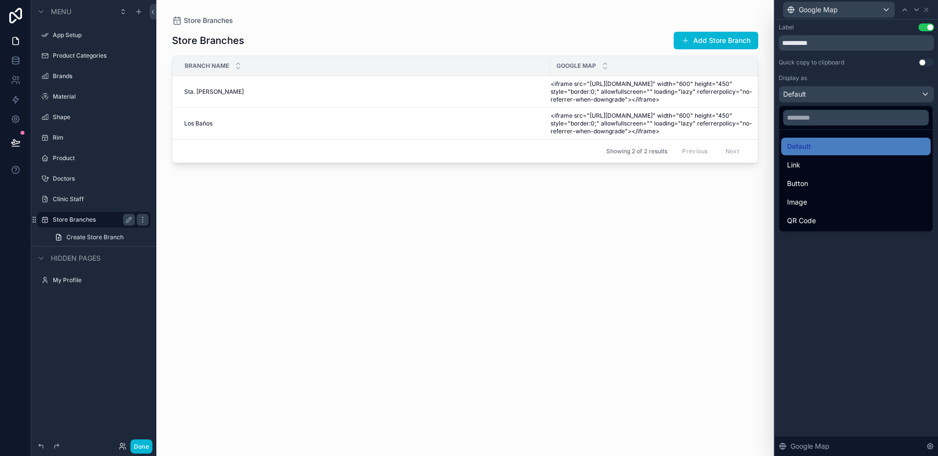
click at [839, 244] on div at bounding box center [856, 228] width 163 height 456
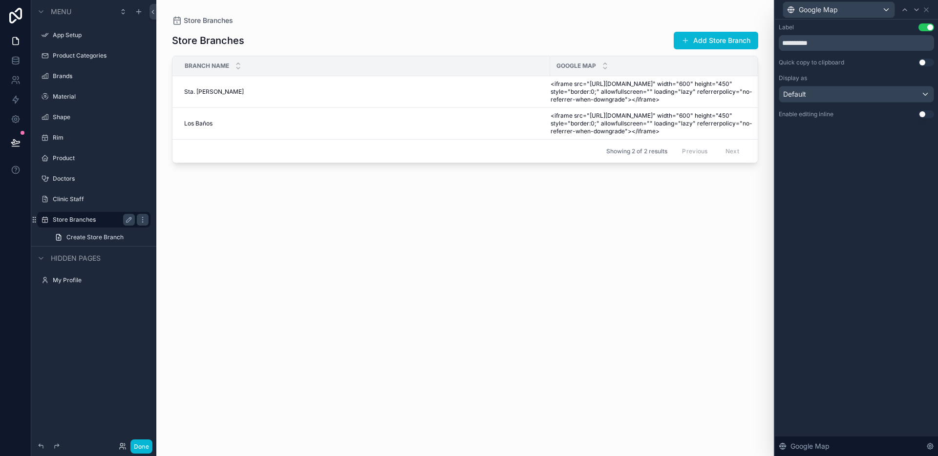
click at [926, 31] on button "Use setting" at bounding box center [926, 27] width 16 height 8
click at [922, 24] on button "Use setting" at bounding box center [926, 27] width 16 height 8
drag, startPoint x: 926, startPoint y: 7, endPoint x: 919, endPoint y: 49, distance: 42.2
click at [926, 7] on icon at bounding box center [926, 10] width 8 height 8
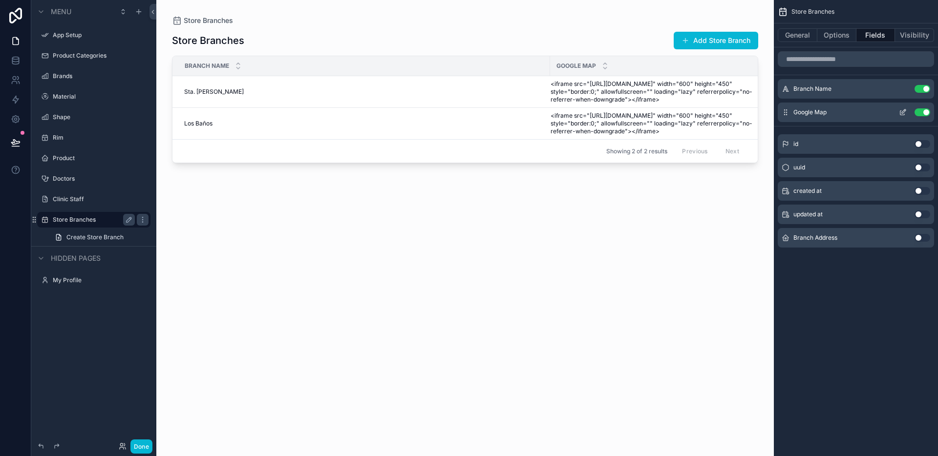
click at [918, 111] on button "Use setting" at bounding box center [922, 112] width 16 height 8
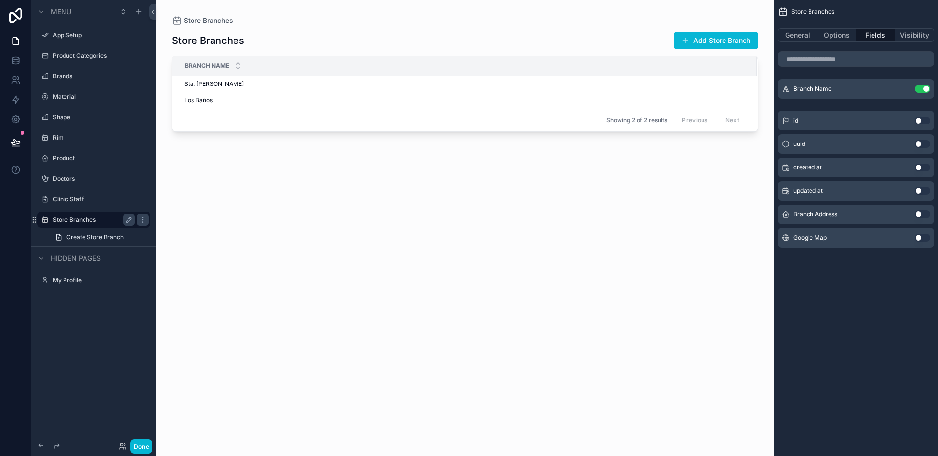
click at [679, 174] on div "scrollable content" at bounding box center [464, 222] width 617 height 444
drag, startPoint x: 519, startPoint y: 221, endPoint x: 445, endPoint y: 224, distance: 74.3
click at [519, 221] on div "Store Branches Add Store Branch Branch Name Sta. [PERSON_NAME] Sta. [PERSON_NAM…" at bounding box center [465, 234] width 586 height 419
click at [379, 84] on div "Sta. [PERSON_NAME] Sta. [PERSON_NAME]" at bounding box center [464, 84] width 561 height 8
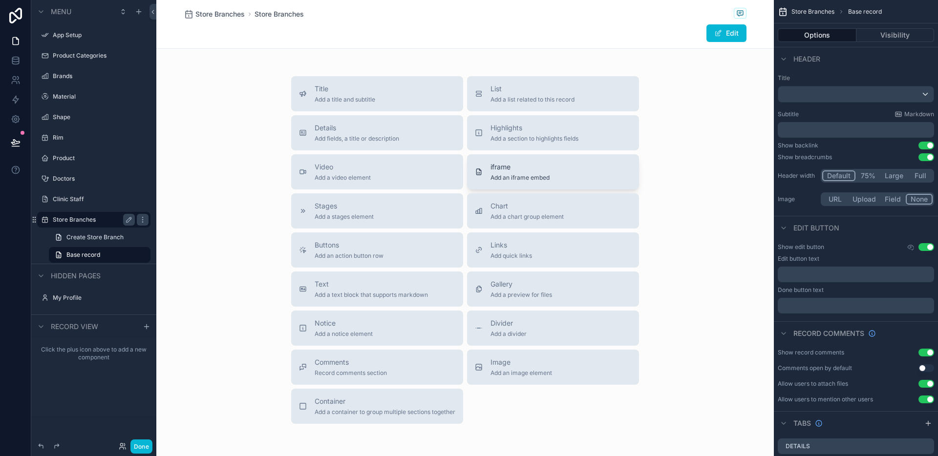
click at [534, 180] on span "Add an iframe embed" at bounding box center [519, 178] width 59 height 8
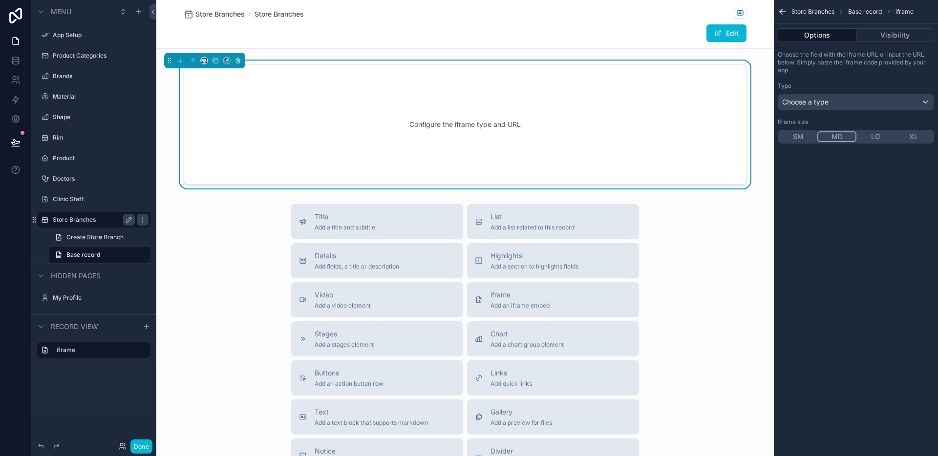
click at [923, 137] on button "XL" at bounding box center [913, 136] width 38 height 11
click at [885, 96] on div "Choose a type" at bounding box center [855, 102] width 155 height 16
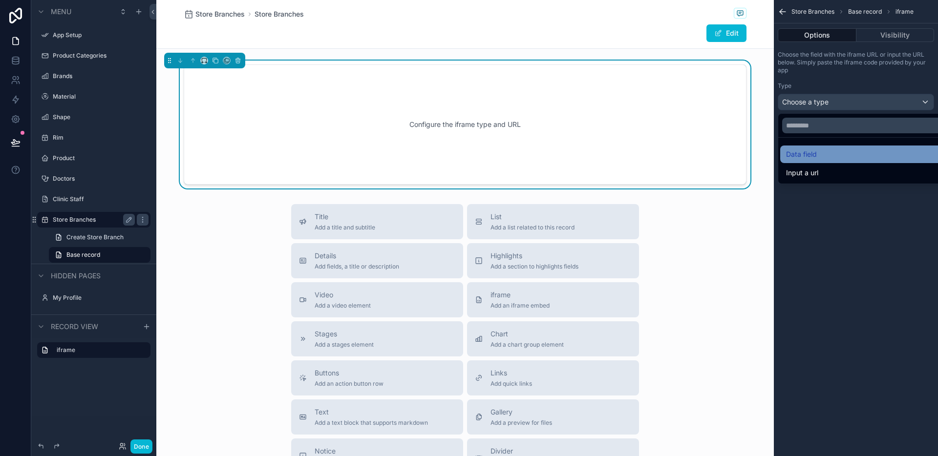
click at [838, 161] on div "Data field" at bounding box center [867, 155] width 174 height 18
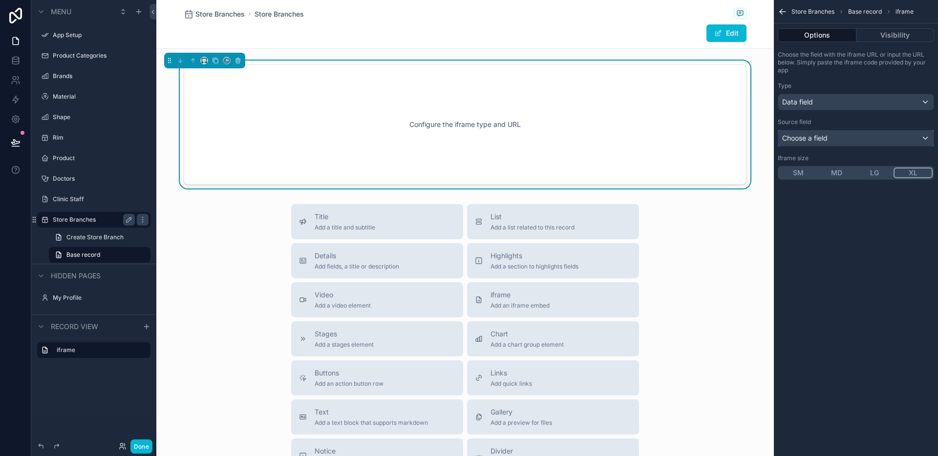
click at [843, 146] on div "Choose a field" at bounding box center [855, 138] width 155 height 16
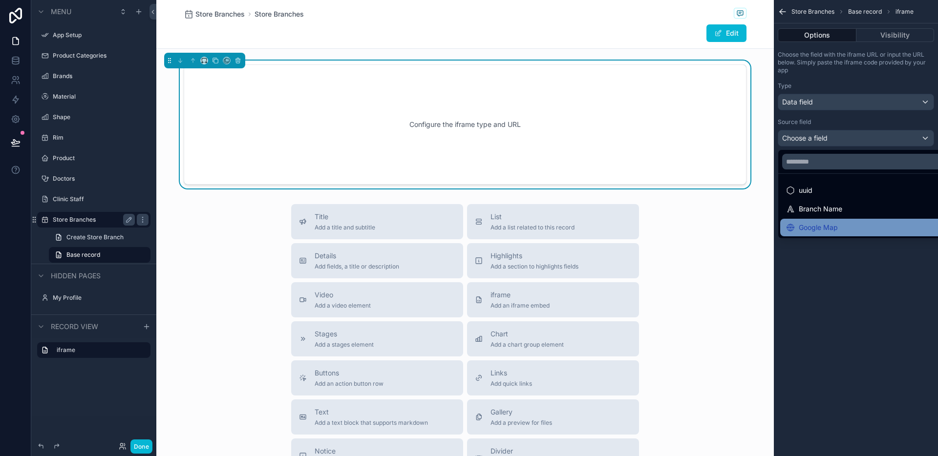
click at [833, 225] on div "Google Map" at bounding box center [812, 228] width 52 height 12
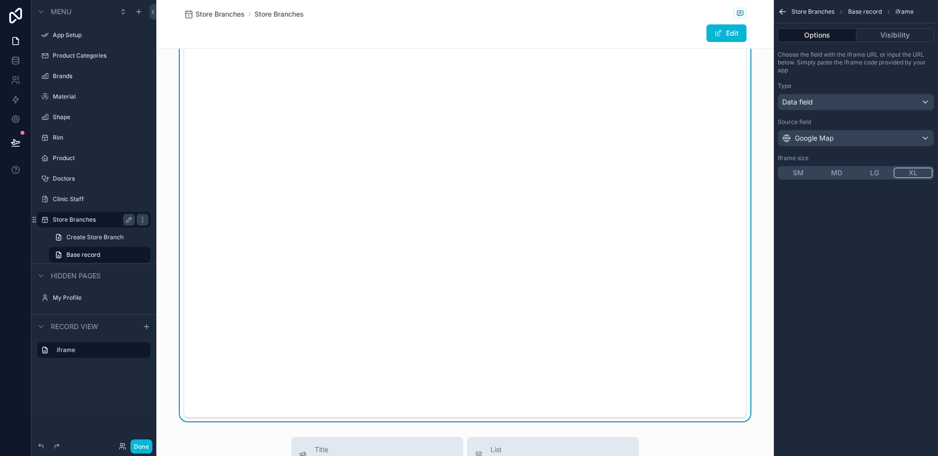
scroll to position [117, 0]
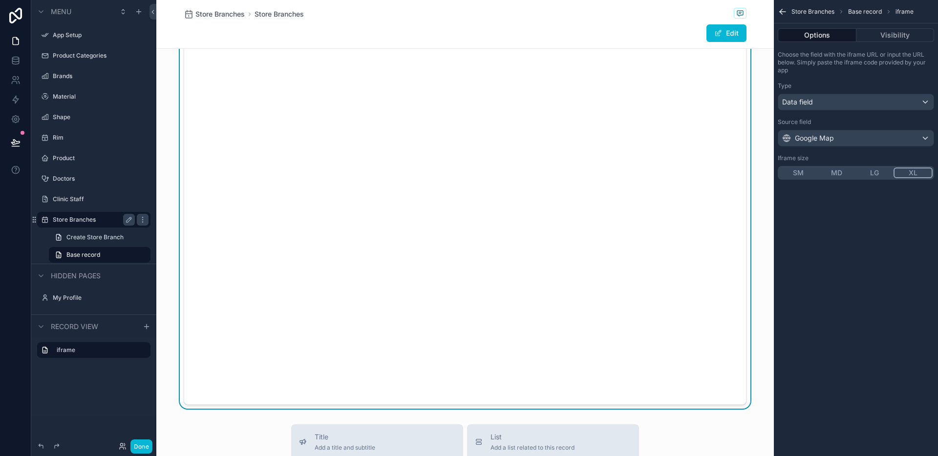
click at [882, 171] on button "LG" at bounding box center [874, 173] width 38 height 11
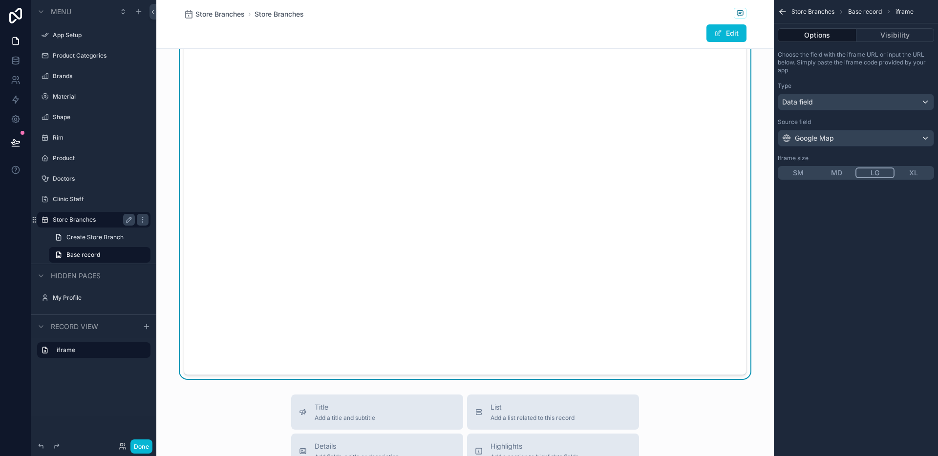
scroll to position [12, 0]
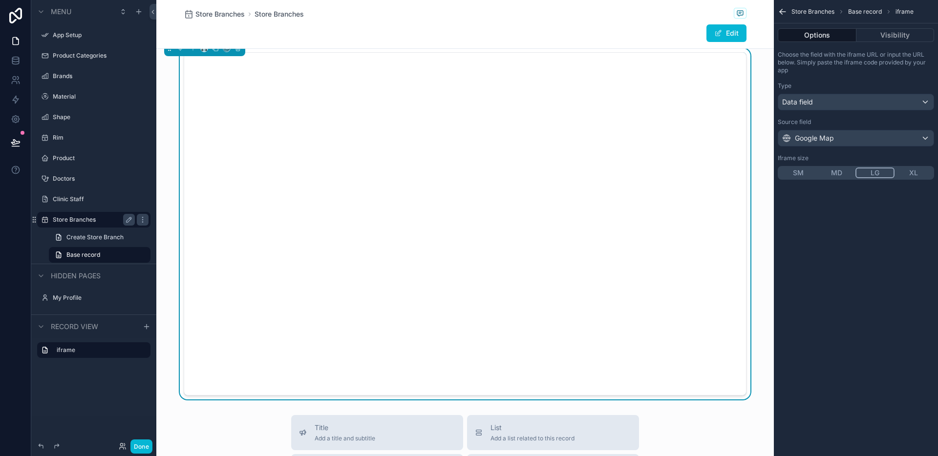
click at [85, 220] on label "Store Branches" at bounding box center [92, 220] width 78 height 8
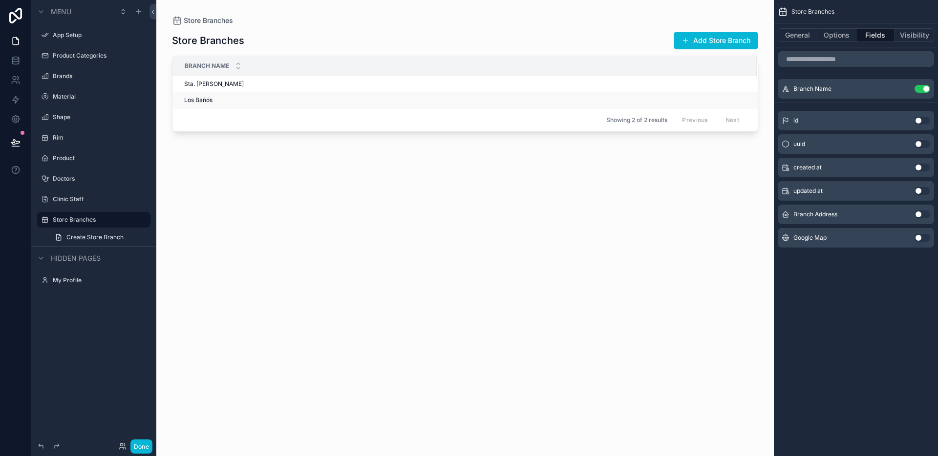
click at [261, 102] on div "Los Baños Los Baños" at bounding box center [464, 100] width 561 height 8
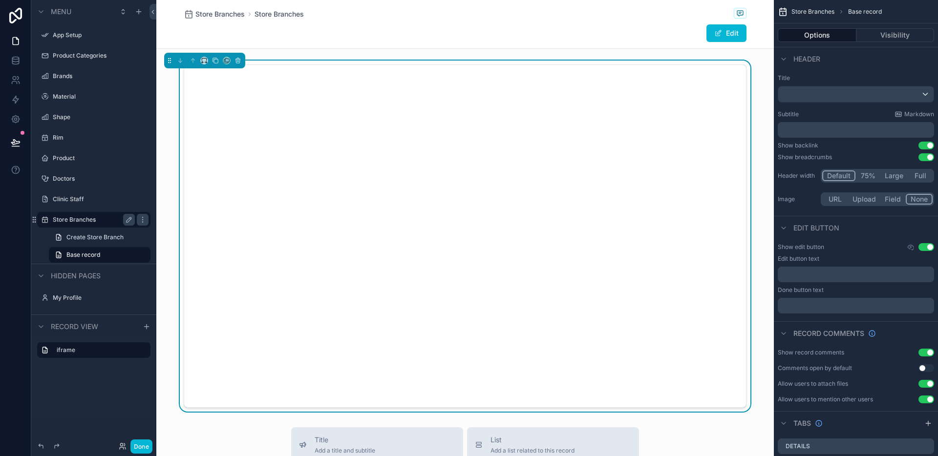
click at [88, 220] on label "Store Branches" at bounding box center [92, 220] width 78 height 8
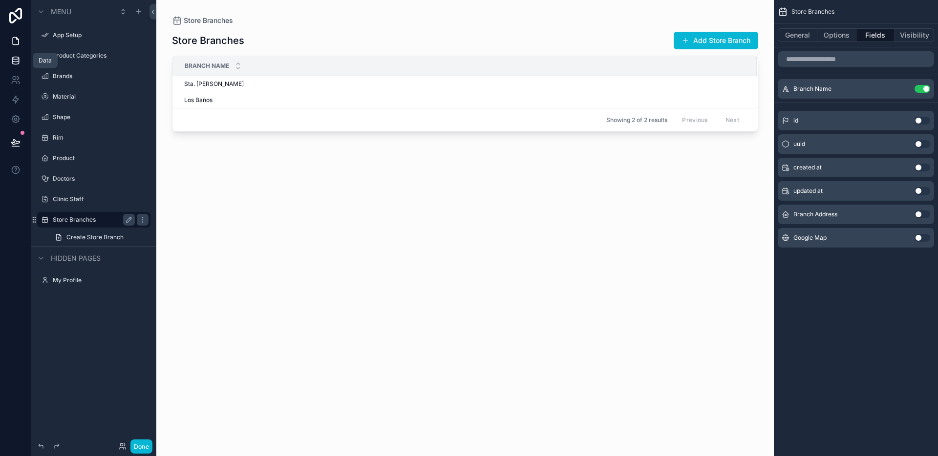
click at [12, 61] on icon at bounding box center [15, 63] width 6 height 4
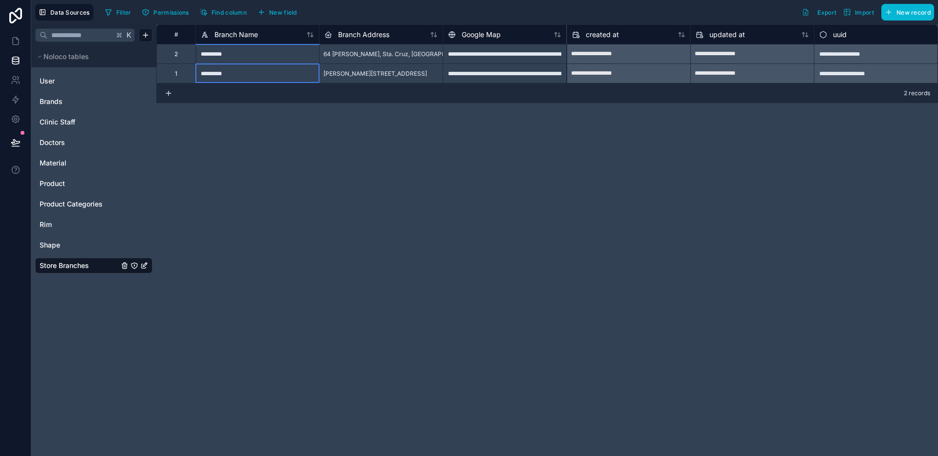
click at [256, 74] on div "*********" at bounding box center [257, 73] width 124 height 20
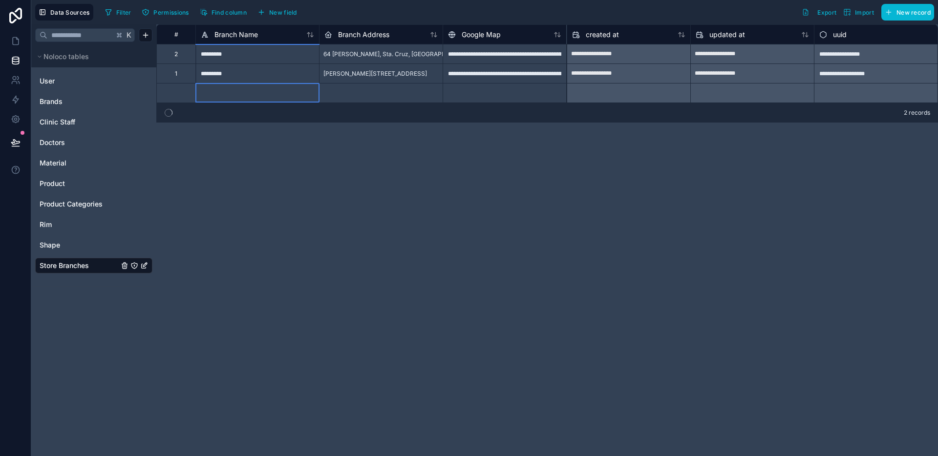
type input "**********"
click at [236, 89] on div at bounding box center [257, 93] width 124 height 20
click at [236, 89] on input at bounding box center [257, 93] width 123 height 19
type input "******"
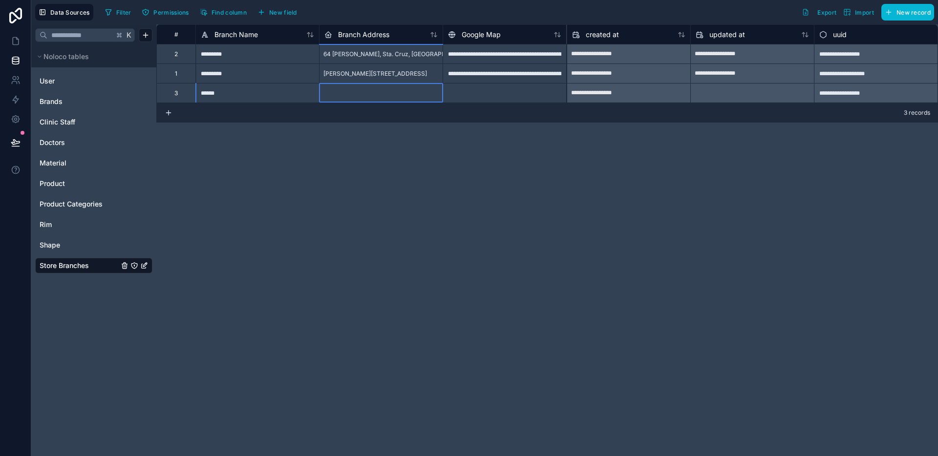
click at [381, 97] on div at bounding box center [381, 93] width 124 height 20
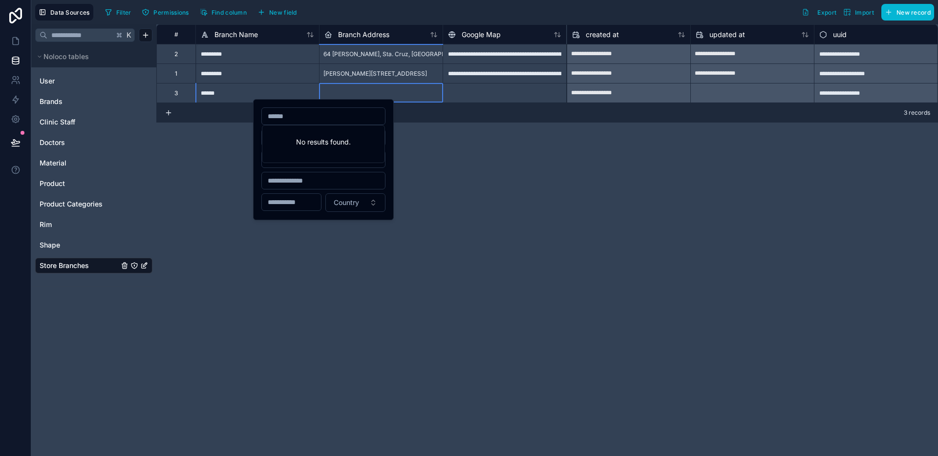
click at [316, 123] on div at bounding box center [323, 116] width 124 height 18
click at [315, 120] on input "text" at bounding box center [323, 116] width 123 height 14
paste input "**********"
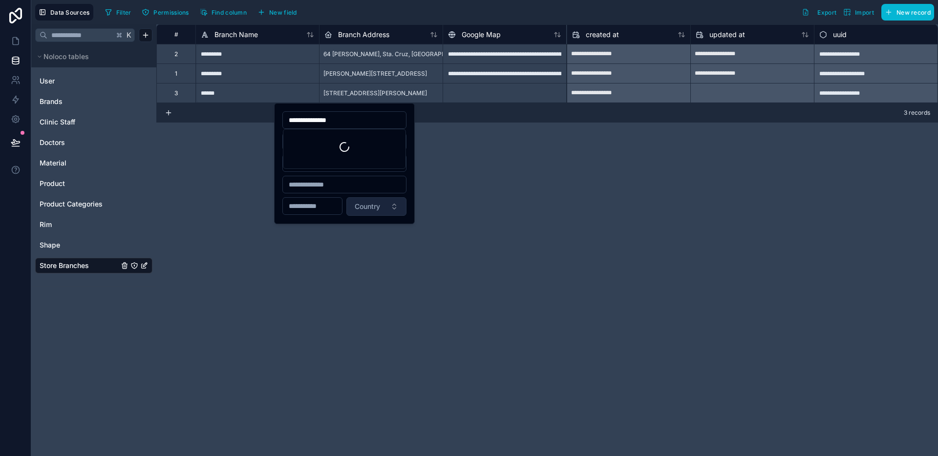
type input "**********"
click at [381, 202] on button "Country" at bounding box center [376, 206] width 60 height 19
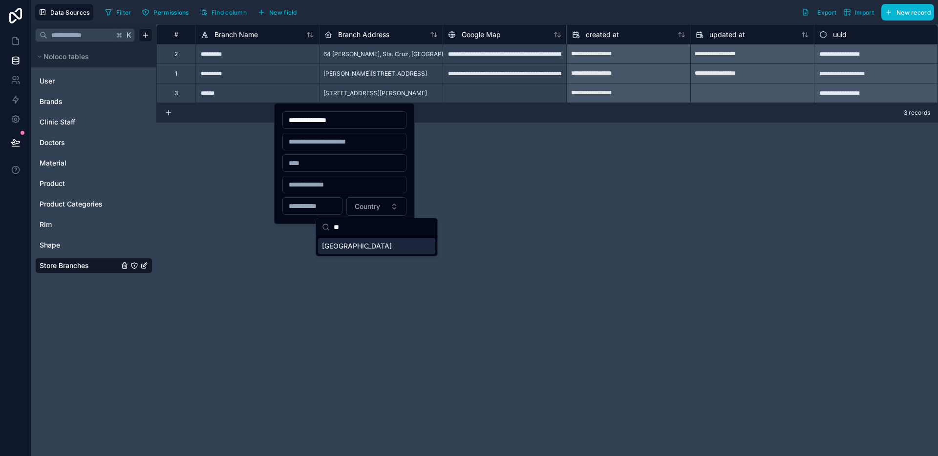
type input "**"
click at [377, 252] on div "[GEOGRAPHIC_DATA]" at bounding box center [376, 246] width 117 height 16
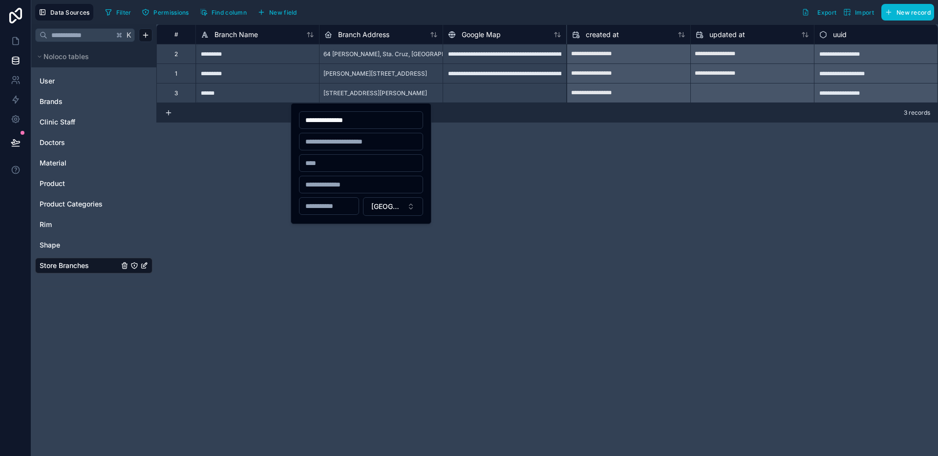
click at [330, 156] on input "text" at bounding box center [360, 163] width 123 height 14
type input "******"
click at [336, 191] on div at bounding box center [361, 185] width 124 height 18
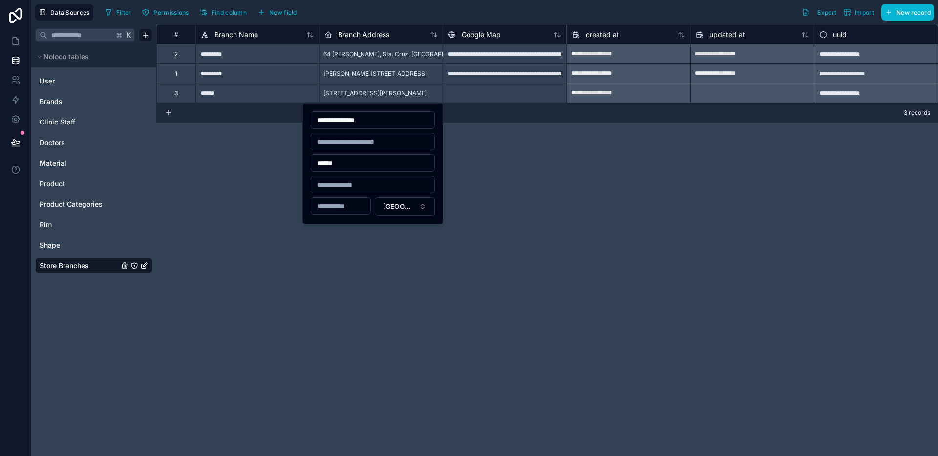
click at [337, 188] on input "text" at bounding box center [372, 185] width 123 height 14
type input "******"
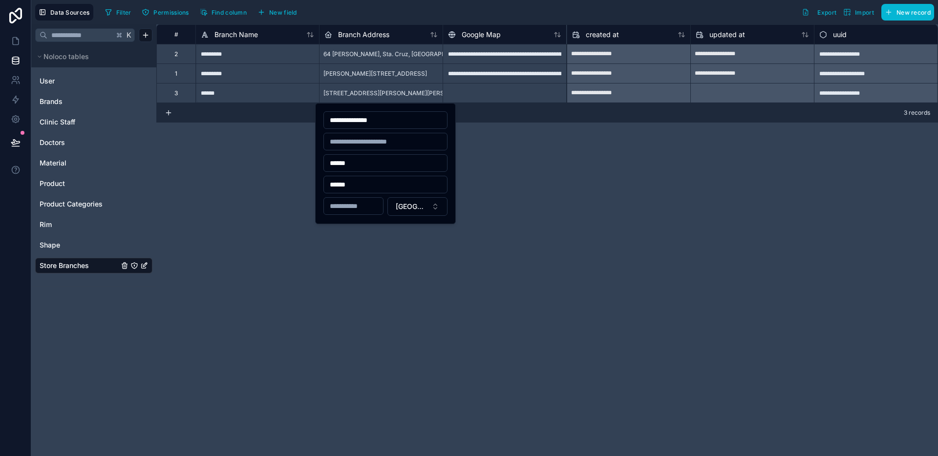
click at [356, 212] on input "text" at bounding box center [353, 206] width 59 height 14
click at [357, 209] on input "text" at bounding box center [353, 206] width 59 height 14
type input "****"
click at [524, 213] on div "**********" at bounding box center [546, 240] width 781 height 432
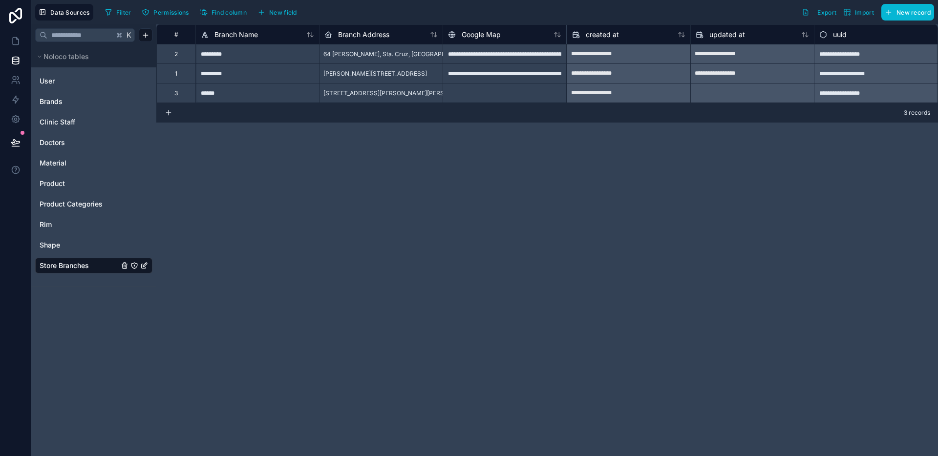
click at [496, 90] on div at bounding box center [504, 93] width 124 height 20
paste input "**********"
type input "**********"
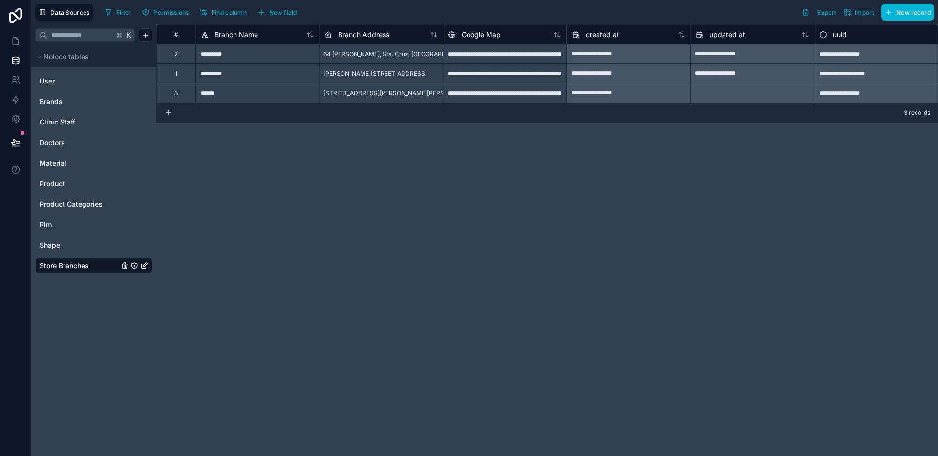
click at [511, 189] on div "**********" at bounding box center [546, 240] width 781 height 432
click at [297, 96] on div "******" at bounding box center [257, 93] width 124 height 20
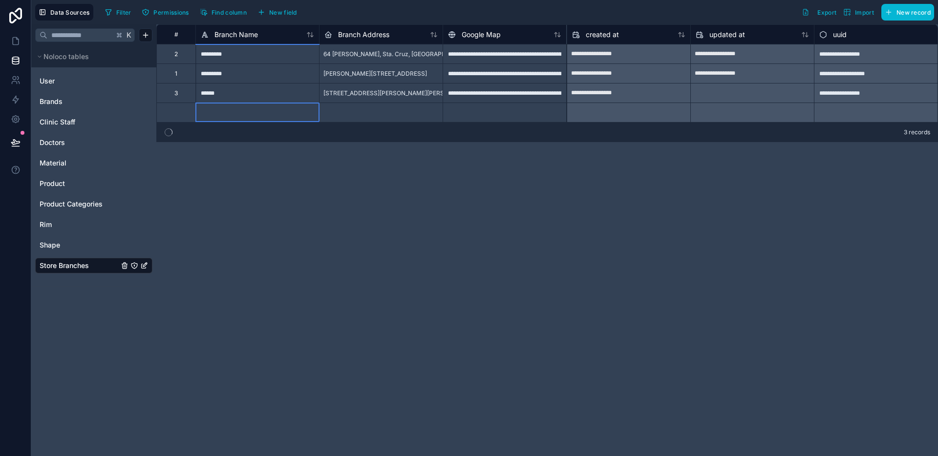
type input "**********"
click at [235, 107] on div at bounding box center [257, 113] width 124 height 20
click at [234, 108] on input at bounding box center [257, 112] width 123 height 19
type input "**********"
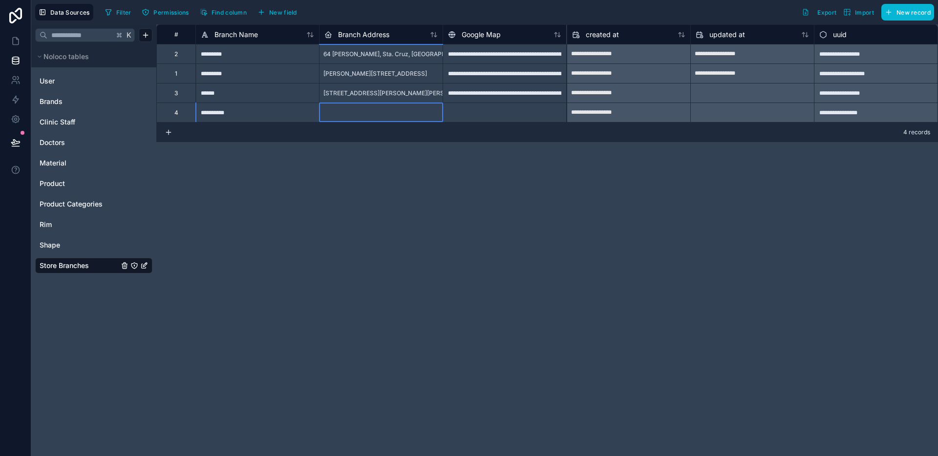
click at [273, 116] on div "**********" at bounding box center [257, 113] width 124 height 20
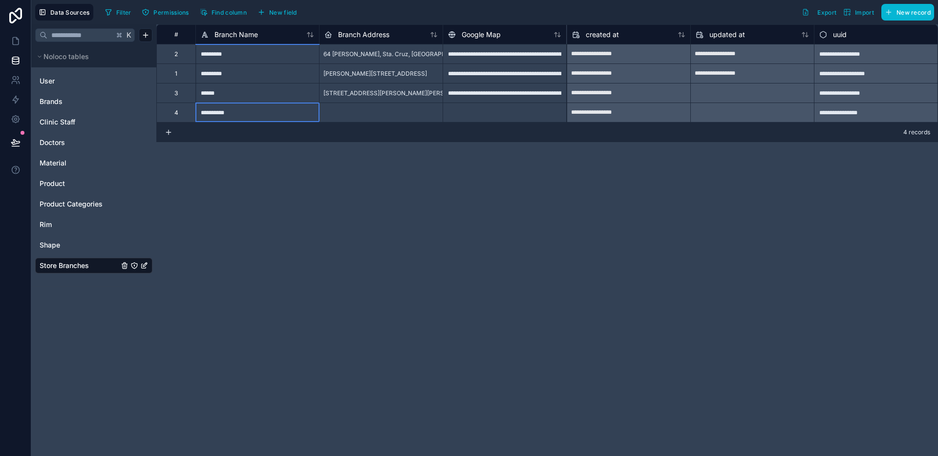
click at [273, 116] on div "**********" at bounding box center [257, 113] width 124 height 20
type input "**********"
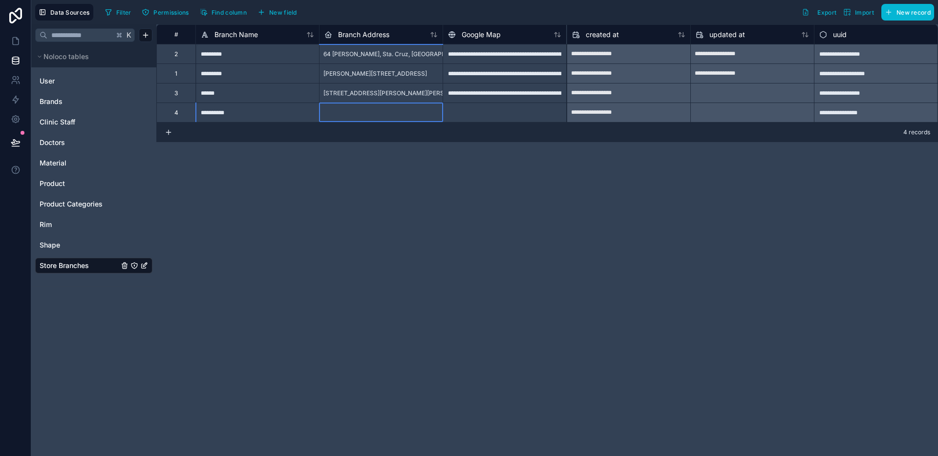
click at [392, 115] on div at bounding box center [381, 113] width 124 height 20
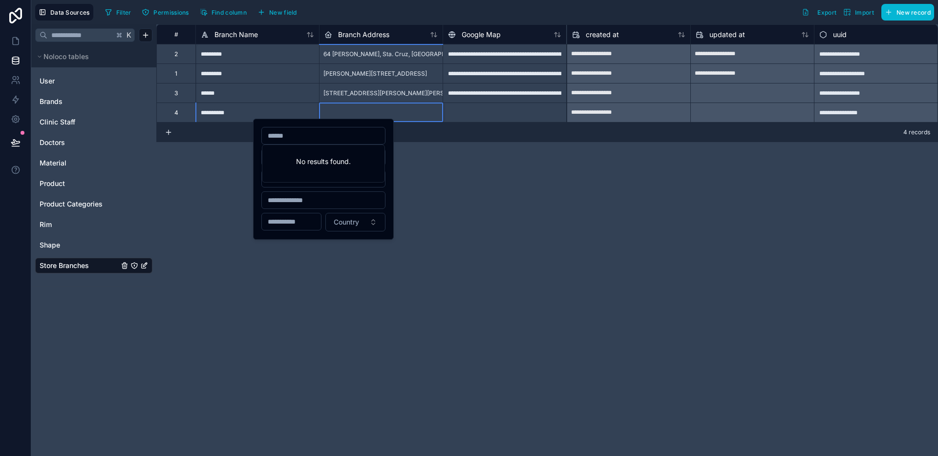
click at [392, 115] on div at bounding box center [381, 113] width 124 height 20
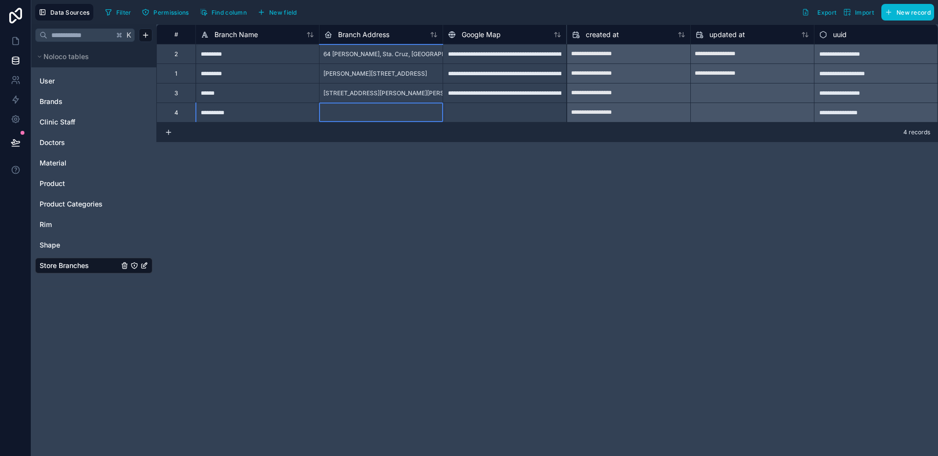
click at [392, 115] on div at bounding box center [381, 113] width 124 height 20
click at [355, 116] on div at bounding box center [381, 113] width 124 height 20
click at [348, 116] on div at bounding box center [381, 113] width 124 height 20
click at [482, 112] on div at bounding box center [504, 113] width 124 height 20
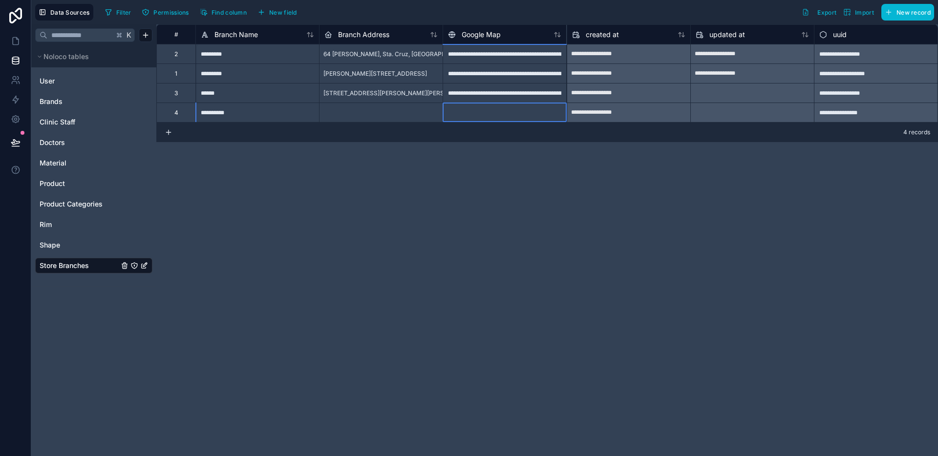
click at [388, 112] on div at bounding box center [381, 113] width 124 height 20
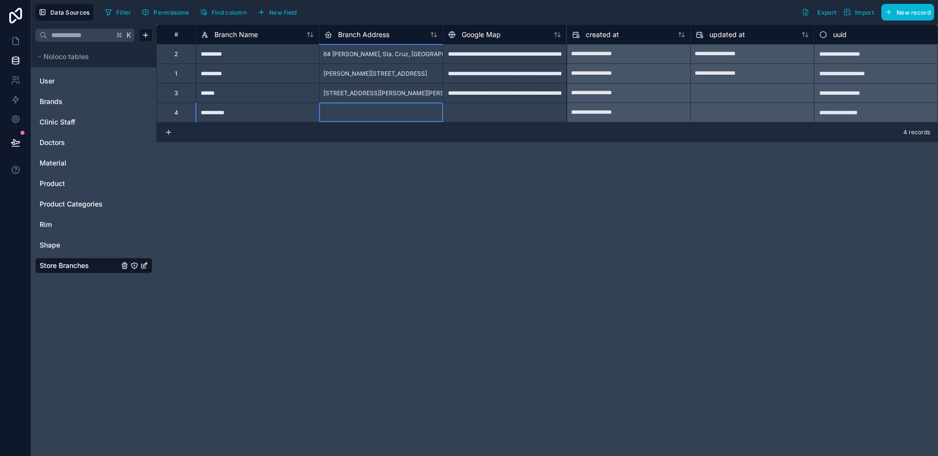
click at [388, 112] on div at bounding box center [381, 113] width 124 height 20
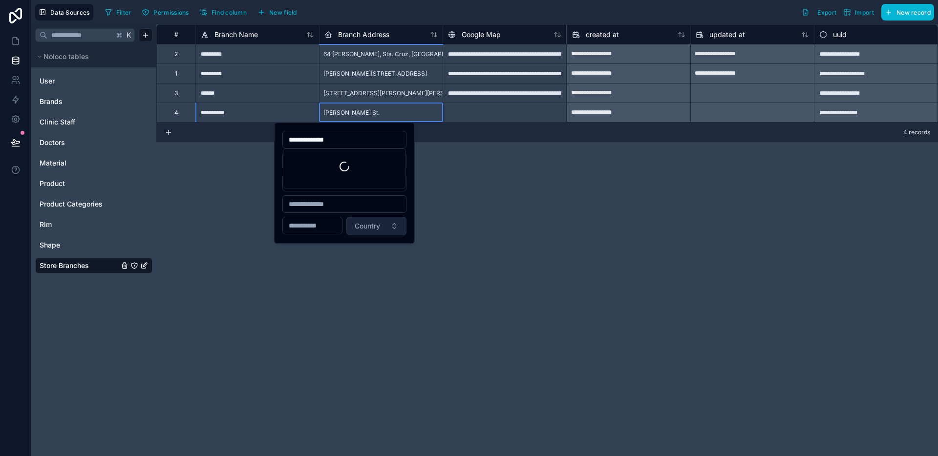
type input "**********"
click at [374, 229] on span "Country" at bounding box center [367, 226] width 25 height 10
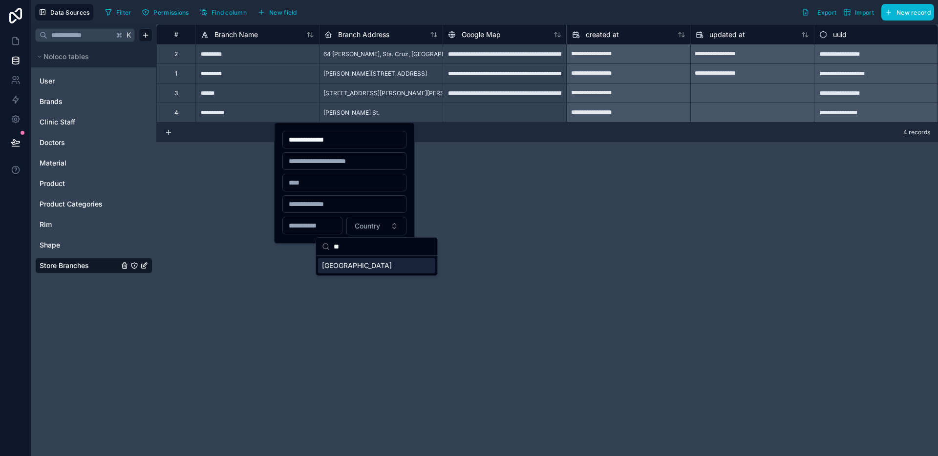
type input "**"
click at [352, 262] on div "[GEOGRAPHIC_DATA]" at bounding box center [376, 266] width 117 height 16
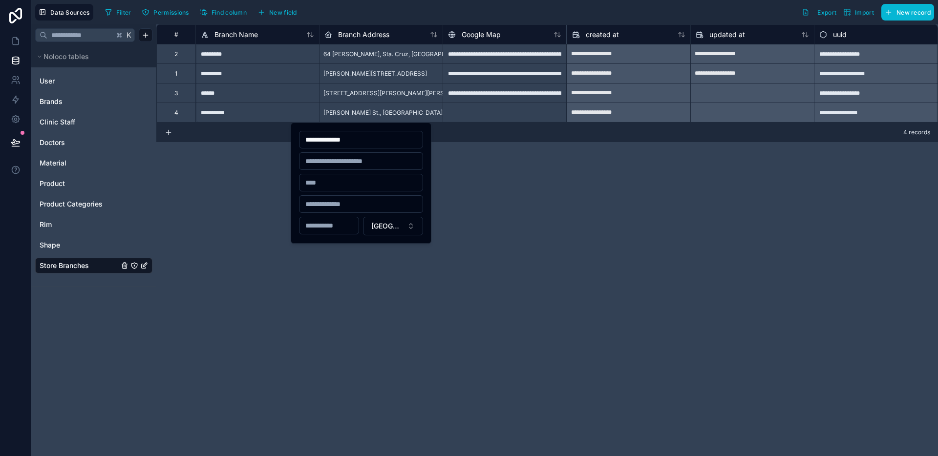
click at [325, 189] on div at bounding box center [361, 183] width 124 height 18
click at [328, 185] on input "text" at bounding box center [360, 183] width 123 height 14
type input "**********"
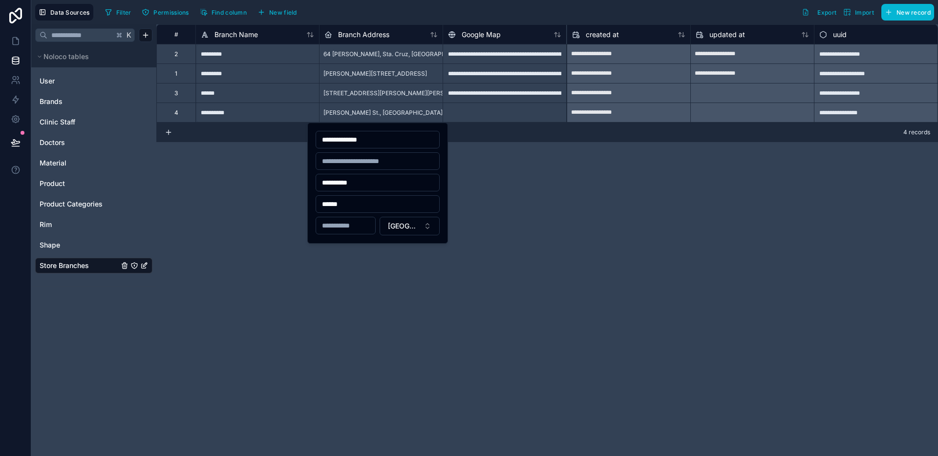
type input "******"
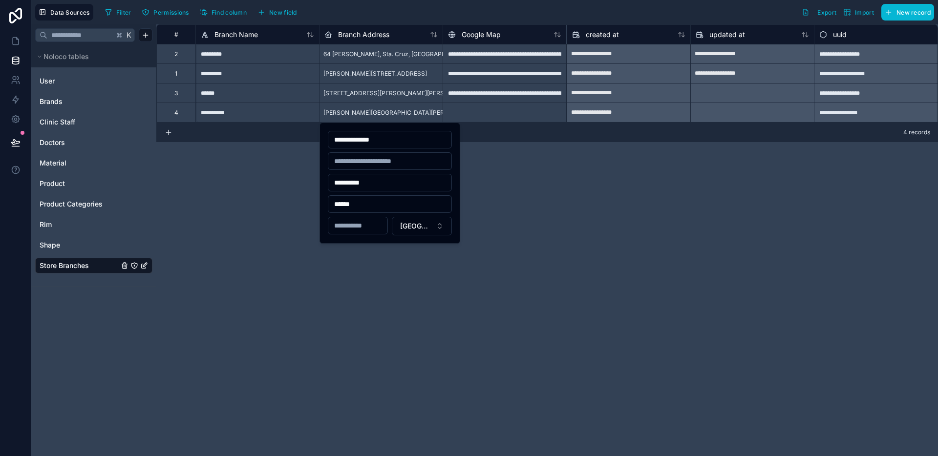
click at [367, 226] on input "text" at bounding box center [357, 226] width 59 height 14
type input "****"
click at [554, 196] on div "**********" at bounding box center [546, 240] width 781 height 432
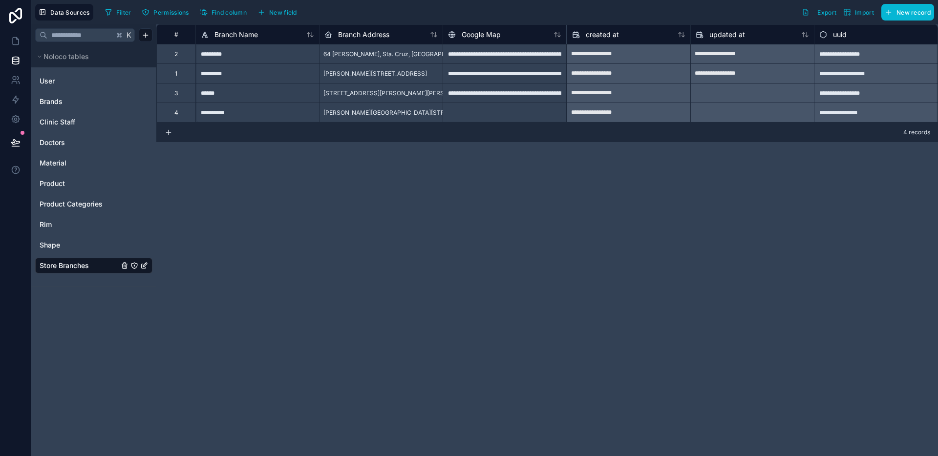
click at [482, 112] on div at bounding box center [504, 113] width 124 height 20
paste input "**********"
type input "**********"
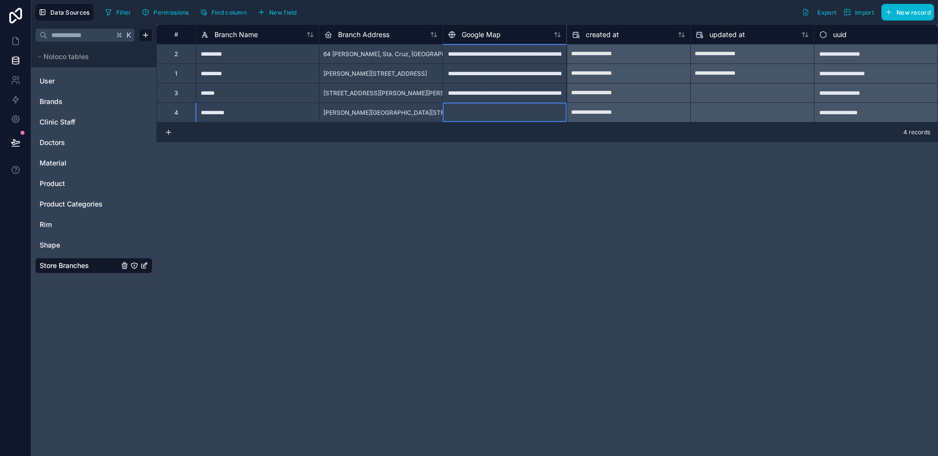
click at [503, 189] on div "**********" at bounding box center [546, 240] width 781 height 432
click at [20, 49] on link at bounding box center [15, 41] width 31 height 20
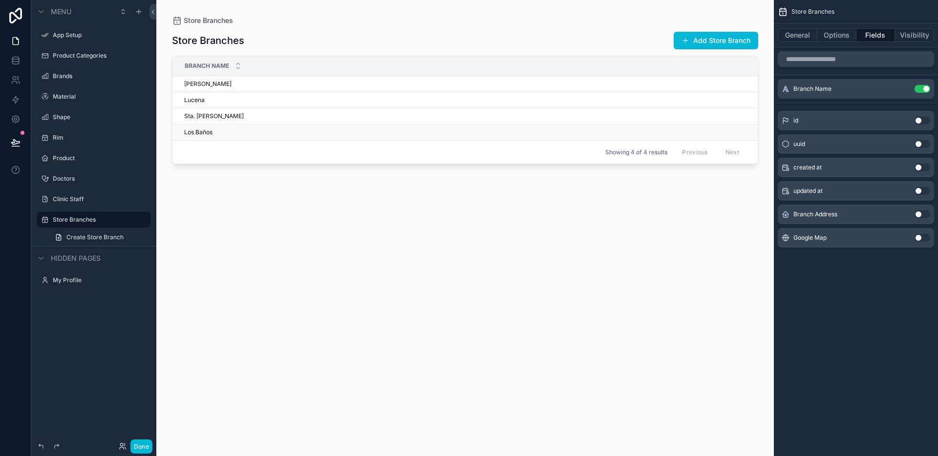
click at [446, 131] on div "Los Baños Los Baños" at bounding box center [464, 132] width 561 height 8
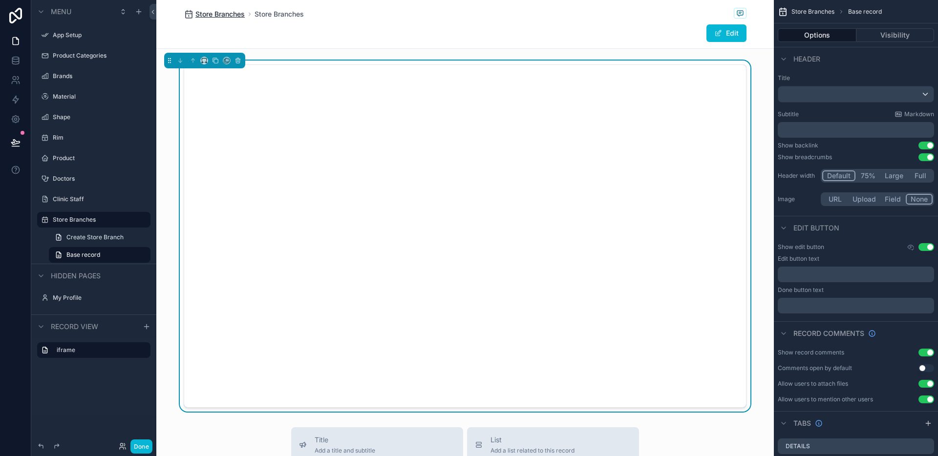
click at [195, 12] on span "Store Branches" at bounding box center [219, 14] width 49 height 10
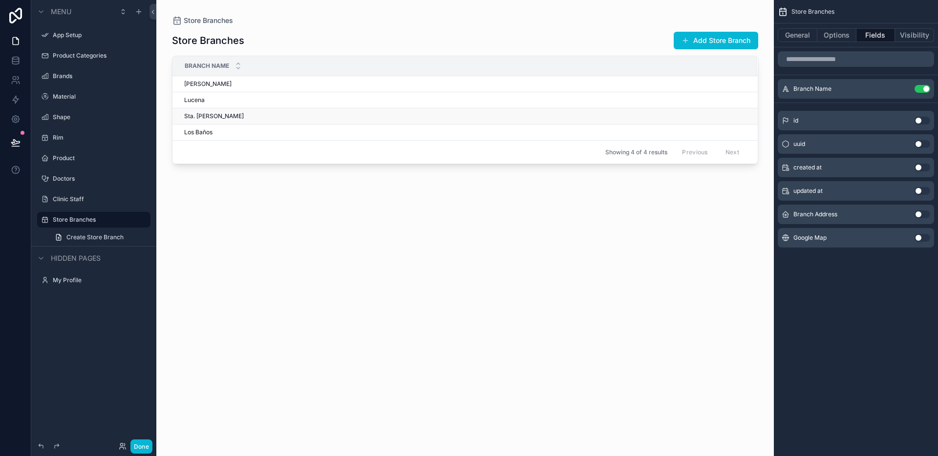
click at [244, 109] on td "Sta. [PERSON_NAME] Sta. [PERSON_NAME]" at bounding box center [464, 116] width 584 height 16
click at [303, 127] on td "Los Baños Los Baños" at bounding box center [464, 133] width 584 height 16
click at [308, 121] on td "Sta. [PERSON_NAME] Sta. [PERSON_NAME]" at bounding box center [464, 116] width 584 height 16
click at [311, 116] on div "Sta. [PERSON_NAME] Sta. [PERSON_NAME]" at bounding box center [464, 116] width 561 height 8
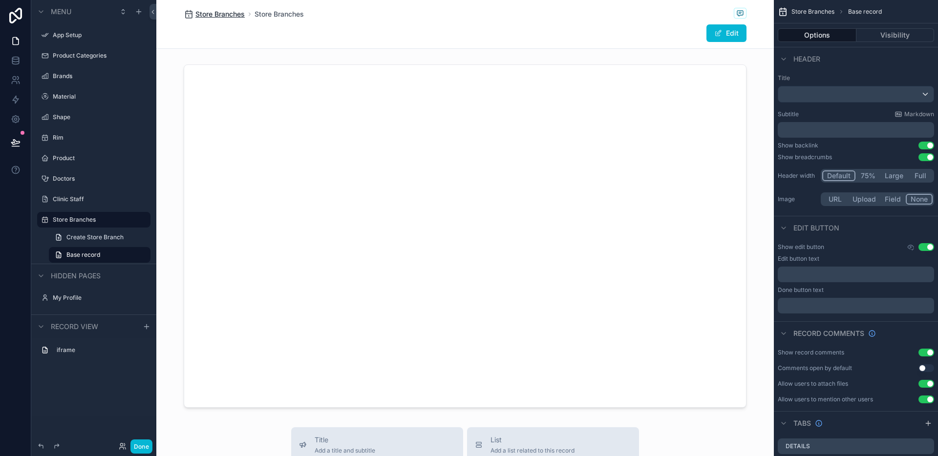
click at [225, 14] on span "Store Branches" at bounding box center [219, 14] width 49 height 10
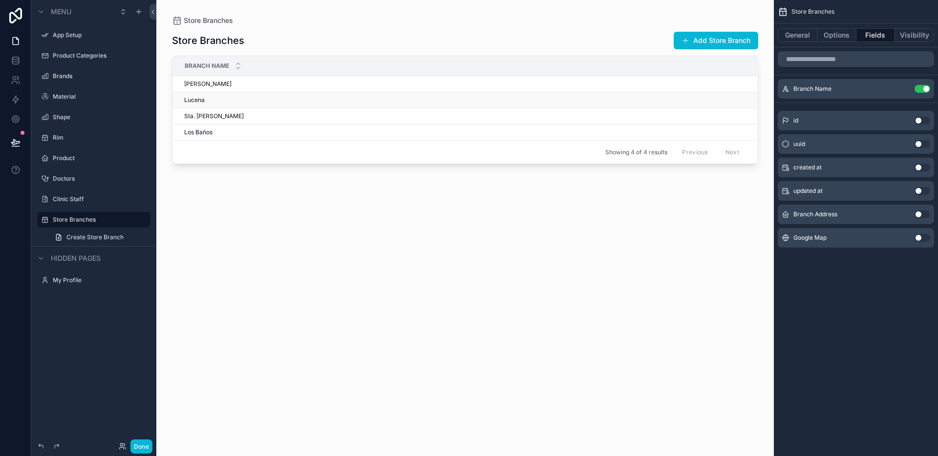
click at [226, 100] on div "[PERSON_NAME]" at bounding box center [464, 100] width 561 height 8
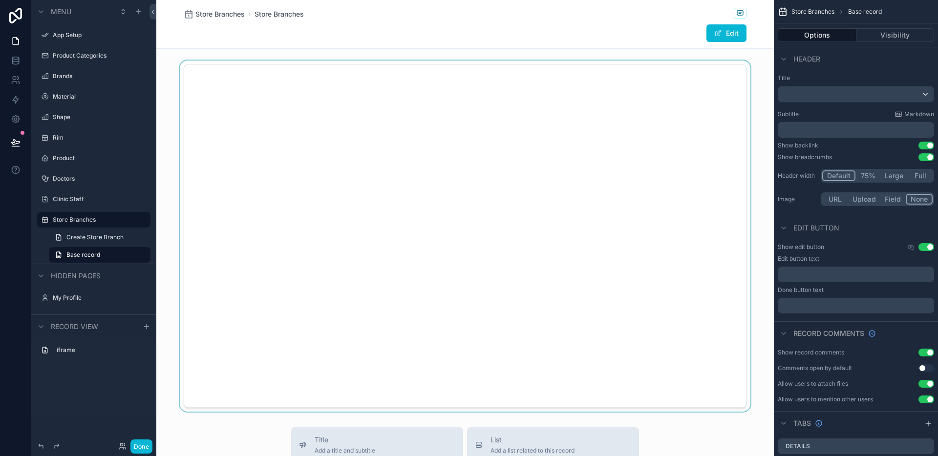
click at [493, 281] on div "scrollable content" at bounding box center [464, 236] width 617 height 351
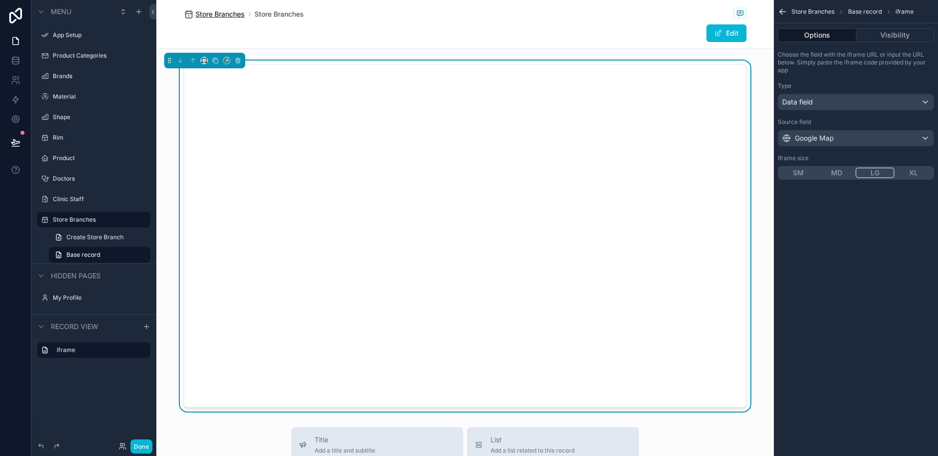
click at [229, 18] on span "Store Branches" at bounding box center [219, 14] width 49 height 10
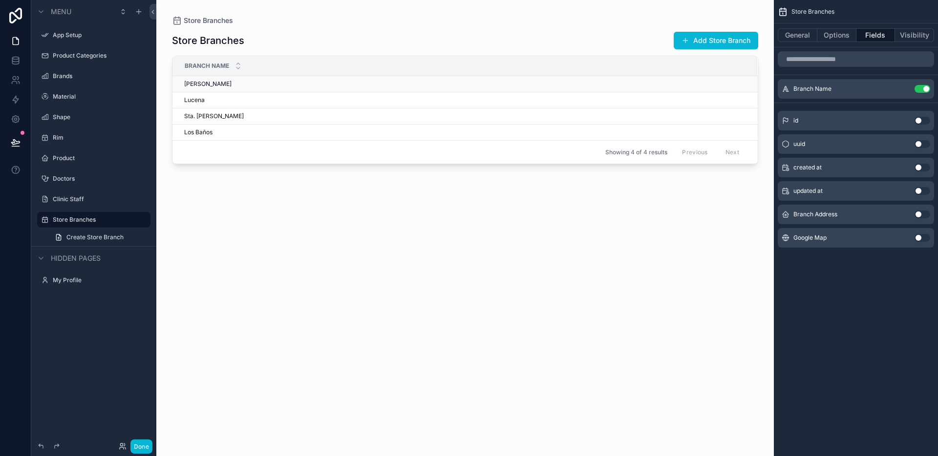
click at [264, 86] on div "[PERSON_NAME]" at bounding box center [464, 84] width 561 height 8
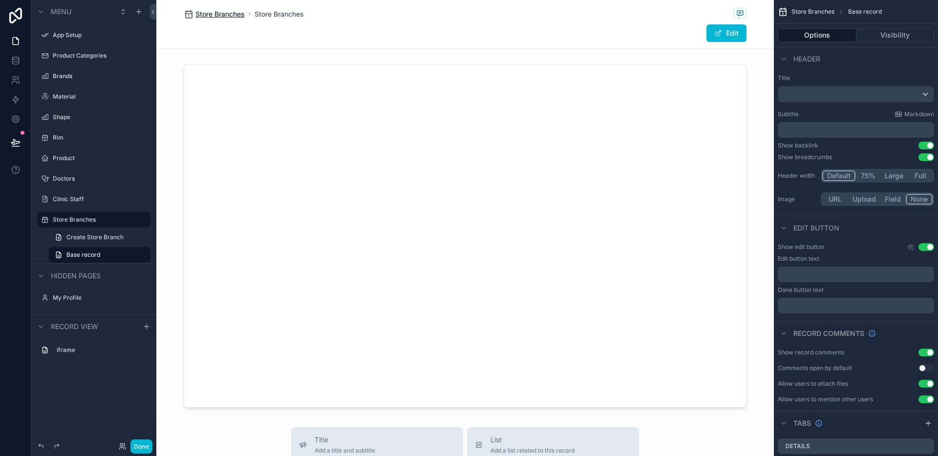
click at [197, 16] on span "Store Branches" at bounding box center [219, 14] width 49 height 10
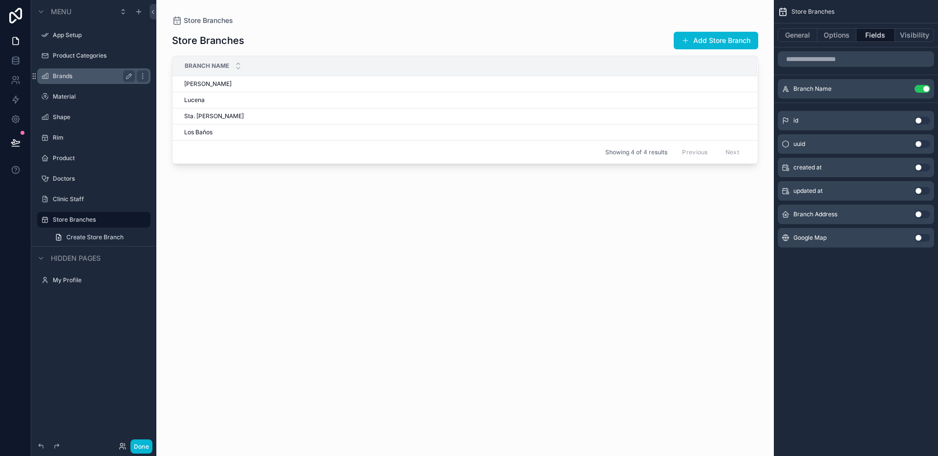
click at [67, 78] on label "Brands" at bounding box center [92, 76] width 78 height 8
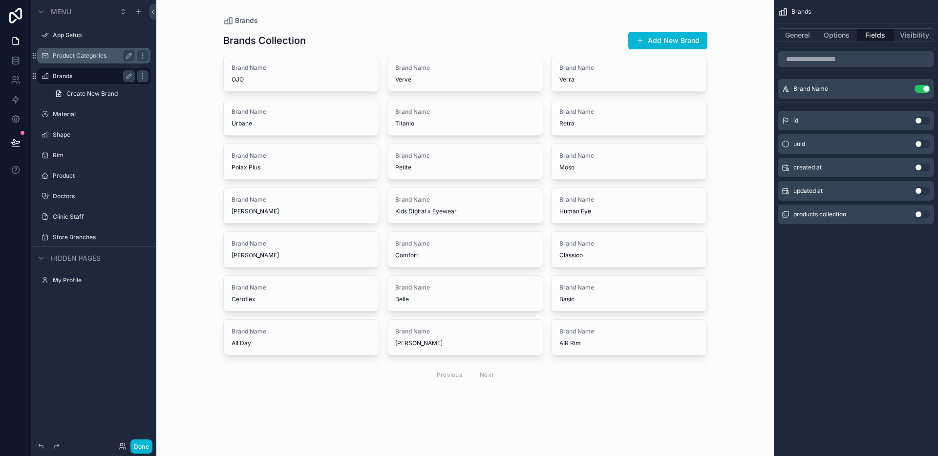
click at [87, 53] on label "Product Categories" at bounding box center [92, 56] width 78 height 8
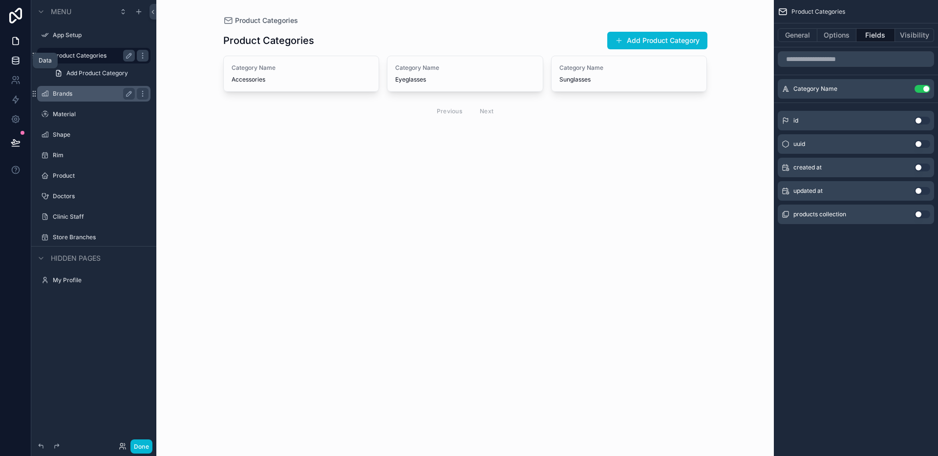
click at [12, 52] on link at bounding box center [15, 61] width 31 height 20
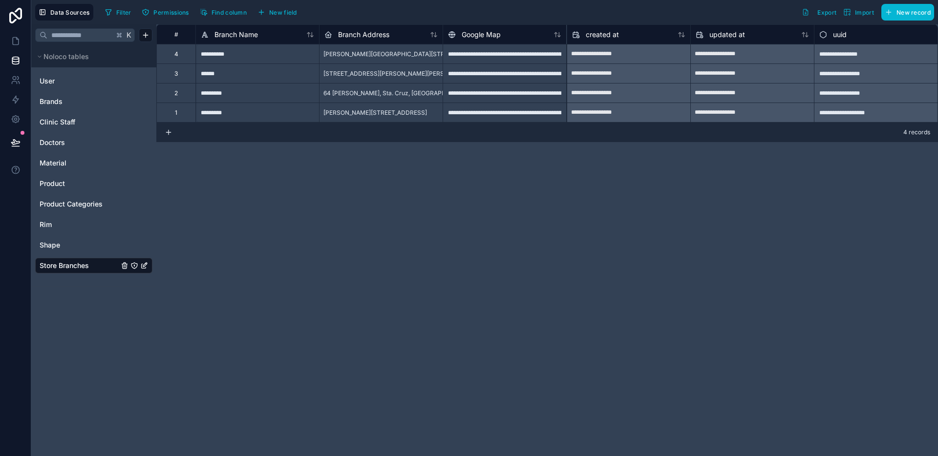
click at [351, 187] on div "**********" at bounding box center [546, 240] width 781 height 432
click at [741, 223] on div "**********" at bounding box center [546, 240] width 781 height 432
click at [14, 40] on icon at bounding box center [16, 41] width 10 height 10
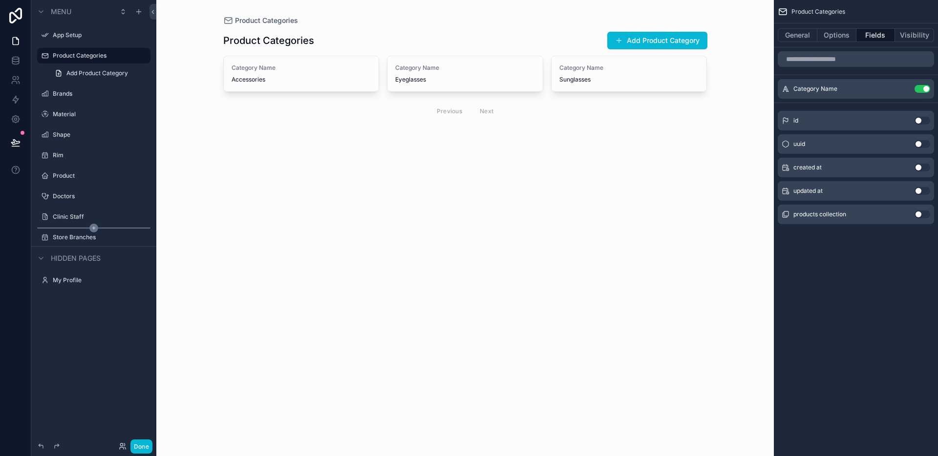
click at [95, 230] on icon "scrollable content" at bounding box center [93, 228] width 9 height 9
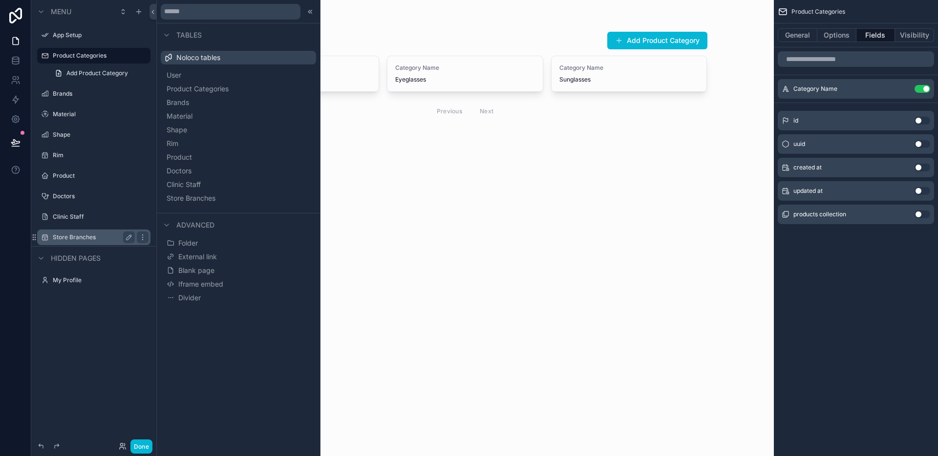
click at [88, 236] on label "Store Branches" at bounding box center [92, 237] width 78 height 8
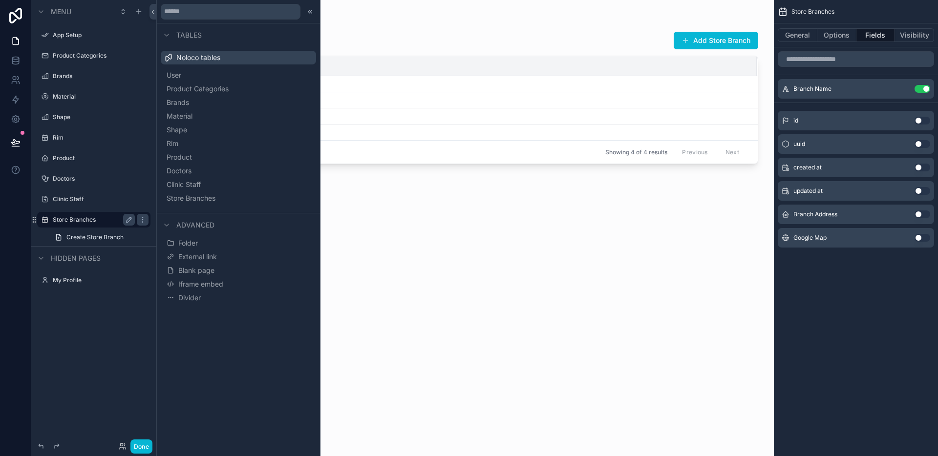
click at [312, 7] on div at bounding box center [310, 12] width 12 height 12
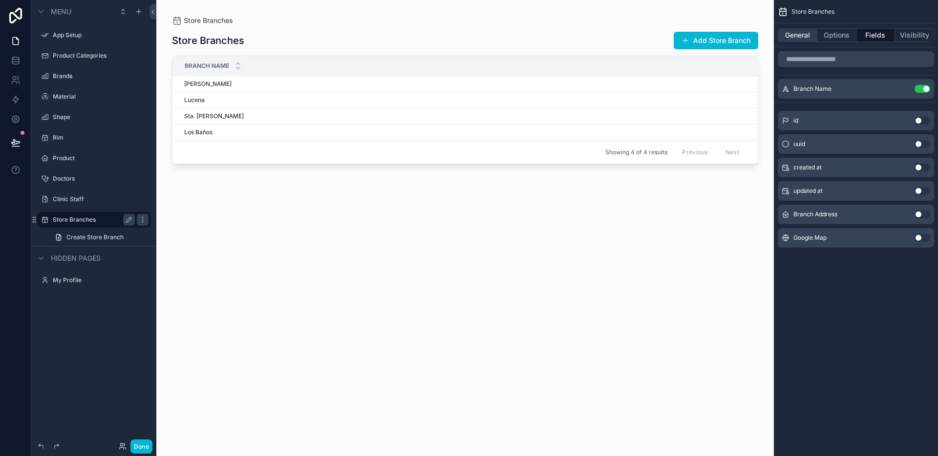
click at [799, 35] on button "General" at bounding box center [797, 35] width 40 height 14
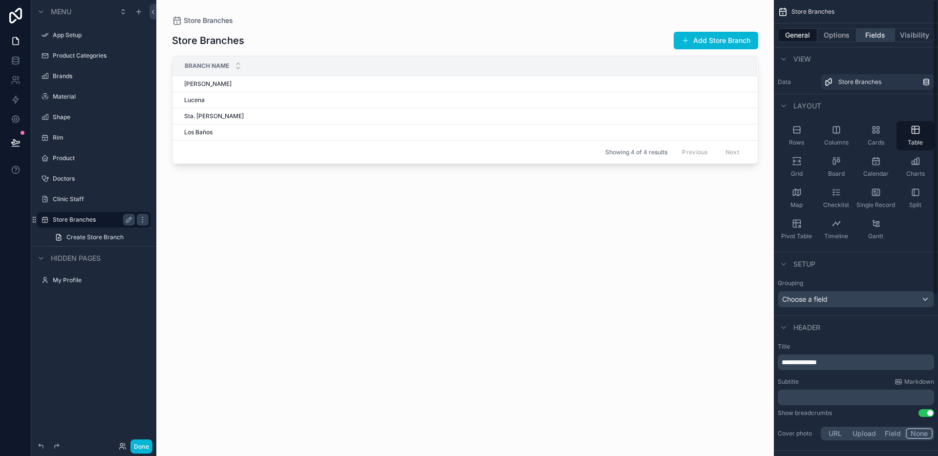
click at [866, 34] on button "Fields" at bounding box center [875, 35] width 39 height 14
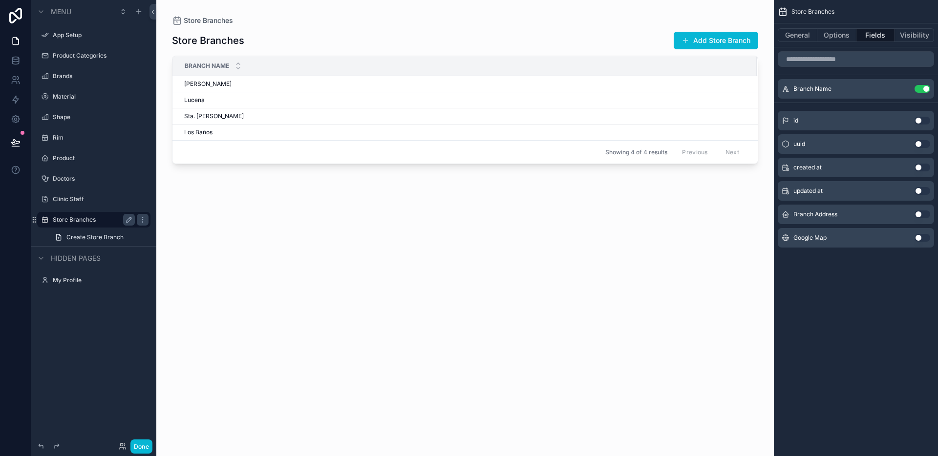
click at [917, 216] on button "Use setting" at bounding box center [922, 214] width 16 height 8
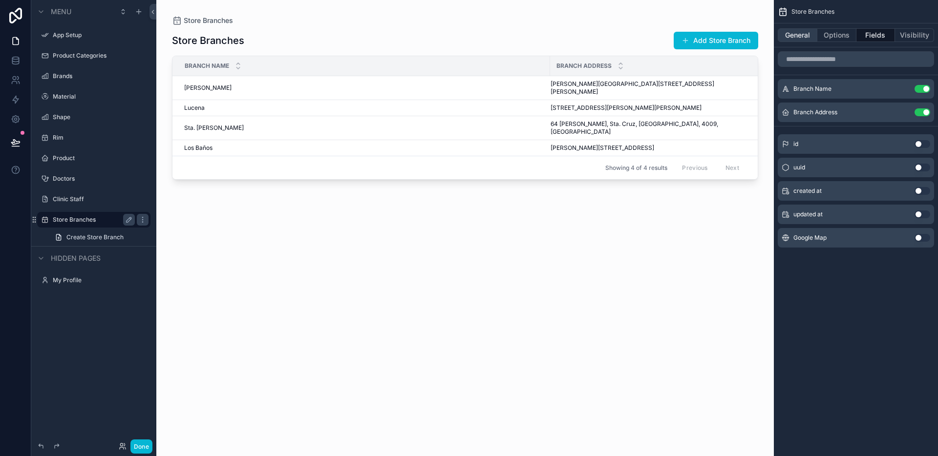
click at [808, 41] on button "General" at bounding box center [797, 35] width 40 height 14
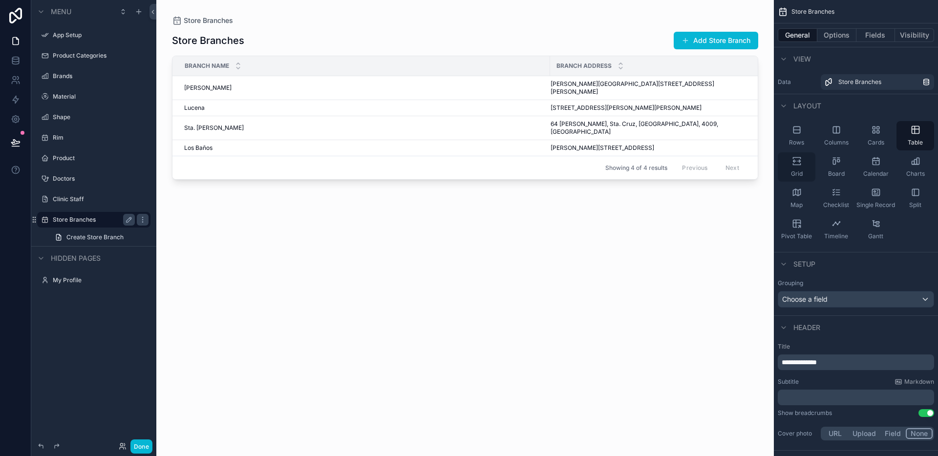
click at [799, 166] on div "Grid" at bounding box center [796, 166] width 38 height 29
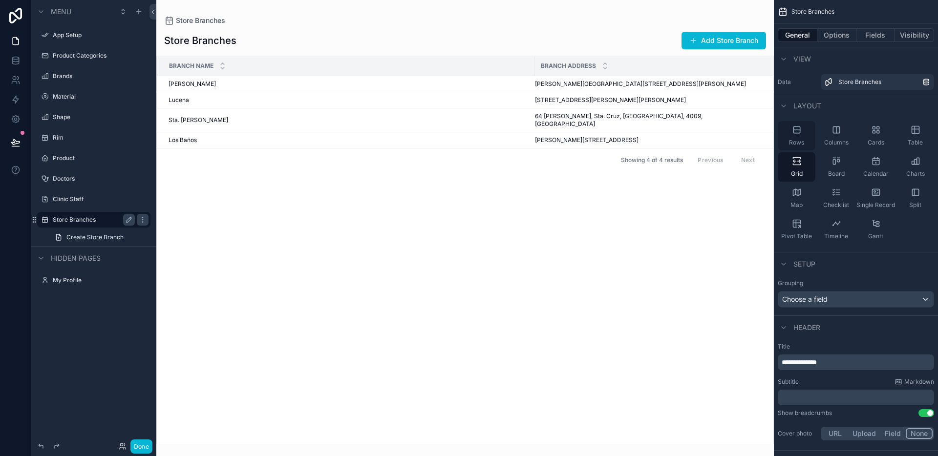
click at [801, 146] on span "Rows" at bounding box center [796, 143] width 15 height 8
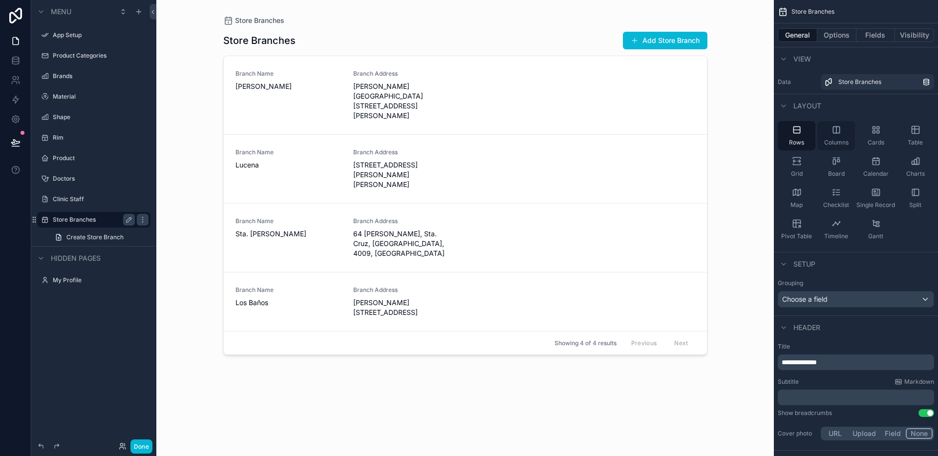
click at [853, 140] on div "Columns" at bounding box center [836, 135] width 38 height 29
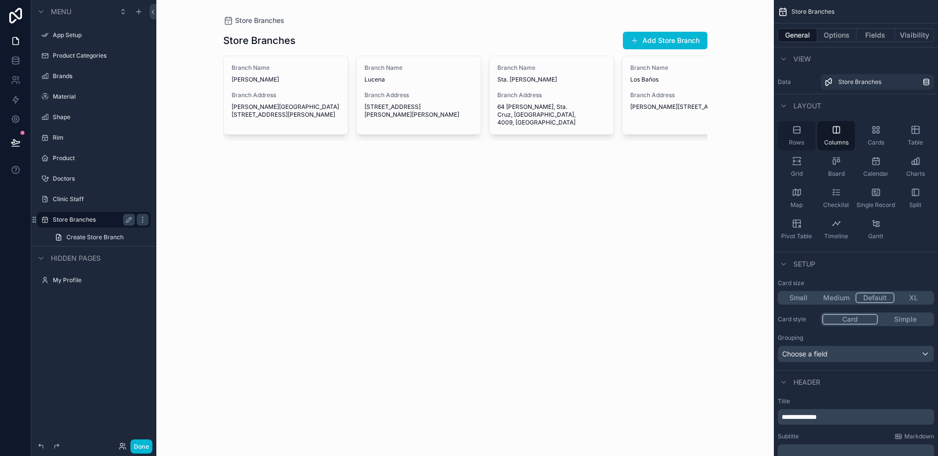
click at [790, 137] on div "Rows" at bounding box center [796, 135] width 38 height 29
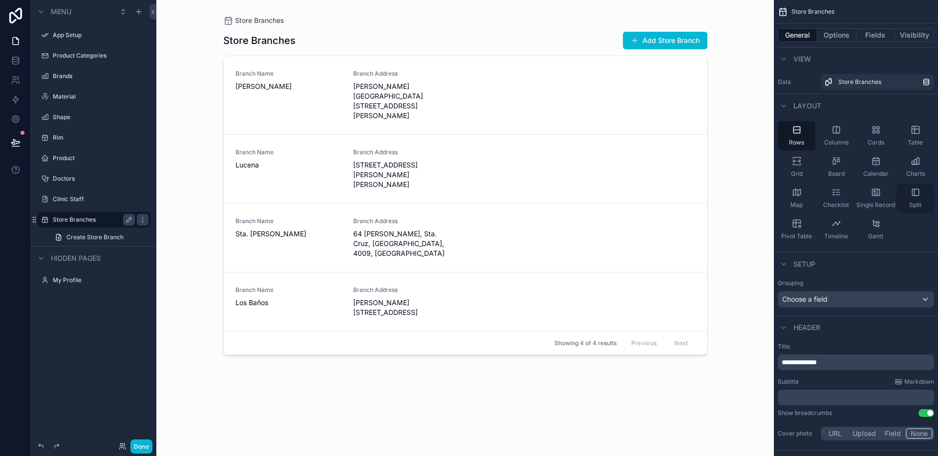
click at [917, 205] on span "Split" at bounding box center [915, 205] width 12 height 8
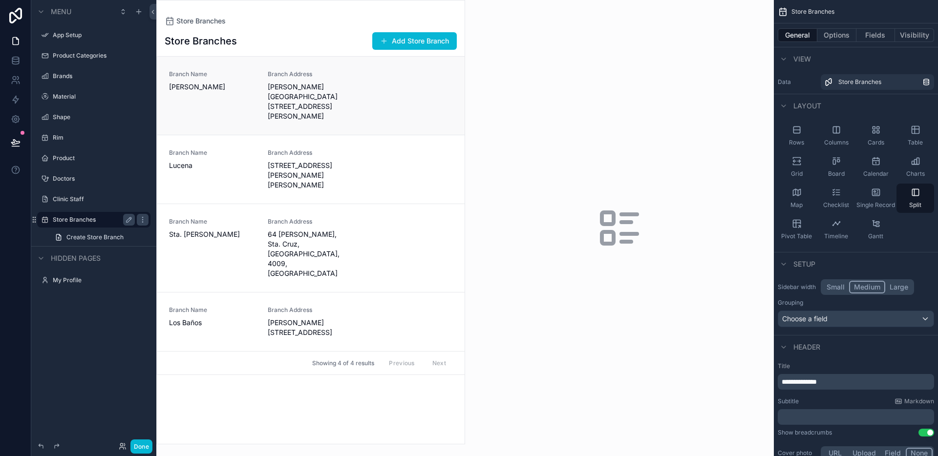
click at [445, 111] on link "Branch Name [PERSON_NAME] Address [PERSON_NAME][STREET_ADDRESS][PERSON_NAME]" at bounding box center [310, 96] width 307 height 78
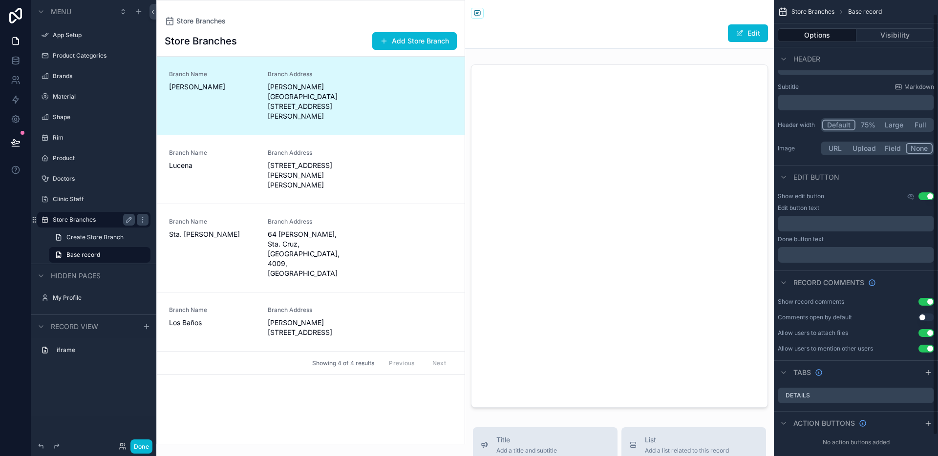
scroll to position [37, 0]
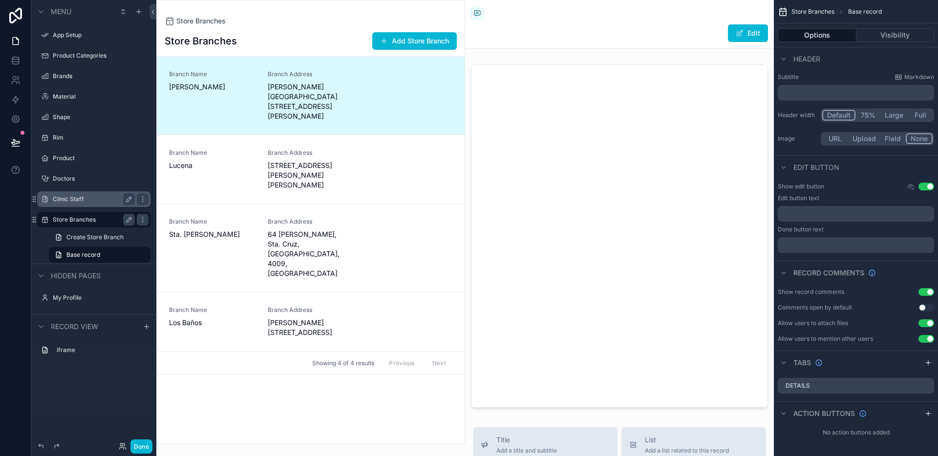
click at [83, 198] on label "Clinic Staff" at bounding box center [92, 199] width 78 height 8
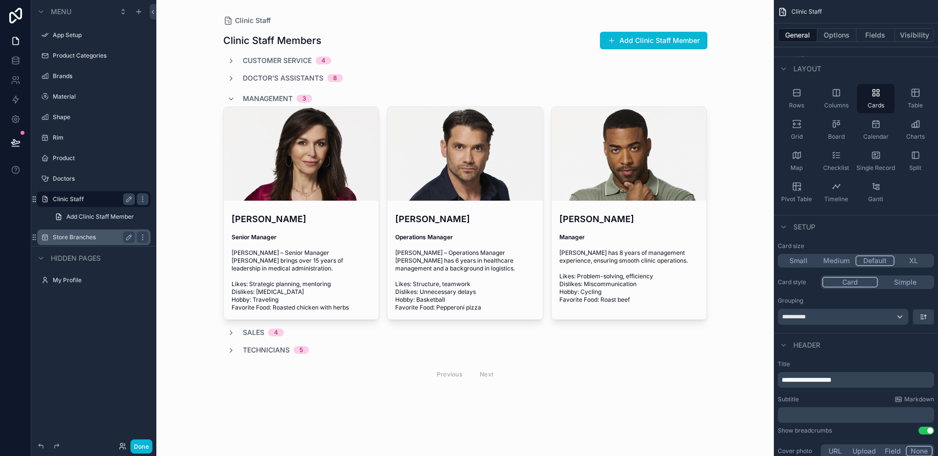
click at [232, 98] on div "scrollable content" at bounding box center [465, 208] width 500 height 417
click at [232, 98] on icon "scrollable content" at bounding box center [231, 99] width 8 height 8
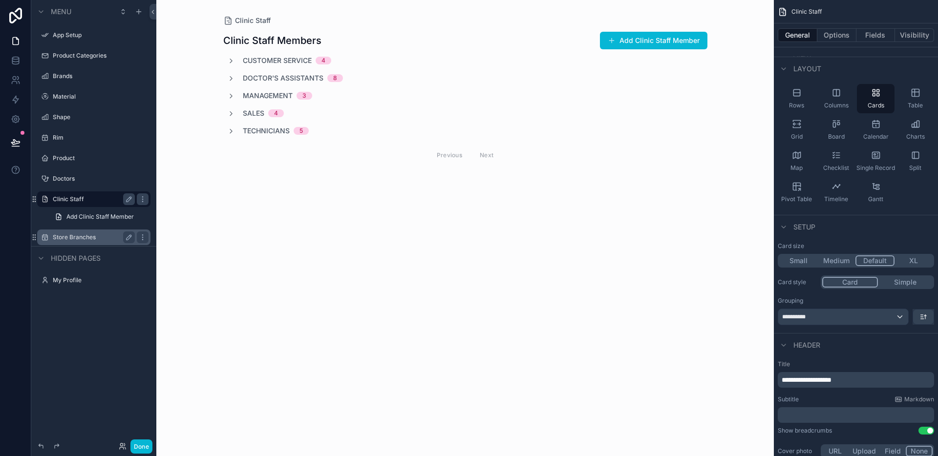
click at [234, 130] on div "Technicians 5" at bounding box center [268, 131] width 82 height 10
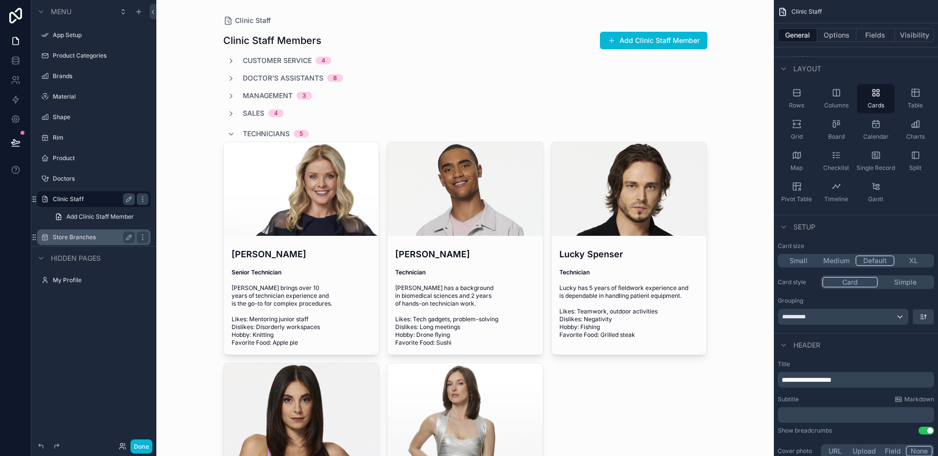
click at [234, 130] on div "Technicians 5" at bounding box center [268, 134] width 82 height 16
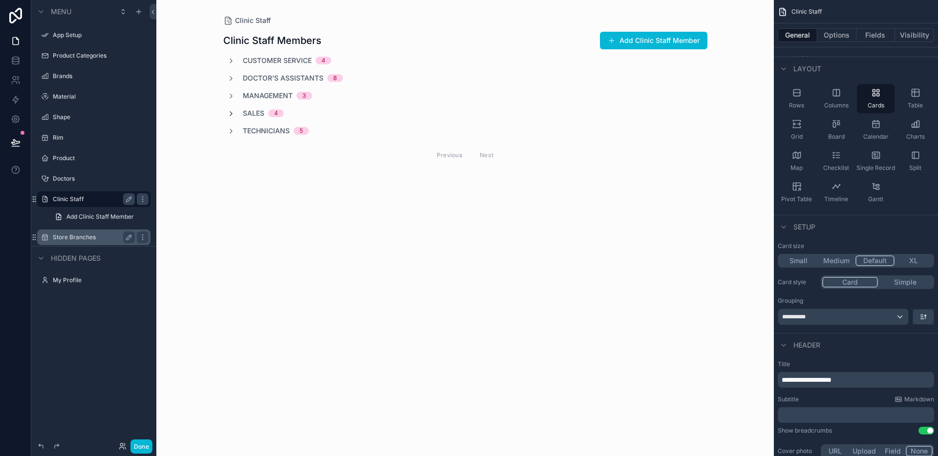
click at [233, 116] on icon "scrollable content" at bounding box center [231, 114] width 8 height 8
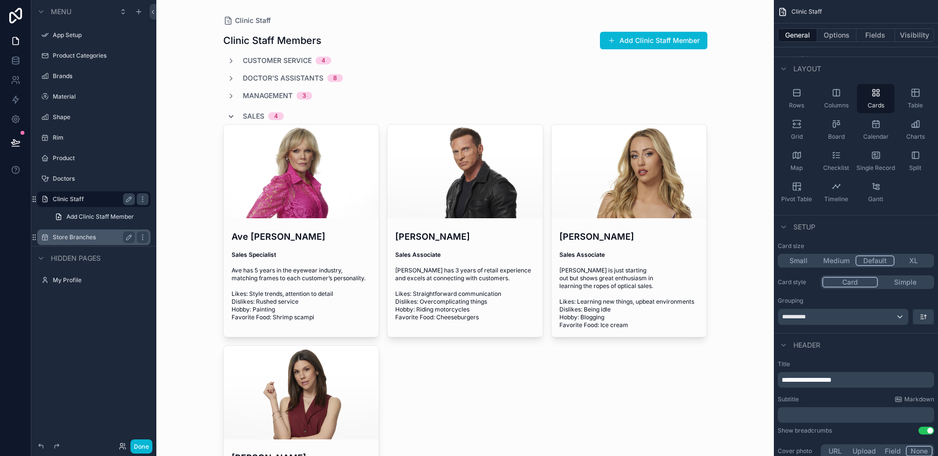
click at [230, 115] on icon "scrollable content" at bounding box center [231, 117] width 8 height 8
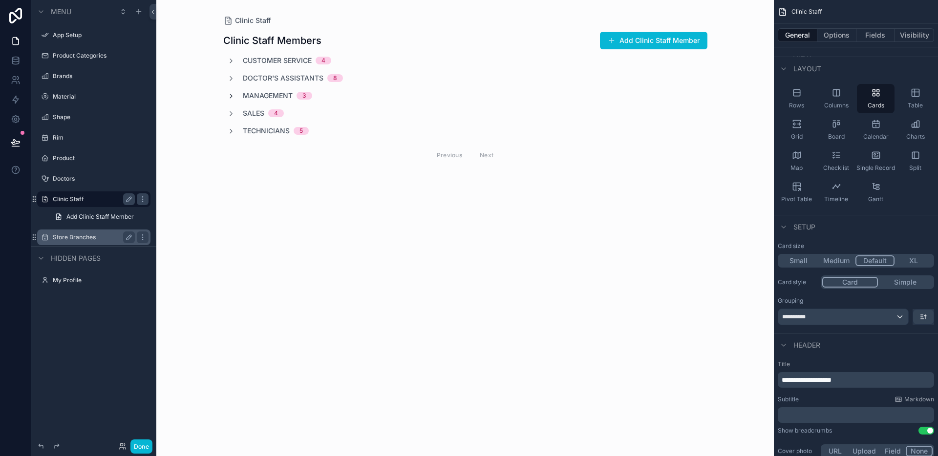
click at [231, 95] on icon "scrollable content" at bounding box center [231, 96] width 8 height 8
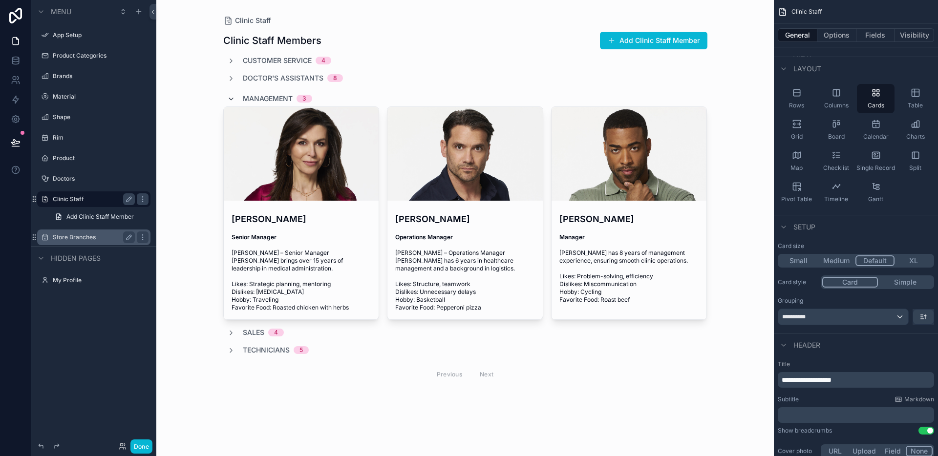
click at [231, 95] on icon "scrollable content" at bounding box center [231, 99] width 8 height 8
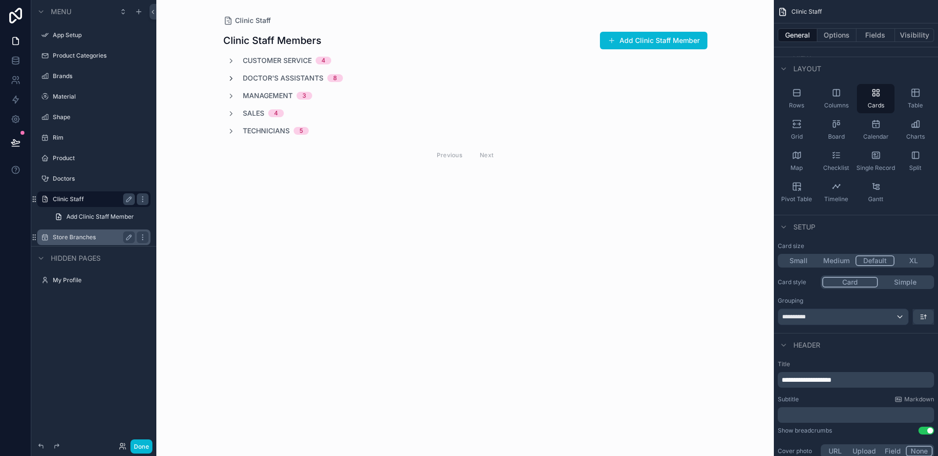
click at [232, 82] on icon "scrollable content" at bounding box center [231, 79] width 8 height 8
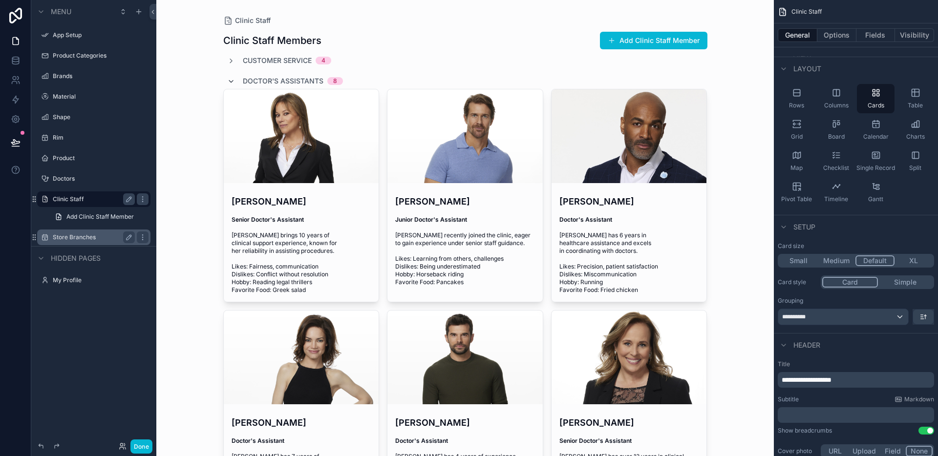
click at [227, 78] on icon "scrollable content" at bounding box center [231, 82] width 8 height 8
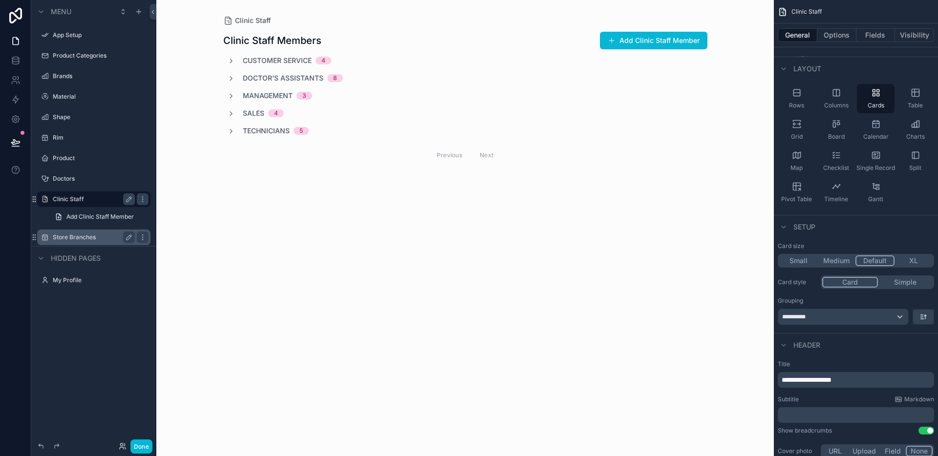
click at [227, 68] on div "Customer Service 4 Doctor's Assistants 8 Management 3 Sales 4 Technicians 5 Pre…" at bounding box center [465, 111] width 484 height 111
click at [230, 64] on icon "scrollable content" at bounding box center [231, 61] width 8 height 8
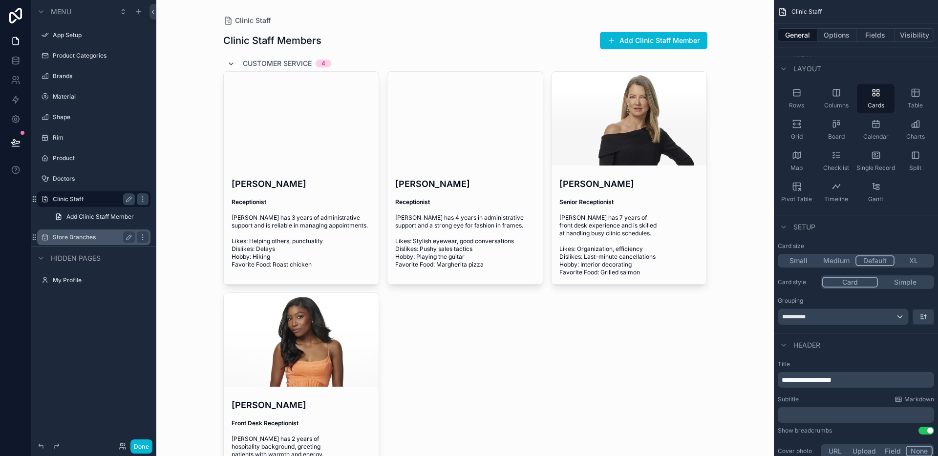
click at [231, 63] on icon "scrollable content" at bounding box center [231, 64] width 8 height 8
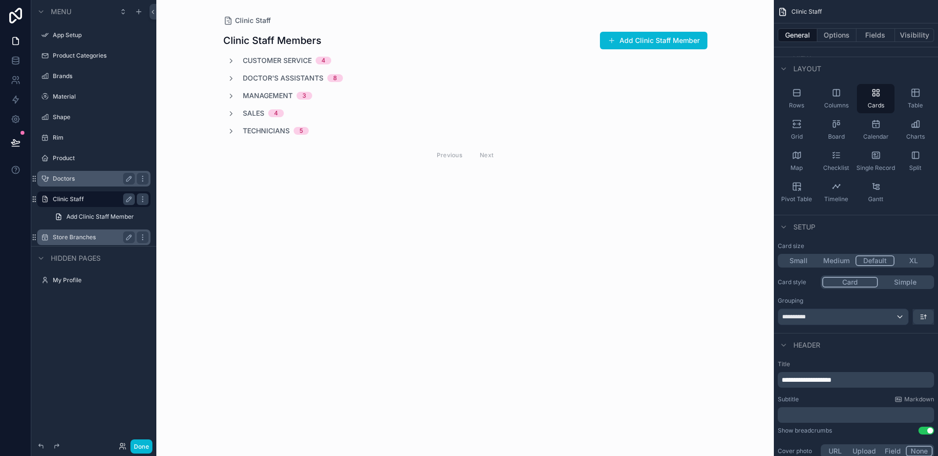
click at [82, 176] on label "Doctors" at bounding box center [92, 179] width 78 height 8
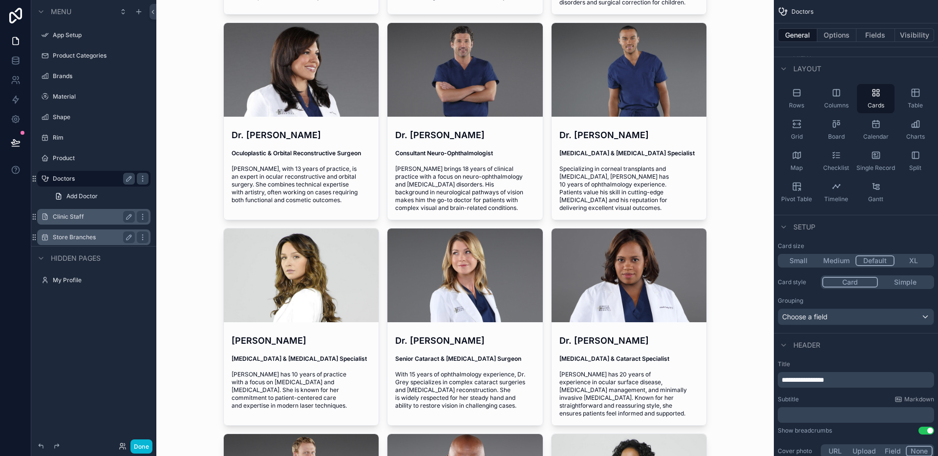
scroll to position [247, 0]
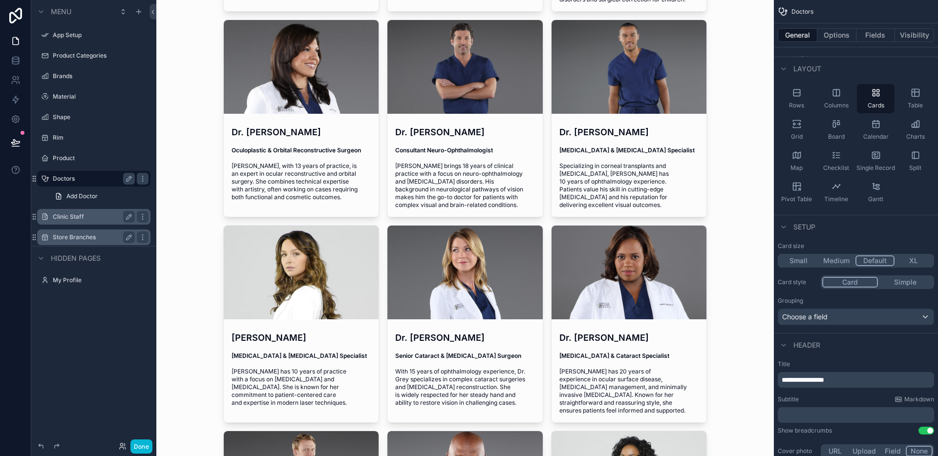
click at [84, 236] on label "Store Branches" at bounding box center [92, 237] width 78 height 8
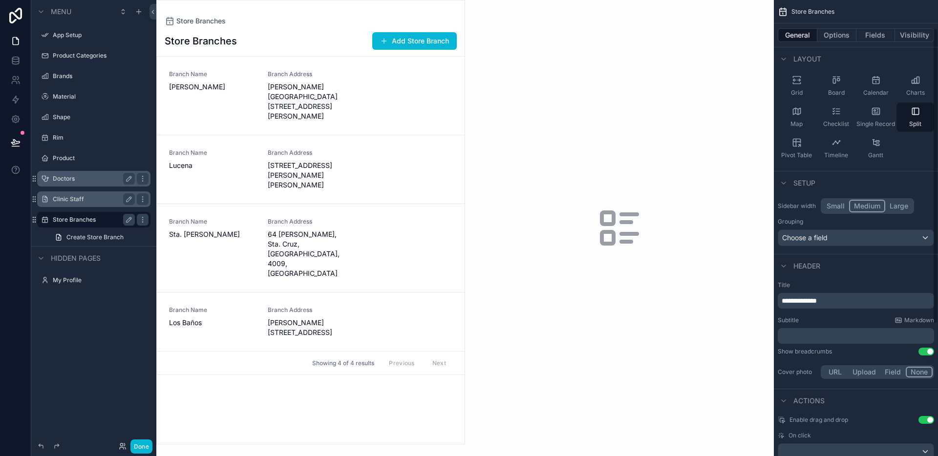
scroll to position [119, 0]
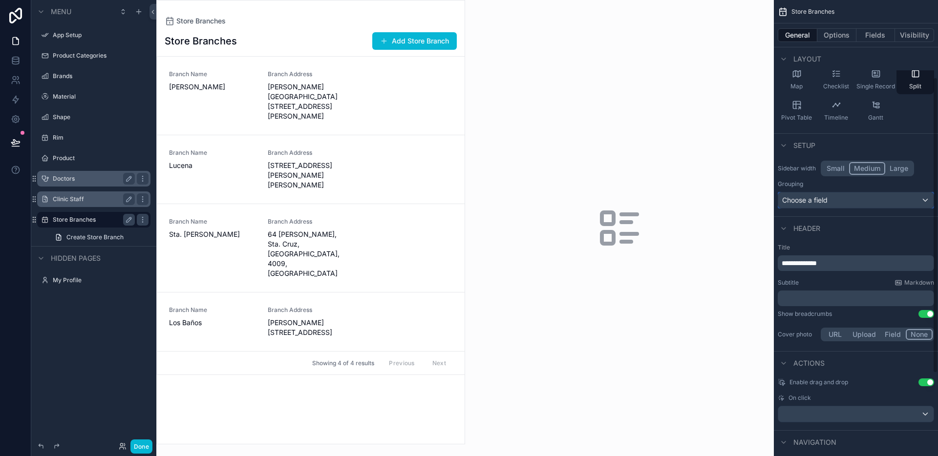
click at [852, 196] on div "Choose a field" at bounding box center [855, 200] width 155 height 16
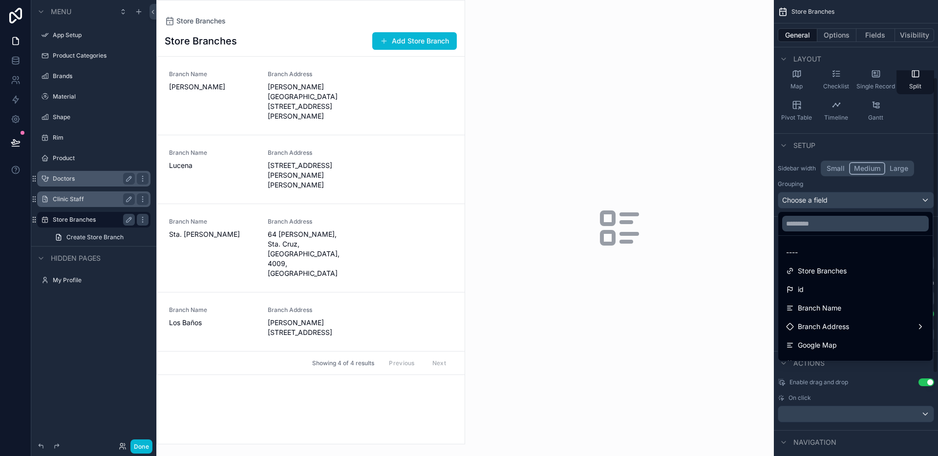
click at [850, 199] on div "scrollable content" at bounding box center [469, 228] width 938 height 456
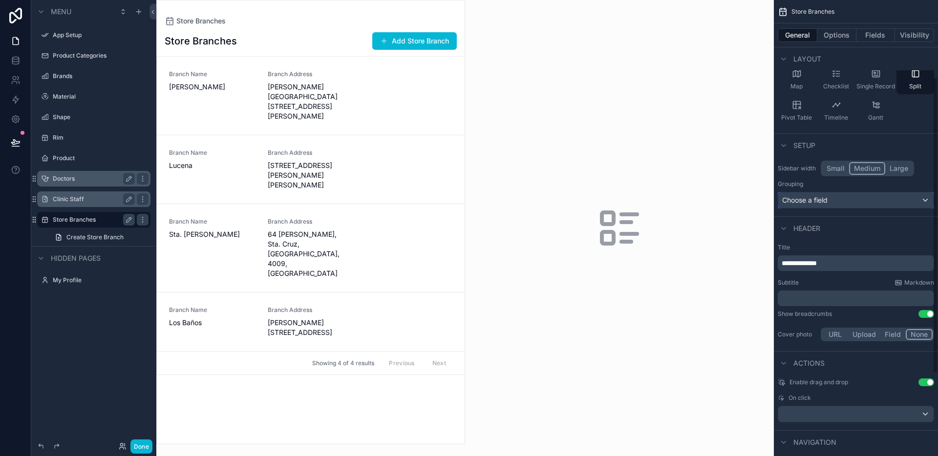
click at [850, 199] on div "Choose a field" at bounding box center [855, 200] width 155 height 16
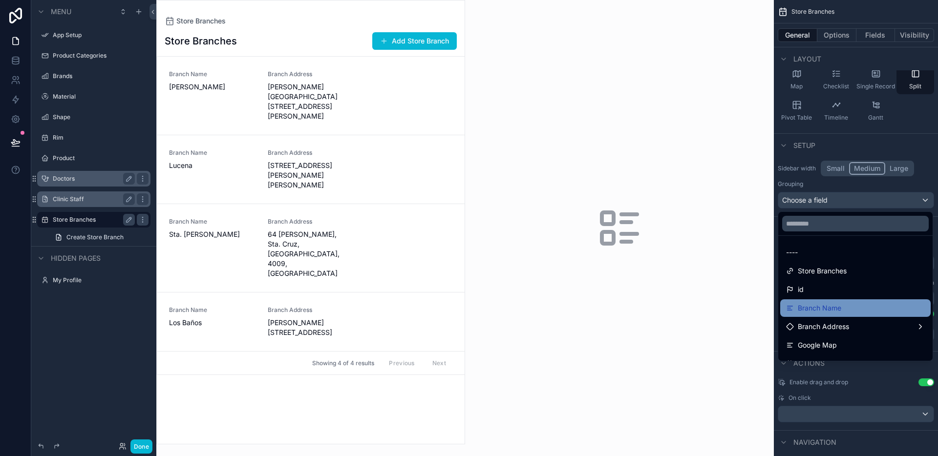
click at [841, 303] on div "Branch Name" at bounding box center [855, 308] width 139 height 12
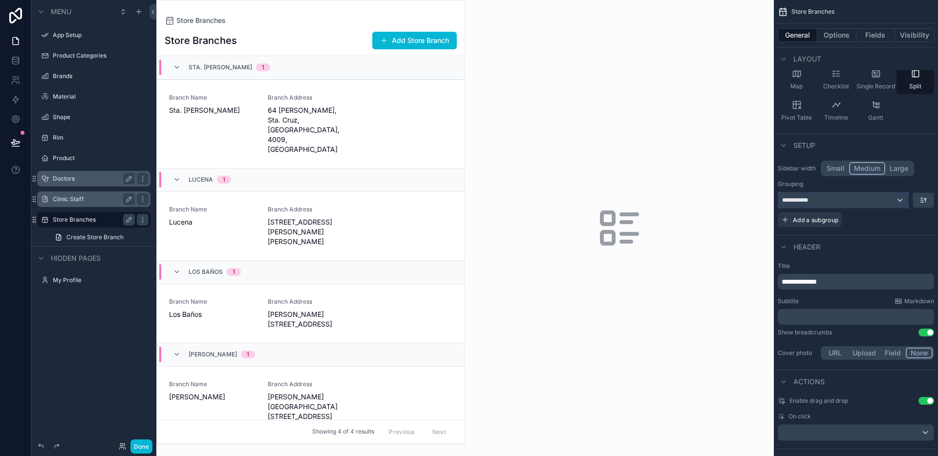
click at [902, 200] on div "**********" at bounding box center [843, 200] width 130 height 16
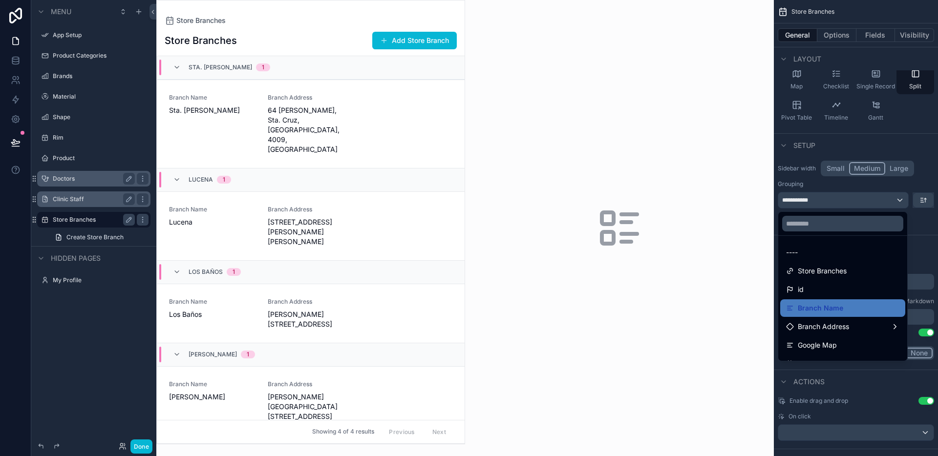
click at [838, 254] on div "----" at bounding box center [842, 253] width 113 height 12
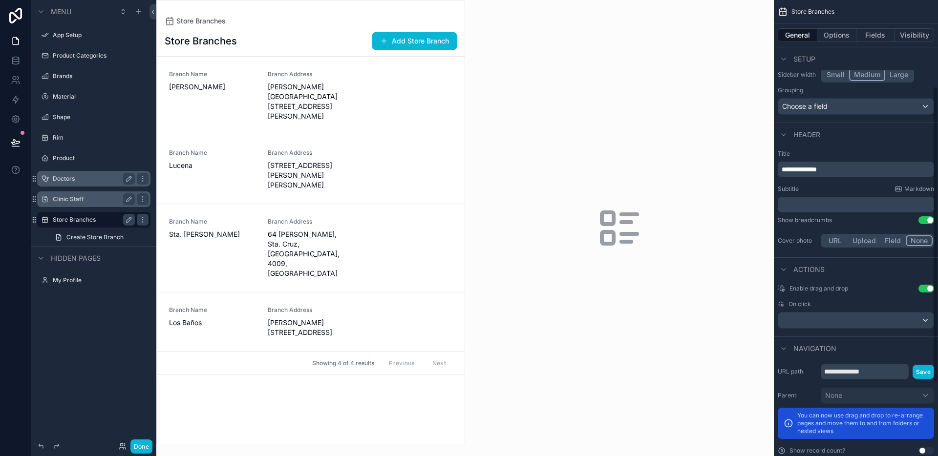
scroll to position [246, 0]
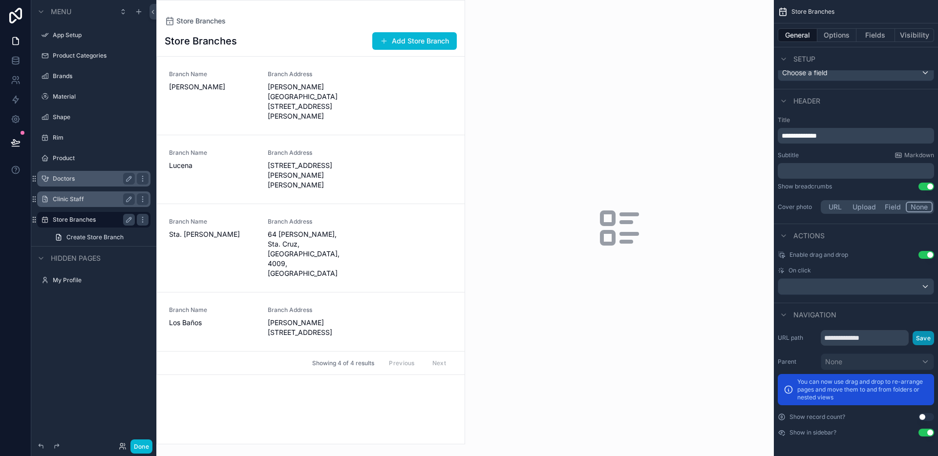
click at [913, 340] on button "Save" at bounding box center [922, 338] width 21 height 14
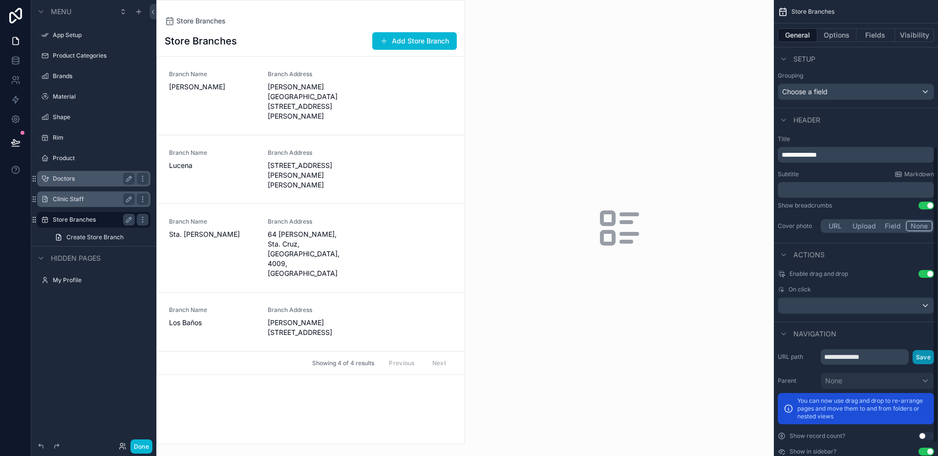
scroll to position [226, 0]
click at [924, 274] on button "Use setting" at bounding box center [926, 275] width 16 height 8
click at [924, 206] on button "Use setting" at bounding box center [926, 207] width 16 height 8
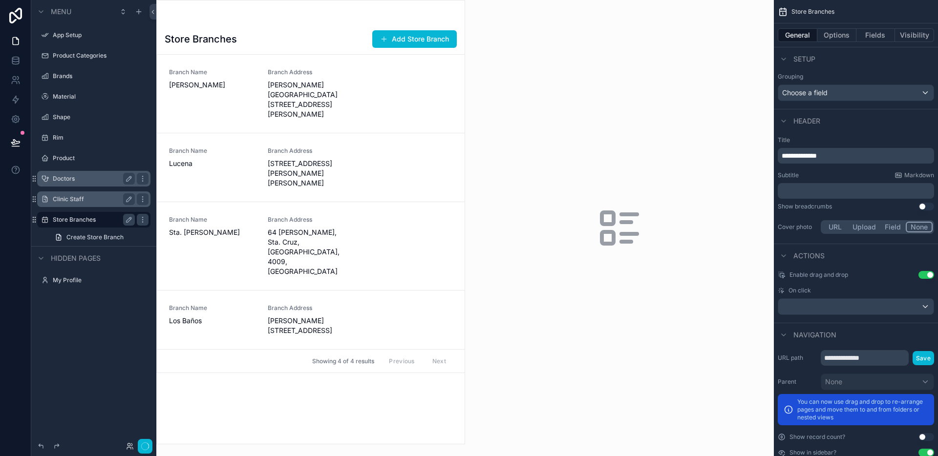
click at [924, 206] on button "Use setting" at bounding box center [926, 207] width 16 height 8
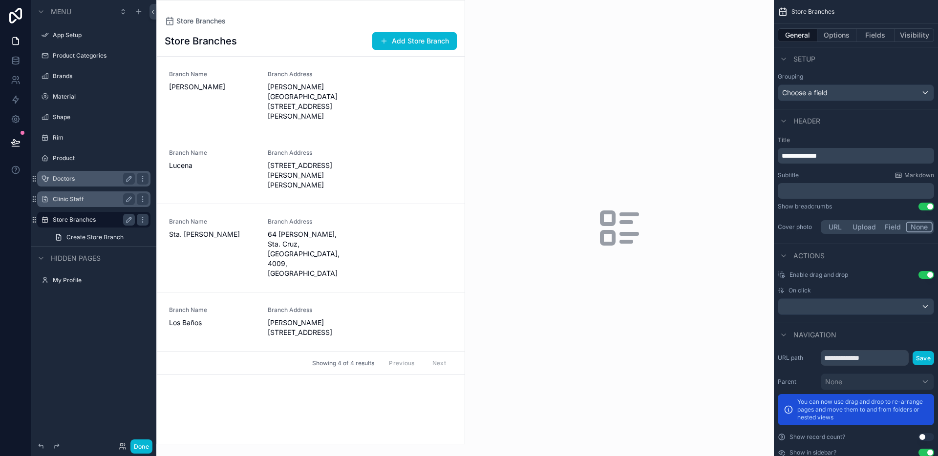
drag, startPoint x: 352, startPoint y: 285, endPoint x: 355, endPoint y: 249, distance: 36.7
click at [355, 249] on div "scrollable content" at bounding box center [311, 221] width 308 height 443
click at [361, 192] on div "Branch Name [PERSON_NAME] Address [PERSON_NAME][GEOGRAPHIC_DATA][PERSON_NAME] B…" at bounding box center [310, 216] width 307 height 318
drag, startPoint x: 379, startPoint y: 273, endPoint x: 388, endPoint y: 199, distance: 74.7
click at [388, 199] on div "Branch Name [PERSON_NAME] Address [PERSON_NAME][GEOGRAPHIC_DATA][PERSON_NAME] B…" at bounding box center [310, 216] width 307 height 318
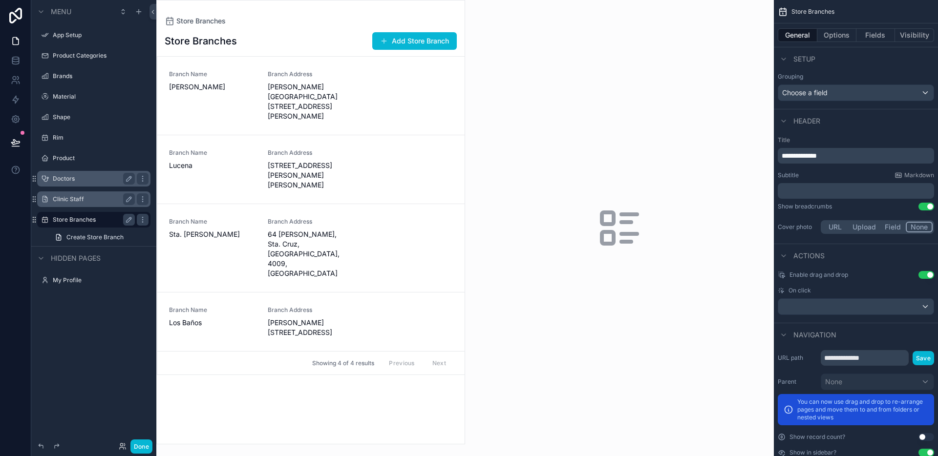
click at [922, 275] on button "Use setting" at bounding box center [926, 275] width 16 height 8
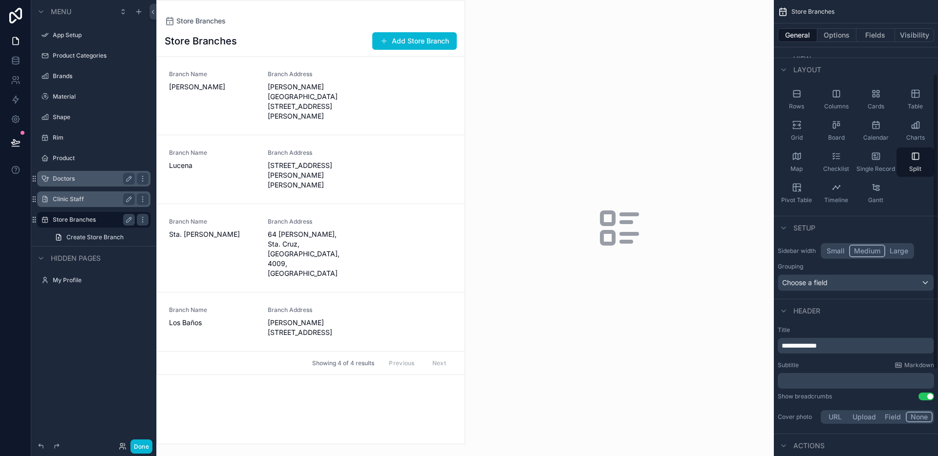
scroll to position [0, 0]
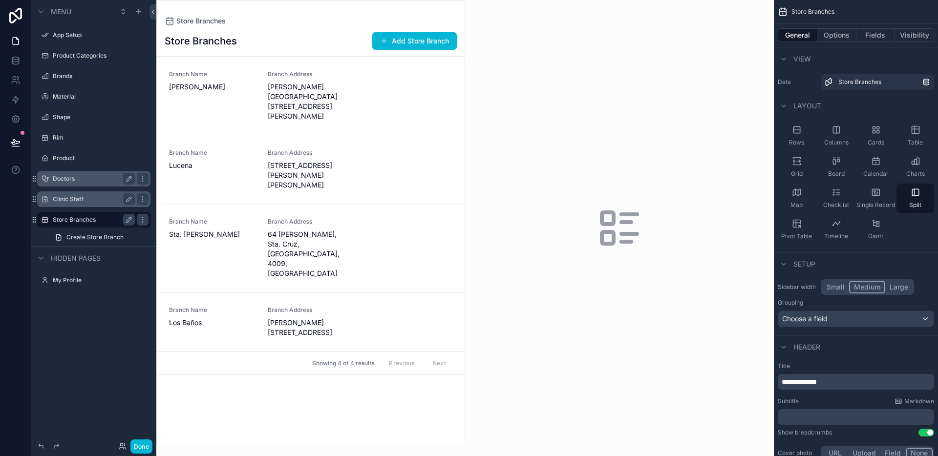
click at [837, 287] on button "Small" at bounding box center [835, 287] width 27 height 13
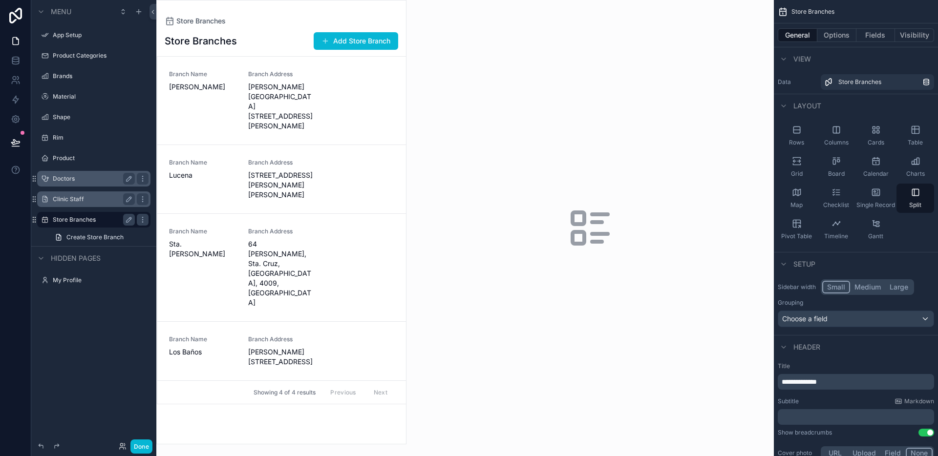
click at [868, 286] on button "Medium" at bounding box center [867, 287] width 35 height 13
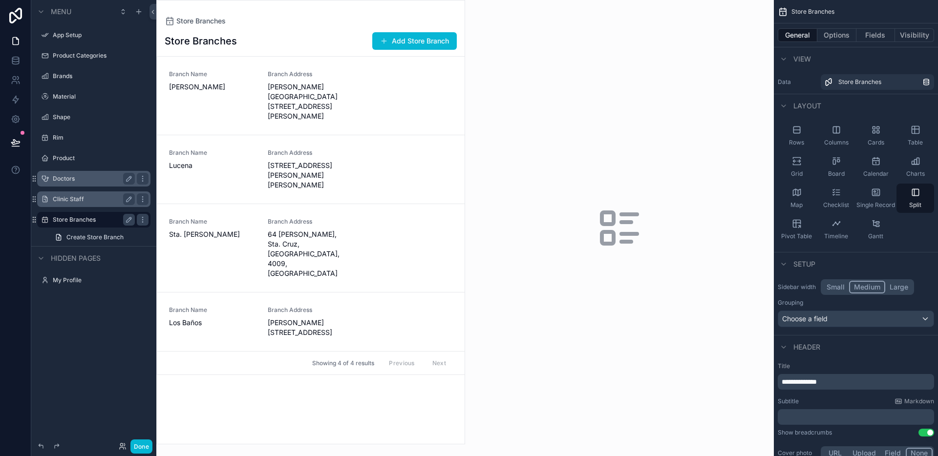
click at [847, 285] on button "Small" at bounding box center [835, 287] width 27 height 13
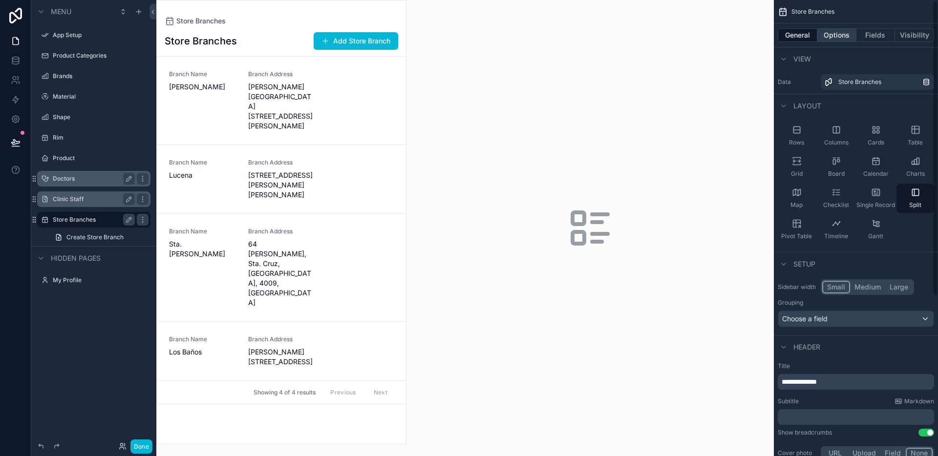
click at [845, 41] on button "Options" at bounding box center [836, 35] width 39 height 14
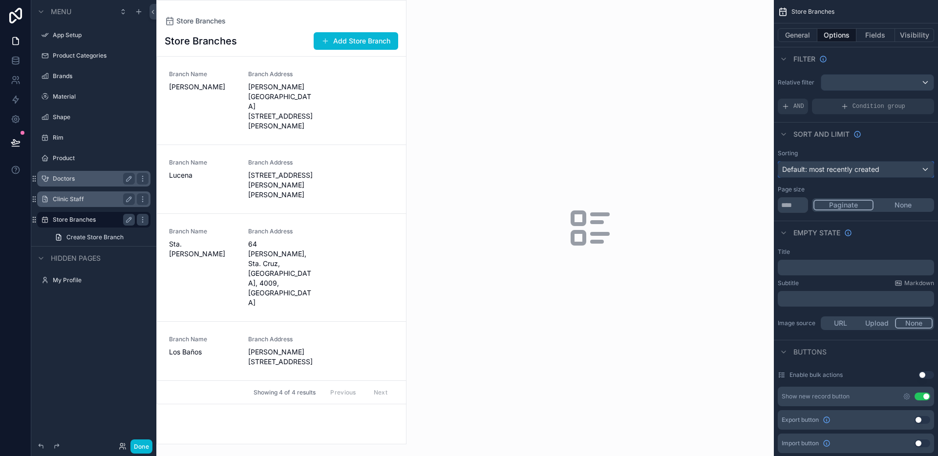
click at [889, 163] on div "Default: most recently created" at bounding box center [855, 170] width 155 height 16
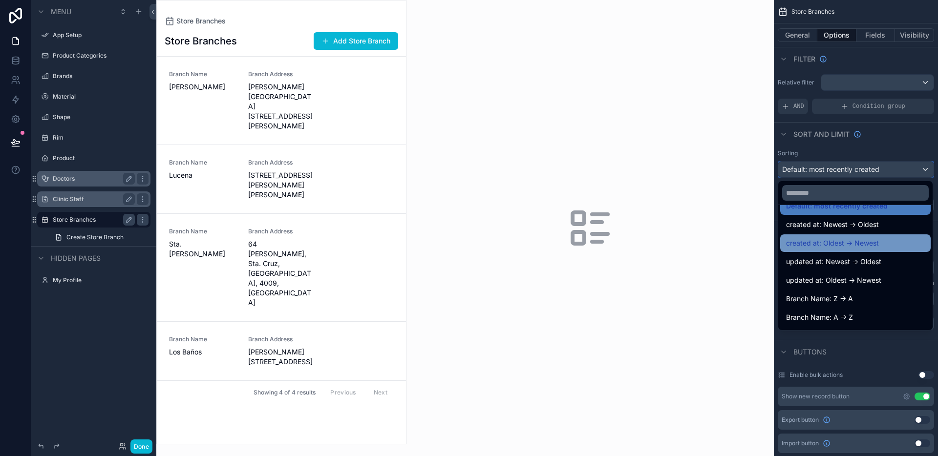
scroll to position [19, 0]
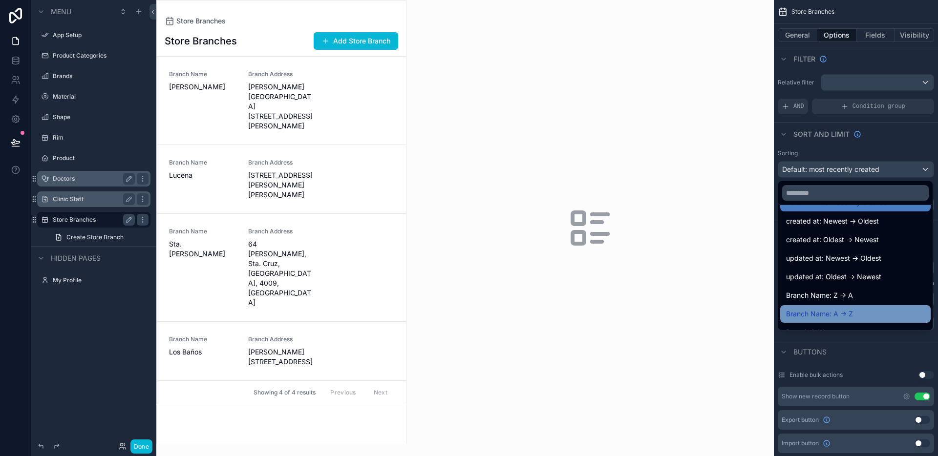
click at [842, 308] on span "Branch Name: A -> Z" at bounding box center [819, 314] width 67 height 12
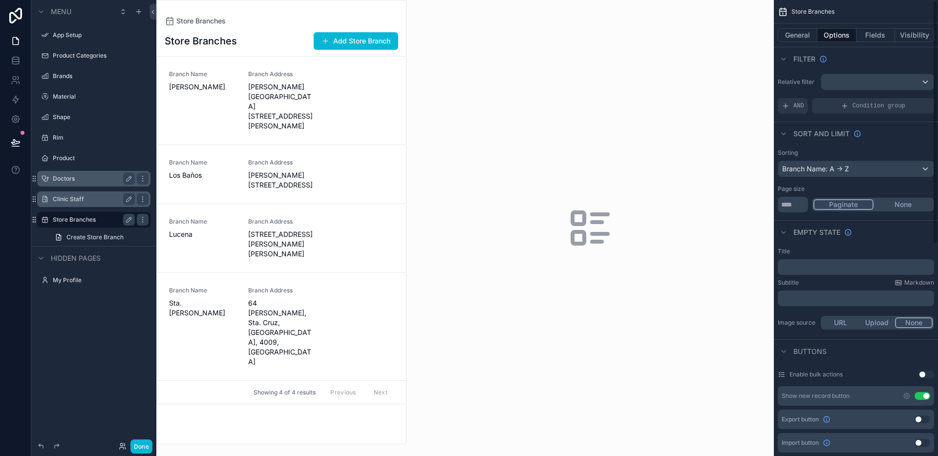
scroll to position [0, 0]
click at [871, 42] on div "General Options Fields Visibility" at bounding box center [856, 34] width 164 height 23
click at [872, 40] on button "Fields" at bounding box center [875, 35] width 39 height 14
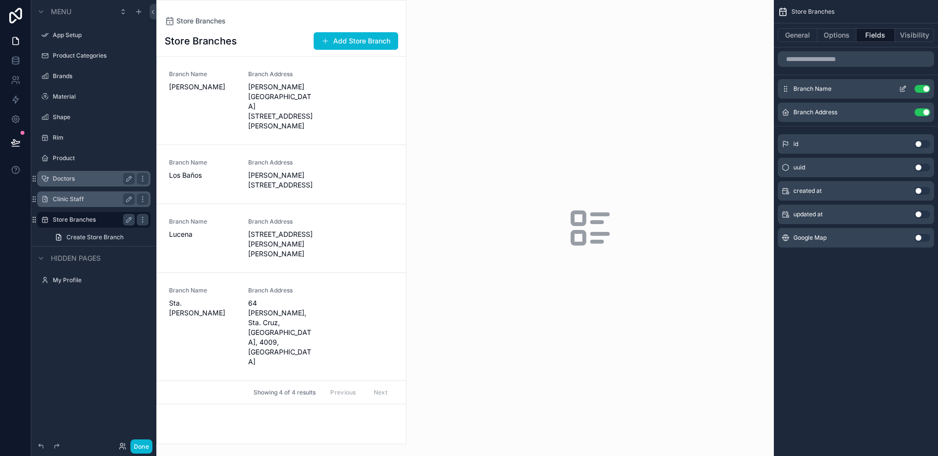
click at [902, 87] on icon "scrollable content" at bounding box center [903, 89] width 8 height 8
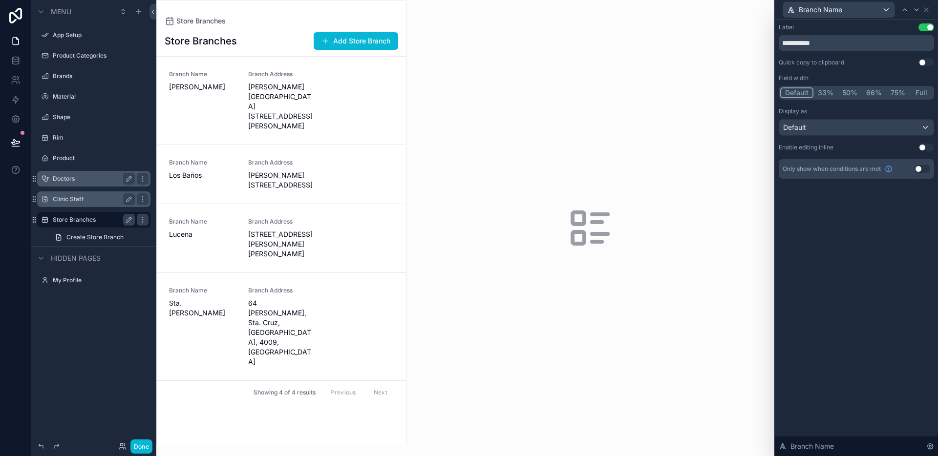
click at [846, 90] on button "50%" at bounding box center [850, 92] width 24 height 11
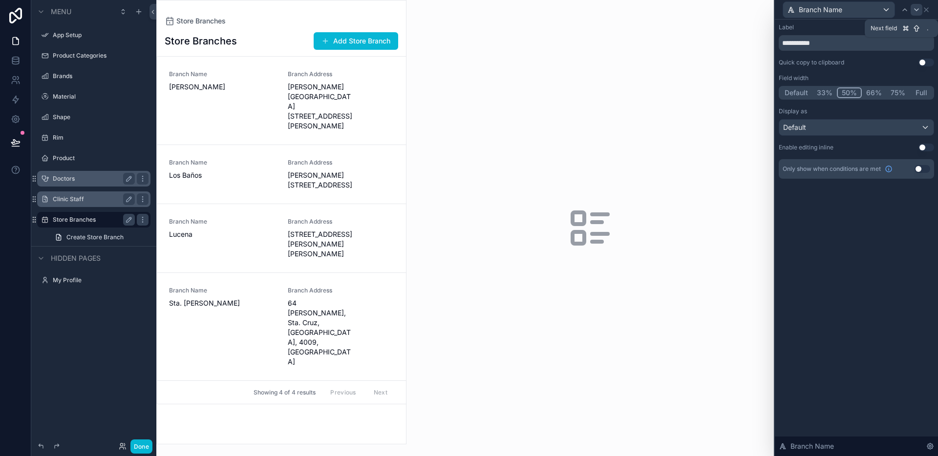
click at [918, 12] on icon at bounding box center [916, 10] width 8 height 8
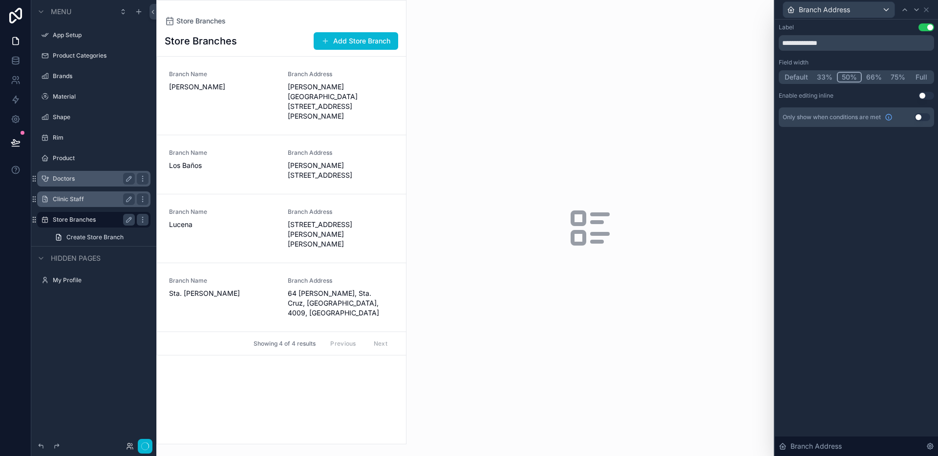
click at [849, 78] on button "50%" at bounding box center [849, 77] width 25 height 11
click at [904, 11] on icon at bounding box center [905, 10] width 8 height 8
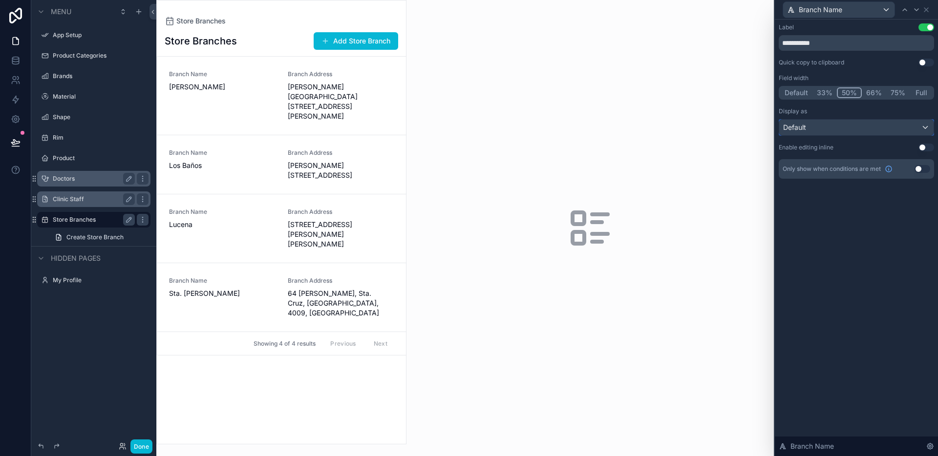
click at [883, 131] on div "Default" at bounding box center [856, 128] width 154 height 16
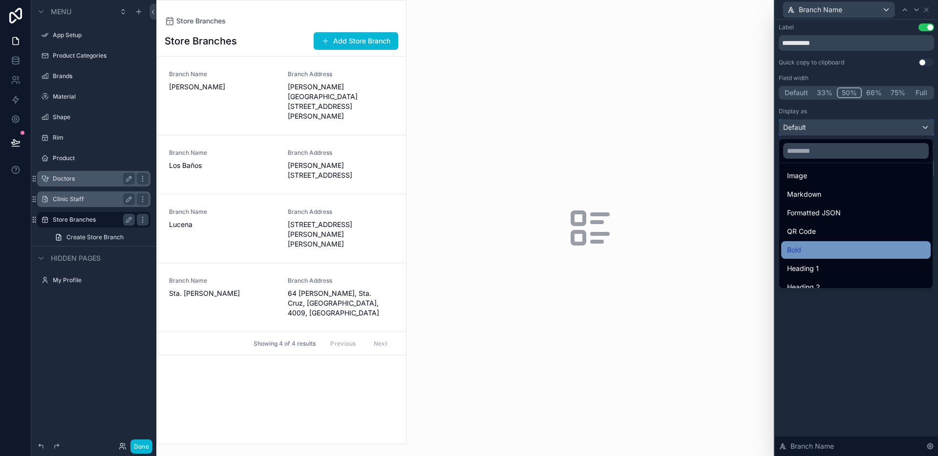
scroll to position [60, 0]
click at [826, 250] on div "Bold" at bounding box center [856, 250] width 138 height 12
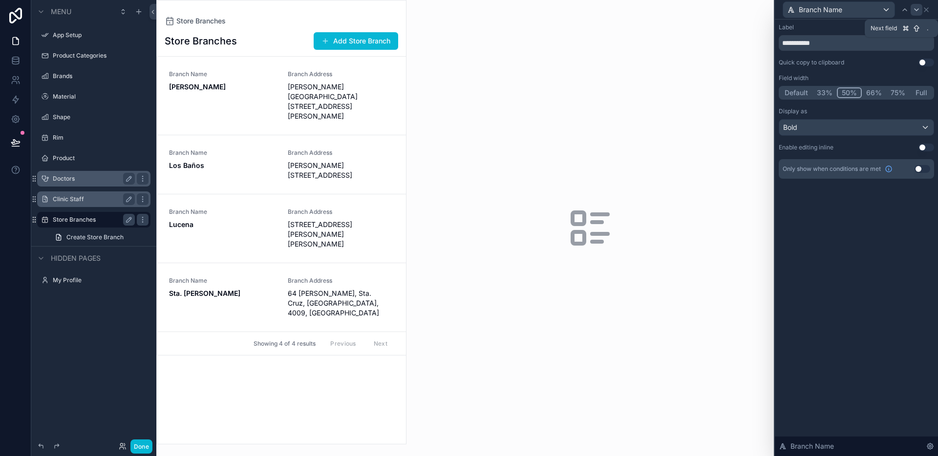
click at [916, 10] on icon at bounding box center [916, 10] width 4 height 2
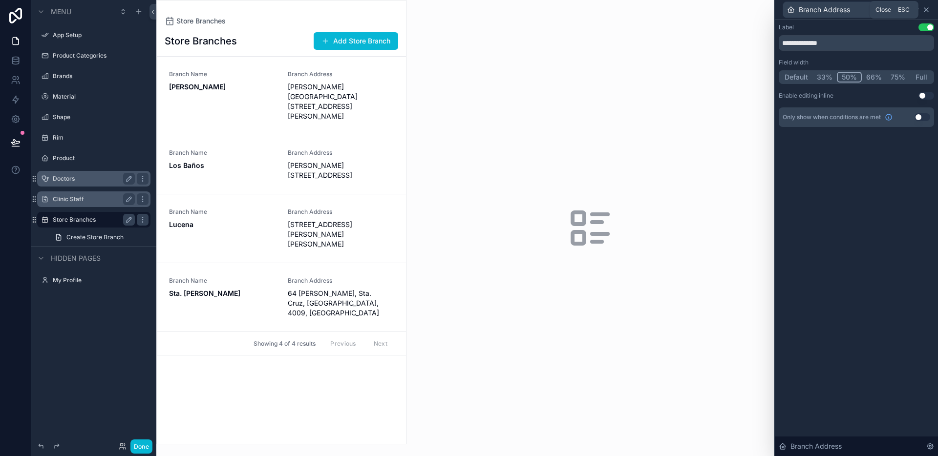
click at [929, 12] on icon at bounding box center [926, 10] width 8 height 8
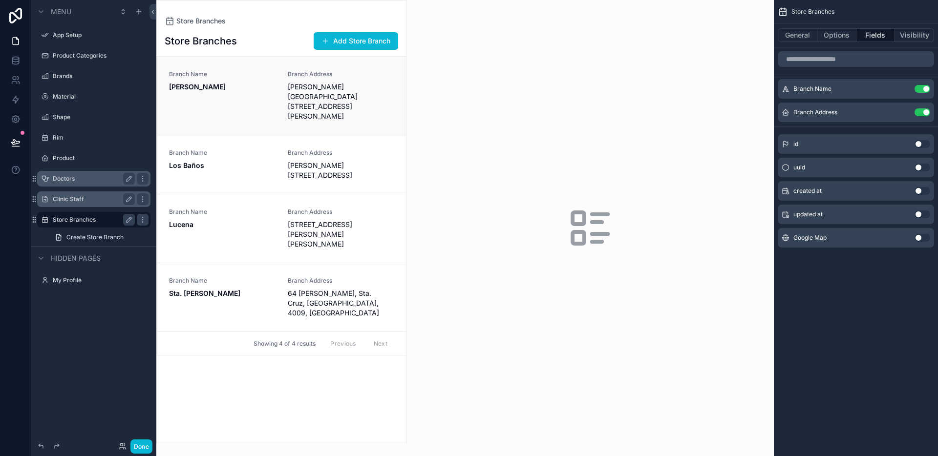
click at [264, 77] on span "Branch Name" at bounding box center [222, 74] width 107 height 8
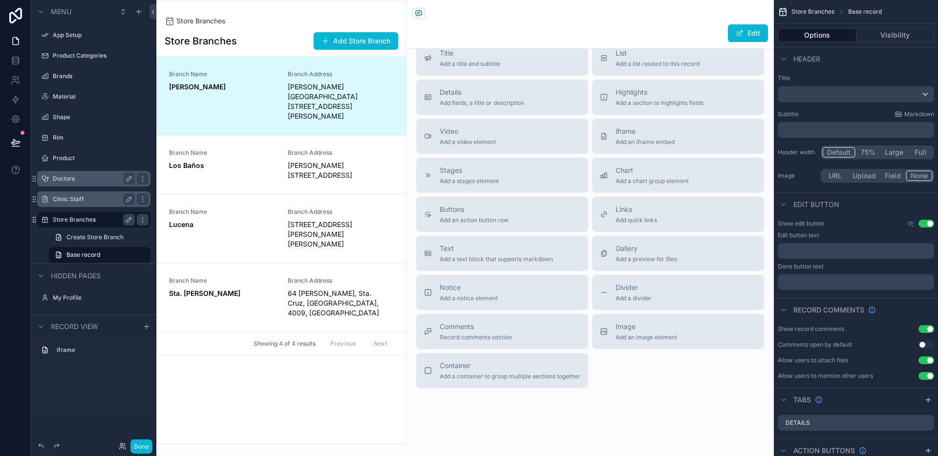
scroll to position [405, 0]
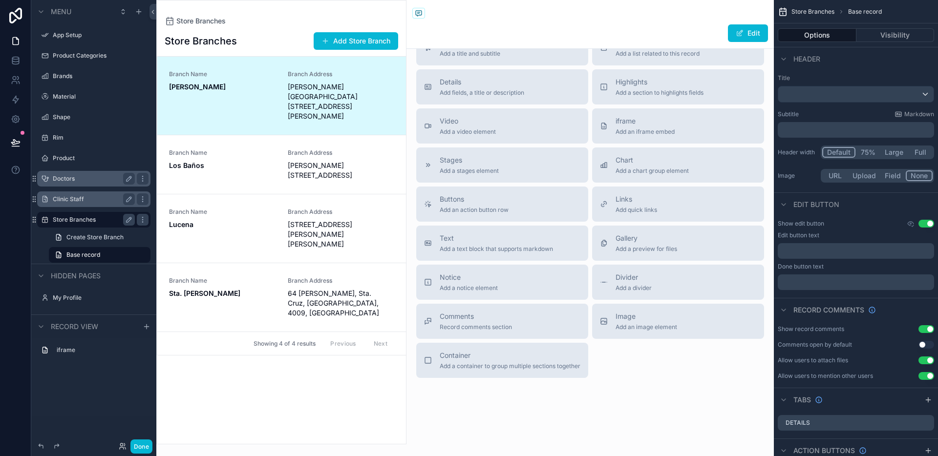
click at [705, 380] on div "Store Branches Edit Title Add a title and subtitle List Add a list related to t…" at bounding box center [589, 29] width 367 height 853
click at [21, 61] on link at bounding box center [15, 61] width 31 height 20
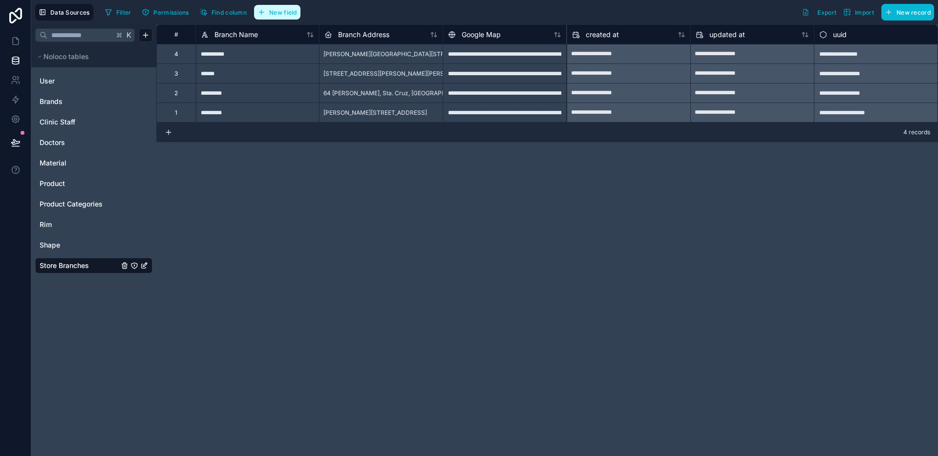
click at [280, 11] on span "New field" at bounding box center [283, 12] width 28 height 7
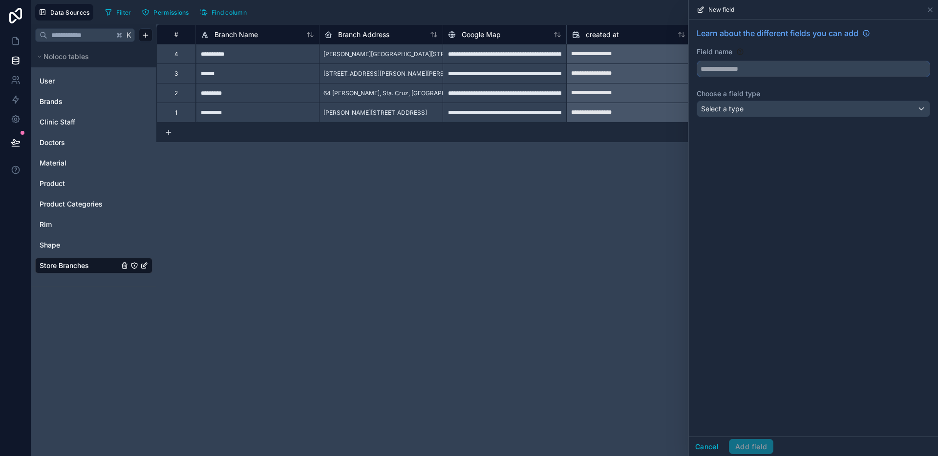
click at [714, 65] on input "text" at bounding box center [813, 69] width 232 height 16
type input "*********"
click at [706, 441] on button "Cancel" at bounding box center [707, 447] width 36 height 16
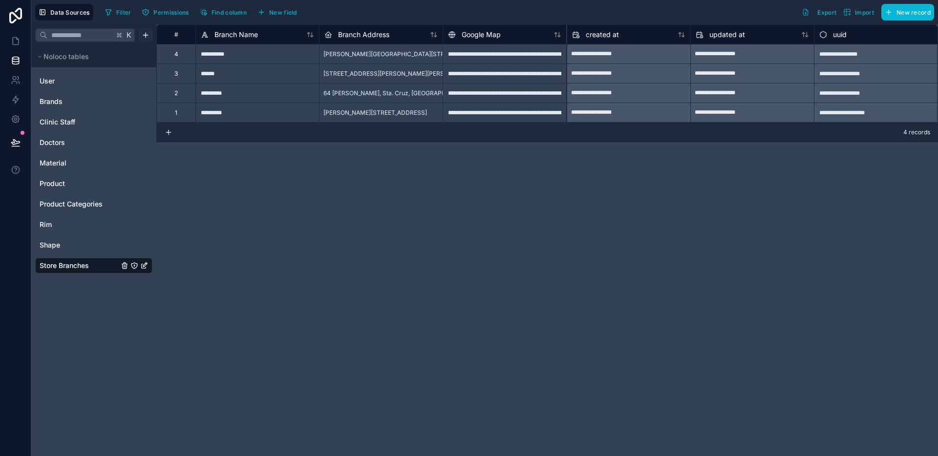
click at [144, 35] on html "**********" at bounding box center [469, 228] width 938 height 456
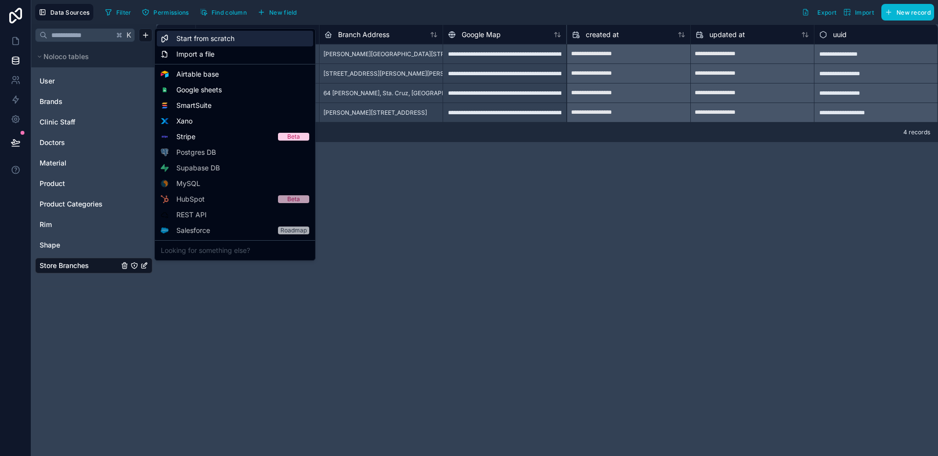
click at [234, 42] on div "Start from scratch" at bounding box center [235, 39] width 156 height 16
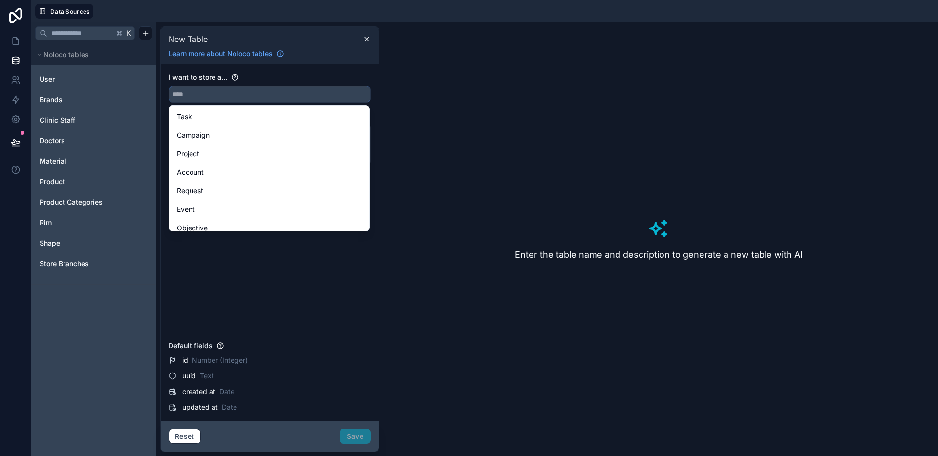
click at [257, 95] on input "text" at bounding box center [269, 94] width 201 height 16
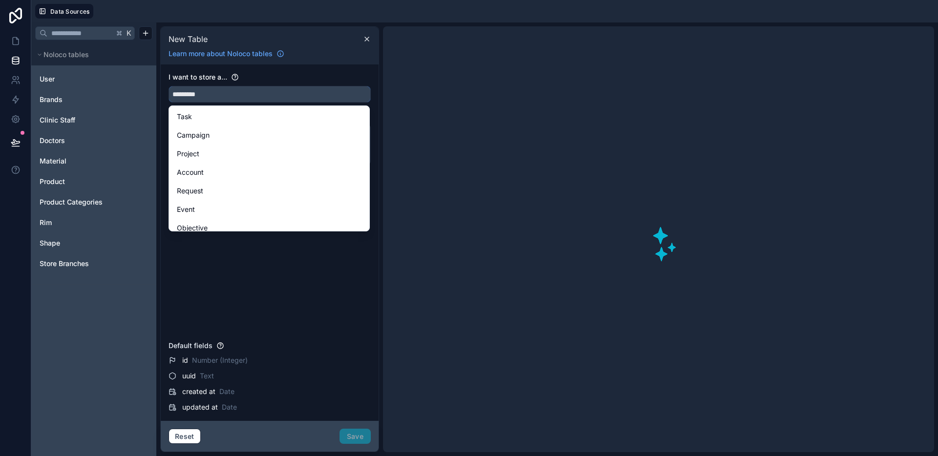
click at [168, 86] on button "********" at bounding box center [269, 94] width 202 height 17
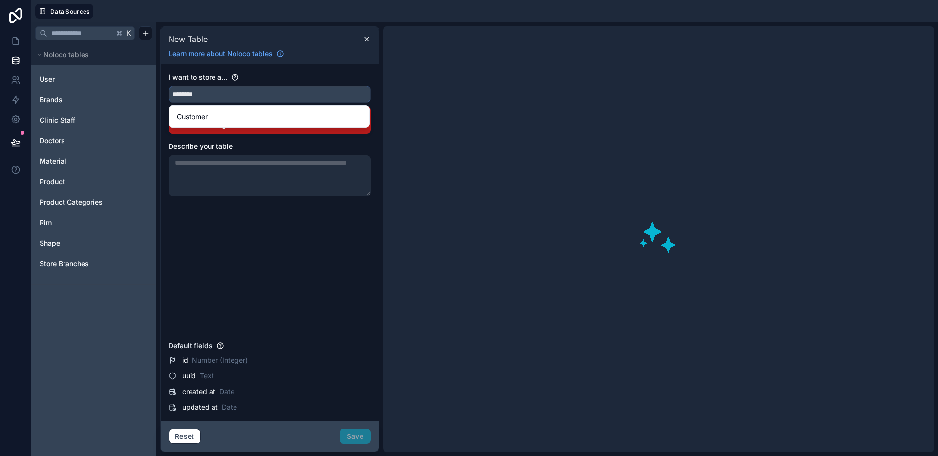
type input "*********"
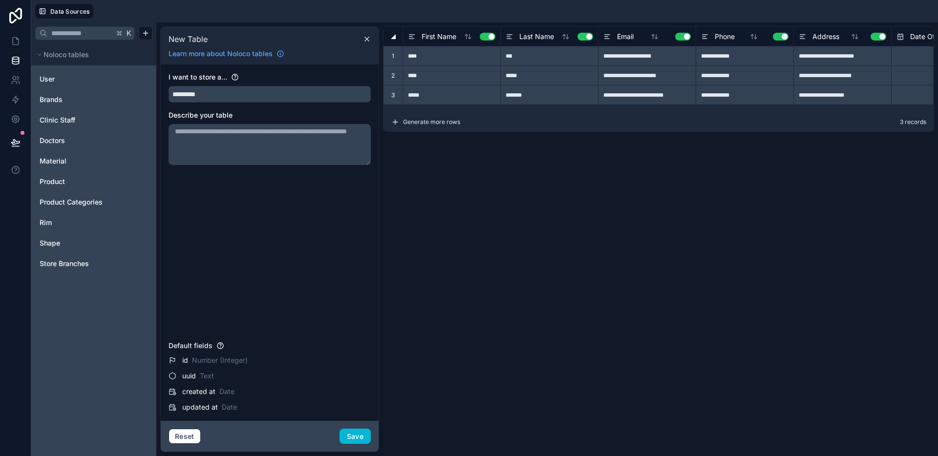
type input "**********"
type input "*******"
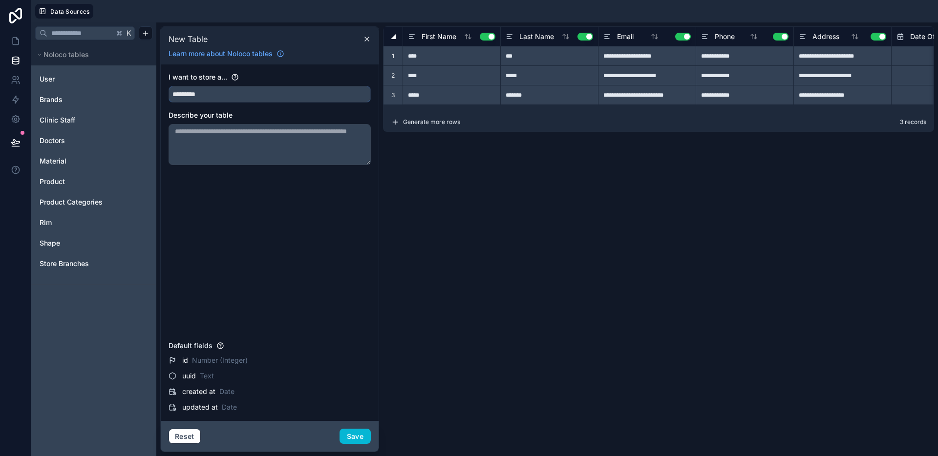
type input "**********"
type input "*********"
click at [488, 37] on button "Use setting" at bounding box center [488, 37] width 16 height 8
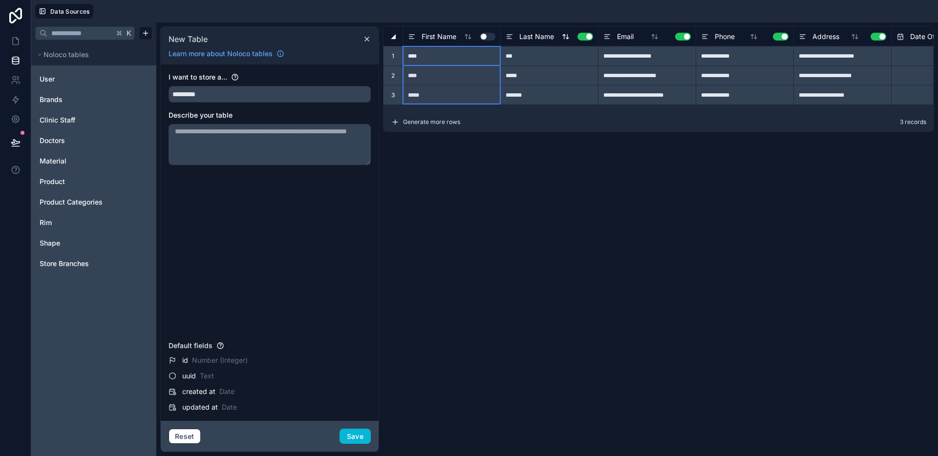
click at [585, 37] on button "Use setting" at bounding box center [585, 37] width 16 height 8
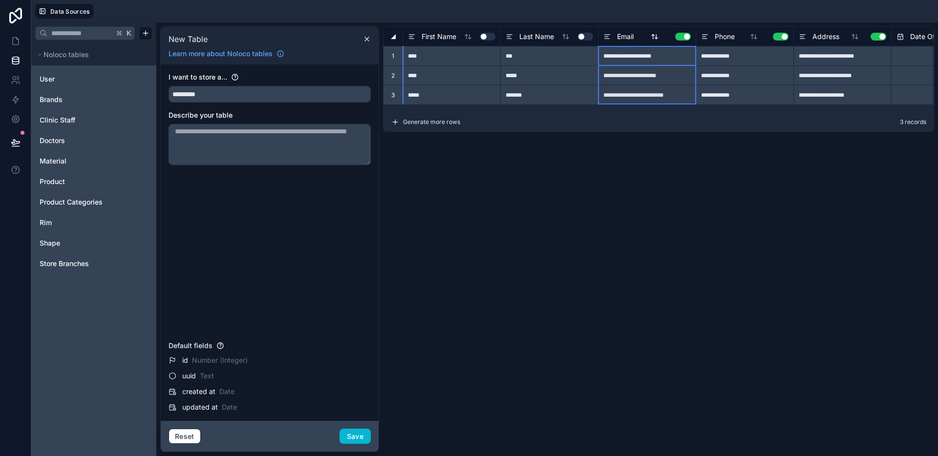
click at [682, 36] on button "Use setting" at bounding box center [683, 37] width 16 height 8
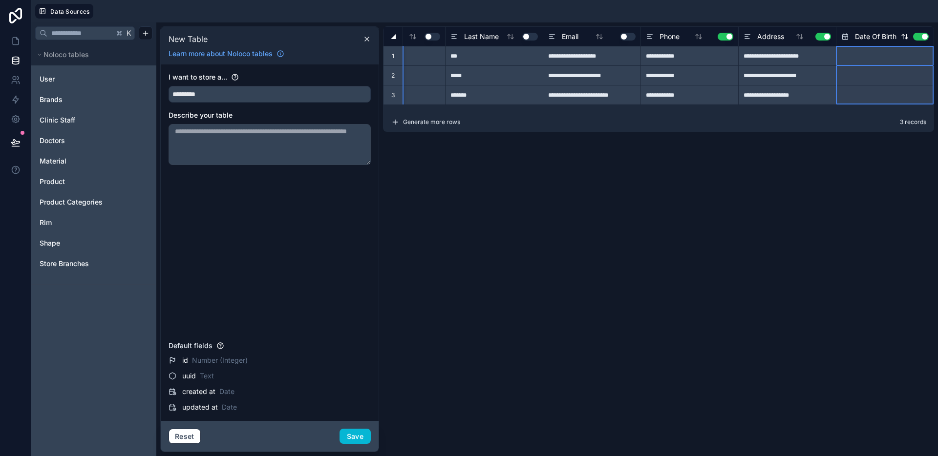
click at [924, 37] on button "Use setting" at bounding box center [921, 37] width 16 height 8
click at [826, 37] on button "Use setting" at bounding box center [823, 37] width 16 height 8
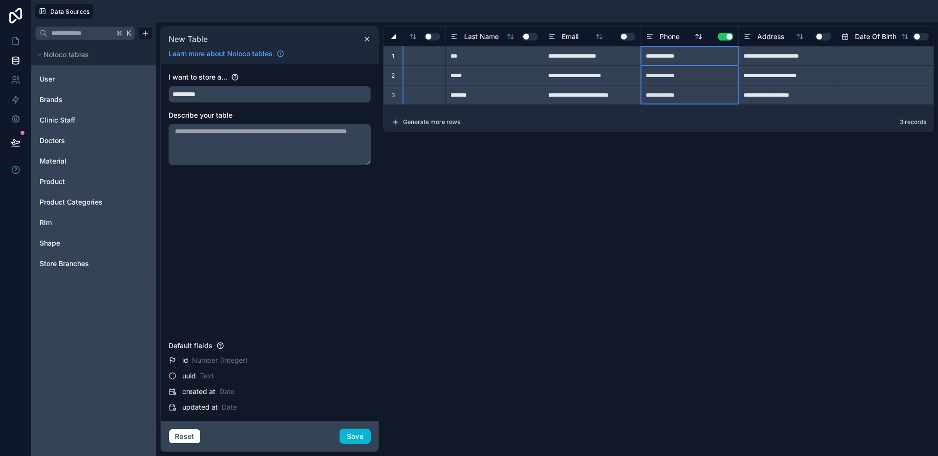
click at [724, 34] on button "Use setting" at bounding box center [725, 37] width 16 height 8
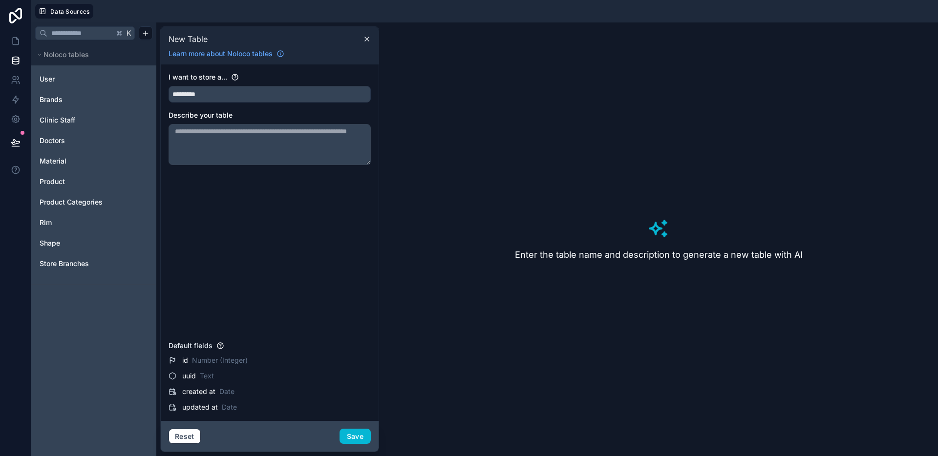
click at [501, 356] on div "Enter the table name and description to generate a new table with AI" at bounding box center [658, 239] width 551 height 426
click at [425, 396] on div "Enter the table name and description to generate a new table with AI" at bounding box center [658, 239] width 551 height 426
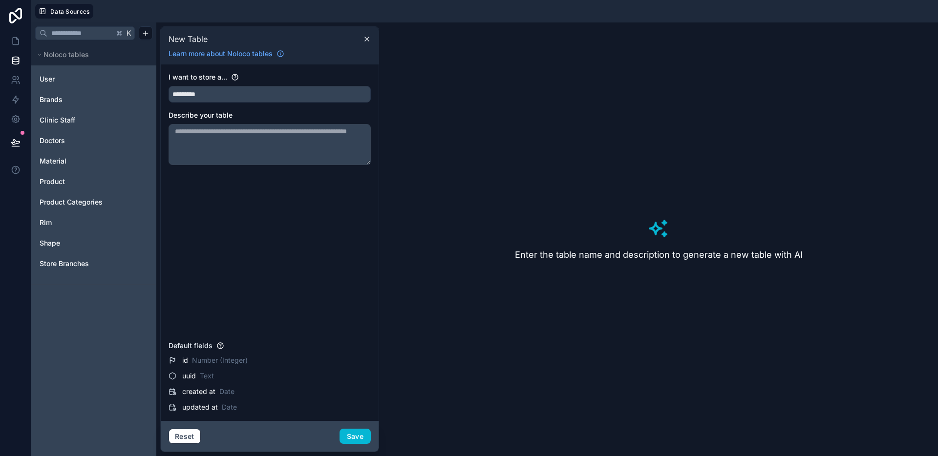
click at [362, 429] on div "Reset Save" at bounding box center [269, 437] width 202 height 16
click at [361, 430] on button "Save" at bounding box center [354, 437] width 31 height 16
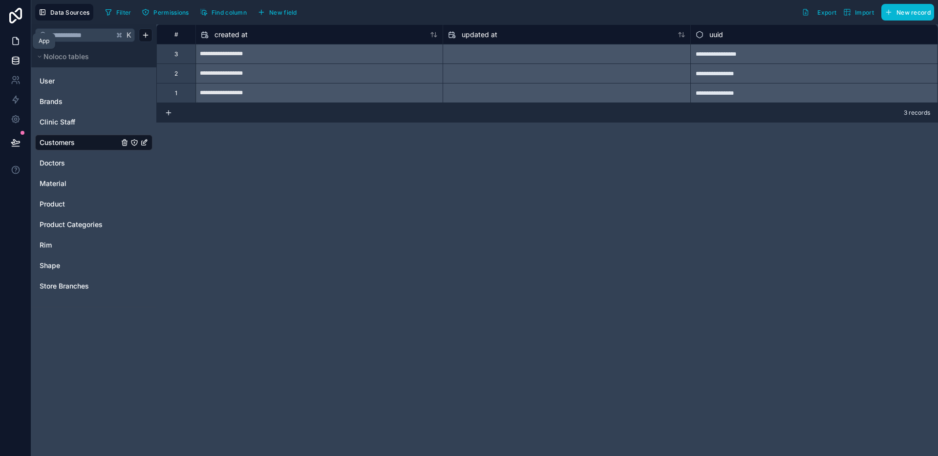
click at [6, 39] on link at bounding box center [15, 41] width 31 height 20
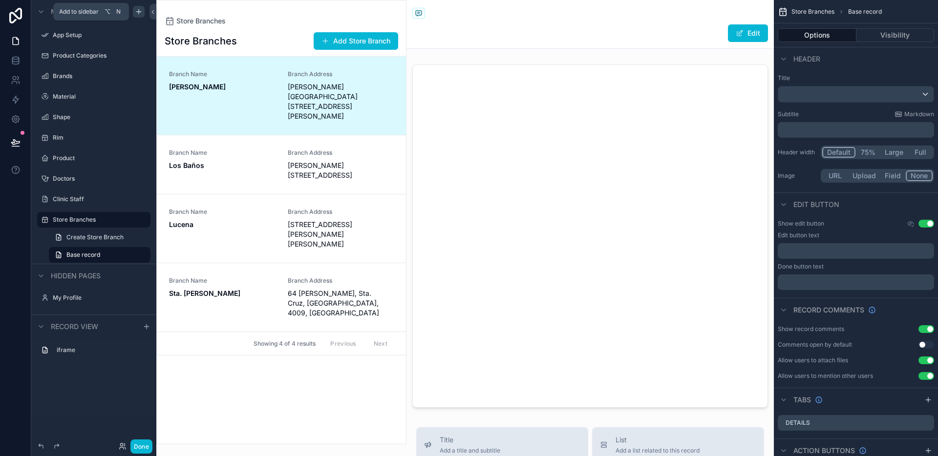
click at [138, 15] on icon "scrollable content" at bounding box center [139, 12] width 8 height 8
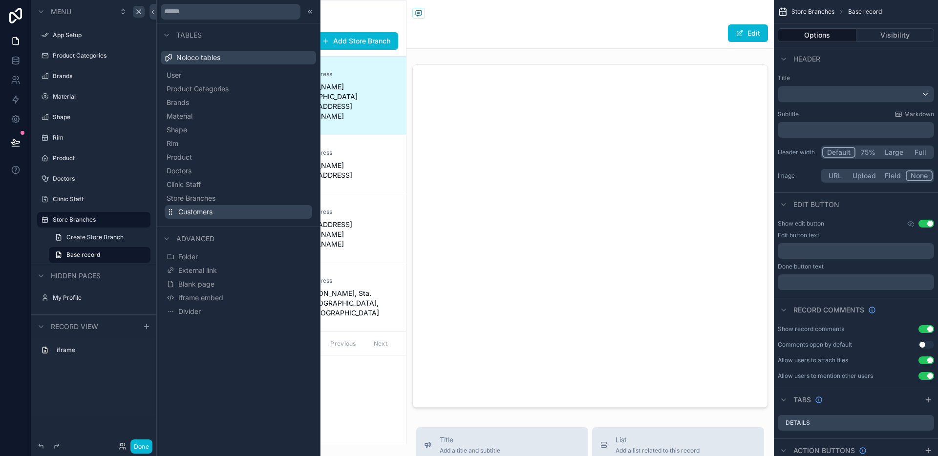
click at [208, 211] on span "Customers" at bounding box center [195, 212] width 34 height 10
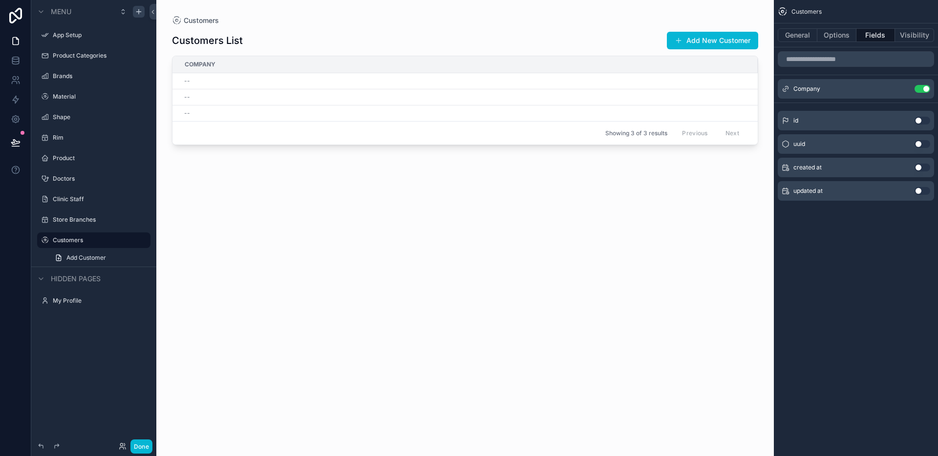
click at [709, 49] on div "scrollable content" at bounding box center [464, 222] width 617 height 444
click at [711, 43] on button "Add New Customer" at bounding box center [712, 41] width 91 height 18
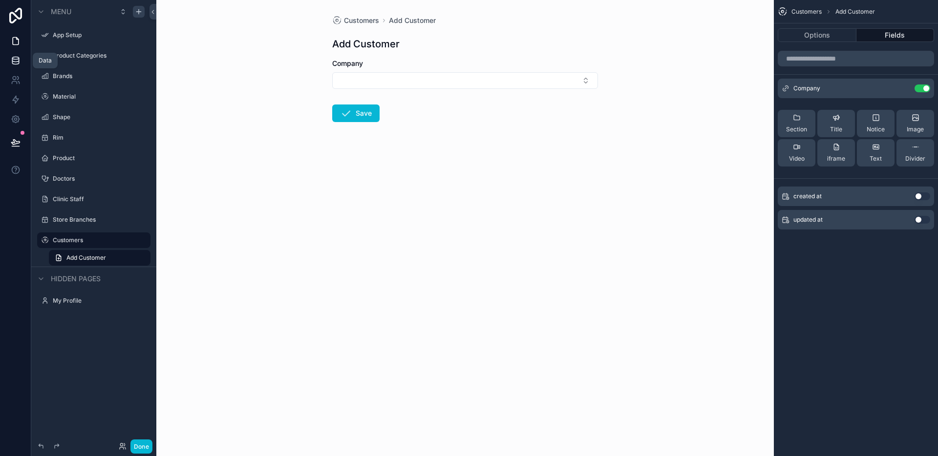
click at [14, 59] on icon at bounding box center [16, 61] width 10 height 10
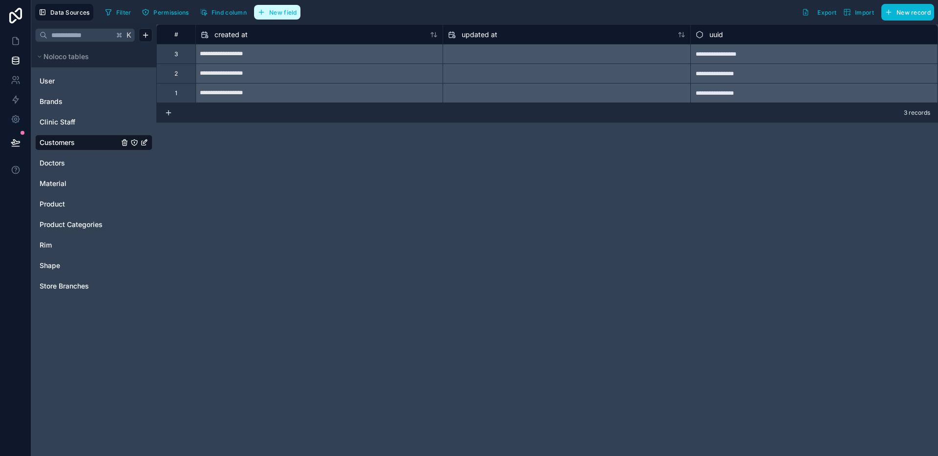
click at [292, 18] on button "New field" at bounding box center [277, 12] width 46 height 15
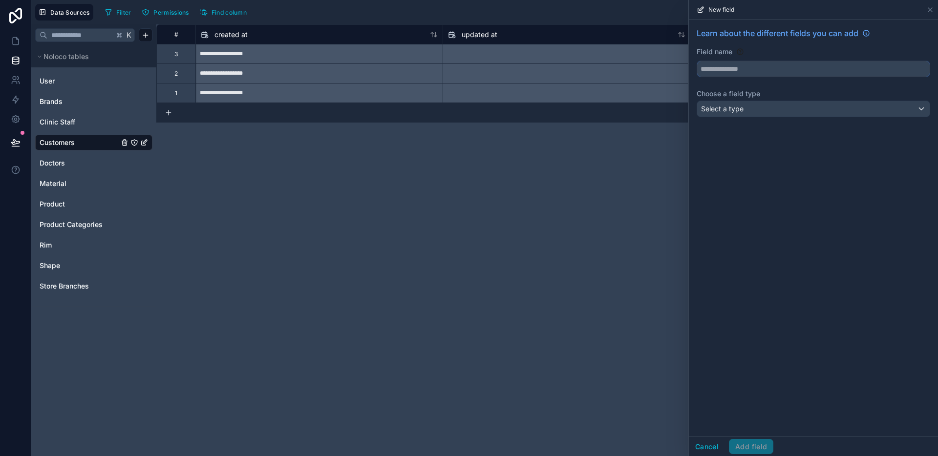
click at [793, 74] on input "text" at bounding box center [813, 69] width 232 height 16
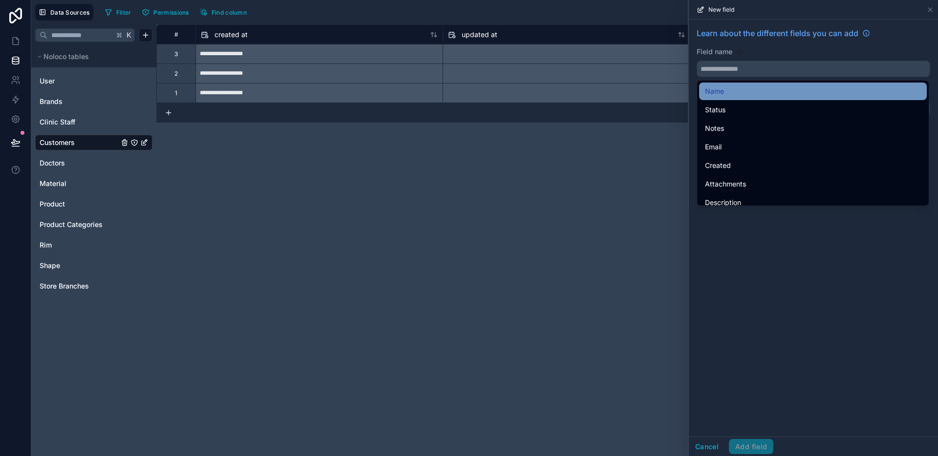
click at [764, 83] on div "Name" at bounding box center [813, 92] width 228 height 18
type input "****"
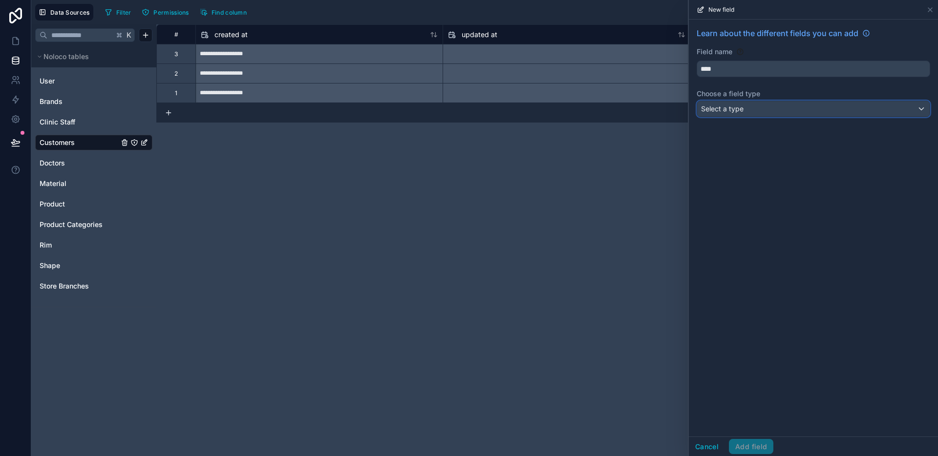
click at [760, 104] on div "Select a type" at bounding box center [813, 109] width 232 height 16
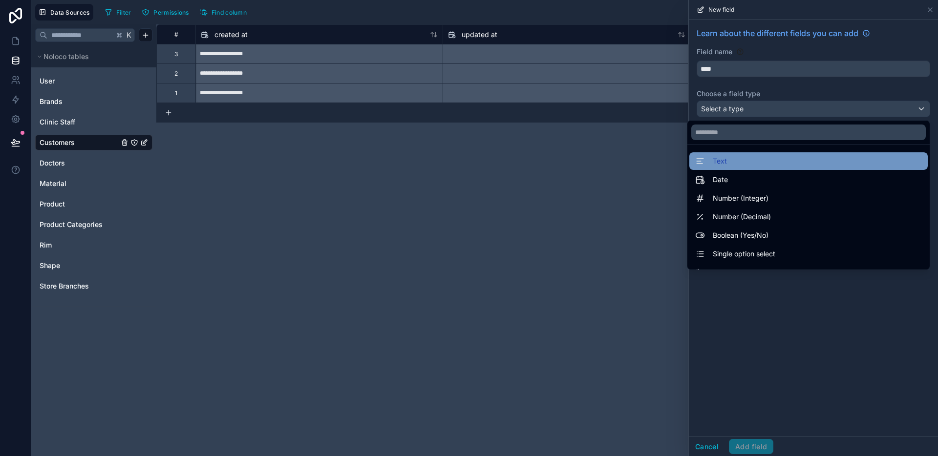
click at [750, 159] on div "Text" at bounding box center [808, 161] width 227 height 12
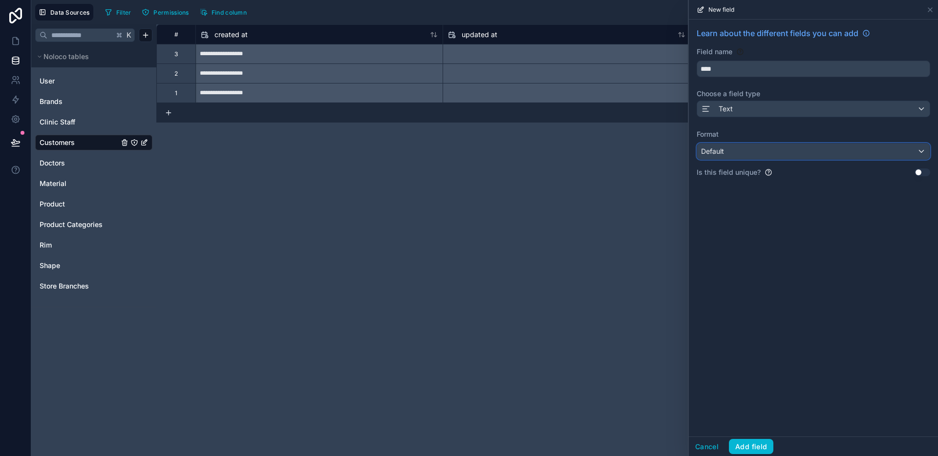
click at [756, 152] on div "Default" at bounding box center [813, 152] width 232 height 16
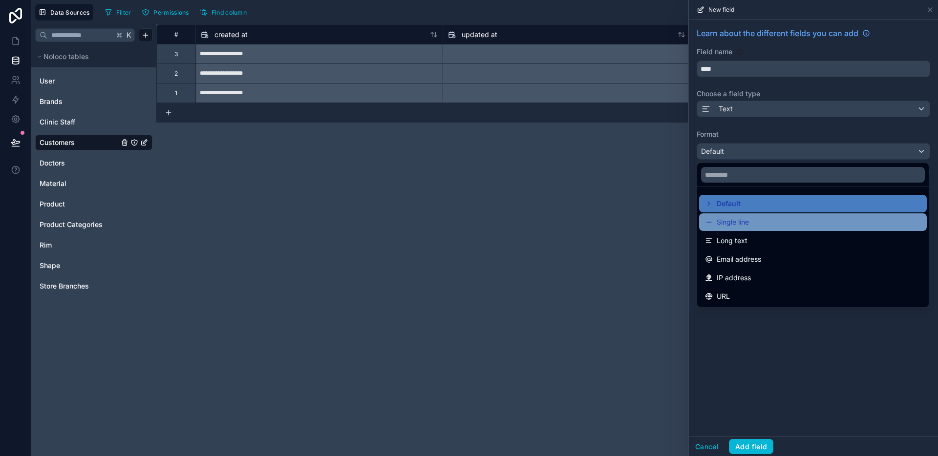
click at [739, 216] on span "Single line" at bounding box center [732, 222] width 32 height 12
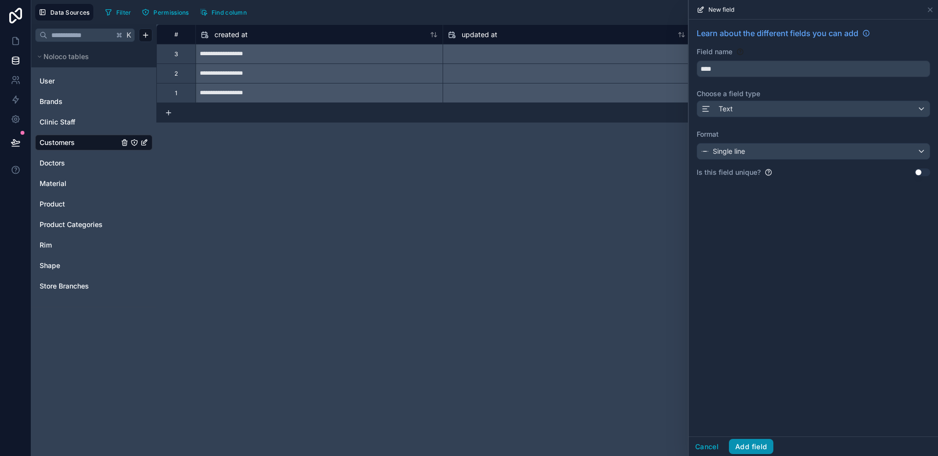
click at [753, 442] on button "Add field" at bounding box center [751, 447] width 44 height 16
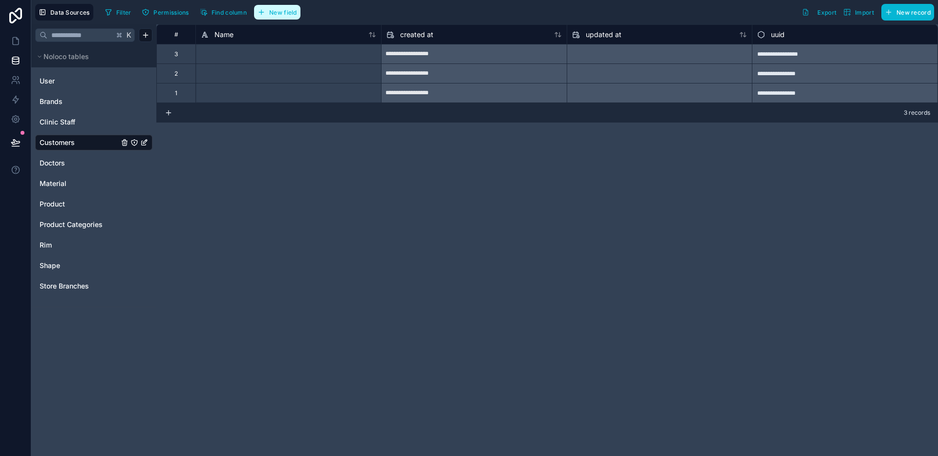
click at [286, 18] on button "New field" at bounding box center [277, 12] width 46 height 15
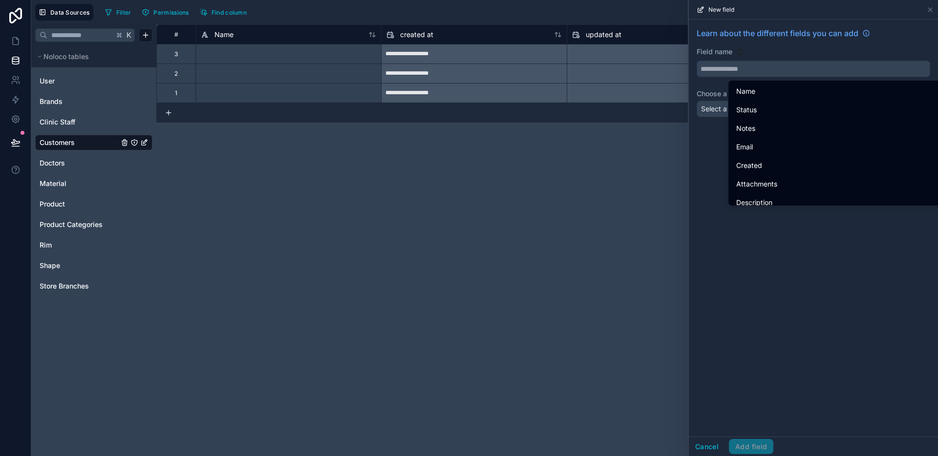
click at [741, 76] on input "text" at bounding box center [813, 69] width 232 height 16
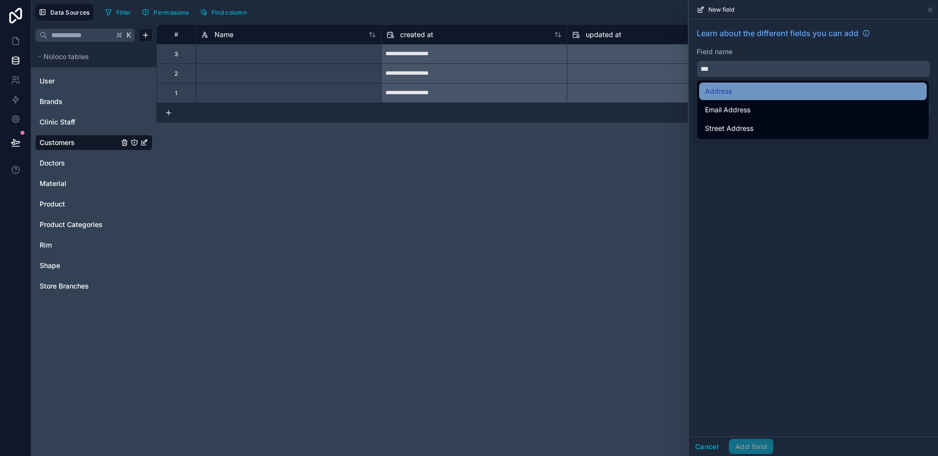
click at [755, 87] on div "Address" at bounding box center [813, 91] width 216 height 12
type input "*******"
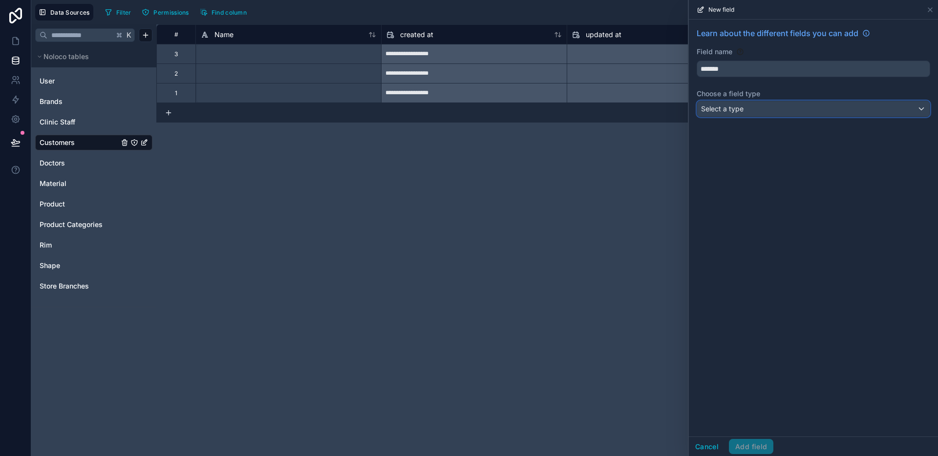
click at [747, 108] on div "Select a type" at bounding box center [813, 109] width 232 height 16
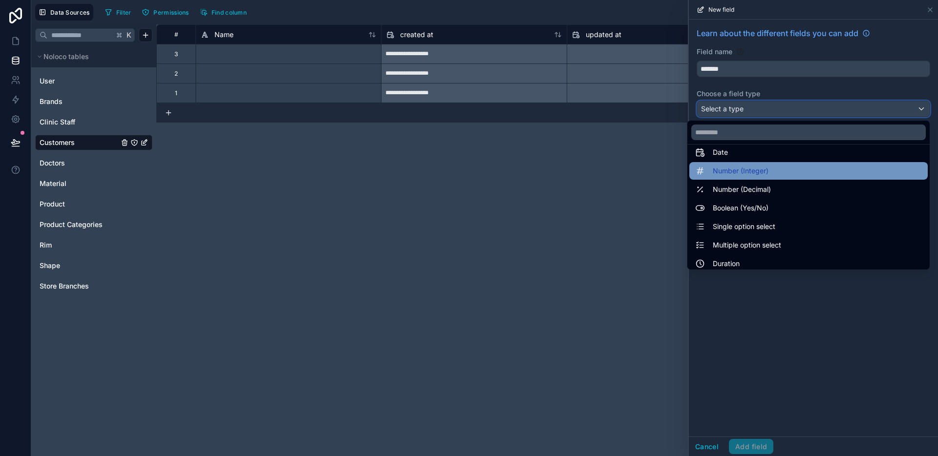
scroll to position [116, 0]
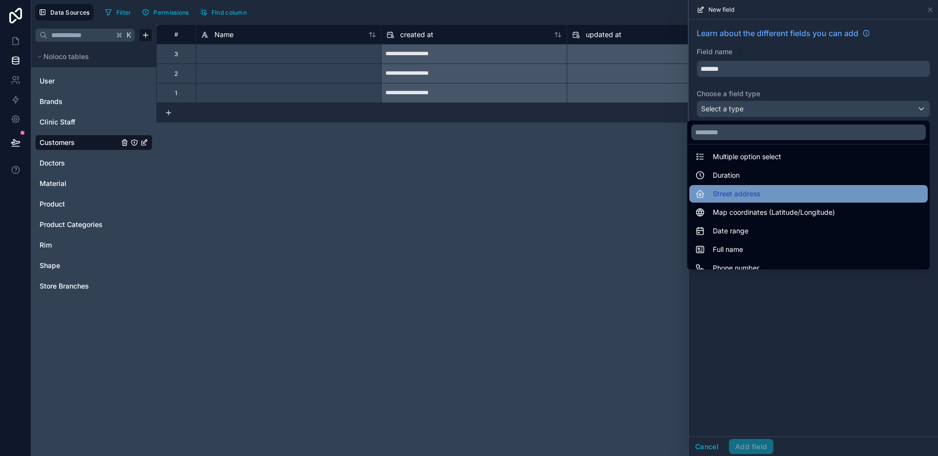
click at [751, 198] on div "Street address" at bounding box center [808, 194] width 227 height 12
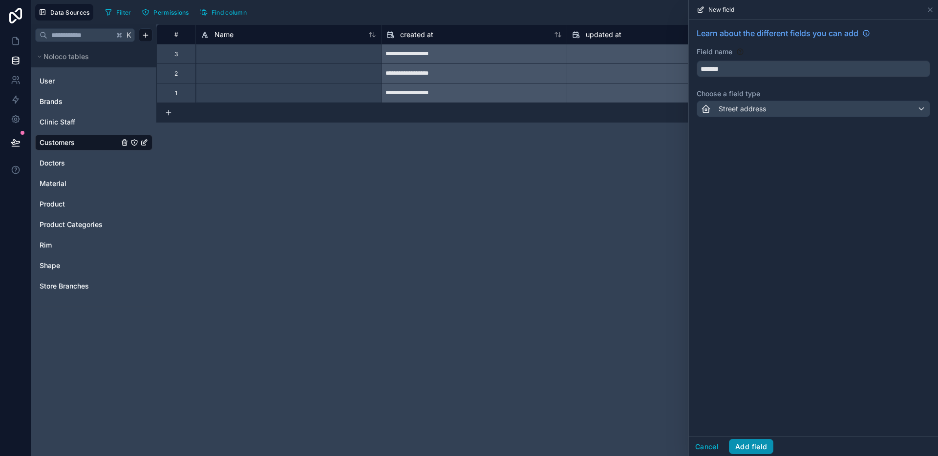
click at [751, 453] on button "Add field" at bounding box center [751, 447] width 44 height 16
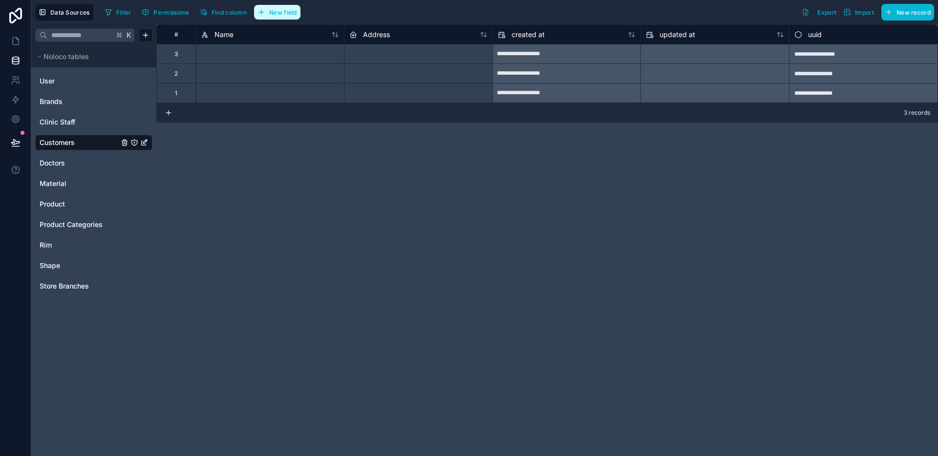
click at [269, 8] on button "New field" at bounding box center [277, 12] width 46 height 15
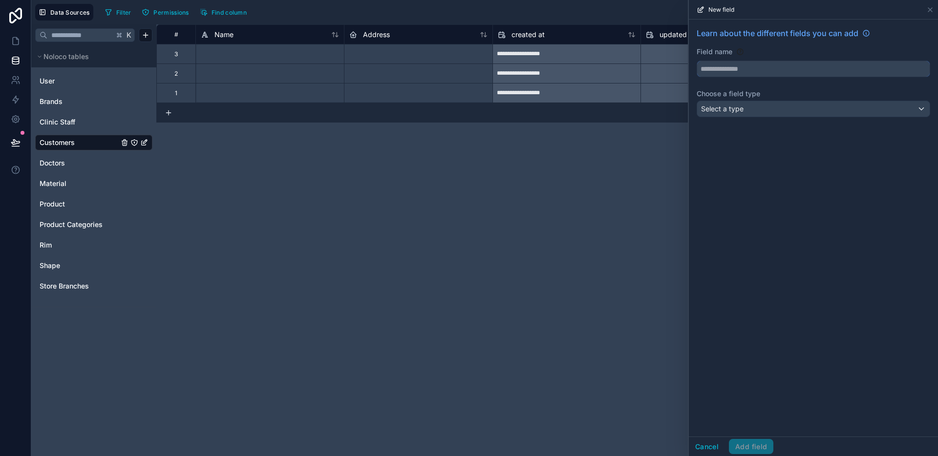
click at [738, 69] on input "text" at bounding box center [813, 69] width 232 height 16
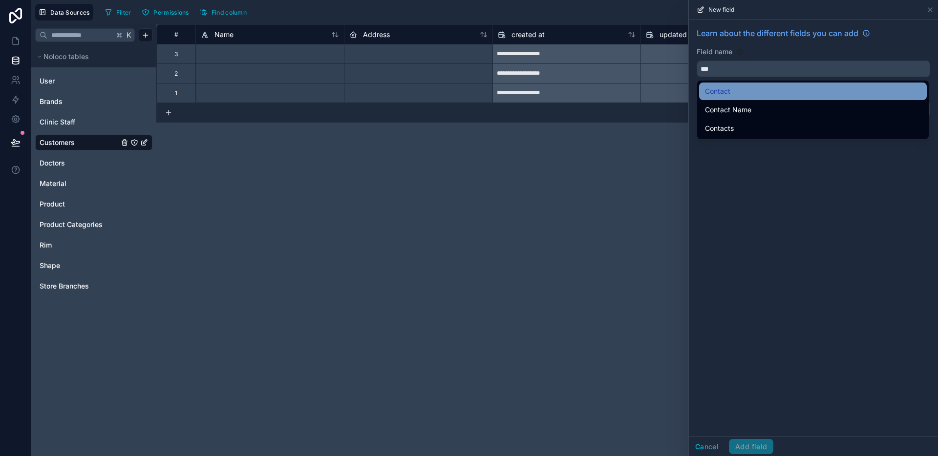
click at [763, 84] on div "Contact" at bounding box center [813, 92] width 228 height 18
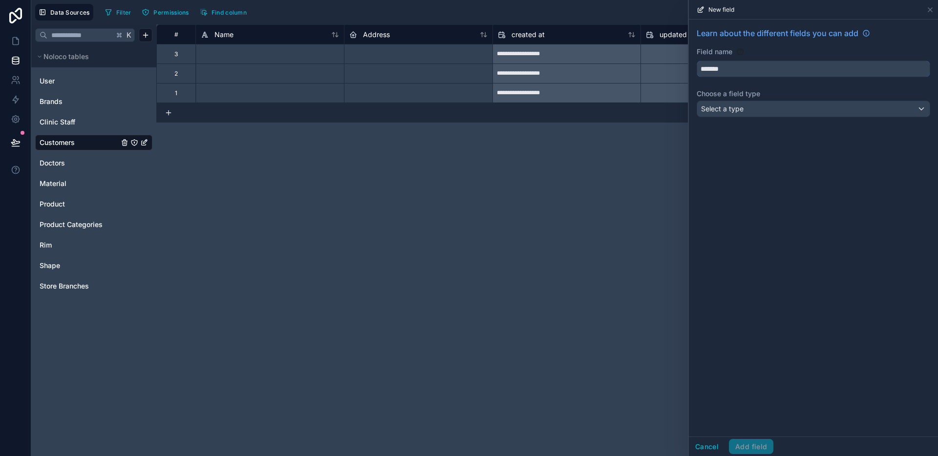
click at [771, 65] on input "*******" at bounding box center [813, 69] width 232 height 16
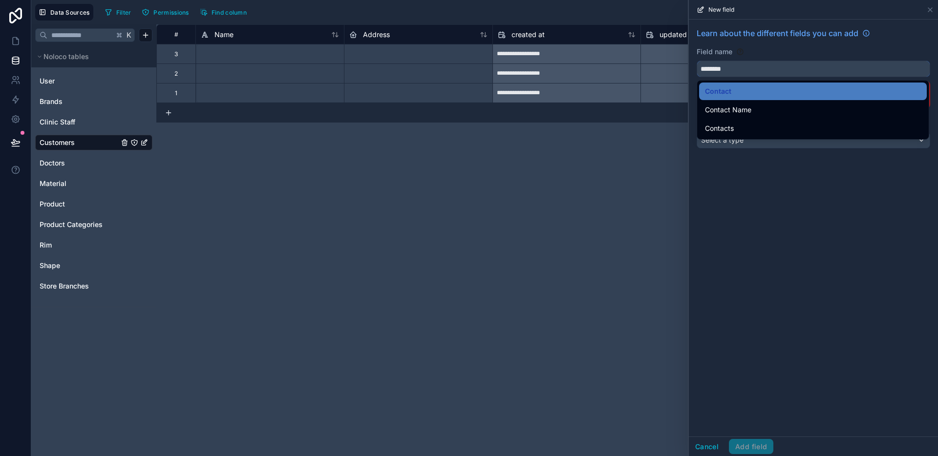
click at [696, 61] on button "*******" at bounding box center [812, 69] width 233 height 17
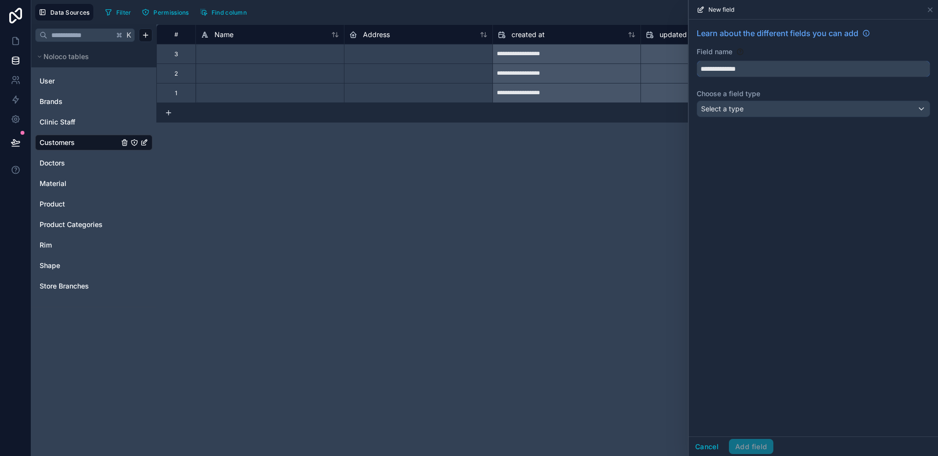
type input "**********"
click at [742, 112] on span "Select a type" at bounding box center [722, 109] width 42 height 8
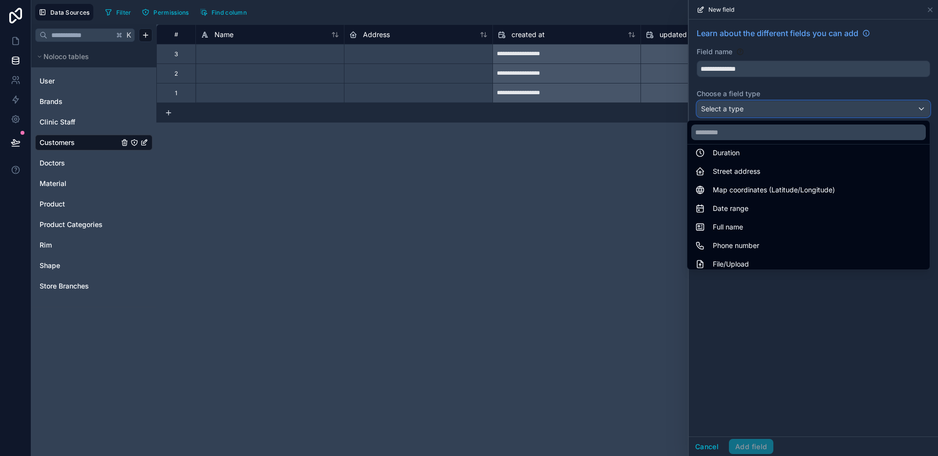
scroll to position [155, 0]
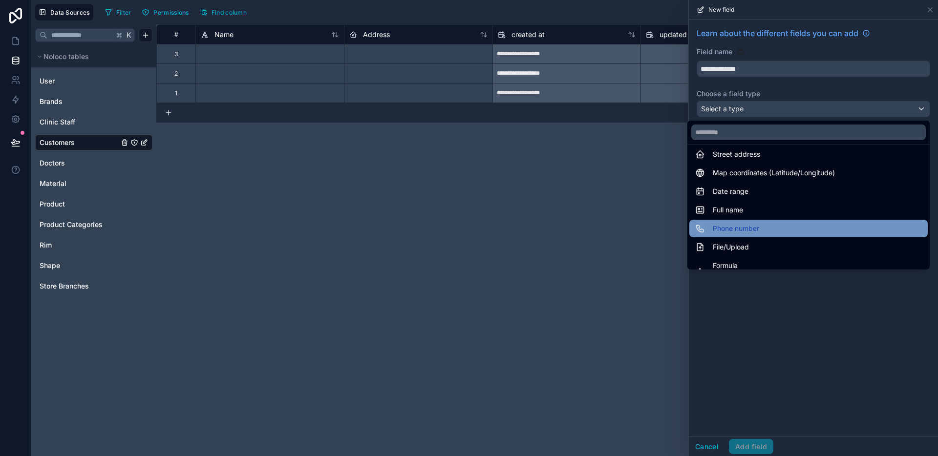
click at [734, 225] on span "Phone number" at bounding box center [736, 229] width 46 height 12
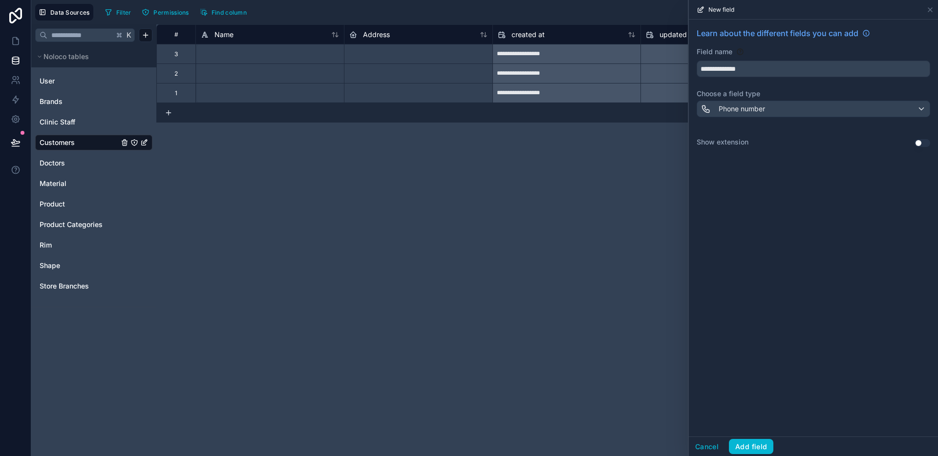
click at [922, 145] on button "Use setting" at bounding box center [922, 143] width 16 height 8
click at [752, 449] on button "Add field" at bounding box center [751, 447] width 44 height 16
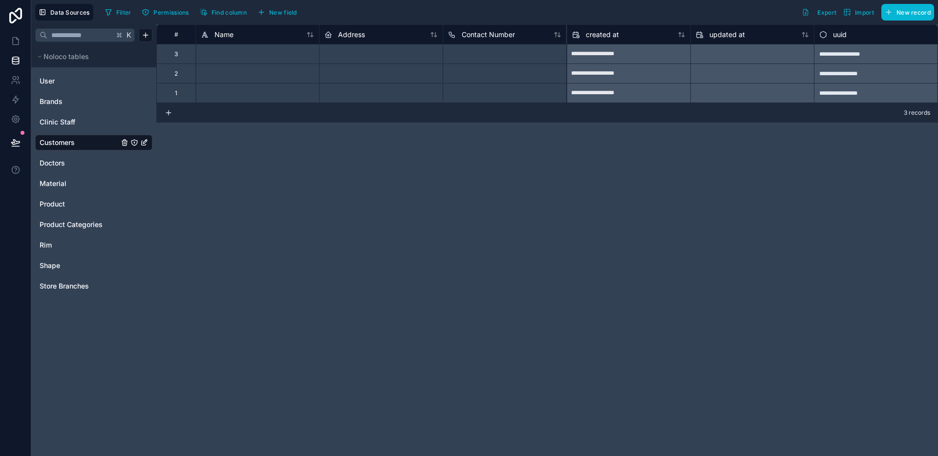
click at [280, 20] on div "Filter Permissions Find column New field" at bounding box center [202, 12] width 203 height 17
click at [268, 2] on div "Data Sources Filter Permissions Find column New field Export Import New record" at bounding box center [484, 12] width 906 height 24
click at [270, 11] on span "New field" at bounding box center [283, 12] width 28 height 7
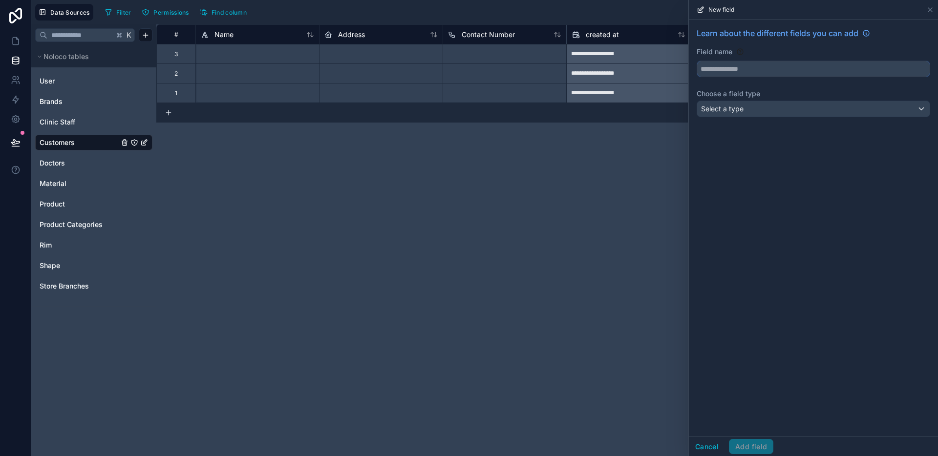
click at [761, 66] on input "text" at bounding box center [813, 69] width 232 height 16
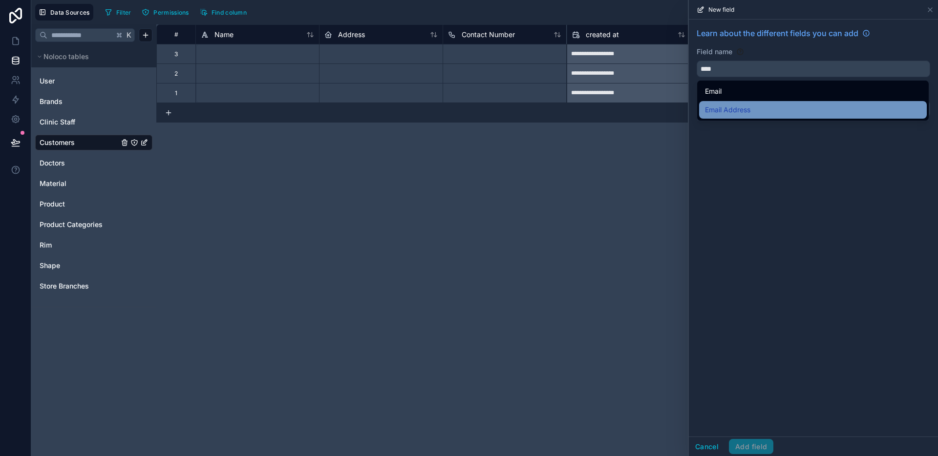
click at [745, 107] on span "Email Address" at bounding box center [727, 110] width 45 height 12
type input "**********"
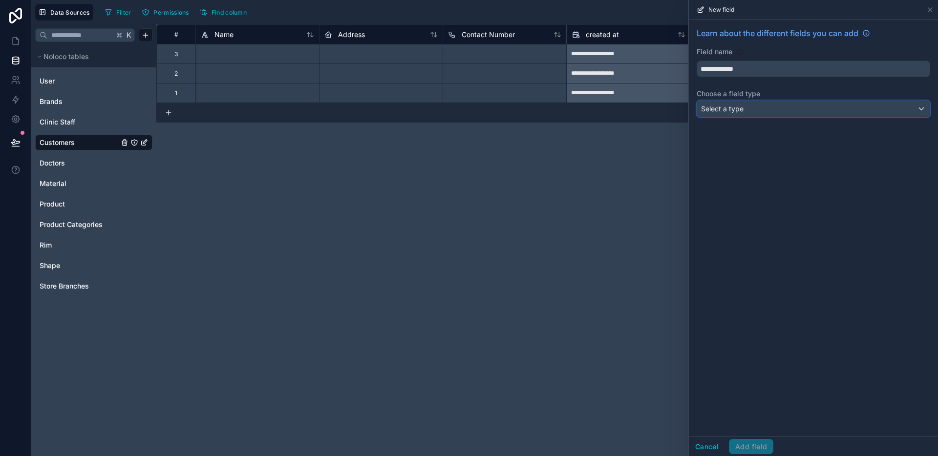
click at [757, 107] on div "Select a type" at bounding box center [813, 109] width 232 height 16
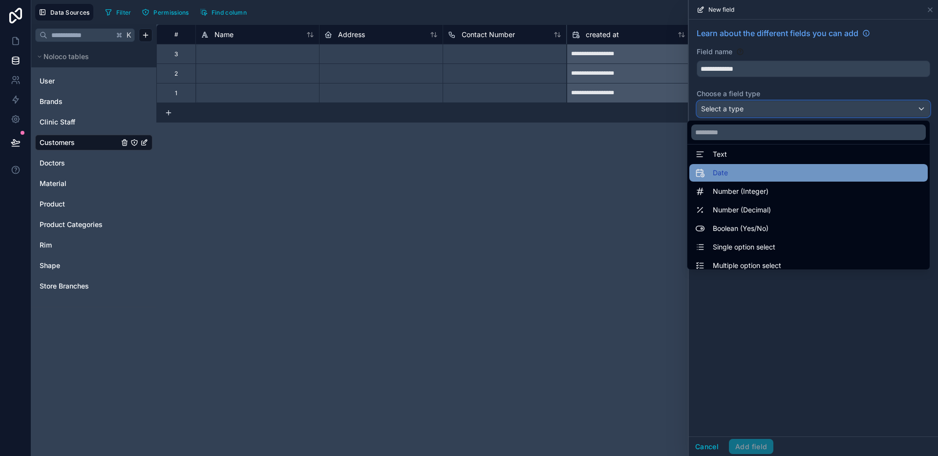
scroll to position [4, 0]
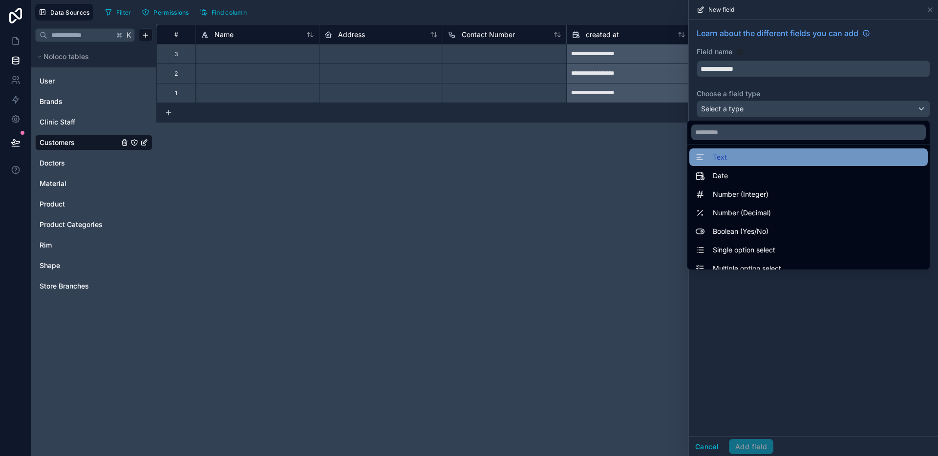
click at [747, 161] on div "Text" at bounding box center [808, 157] width 227 height 12
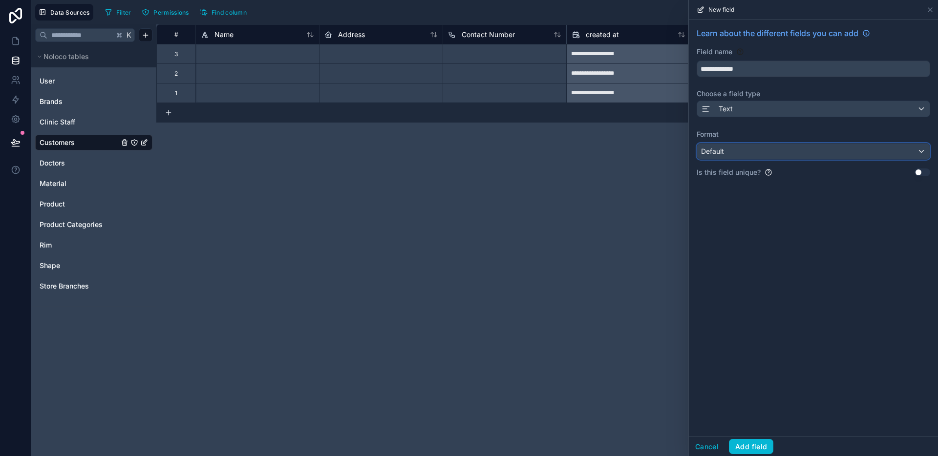
click at [752, 157] on div "Default" at bounding box center [813, 152] width 232 height 16
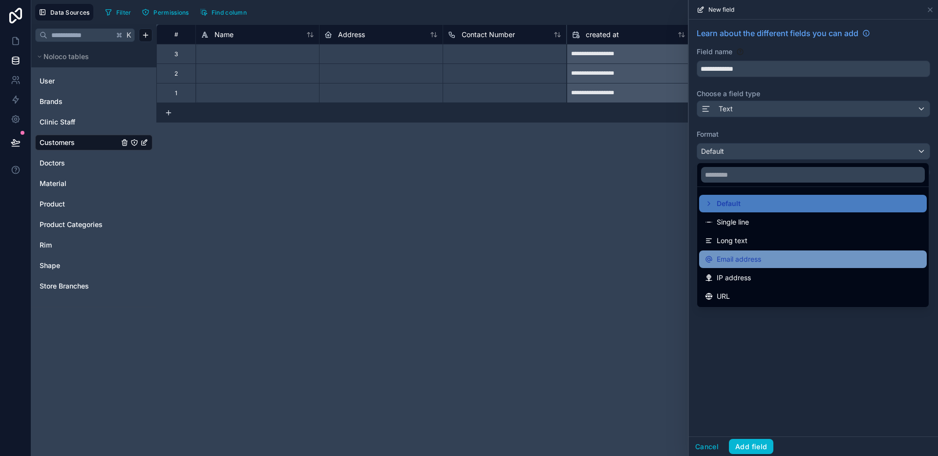
click at [769, 262] on div "Email address" at bounding box center [813, 259] width 216 height 12
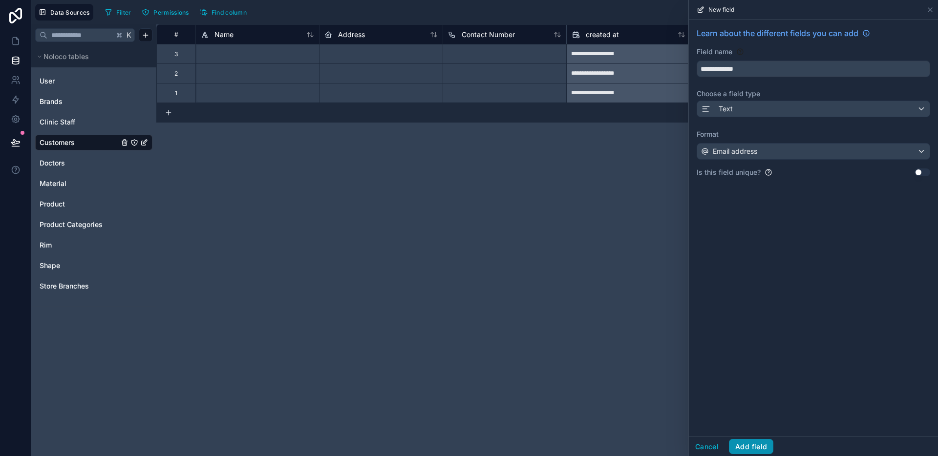
click at [748, 441] on button "Add field" at bounding box center [751, 447] width 44 height 16
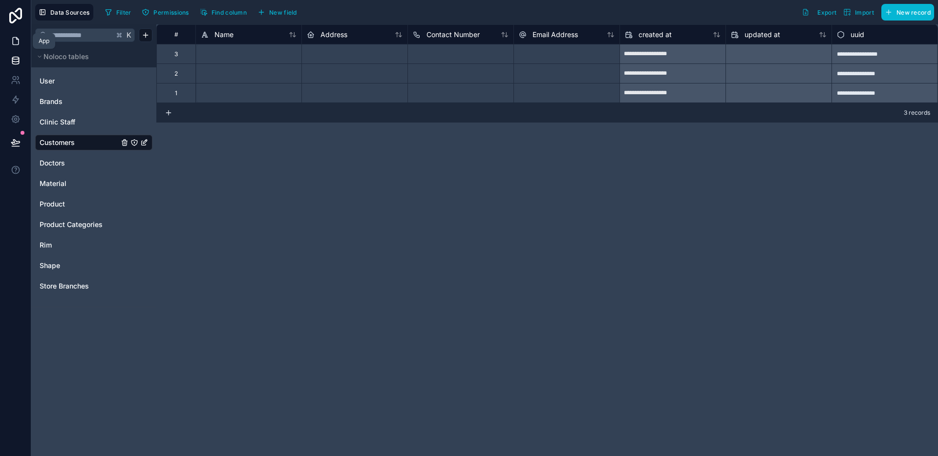
click at [11, 45] on icon at bounding box center [16, 41] width 10 height 10
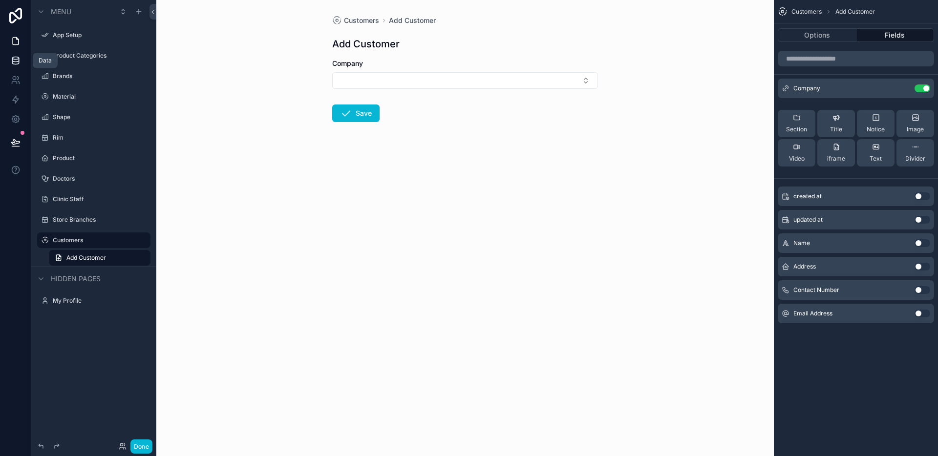
click at [5, 54] on link at bounding box center [15, 61] width 31 height 20
